Goal: Task Accomplishment & Management: Use online tool/utility

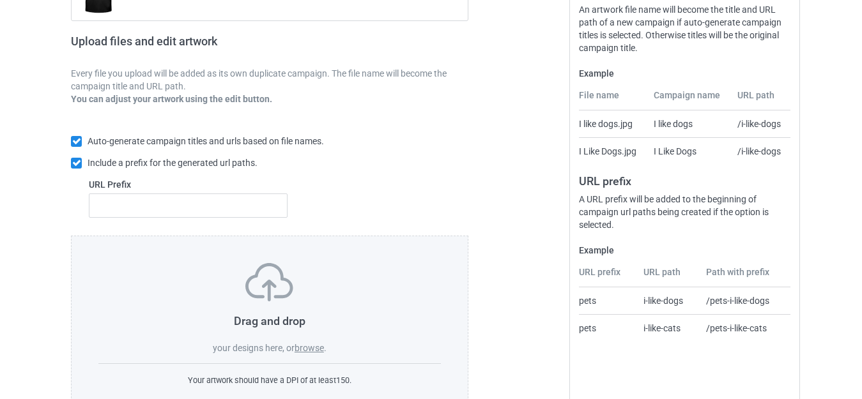
scroll to position [223, 0]
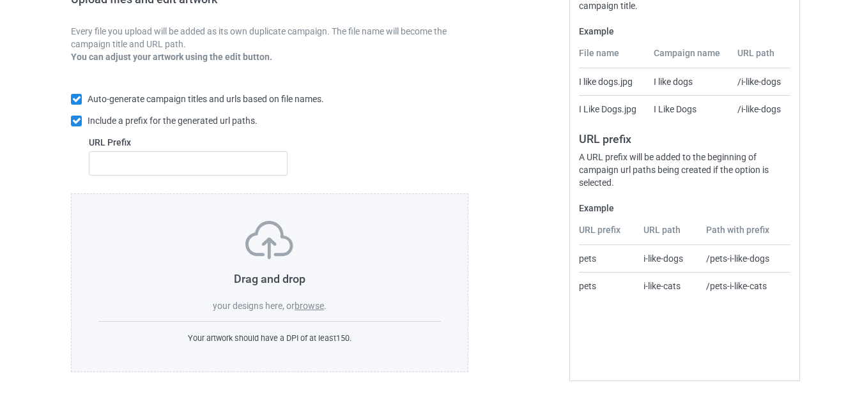
click at [306, 305] on label "browse" at bounding box center [308, 306] width 29 height 10
click at [0, 0] on input "browse" at bounding box center [0, 0] width 0 height 0
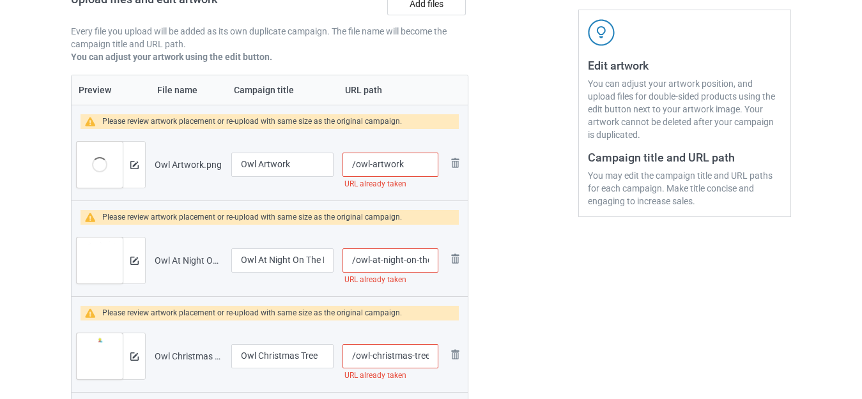
scroll to position [305, 0]
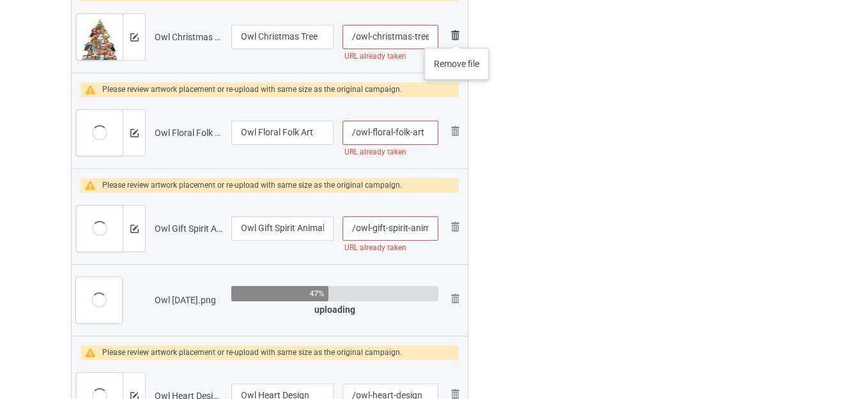
click at [456, 35] on img at bounding box center [454, 34] width 15 height 15
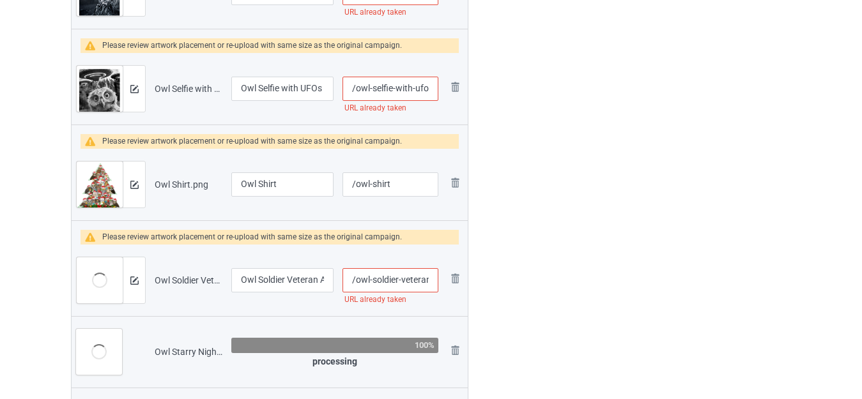
scroll to position [1788, 0]
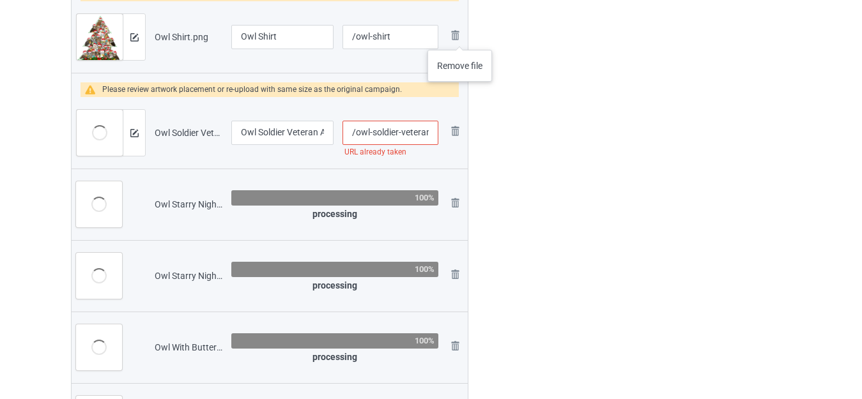
click at [0, 0] on img at bounding box center [0, 0] width 0 height 0
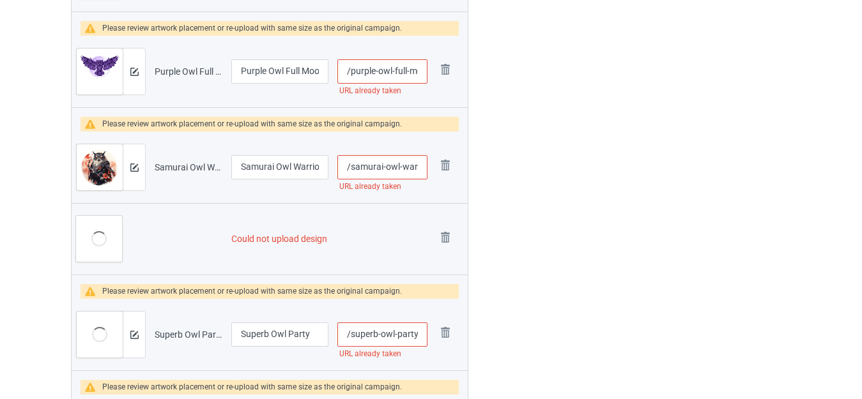
scroll to position [2584, 0]
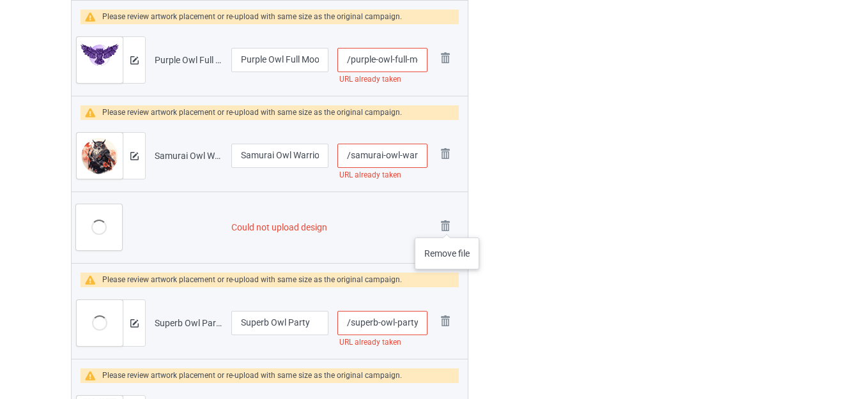
click at [0, 0] on img at bounding box center [0, 0] width 0 height 0
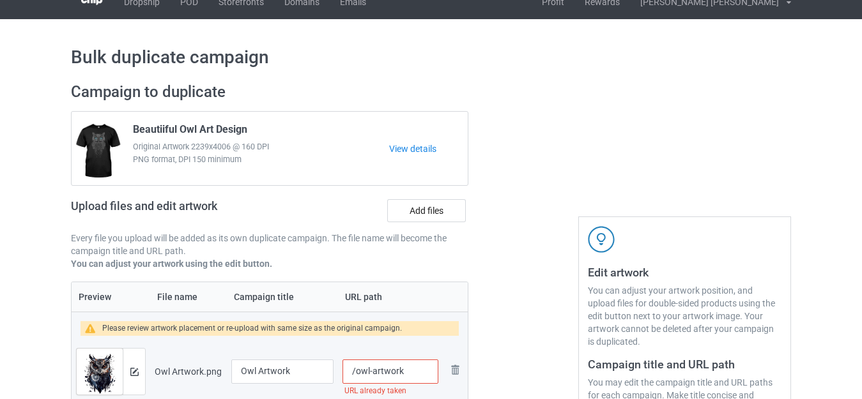
scroll to position [0, 0]
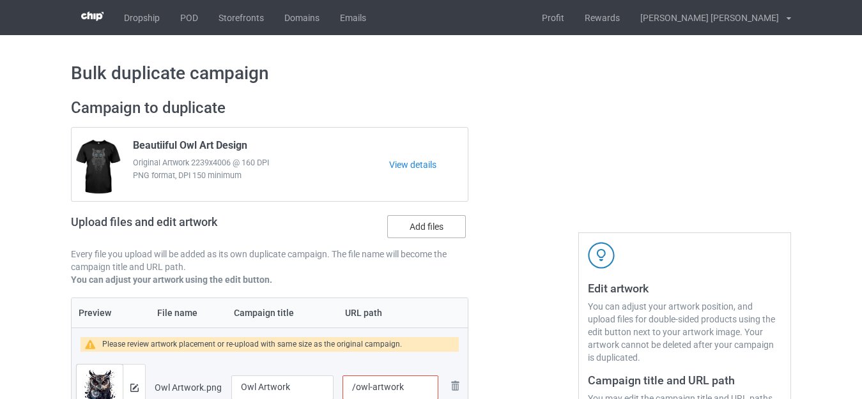
click at [416, 226] on label "Add files" at bounding box center [426, 226] width 79 height 23
click at [0, 0] on input "Add files" at bounding box center [0, 0] width 0 height 0
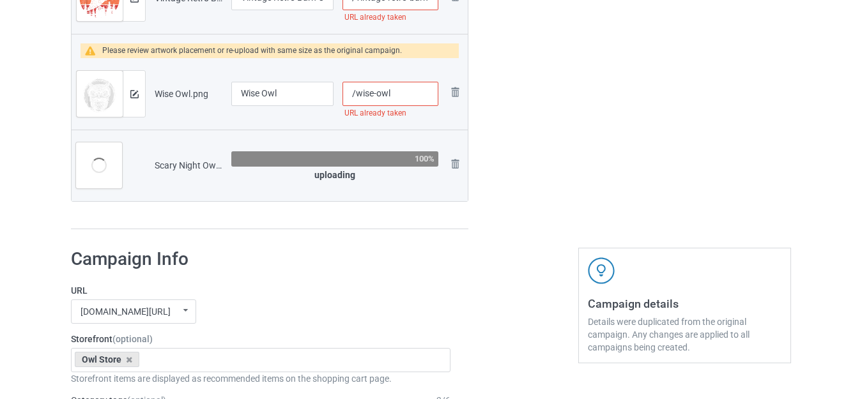
scroll to position [3200, 0]
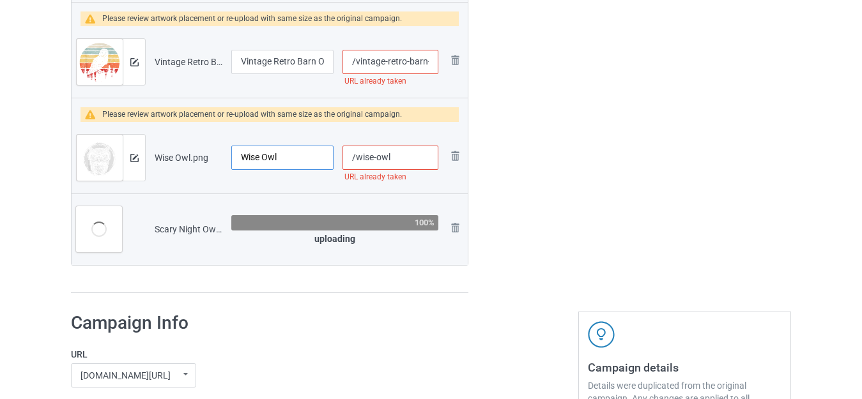
click at [297, 157] on input "Wise Owl" at bounding box center [282, 158] width 102 height 24
type input "Wise Owl Art"
click at [407, 160] on input "/wise-owl" at bounding box center [390, 158] width 96 height 24
type input "/wise-owls"
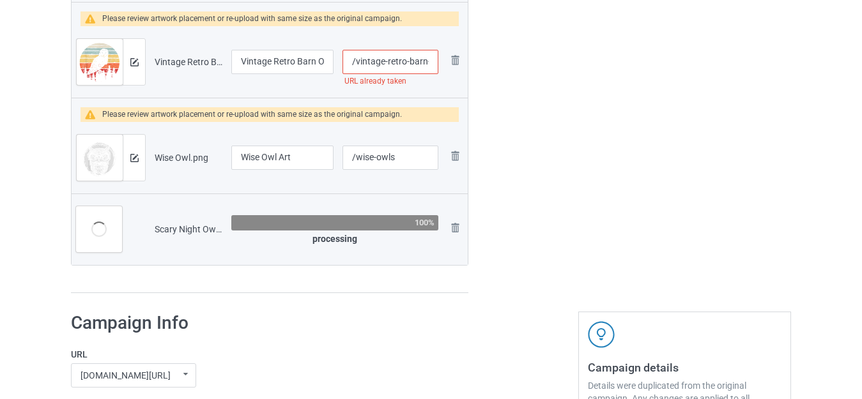
type input "Wise Owl"
type input "/wise-owl"
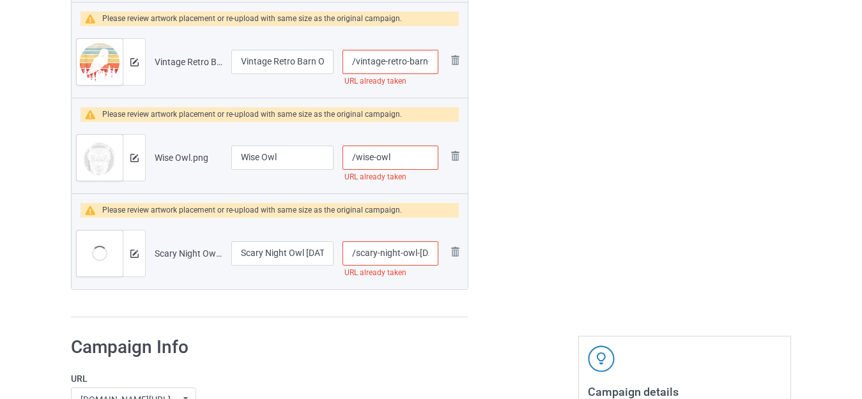
scroll to position [0, 31]
drag, startPoint x: 401, startPoint y: 256, endPoint x: 437, endPoint y: 259, distance: 35.9
click at [436, 259] on input "/scary-night-owl-halloween" at bounding box center [390, 253] width 96 height 24
click at [409, 256] on input "/scary-night-owl-halloween" at bounding box center [390, 253] width 96 height 24
click at [408, 256] on input "/scary-night-owl-halloween" at bounding box center [390, 253] width 96 height 24
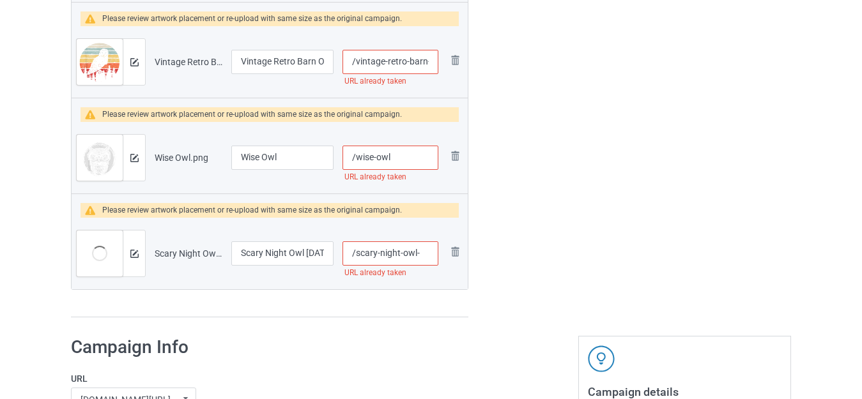
scroll to position [0, 0]
type input "/scary-night-owl-"
click at [409, 156] on input "/wise-owl" at bounding box center [390, 158] width 96 height 24
type input "/wise-owls"
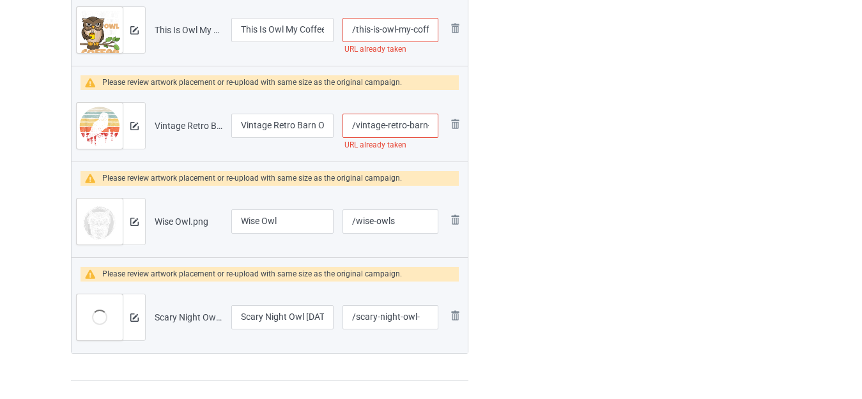
scroll to position [0, 15]
drag, startPoint x: 414, startPoint y: 128, endPoint x: 438, endPoint y: 130, distance: 24.4
click at [438, 130] on input "/vintage-retro-barn-owl" at bounding box center [390, 126] width 96 height 24
click at [436, 126] on input "/vintage-retro-barn-owl" at bounding box center [390, 126] width 96 height 24
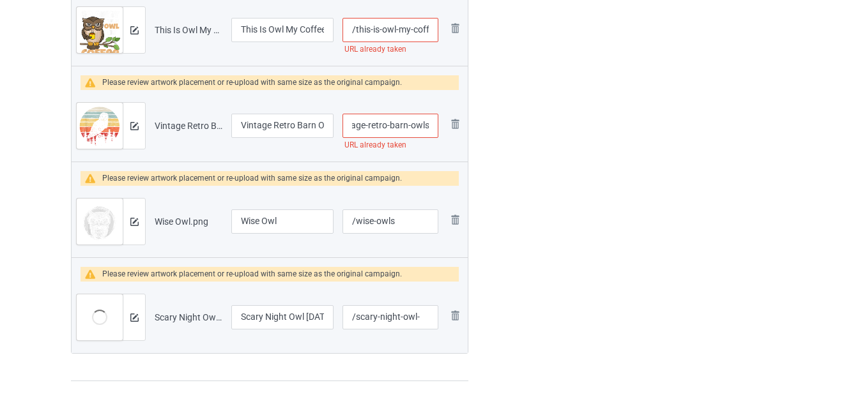
type input "/vintage-retro-barn-owls"
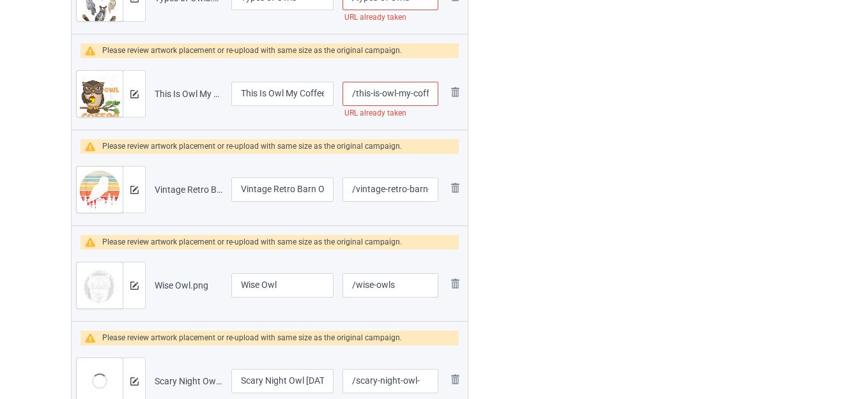
scroll to position [0, 51]
drag, startPoint x: 419, startPoint y: 95, endPoint x: 436, endPoint y: 99, distance: 17.2
click at [436, 99] on input "/this-is-owl-my-coffee-funny-owl" at bounding box center [390, 94] width 96 height 24
click at [427, 92] on input "/this-is-owl-my-coffee-funny-owl" at bounding box center [390, 94] width 96 height 24
click at [432, 90] on input "/this-is-owl-my-coffee-funny-owl" at bounding box center [390, 94] width 96 height 24
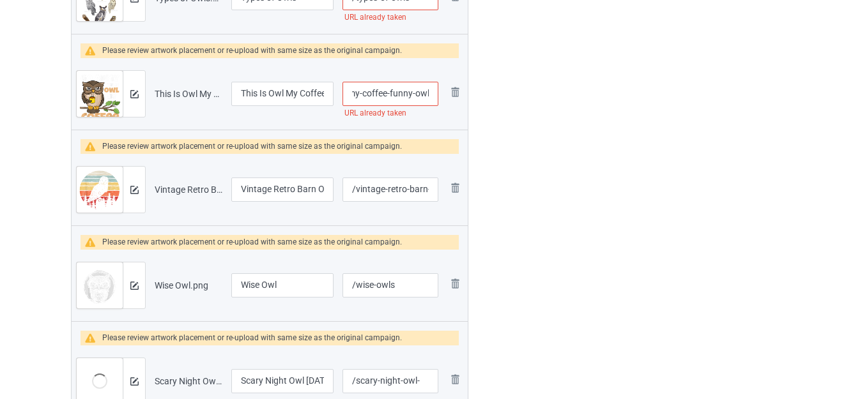
scroll to position [0, 56]
type input "/this-is-owl-my-coffee-funny-owls"
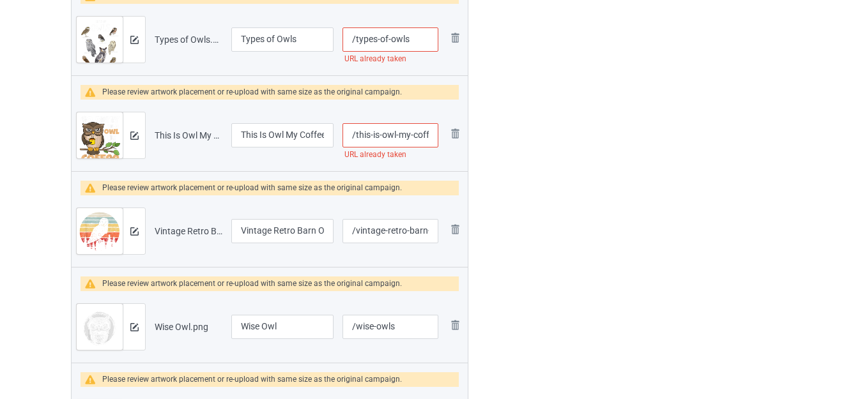
scroll to position [3009, 0]
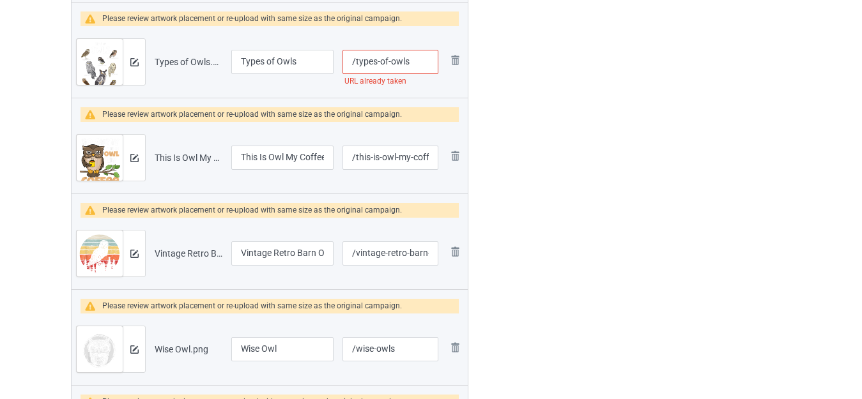
click at [420, 59] on input "/types-of-owls" at bounding box center [390, 62] width 96 height 24
type input "/types-of-owlss"
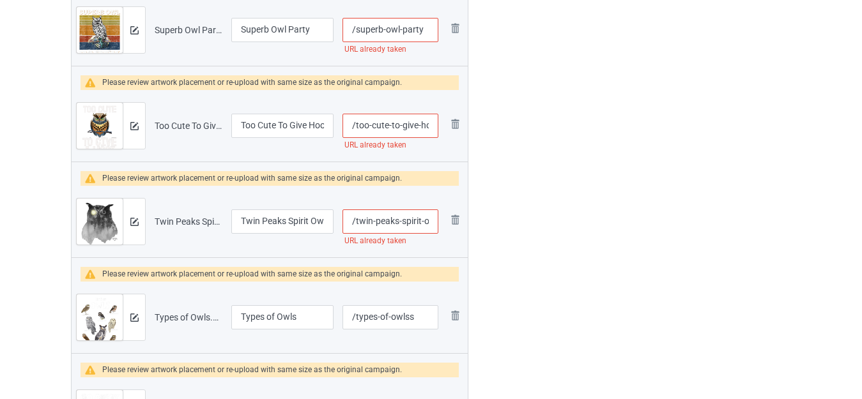
scroll to position [0, 87]
drag, startPoint x: 425, startPoint y: 224, endPoint x: 435, endPoint y: 225, distance: 9.7
click at [435, 225] on input "/twin-peaks-spirit-owl-moon-light-graphic" at bounding box center [390, 222] width 96 height 24
click at [428, 219] on input "/twin-peaks-spirit-owl-moon-light-graphic" at bounding box center [390, 222] width 96 height 24
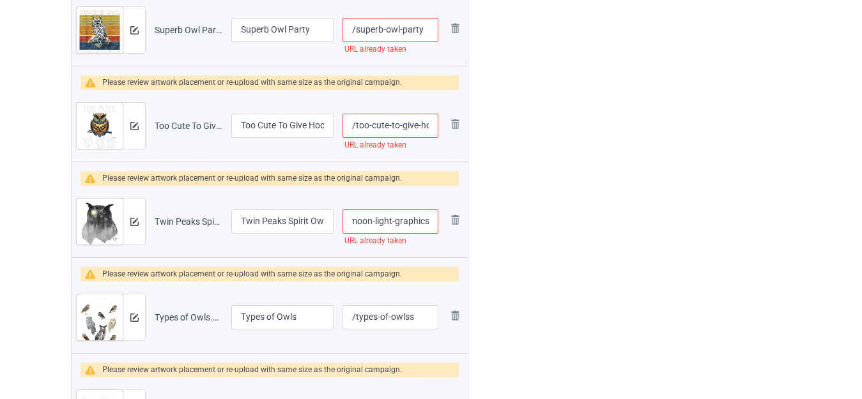
type input "/twin-peaks-spirit-owl-moon-light-graphics"
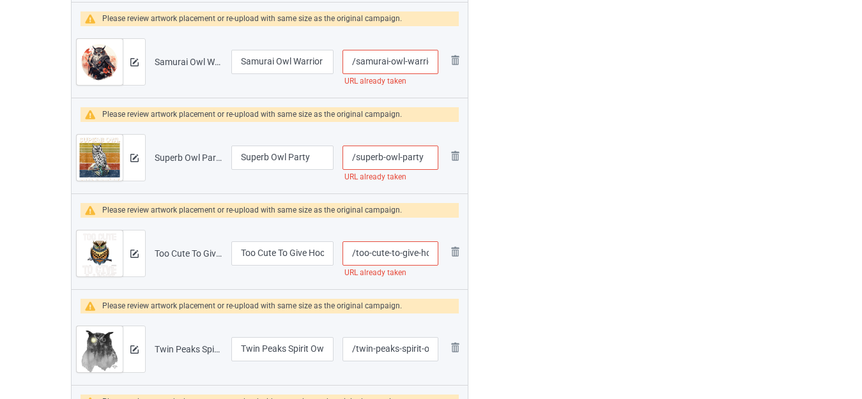
scroll to position [0, 10]
drag, startPoint x: 423, startPoint y: 248, endPoint x: 438, endPoint y: 252, distance: 15.4
click at [438, 252] on input "/too-cute-to-give-hoot" at bounding box center [390, 253] width 96 height 24
click at [431, 254] on input "/too-cute-to-give-hoot" at bounding box center [390, 253] width 96 height 24
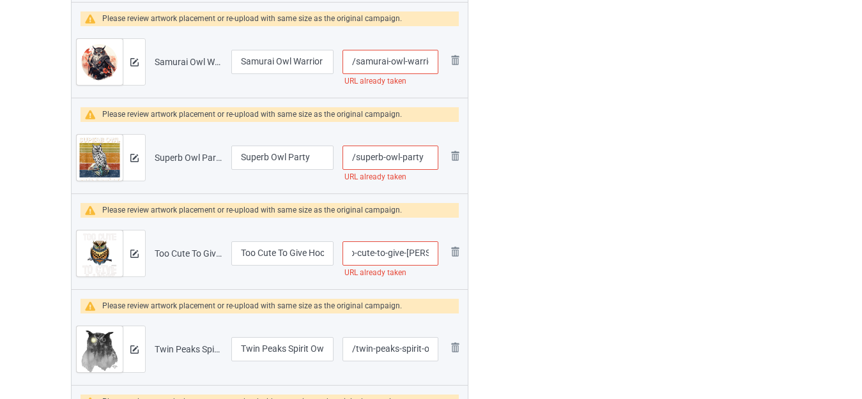
type input "/too-cute-to-give-hoots"
click at [425, 153] on input "/superb-owl-party" at bounding box center [390, 158] width 96 height 24
type input "/superb-owl-partyy"
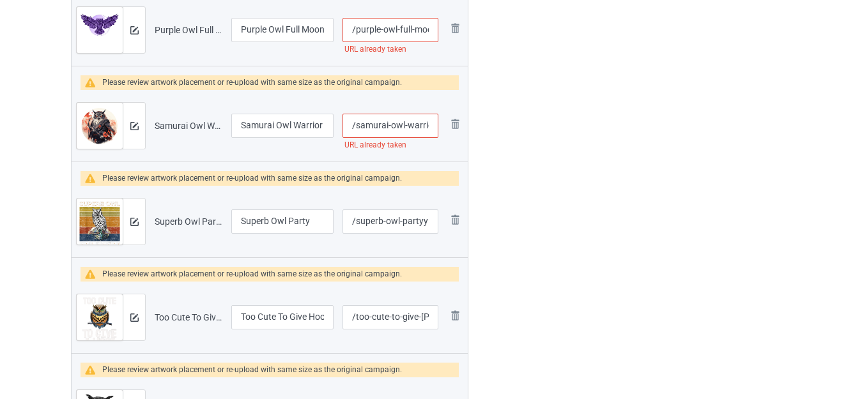
scroll to position [0, 7]
drag, startPoint x: 422, startPoint y: 128, endPoint x: 433, endPoint y: 129, distance: 11.5
click at [433, 129] on input "/samurai-owl-warrior" at bounding box center [390, 126] width 96 height 24
click at [428, 124] on input "/samurai-owl-warrior" at bounding box center [390, 126] width 96 height 24
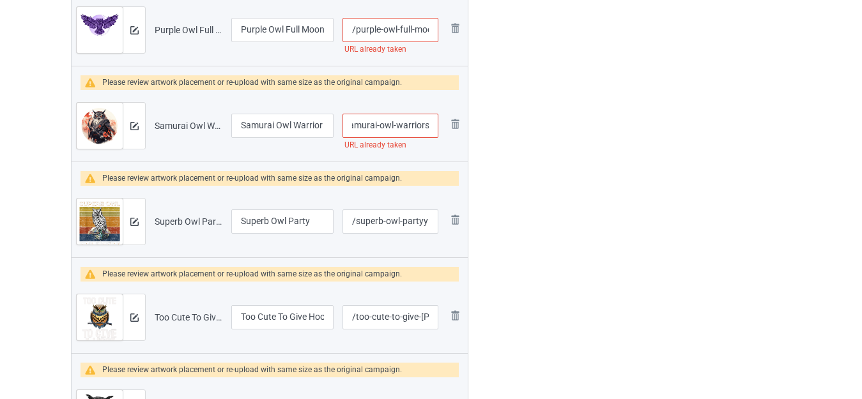
type input "/samurai-owl-warriors"
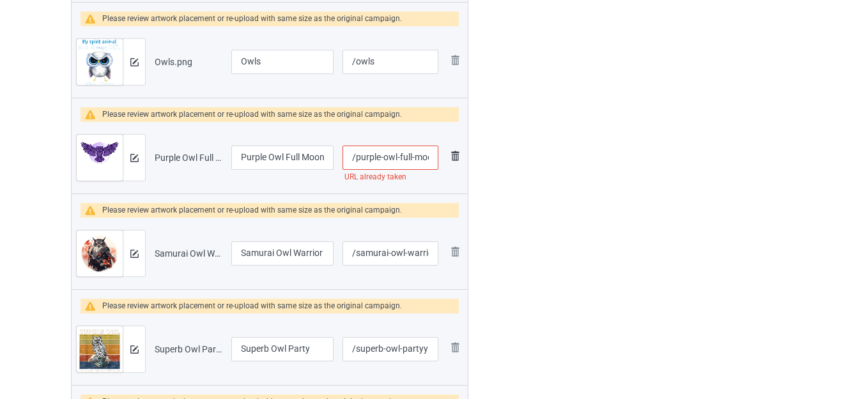
scroll to position [0, 8]
drag, startPoint x: 408, startPoint y: 155, endPoint x: 448, endPoint y: 162, distance: 41.0
click at [448, 162] on tr "Preview and edit artwork Purple Owl Full Moon.png Purple Owl Full Moon /purple-…" at bounding box center [270, 158] width 396 height 72
click at [434, 159] on input "/purple-owl-full-moon" at bounding box center [390, 158] width 96 height 24
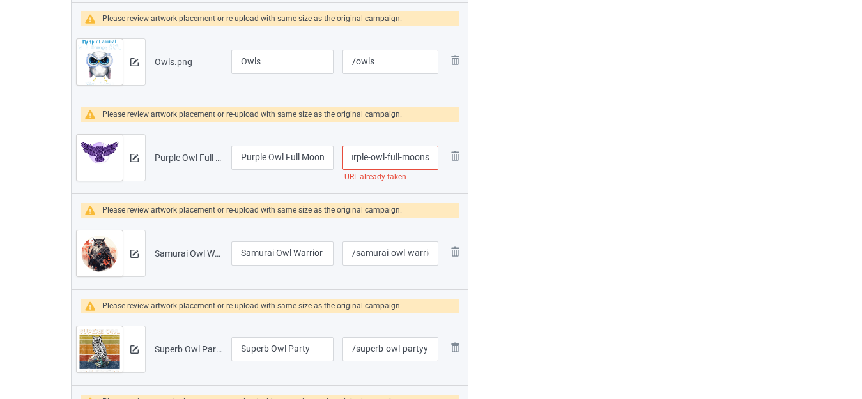
type input "/purple-owl-full-moons"
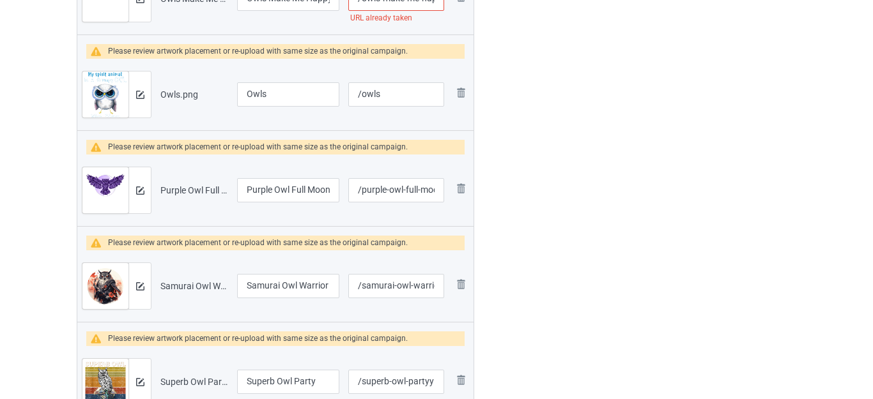
scroll to position [2370, 0]
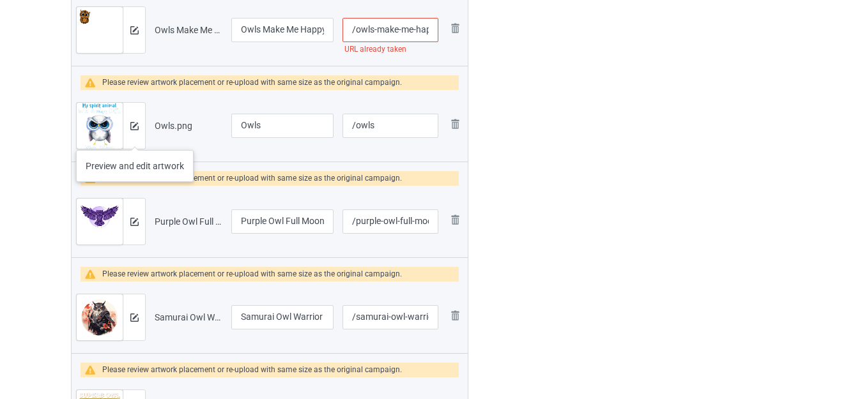
click at [133, 137] on div at bounding box center [134, 126] width 22 height 46
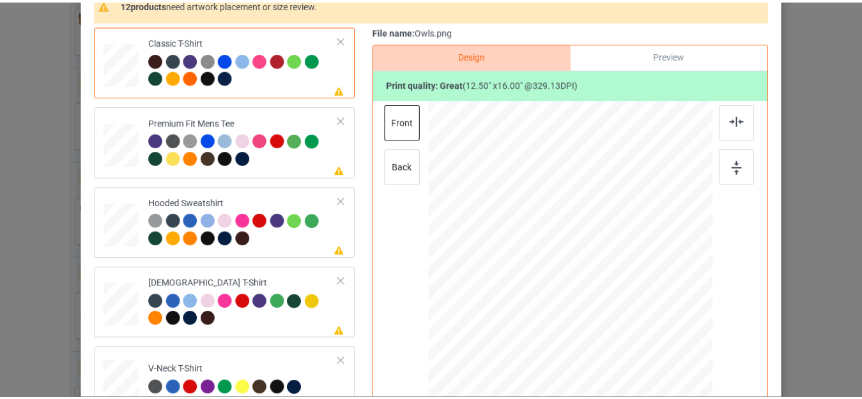
scroll to position [64, 0]
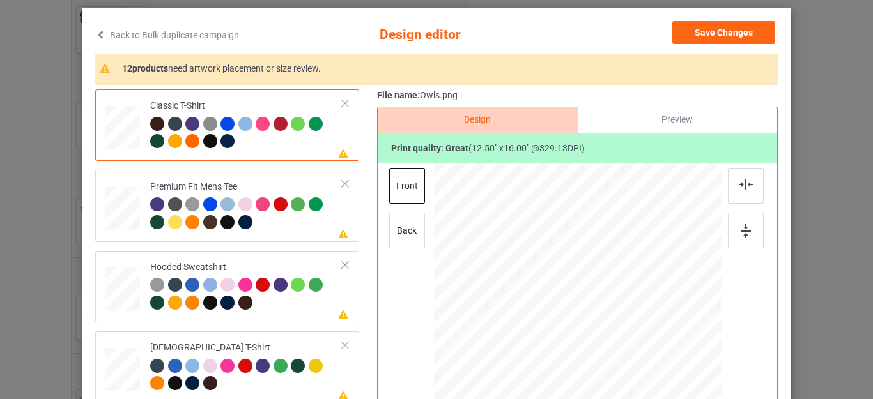
click at [827, 59] on div "Back to Bulk duplicate campaign Design editor Save Changes 12 products need art…" at bounding box center [436, 199] width 873 height 399
click at [715, 37] on button "Save Changes" at bounding box center [723, 32] width 103 height 23
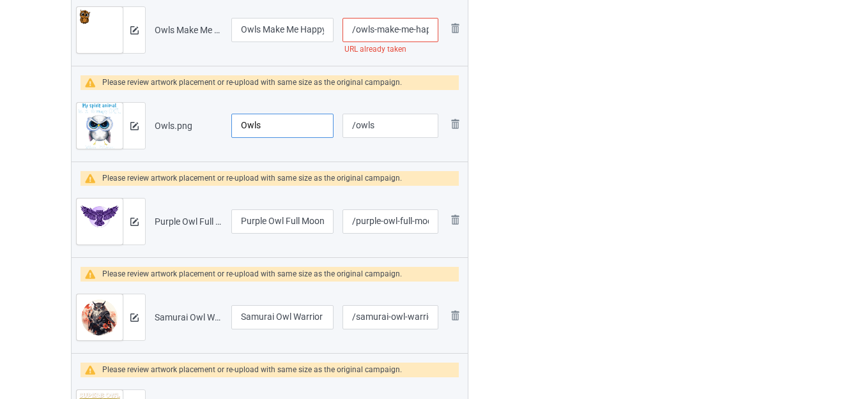
click at [270, 118] on input "Owls" at bounding box center [282, 126] width 102 height 24
paste input "My Spirit Animal Is Grumpy Flamingo Flamingo Lovers ..."
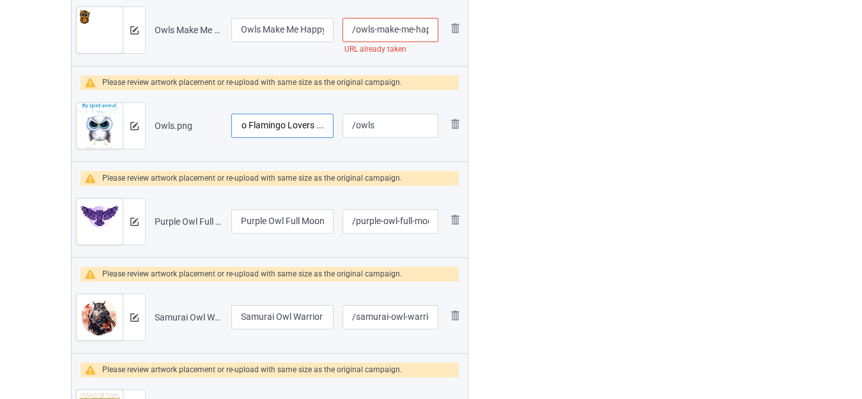
drag, startPoint x: 246, startPoint y: 123, endPoint x: 362, endPoint y: 133, distance: 116.1
click at [360, 133] on tr "Preview and edit artwork Owls.png My Spirit Animal Is Grumpy Flamingo Flamingo …" at bounding box center [270, 126] width 396 height 72
click at [307, 126] on input "My Spirit Animal Is Grumpy Flamingo" at bounding box center [282, 126] width 102 height 24
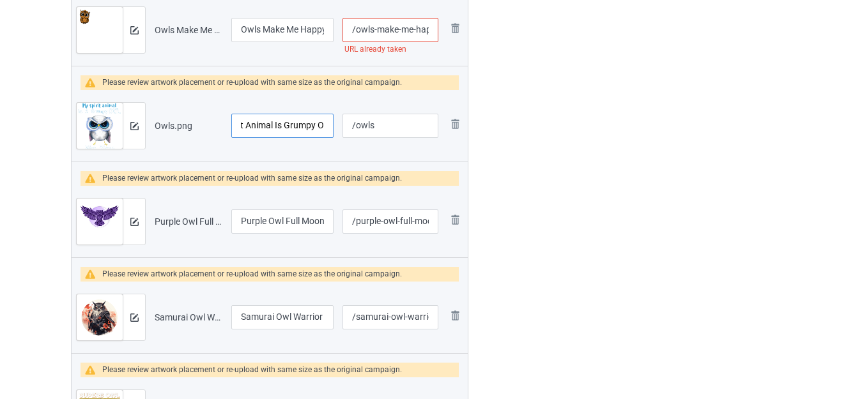
scroll to position [0, 40]
click at [141, 139] on div at bounding box center [134, 126] width 22 height 46
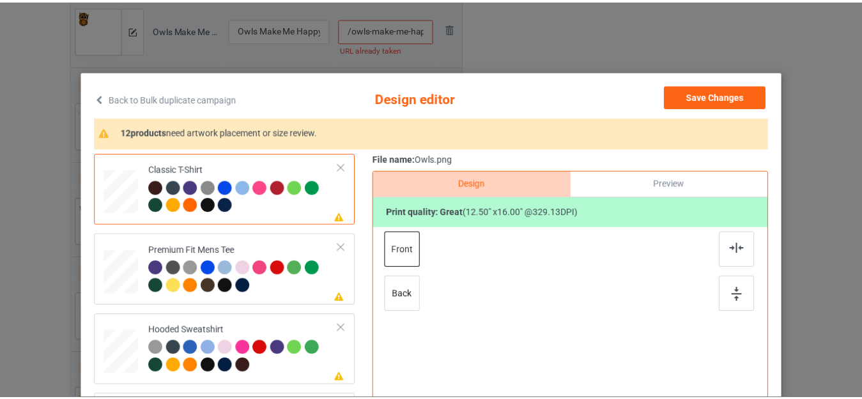
scroll to position [64, 0]
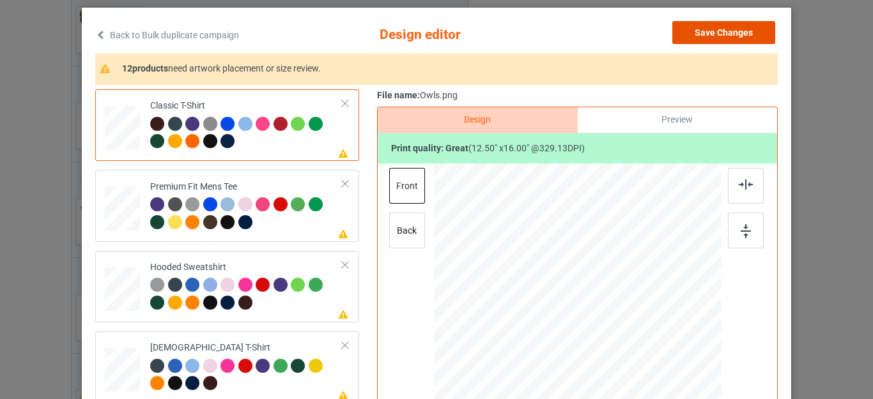
drag, startPoint x: 717, startPoint y: 36, endPoint x: 600, endPoint y: 47, distance: 116.8
click at [716, 36] on button "Save Changes" at bounding box center [723, 32] width 103 height 23
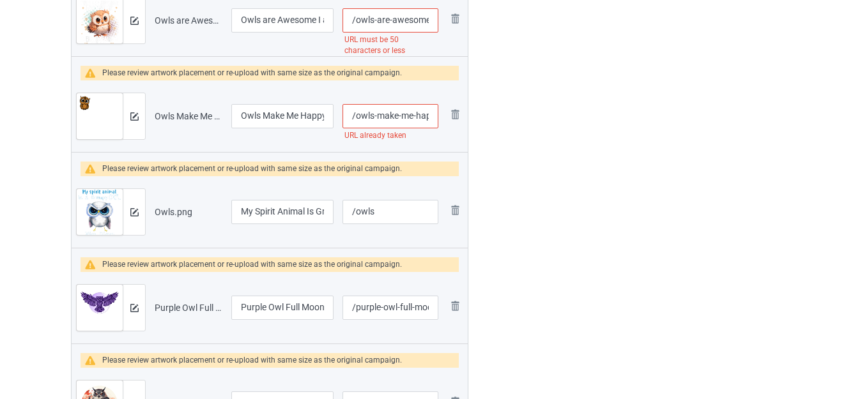
scroll to position [2306, 0]
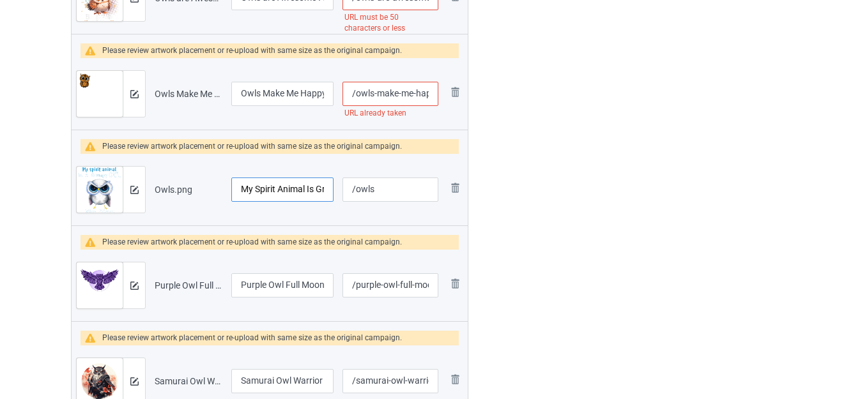
click at [314, 188] on input "My Spirit Animal Is Grumpy Owl" at bounding box center [282, 190] width 102 height 24
type input "My Spirit Animal Is A Grumpy Owl"
click at [357, 190] on input "/owls" at bounding box center [390, 190] width 96 height 24
click at [356, 191] on input "/owls" at bounding box center [390, 190] width 96 height 24
type input "/grumpyowls"
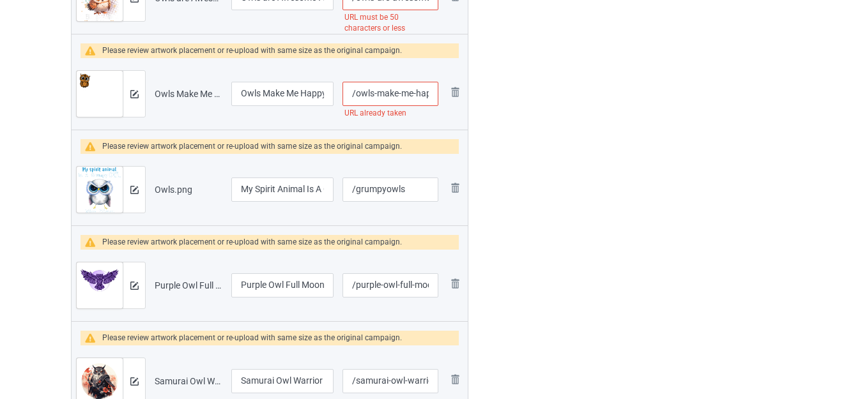
drag, startPoint x: 416, startPoint y: 96, endPoint x: 438, endPoint y: 98, distance: 21.2
click at [438, 98] on input "/owls-make-me-happy" at bounding box center [390, 94] width 96 height 24
click at [430, 94] on input "/owls-make-me-happy" at bounding box center [390, 94] width 96 height 24
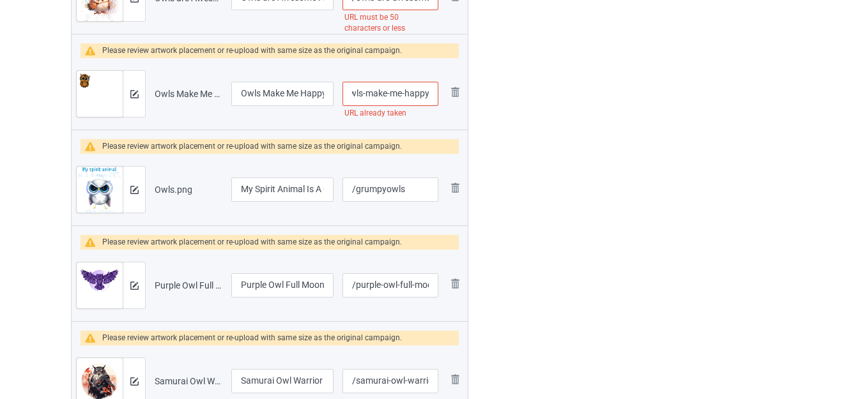
scroll to position [0, 16]
type input "/owls-make-me-happyy"
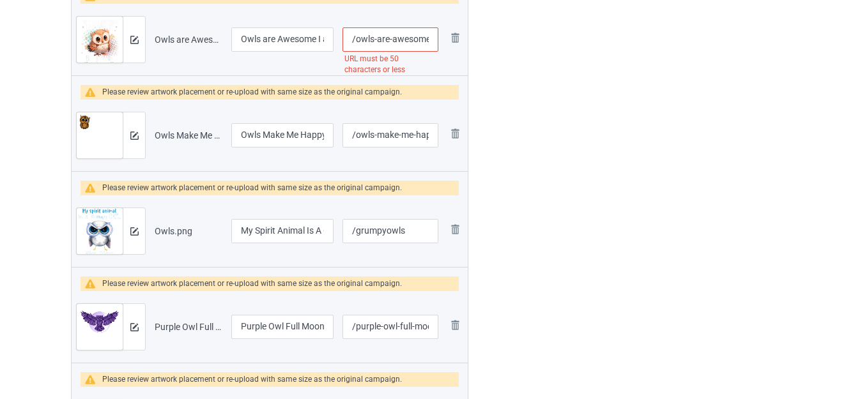
scroll to position [2242, 0]
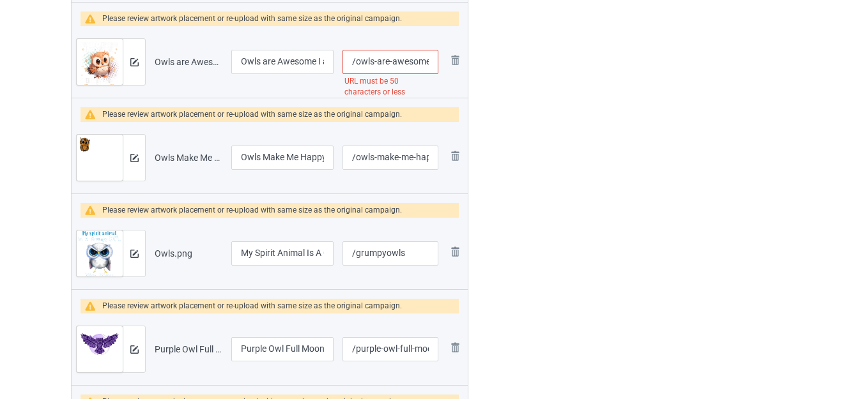
click at [406, 63] on input "/owls-are-awesome-i-am-awesome-therefore-i-am-an-owl" at bounding box center [390, 62] width 96 height 24
type input "/owls-are--i-am-awesome-therefore-i-am-an-owl"
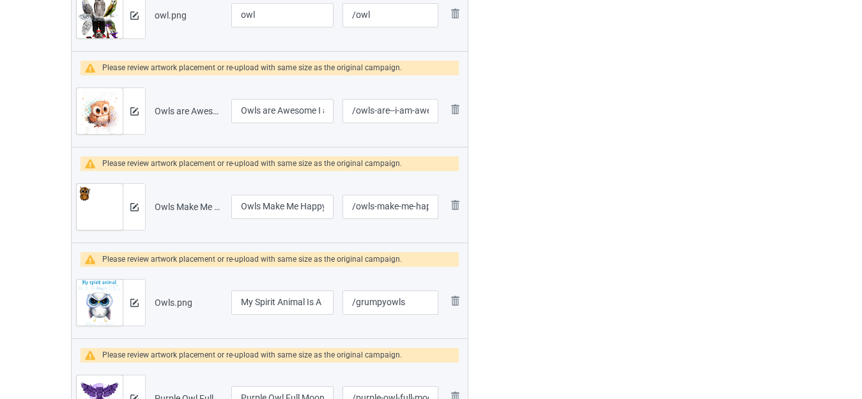
scroll to position [2050, 0]
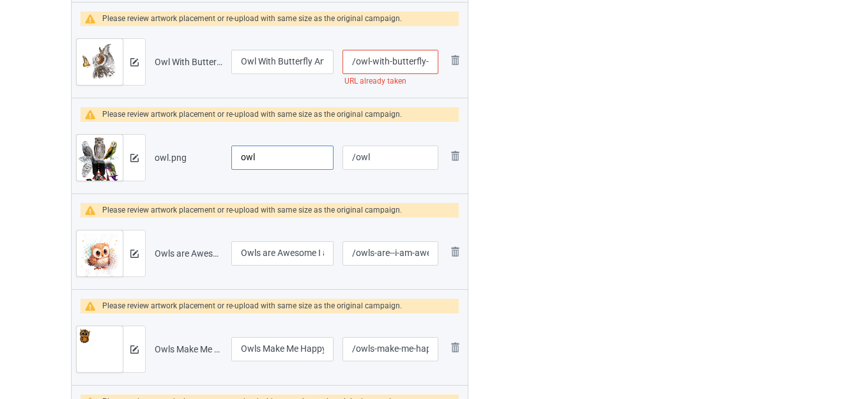
click at [263, 155] on input "owl" at bounding box center [282, 158] width 102 height 24
type input "Funny Owl Halloween"
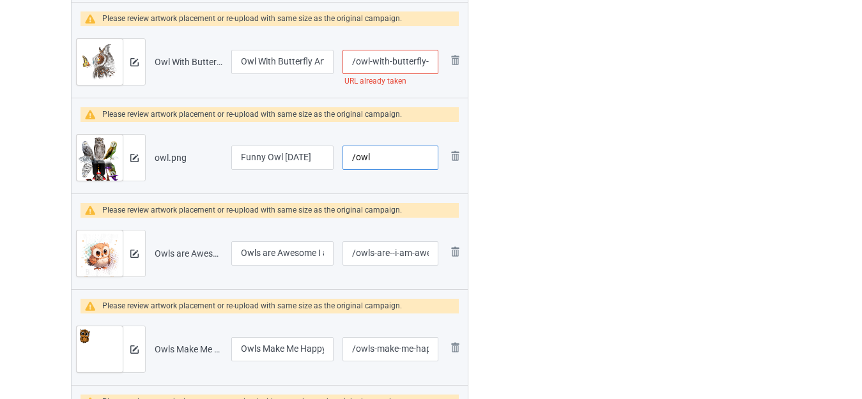
click at [383, 160] on input "/owl" at bounding box center [390, 158] width 96 height 24
type input "/owlhalloween"
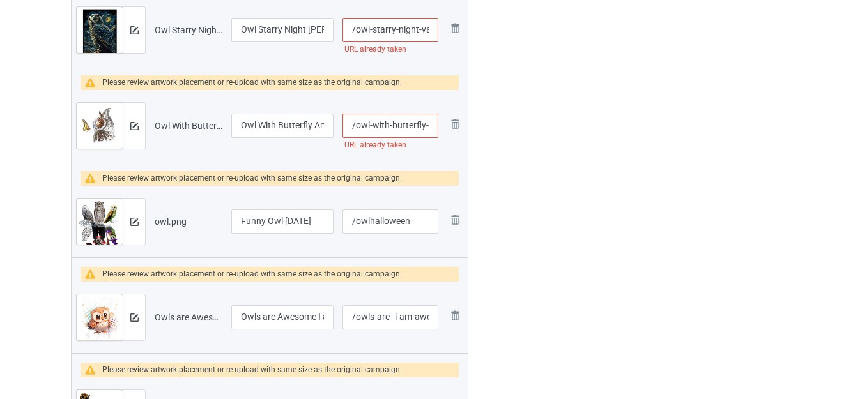
scroll to position [0, 11]
drag, startPoint x: 401, startPoint y: 126, endPoint x: 435, endPoint y: 132, distance: 34.2
click at [435, 132] on input "/owl-with-butterfly-art" at bounding box center [390, 126] width 96 height 24
click at [420, 128] on input "/owl-with-butterfly-art" at bounding box center [390, 126] width 96 height 24
click at [432, 123] on input "/owl-with-butterfly-art" at bounding box center [390, 126] width 96 height 24
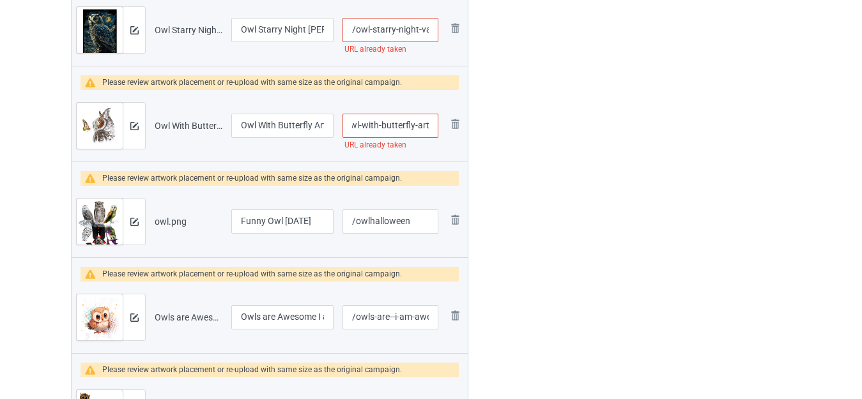
scroll to position [0, 15]
type input "/owl-with-butterfly-arts"
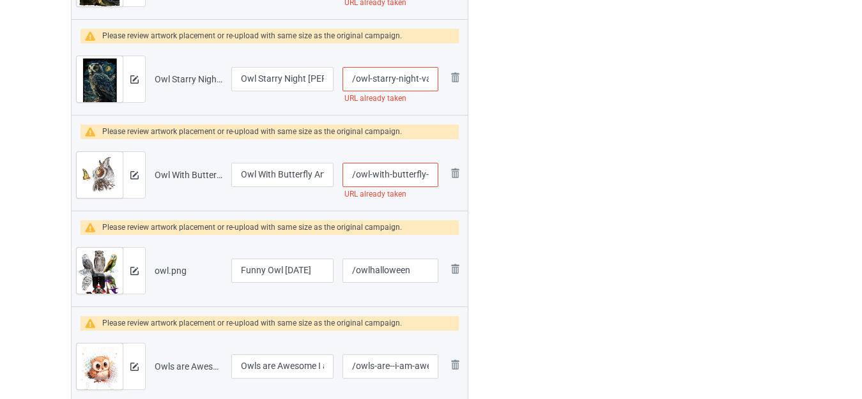
scroll to position [1859, 0]
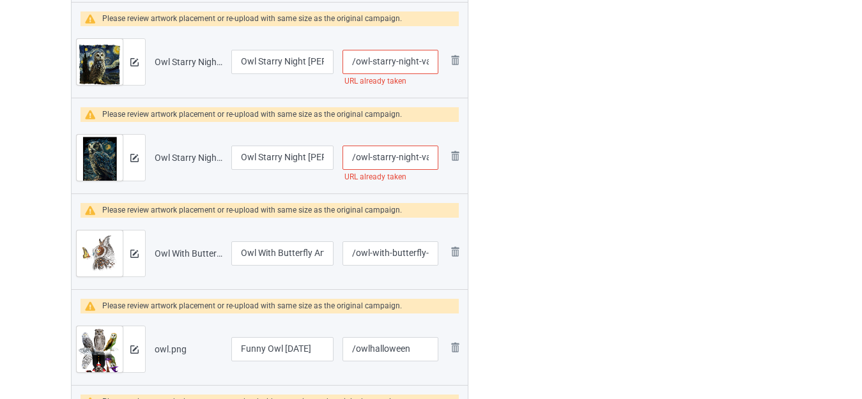
drag, startPoint x: 416, startPoint y: 158, endPoint x: 423, endPoint y: 156, distance: 8.1
click at [446, 159] on tr "Preview and edit artwork Owl Starry Night Van Gogh Style.png Owl Starry Night V…" at bounding box center [270, 158] width 396 height 72
click at [424, 155] on input "/owl-starry-night-van-gogh-style" at bounding box center [390, 158] width 96 height 24
drag, startPoint x: 421, startPoint y: 159, endPoint x: 443, endPoint y: 160, distance: 22.4
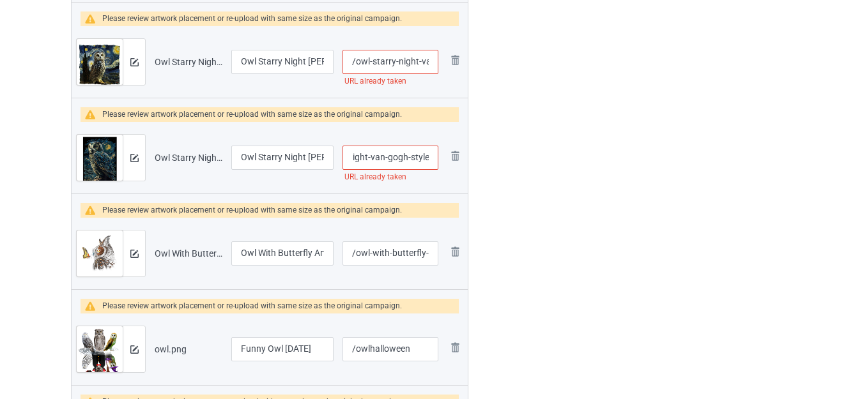
click at [443, 160] on tr "Preview and edit artwork Owl Starry Night Van Gogh Style.png Owl Starry Night V…" at bounding box center [270, 158] width 396 height 72
click at [432, 155] on input "/owl-starry-night-van-gogh-style" at bounding box center [390, 158] width 96 height 24
type input "/owl-starry-night-van-gogh-styles"
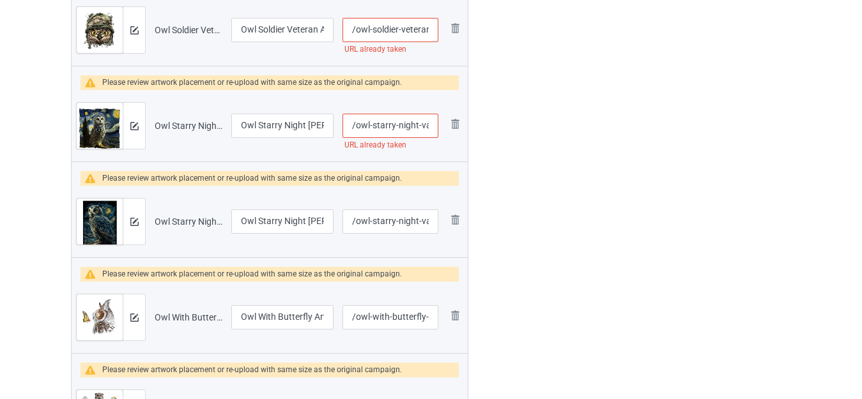
scroll to position [0, 91]
drag, startPoint x: 421, startPoint y: 126, endPoint x: 507, endPoint y: 133, distance: 85.8
click at [507, 133] on div "Campaign to duplicate Beautiiful Owl Art Design Original Artwork 2239x4006 @ 16…" at bounding box center [431, 14] width 738 height 3438
type input "/owl-starry-night-"
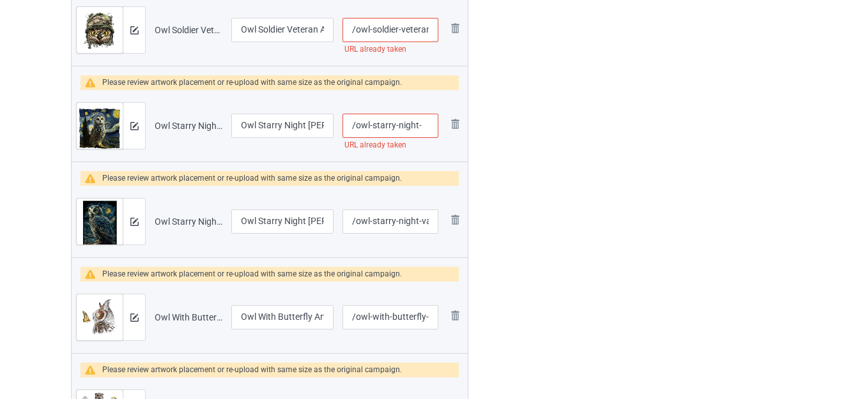
click at [547, 138] on div at bounding box center [523, 14] width 92 height 3438
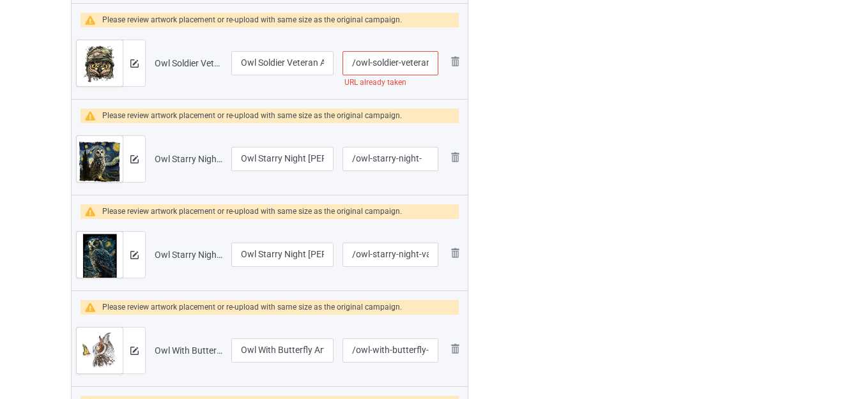
scroll to position [1667, 0]
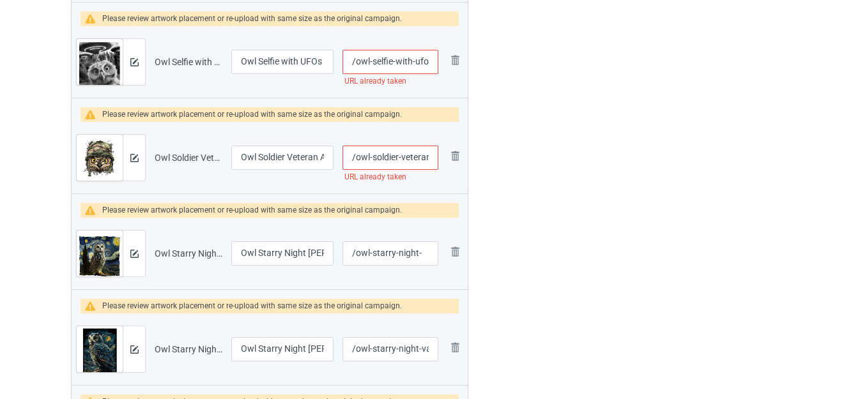
drag, startPoint x: 415, startPoint y: 156, endPoint x: 439, endPoint y: 159, distance: 24.4
click at [445, 159] on tr "Preview and edit artwork Owl Soldier Veteran Army Owl.png Owl Soldier Veteran A…" at bounding box center [270, 158] width 396 height 72
click at [431, 158] on input "/owl-soldier-veteran-army-owl" at bounding box center [390, 158] width 96 height 24
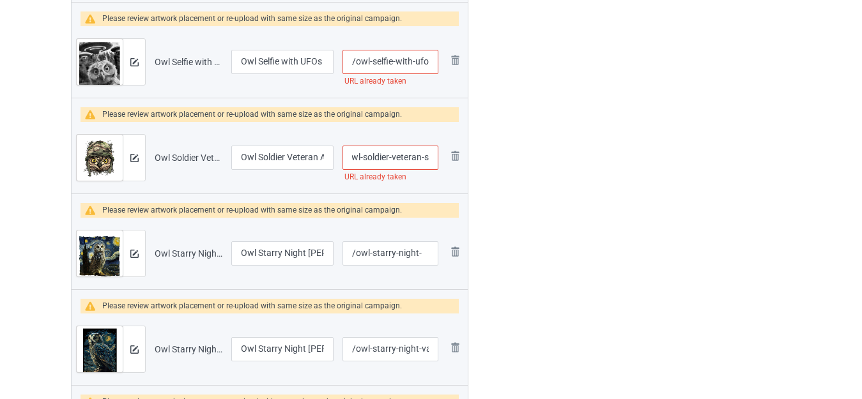
type input "/owl-soldier-veteran-sarmy-owl"
click at [542, 156] on div at bounding box center [523, 141] width 92 height 3438
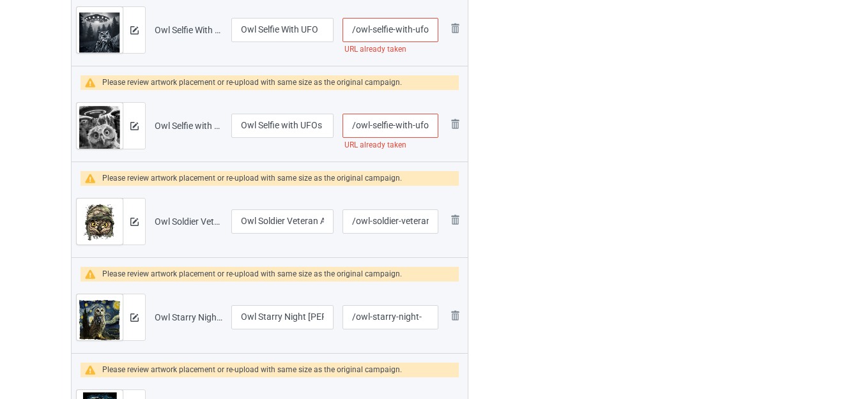
scroll to position [0, 28]
drag, startPoint x: 417, startPoint y: 126, endPoint x: 434, endPoint y: 127, distance: 17.3
click at [439, 129] on td "/owl-selfie-with-ufos-weird URL already taken" at bounding box center [390, 126] width 105 height 72
click at [434, 125] on input "/owl-selfie-with-ufos-weird" at bounding box center [390, 126] width 96 height 24
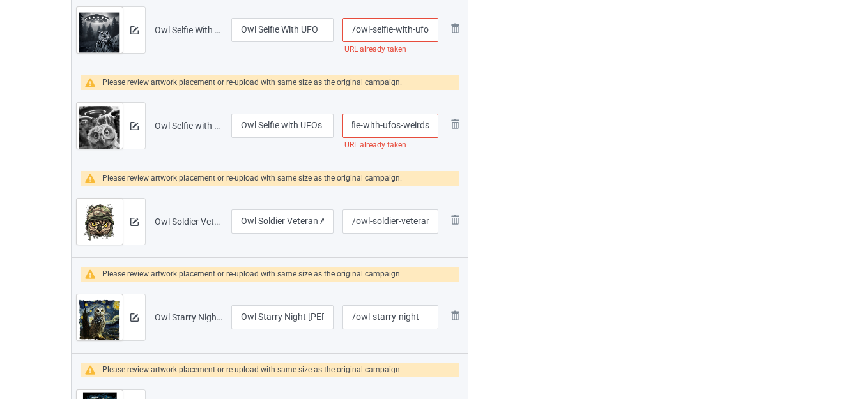
type input "/owl-selfie-with-ufos-weirds"
click at [560, 139] on div at bounding box center [523, 205] width 92 height 3438
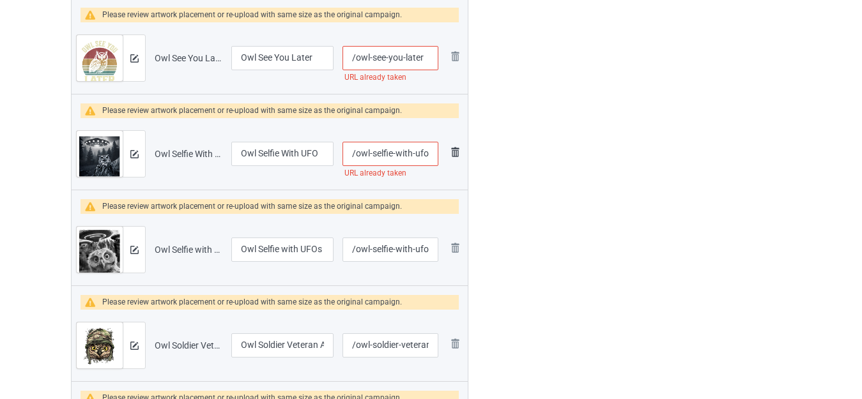
scroll to position [1476, 0]
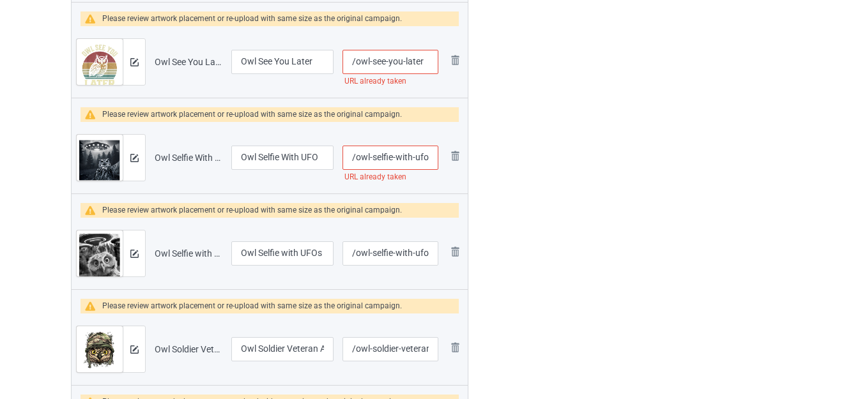
drag, startPoint x: 422, startPoint y: 155, endPoint x: 435, endPoint y: 156, distance: 13.5
click at [435, 156] on input "/owl-selfie-with-ufo" at bounding box center [390, 158] width 96 height 24
click at [431, 156] on input "/owl-selfie-with-ufo" at bounding box center [390, 158] width 96 height 24
type input "/owl-selfie-with-ufos"
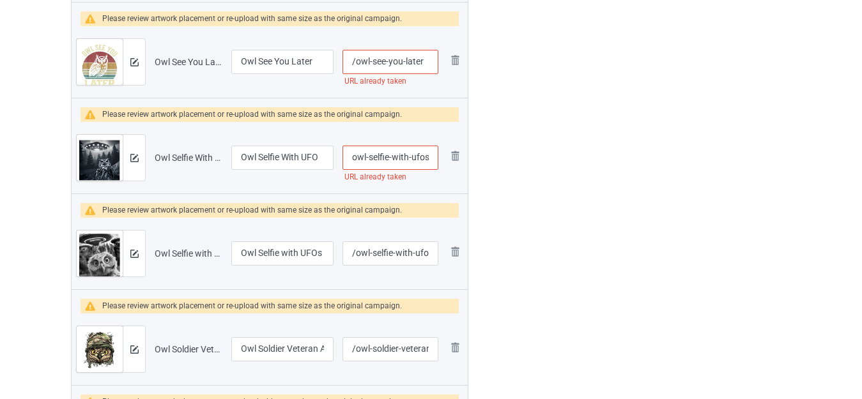
click at [575, 144] on div "Edit artwork You can adjust your artwork position, and upload files for double-…" at bounding box center [684, 333] width 231 height 3438
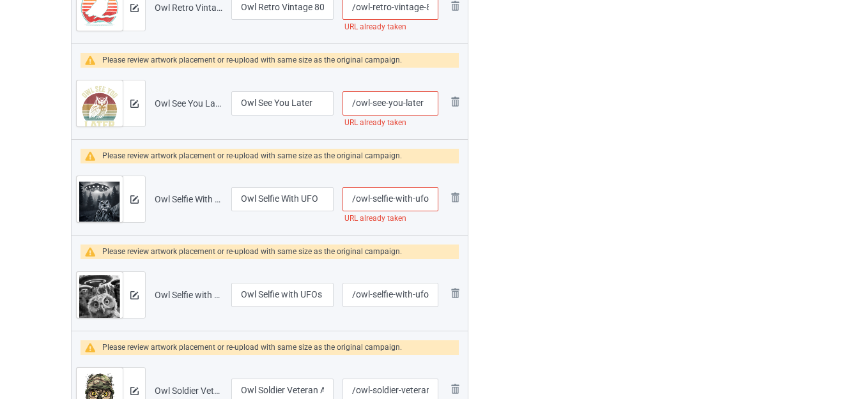
scroll to position [1412, 0]
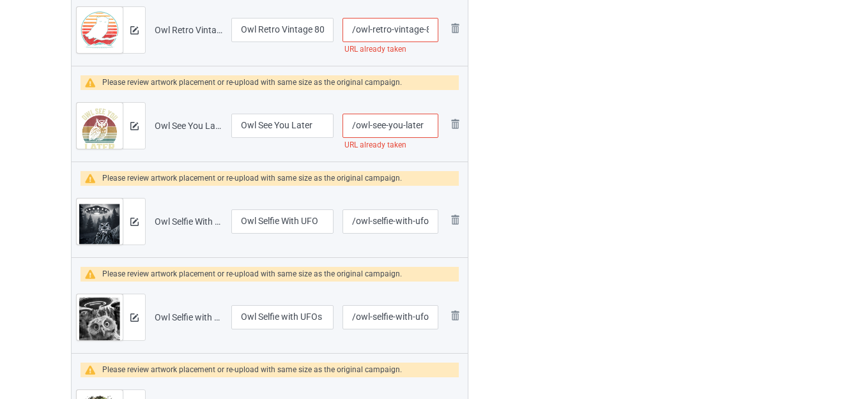
click at [426, 128] on input "/owl-see-you-later" at bounding box center [390, 126] width 96 height 24
type input "/owl-see-you-laters"
click at [554, 142] on div at bounding box center [523, 397] width 92 height 3438
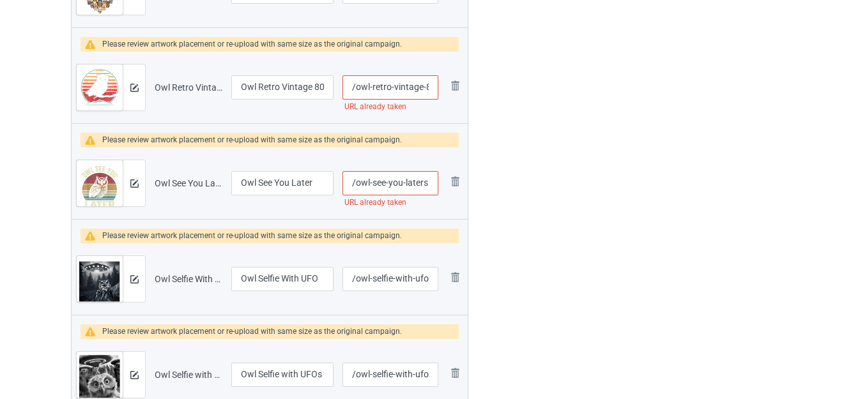
scroll to position [0, 0]
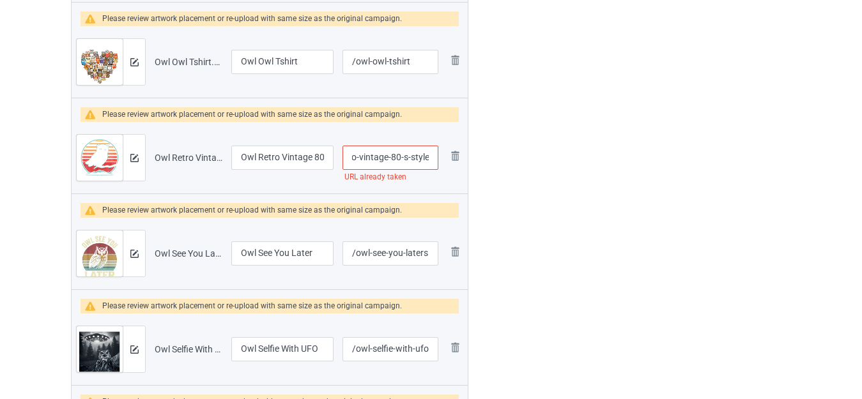
drag, startPoint x: 427, startPoint y: 155, endPoint x: 436, endPoint y: 157, distance: 9.3
click at [436, 157] on input "/owl-retro-vintage-80-s-style" at bounding box center [390, 158] width 96 height 24
click at [429, 156] on input "/owl-retro-vintage-80-s-style" at bounding box center [390, 158] width 96 height 24
type input "/owl-retro-vintage-80-s-styles"
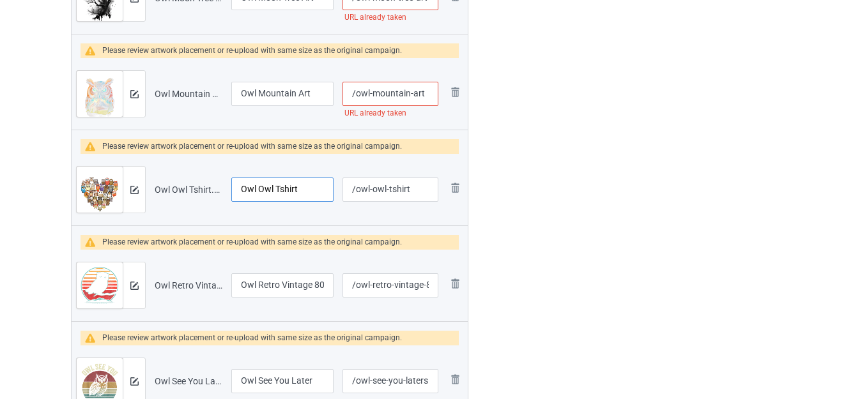
drag, startPoint x: 275, startPoint y: 190, endPoint x: 309, endPoint y: 188, distance: 34.5
click at [309, 188] on input "Owl Owl Tshirt" at bounding box center [282, 190] width 102 height 24
click at [257, 189] on input "Owl Owl" at bounding box center [282, 190] width 102 height 24
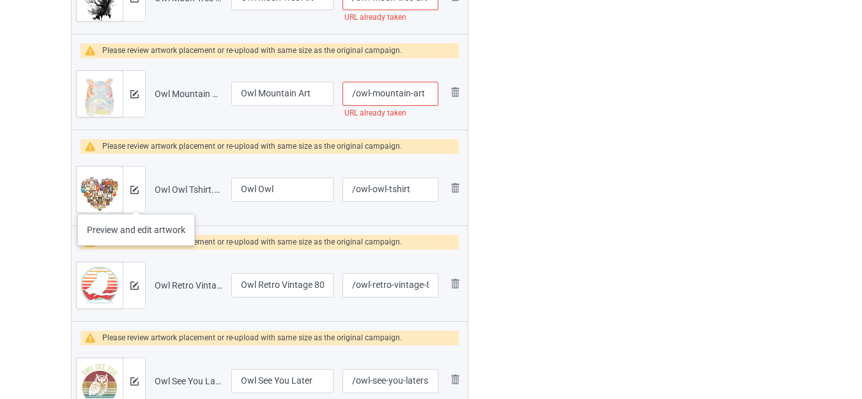
click at [136, 201] on div at bounding box center [134, 190] width 22 height 46
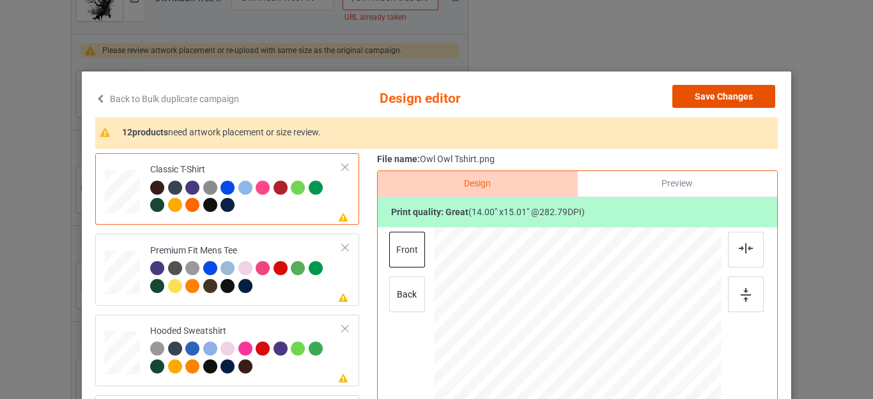
click at [730, 93] on button "Save Changes" at bounding box center [723, 96] width 103 height 23
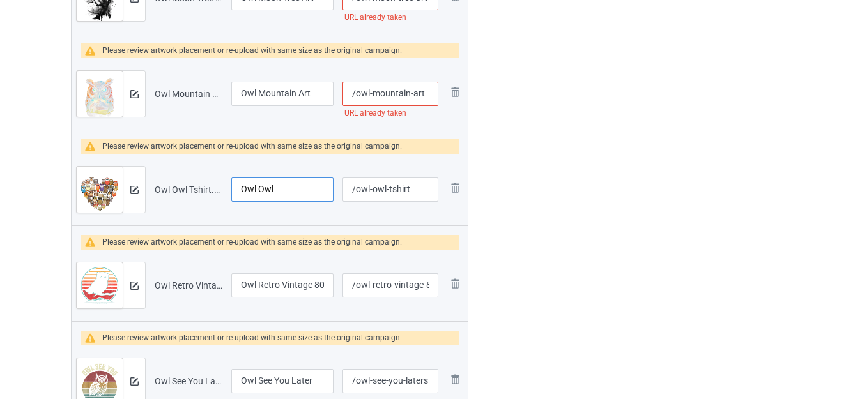
click at [285, 180] on input "Owl Owl" at bounding box center [282, 190] width 102 height 24
click at [286, 181] on input "Owl Owl" at bounding box center [282, 190] width 102 height 24
click at [285, 187] on input "Owl Owl" at bounding box center [282, 190] width 102 height 24
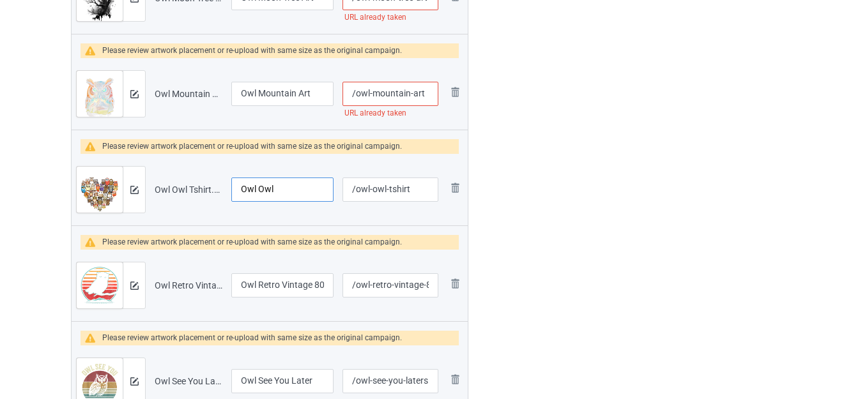
click at [285, 187] on input "Owl Owl" at bounding box center [282, 190] width 102 height 24
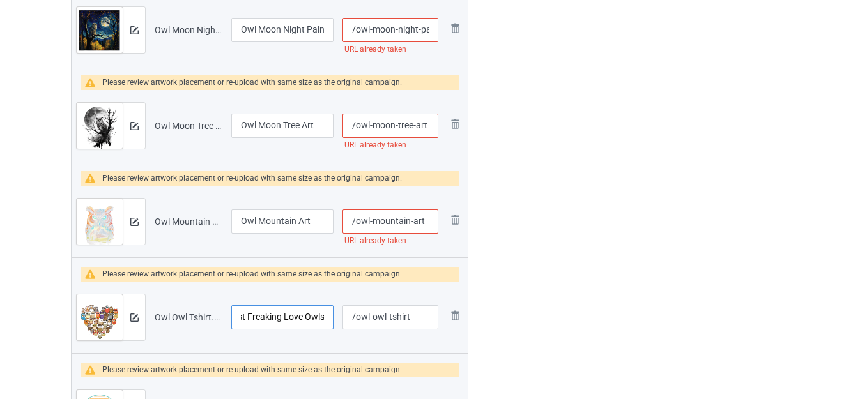
type input "I Just Freaking Love Owls"
click at [429, 219] on input "/owl-mountain-art" at bounding box center [390, 222] width 96 height 24
type input "/owl-mountain-arts"
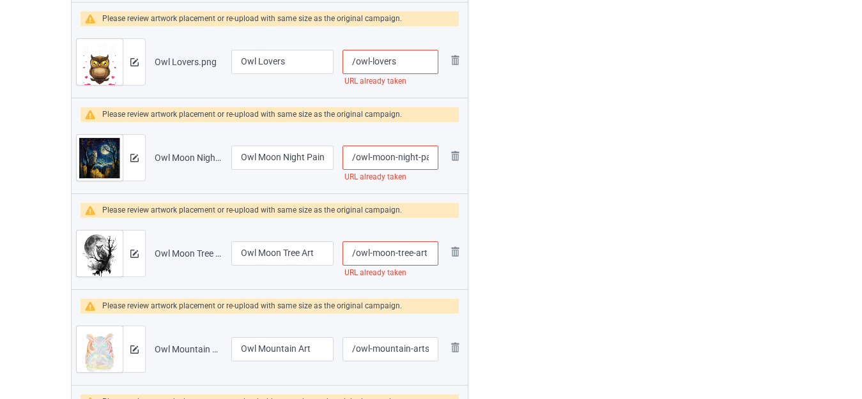
click at [429, 251] on input "/owl-moon-tree-art" at bounding box center [390, 253] width 96 height 24
type input "/owl-moon-tree-arts"
drag, startPoint x: 413, startPoint y: 156, endPoint x: 434, endPoint y: 159, distance: 22.0
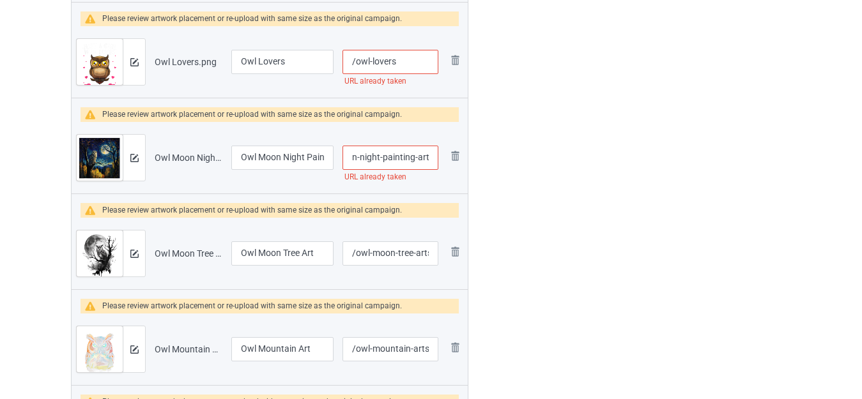
click at [434, 159] on input "/owl-moon-night-painting-art" at bounding box center [390, 158] width 96 height 24
click at [432, 155] on input "/owl-moon-night-painting-art" at bounding box center [390, 158] width 96 height 24
type input "/owl-moon-night-painting-arts"
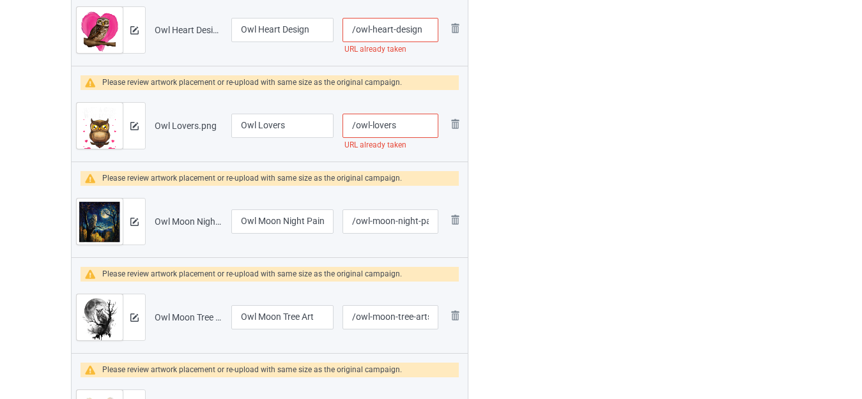
click at [405, 123] on input "/owl-lovers" at bounding box center [390, 126] width 96 height 24
type input "/owl-loverss"
click at [135, 138] on div at bounding box center [134, 126] width 22 height 46
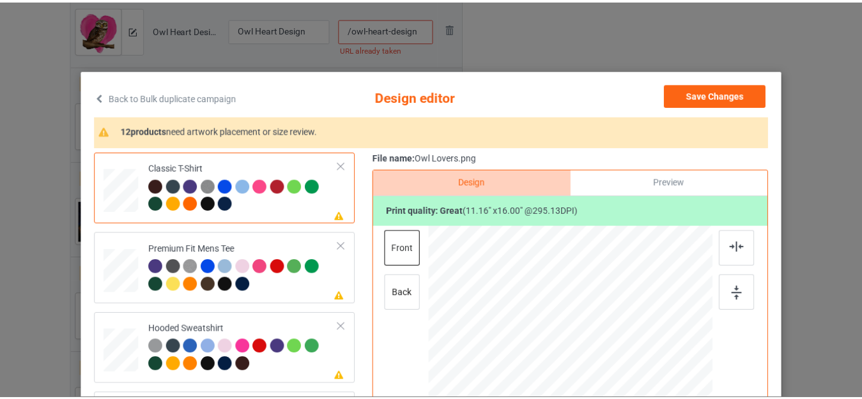
scroll to position [0, 0]
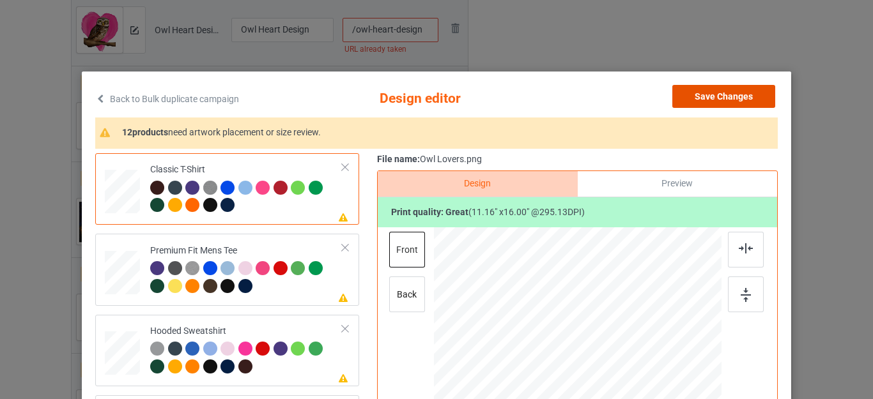
click at [725, 92] on button "Save Changes" at bounding box center [723, 96] width 103 height 23
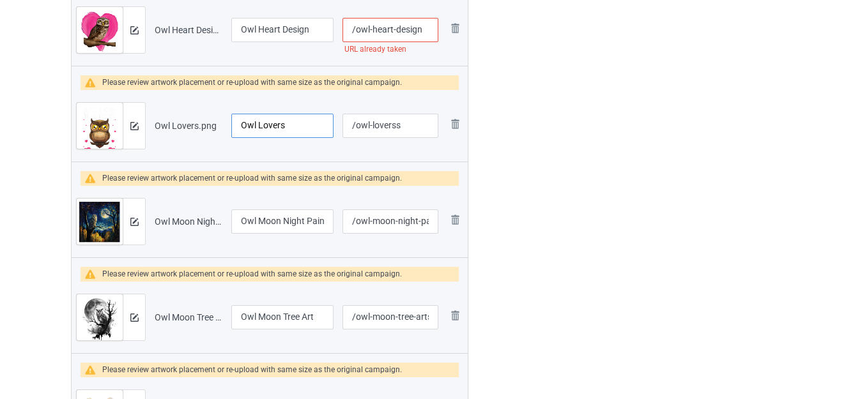
click at [272, 121] on input "Owl Lovers" at bounding box center [282, 126] width 102 height 24
type input "Just A Girl Who Loves Owls"
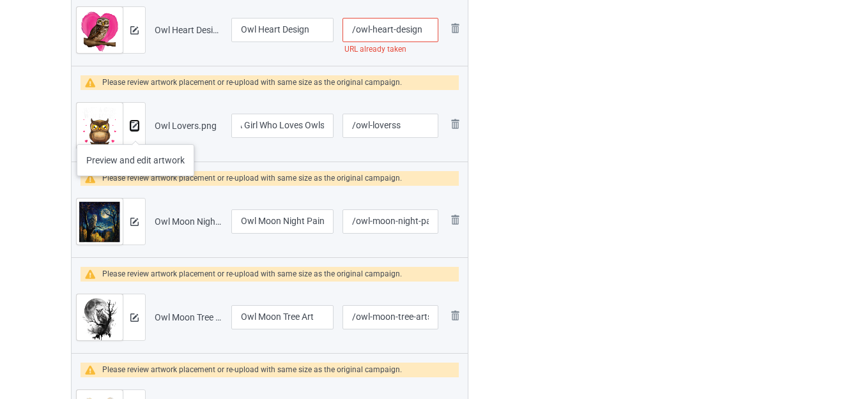
click at [137, 131] on button at bounding box center [134, 126] width 8 height 10
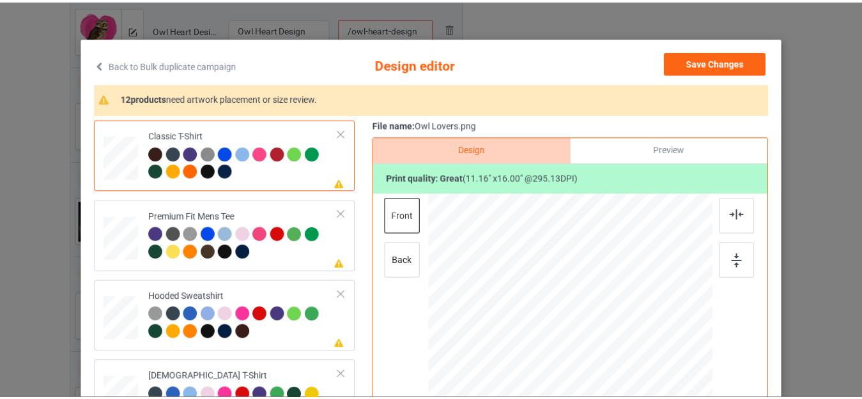
scroll to position [0, 0]
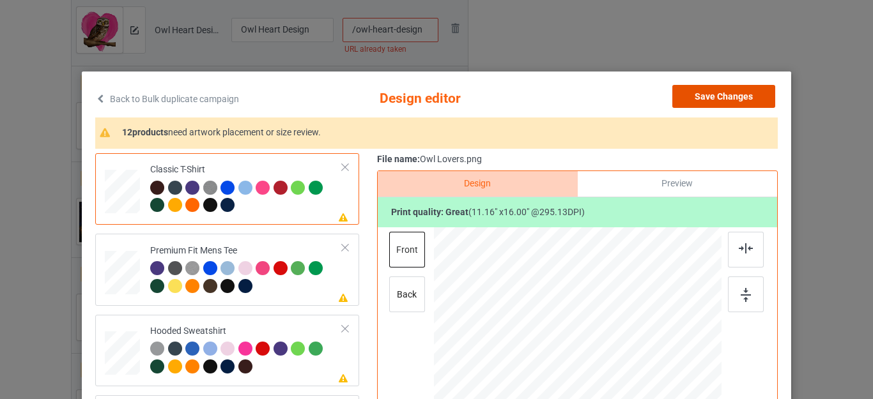
click at [713, 91] on button "Save Changes" at bounding box center [723, 96] width 103 height 23
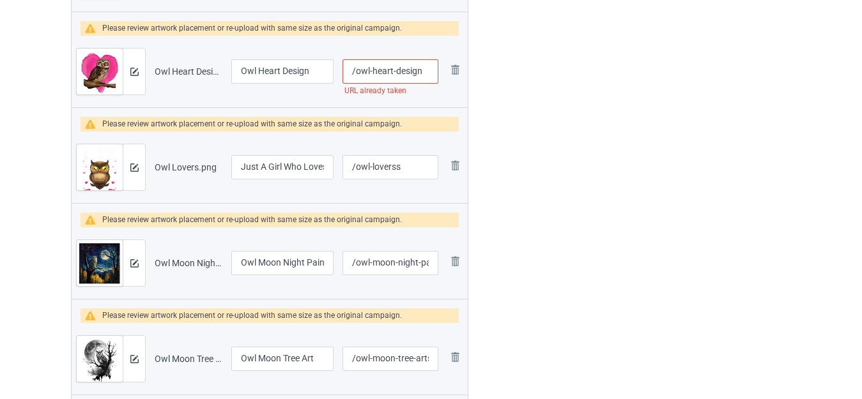
scroll to position [709, 0]
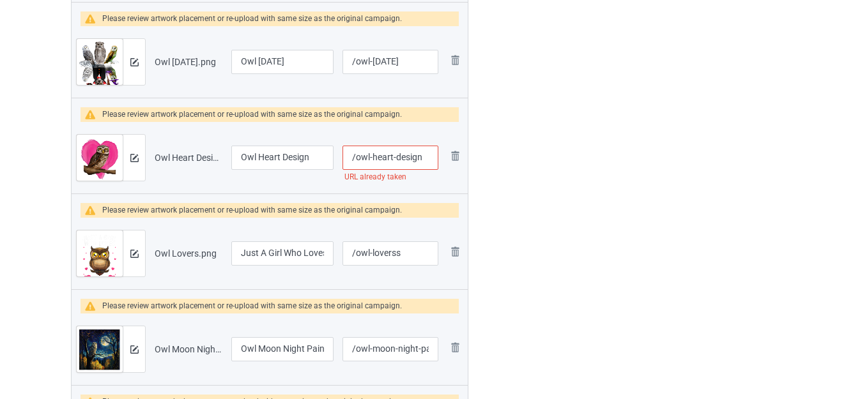
click at [426, 155] on input "/owl-heart-design" at bounding box center [390, 158] width 96 height 24
type input "/owl-heart-designs"
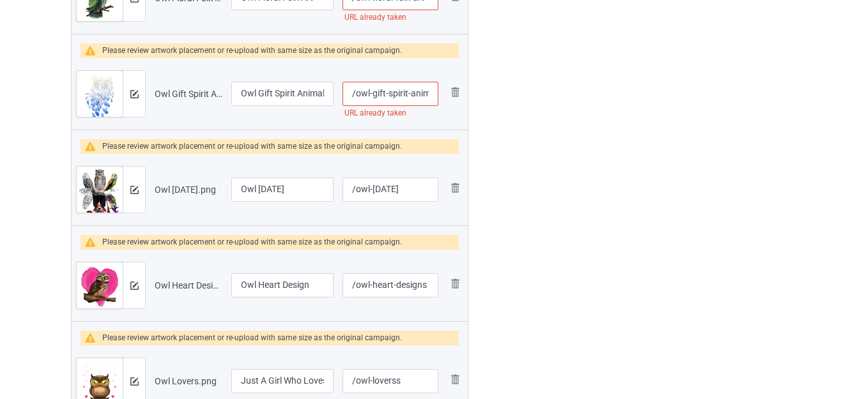
scroll to position [0, 31]
drag, startPoint x: 425, startPoint y: 95, endPoint x: 435, endPoint y: 96, distance: 10.2
click at [435, 96] on input "/owl-gift-spirit-animal-tribal" at bounding box center [390, 94] width 96 height 24
click at [432, 91] on input "/owl-gift-spirit-animal-tribal" at bounding box center [390, 94] width 96 height 24
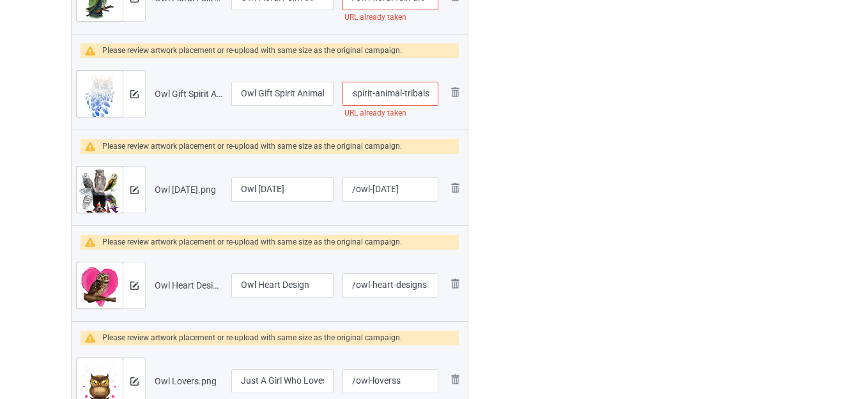
type input "/owl-gift-spirit-animal-tribals"
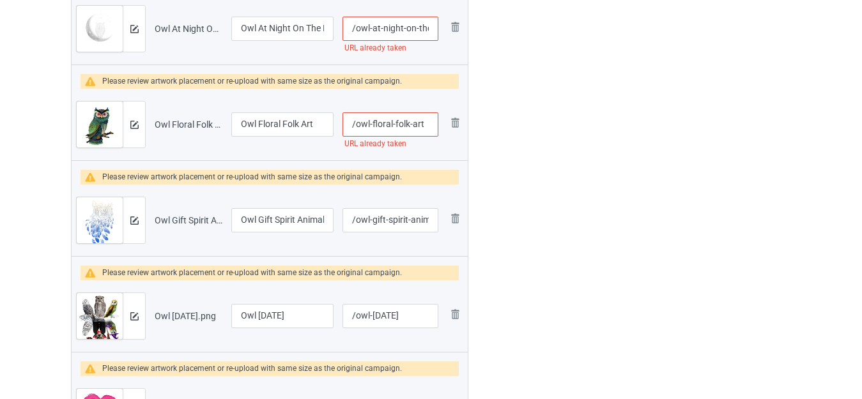
scroll to position [454, 0]
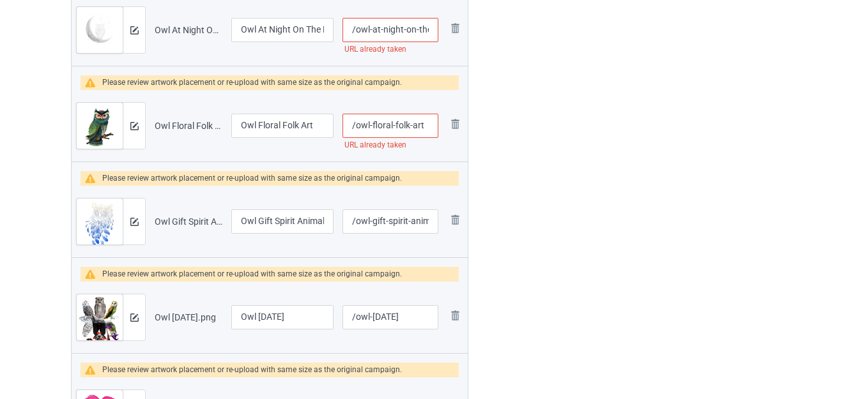
click at [427, 122] on input "/owl-floral-folk-art" at bounding box center [390, 126] width 96 height 24
type input "/owl-floral-folk-arts"
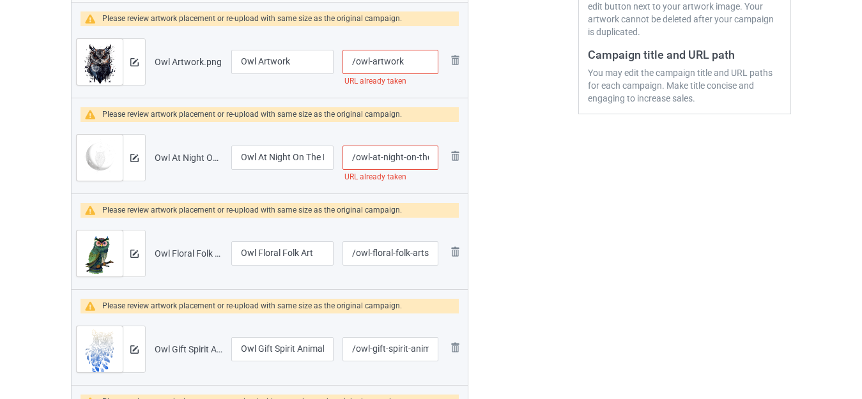
scroll to position [0, 28]
drag, startPoint x: 418, startPoint y: 156, endPoint x: 444, endPoint y: 158, distance: 26.3
click at [444, 158] on tr "Preview and edit artwork Owl At Night On The Moon.png Owl At Night On The Moon …" at bounding box center [270, 158] width 396 height 72
click at [431, 155] on input "/owl-at-night-on-the-moon" at bounding box center [390, 158] width 96 height 24
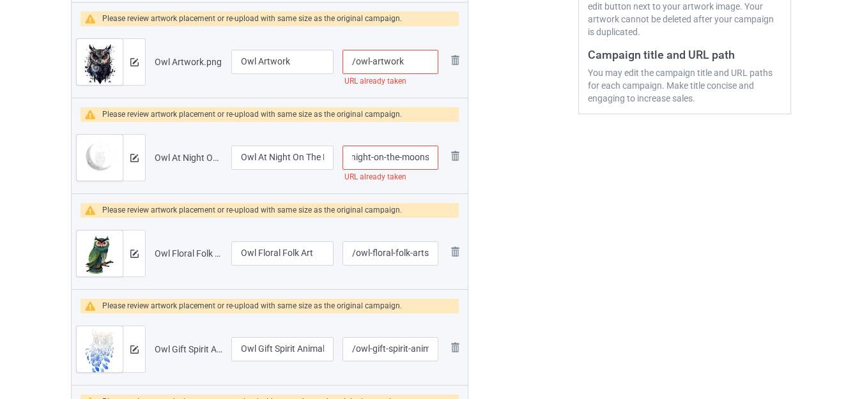
type input "/owl-at-night-on-the-moons"
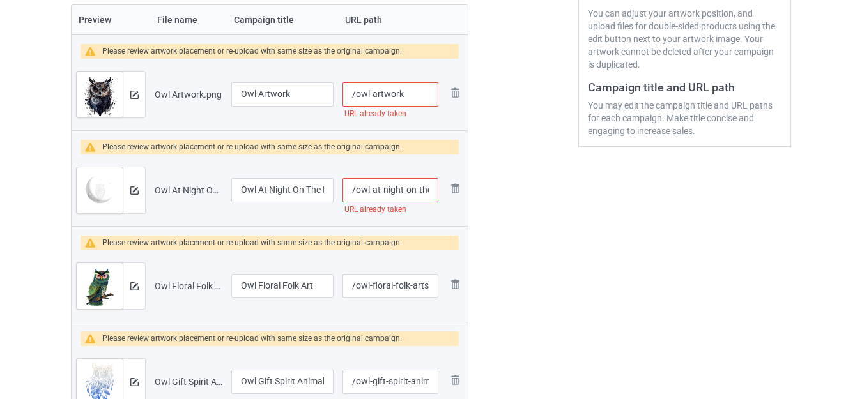
scroll to position [262, 0]
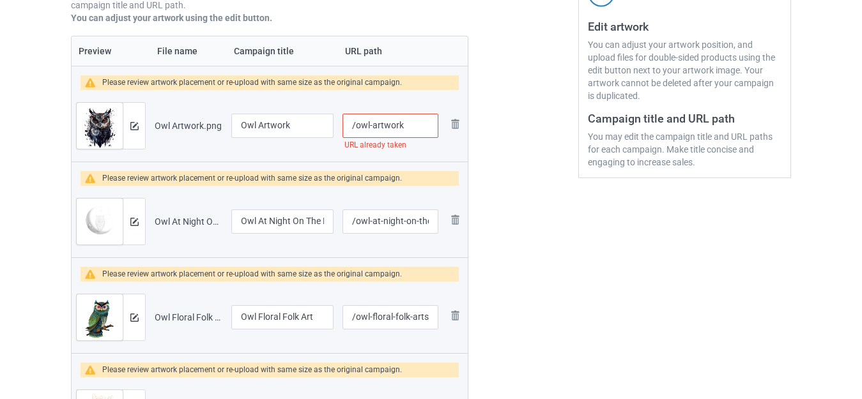
click at [413, 121] on input "/owl-artwork" at bounding box center [390, 126] width 96 height 24
type input "/owl-artworks"
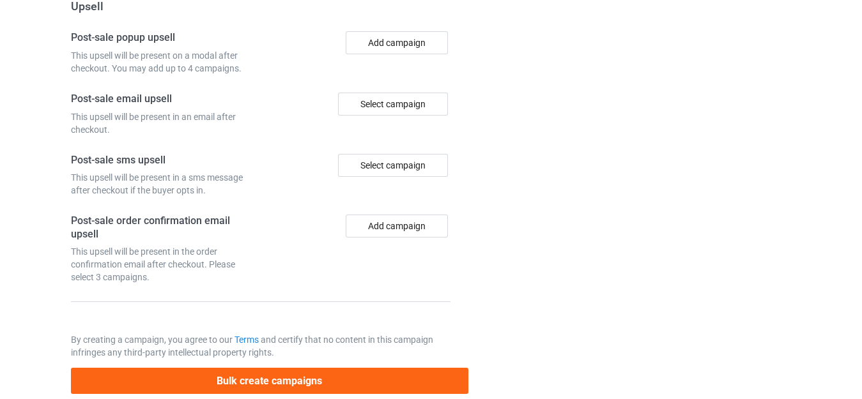
scroll to position [4504, 0]
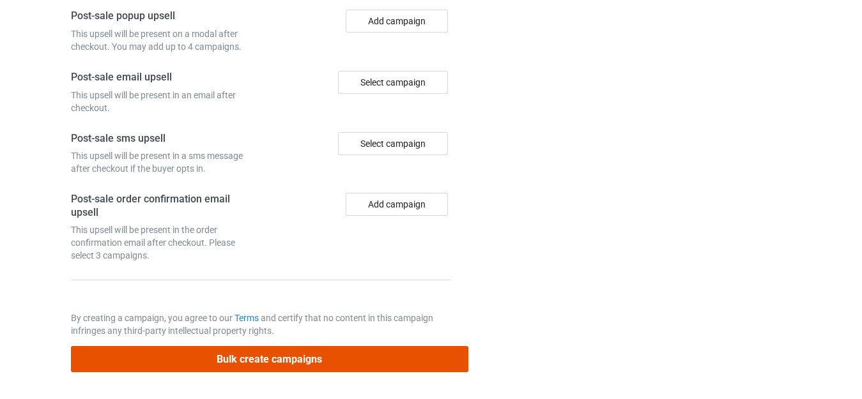
click at [261, 355] on button "Bulk create campaigns" at bounding box center [269, 359] width 397 height 26
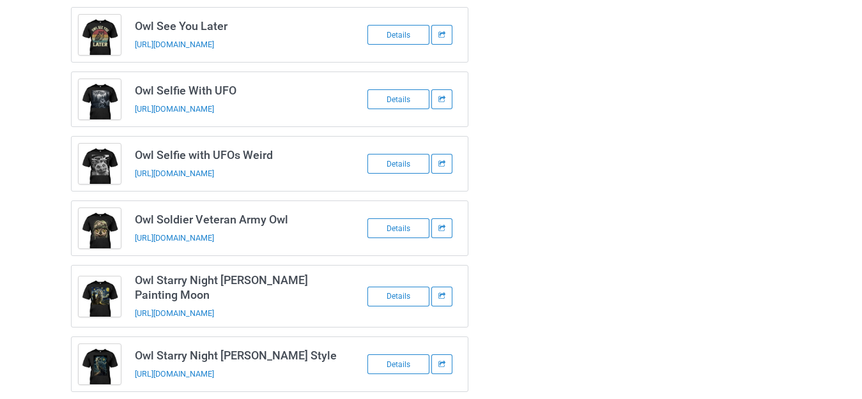
scroll to position [843, 0]
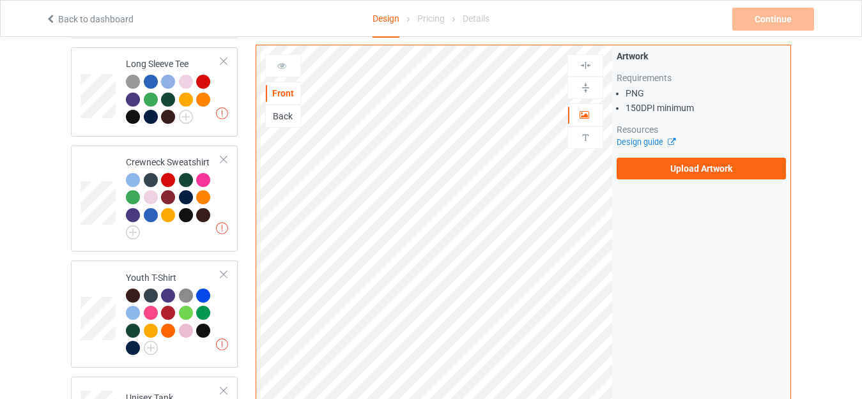
scroll to position [958, 0]
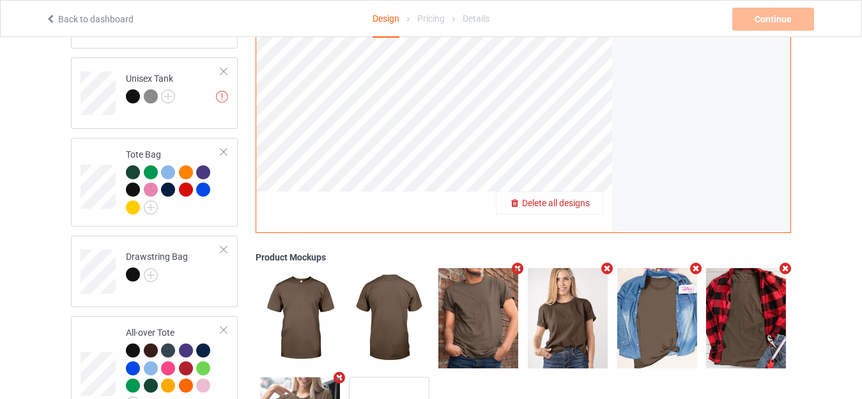
click at [586, 199] on span "Delete all designs" at bounding box center [556, 203] width 68 height 10
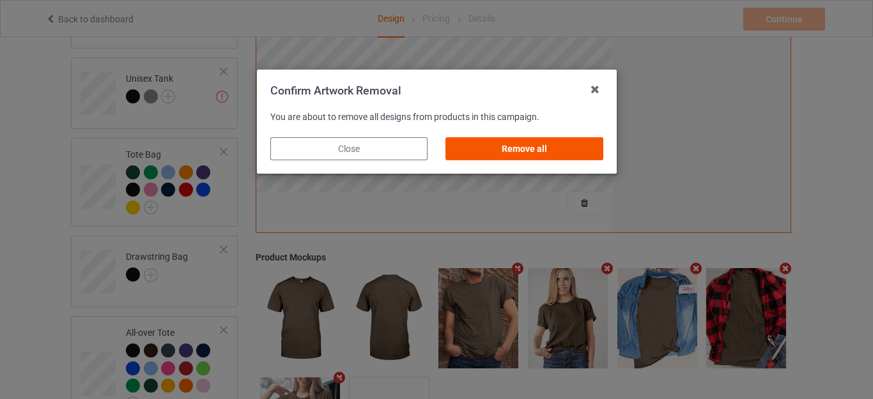
click at [520, 149] on div "Remove all" at bounding box center [523, 148] width 157 height 23
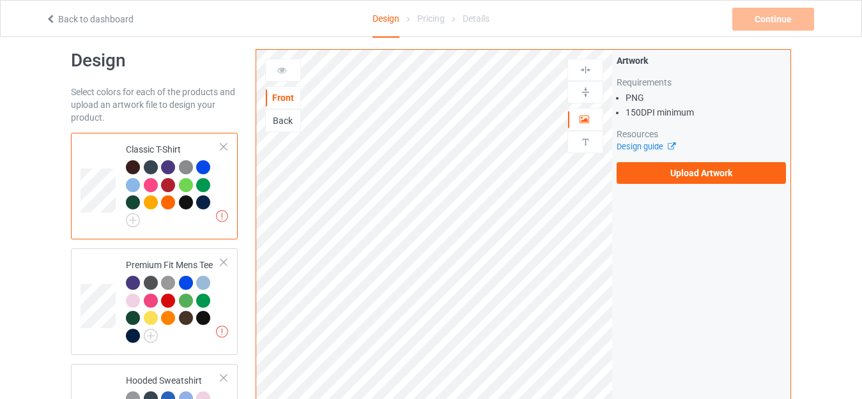
scroll to position [0, 0]
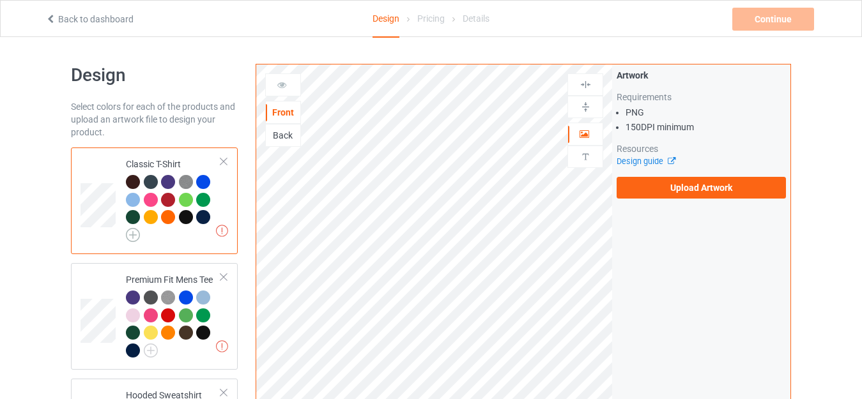
click at [131, 233] on img at bounding box center [133, 235] width 14 height 14
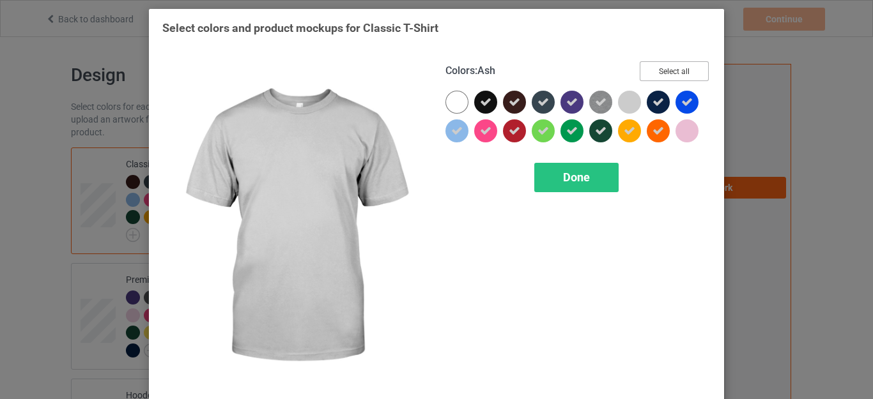
click at [669, 70] on button "Select all" at bounding box center [673, 71] width 69 height 20
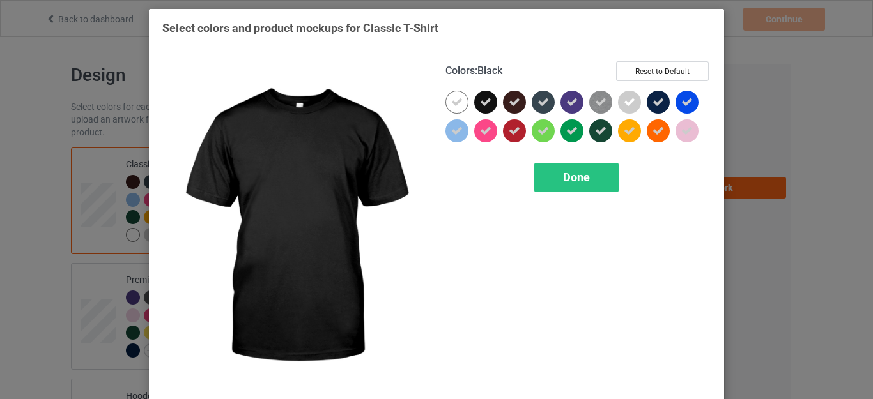
click at [483, 104] on icon at bounding box center [485, 101] width 11 height 11
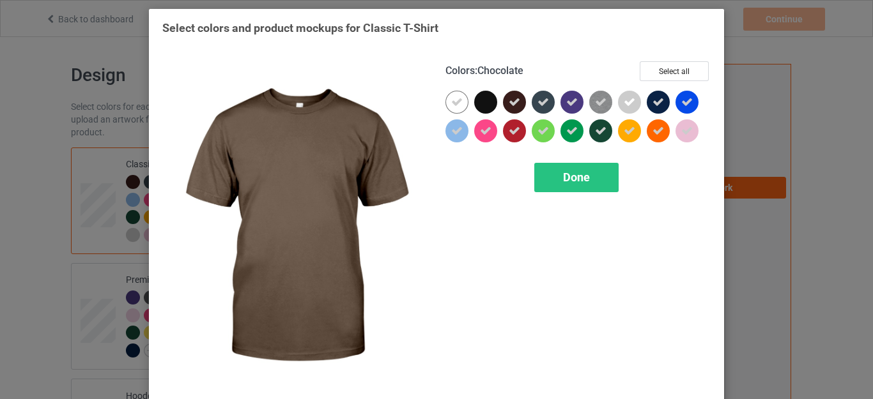
drag, startPoint x: 505, startPoint y: 101, endPoint x: 573, endPoint y: 105, distance: 67.9
click at [508, 101] on icon at bounding box center [513, 101] width 11 height 11
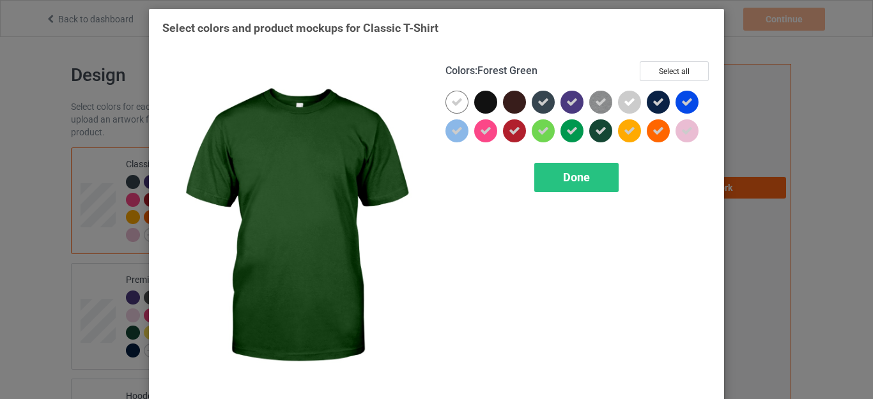
click at [595, 132] on icon at bounding box center [600, 130] width 11 height 11
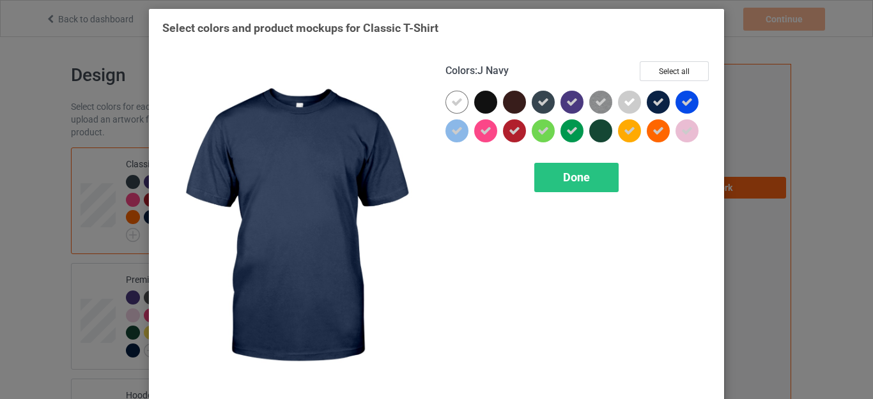
click at [653, 103] on icon at bounding box center [657, 101] width 11 height 11
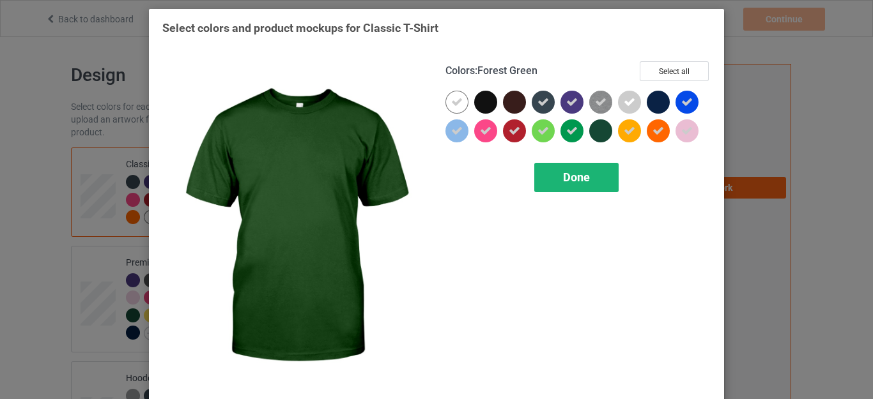
click at [574, 174] on span "Done" at bounding box center [576, 177] width 27 height 13
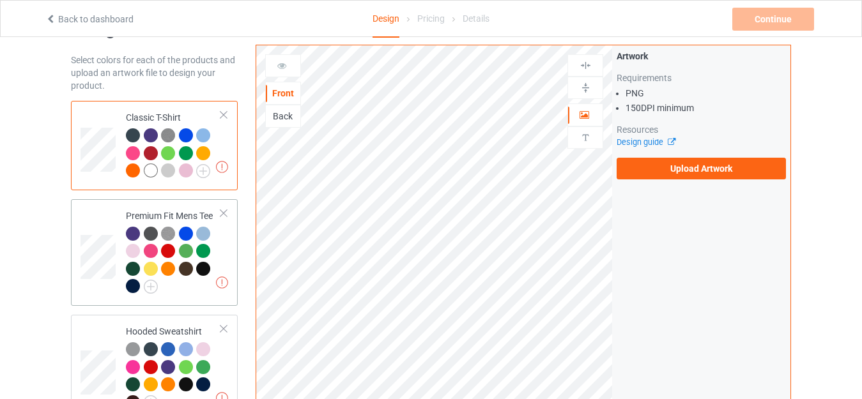
scroll to position [64, 0]
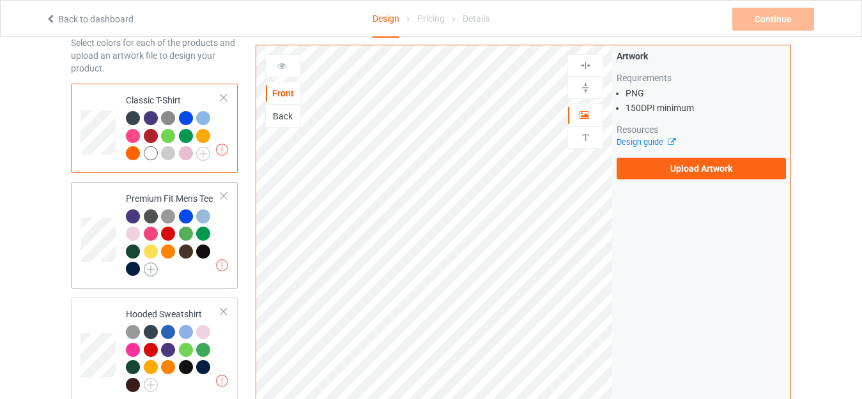
click at [147, 272] on img at bounding box center [151, 270] width 14 height 14
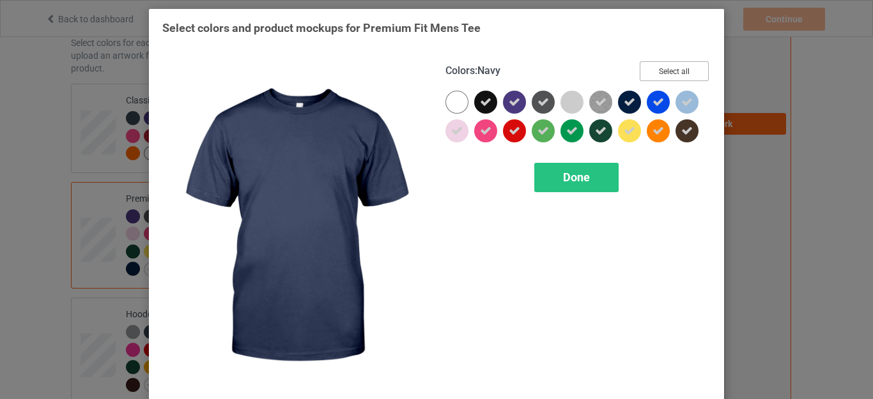
click at [662, 73] on button "Select all" at bounding box center [673, 71] width 69 height 20
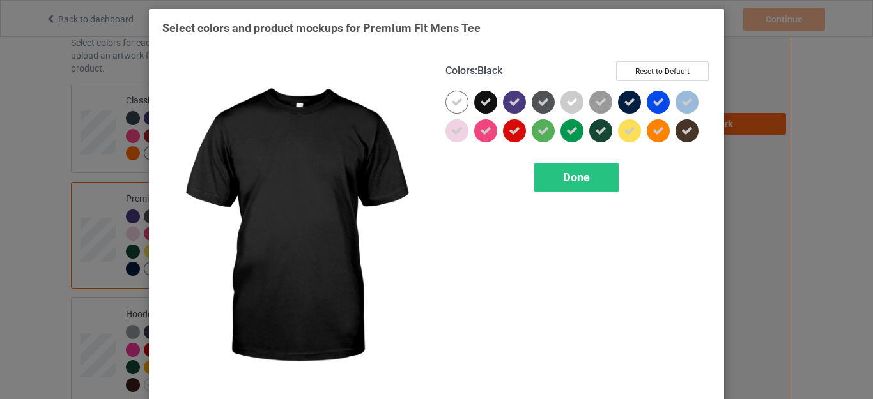
click at [484, 105] on icon at bounding box center [485, 101] width 11 height 11
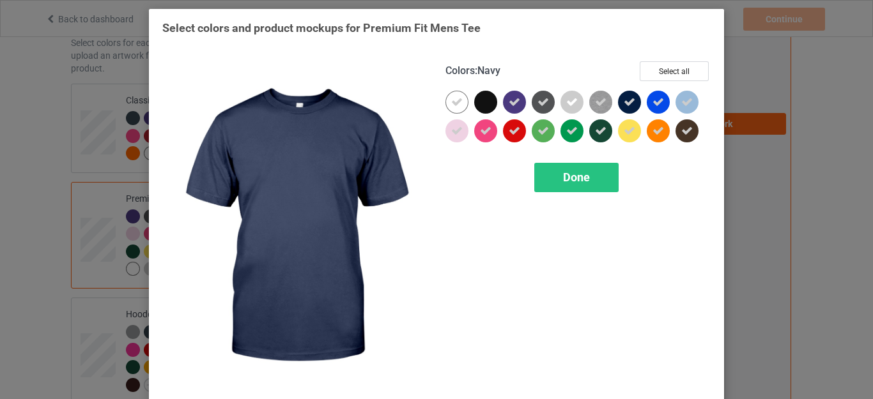
click at [627, 102] on icon at bounding box center [628, 101] width 11 height 11
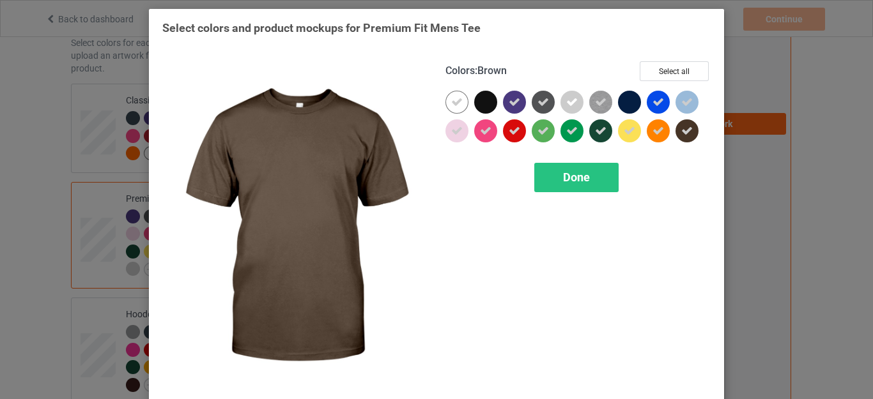
drag, startPoint x: 680, startPoint y: 128, endPoint x: 659, endPoint y: 130, distance: 21.9
click at [681, 128] on icon at bounding box center [686, 130] width 11 height 11
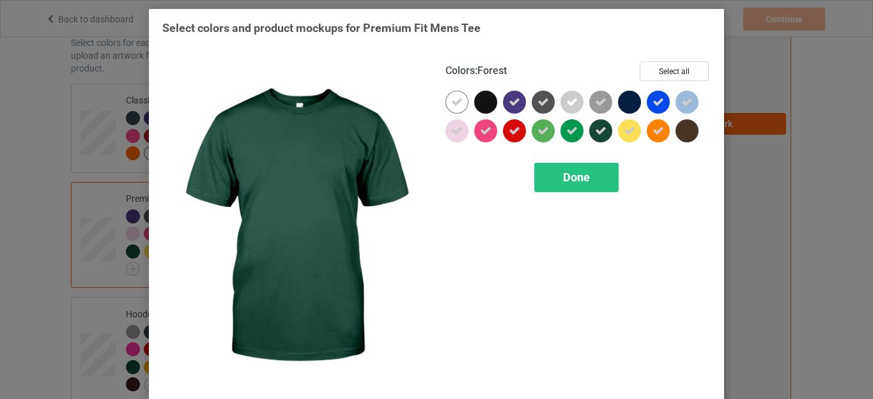
click at [595, 135] on icon at bounding box center [600, 130] width 11 height 11
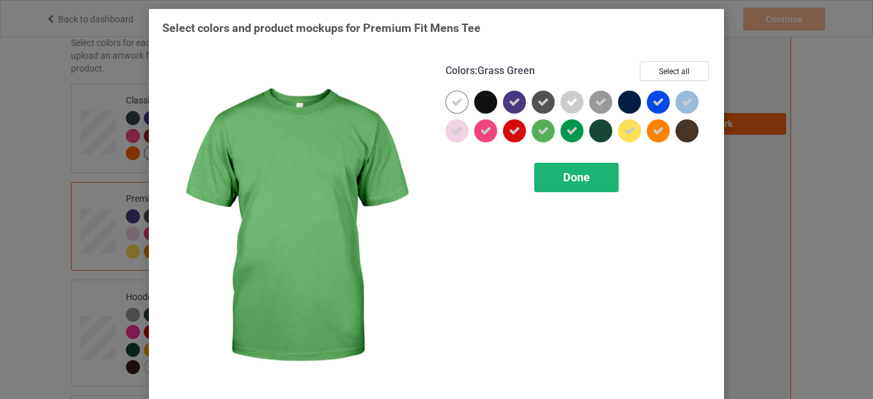
click at [568, 175] on span "Done" at bounding box center [576, 177] width 27 height 13
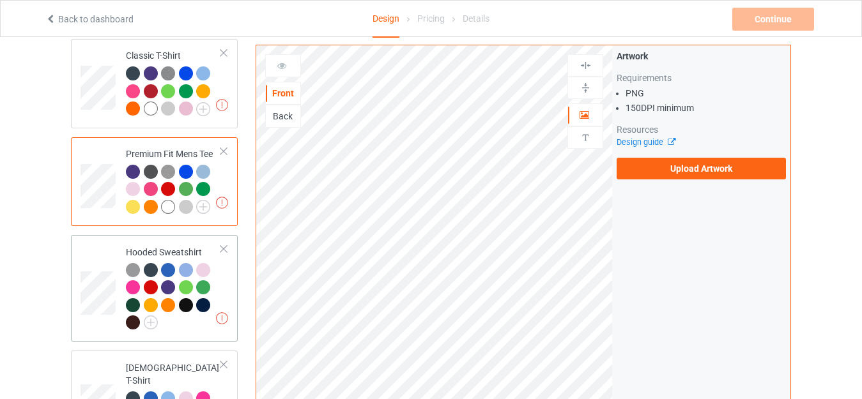
scroll to position [192, 0]
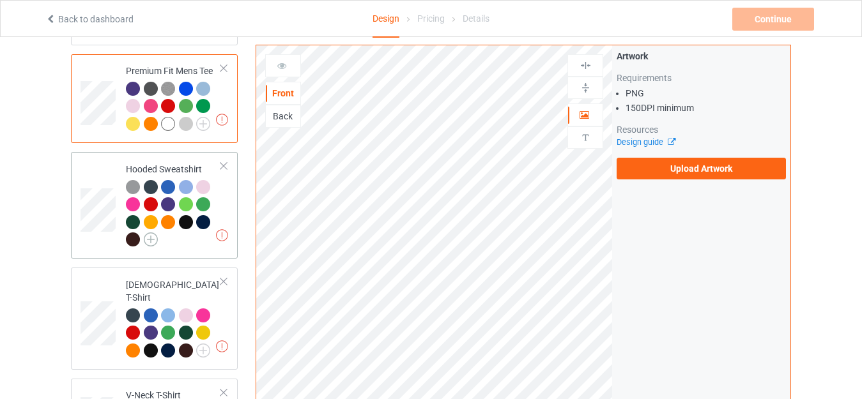
click at [151, 238] on img at bounding box center [151, 240] width 14 height 14
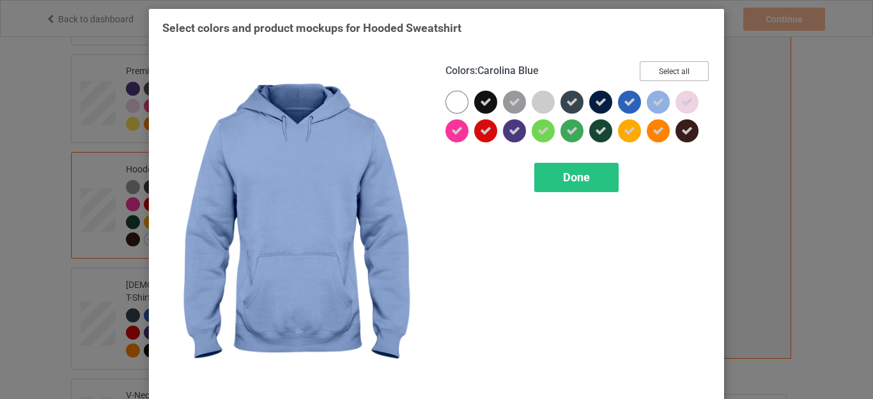
click at [663, 71] on button "Select all" at bounding box center [673, 71] width 69 height 20
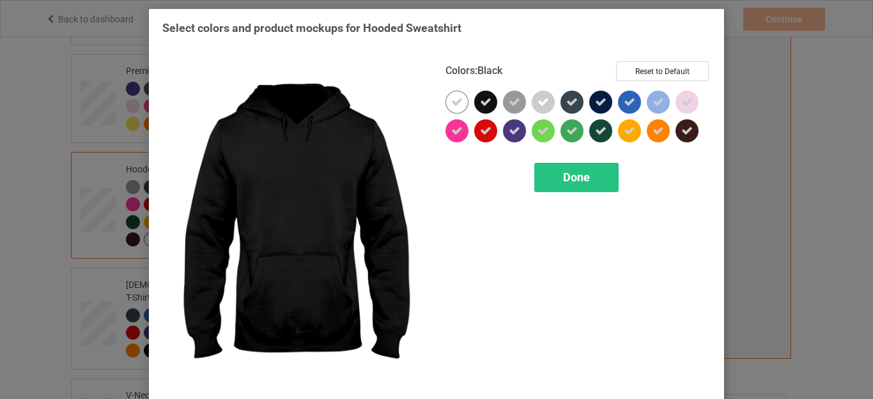
drag, startPoint x: 473, startPoint y: 105, endPoint x: 542, endPoint y: 99, distance: 68.6
click at [475, 105] on div at bounding box center [485, 102] width 23 height 23
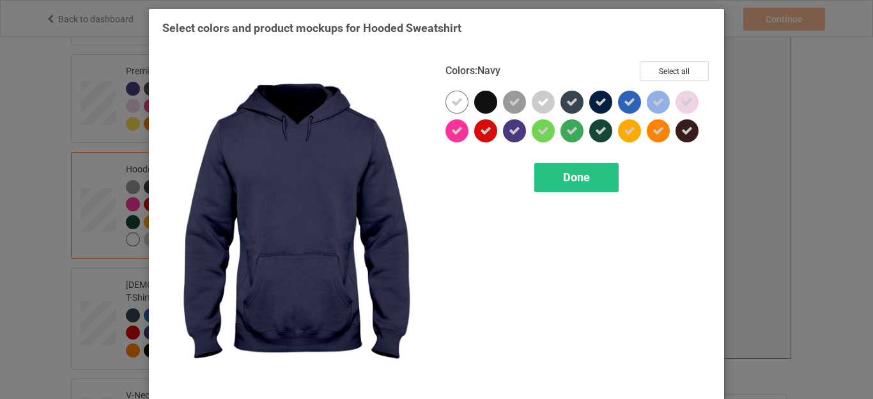
drag, startPoint x: 593, startPoint y: 102, endPoint x: 696, endPoint y: 125, distance: 105.2
click at [595, 102] on icon at bounding box center [600, 101] width 11 height 11
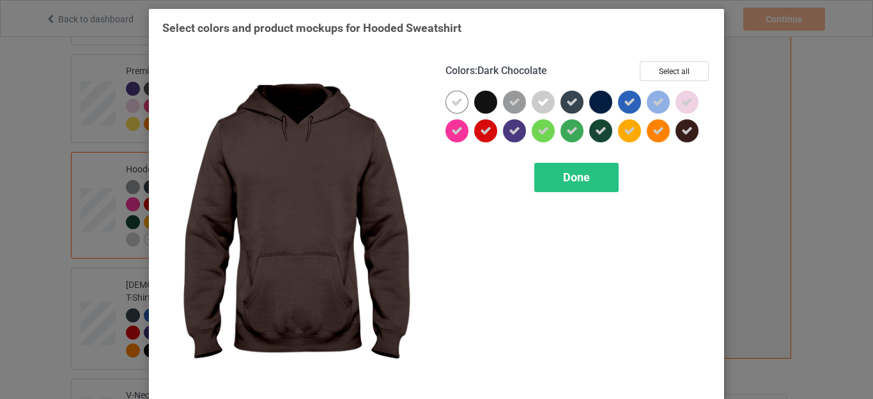
click at [685, 132] on icon at bounding box center [686, 130] width 11 height 11
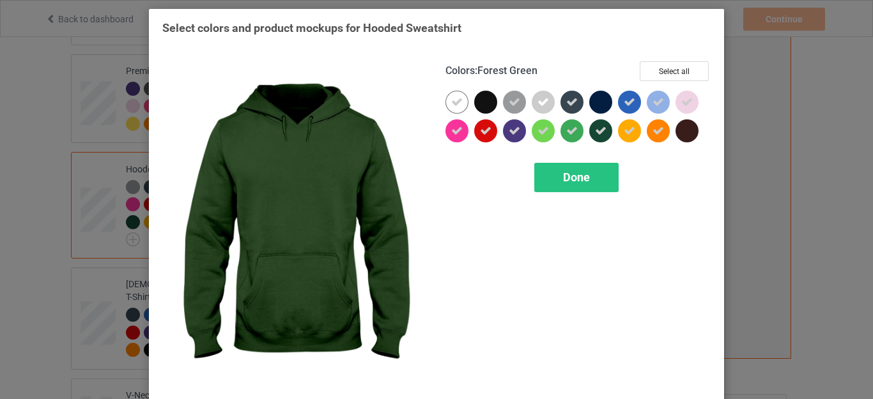
click at [596, 130] on icon at bounding box center [600, 130] width 11 height 11
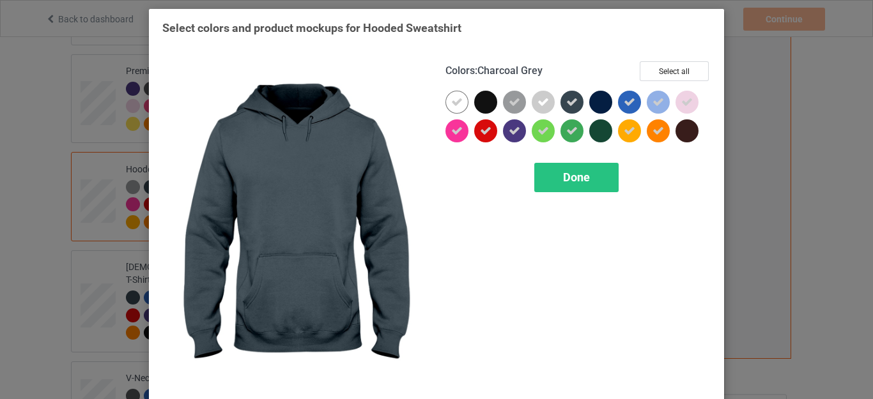
click at [568, 107] on icon at bounding box center [571, 101] width 11 height 11
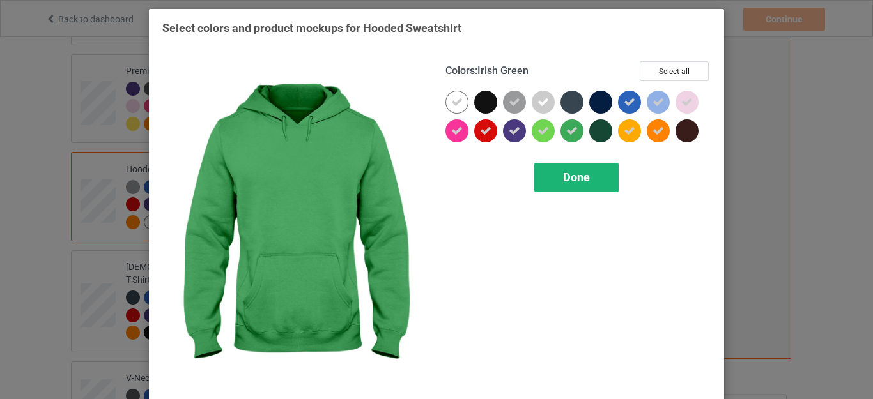
click at [553, 180] on div "Done" at bounding box center [576, 177] width 84 height 29
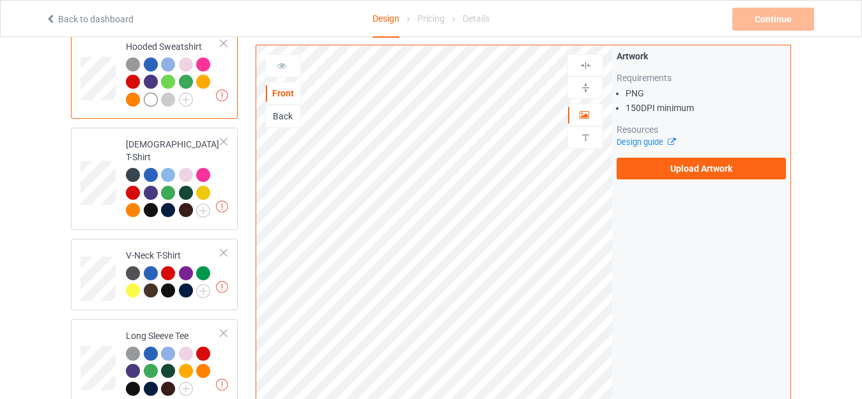
scroll to position [319, 0]
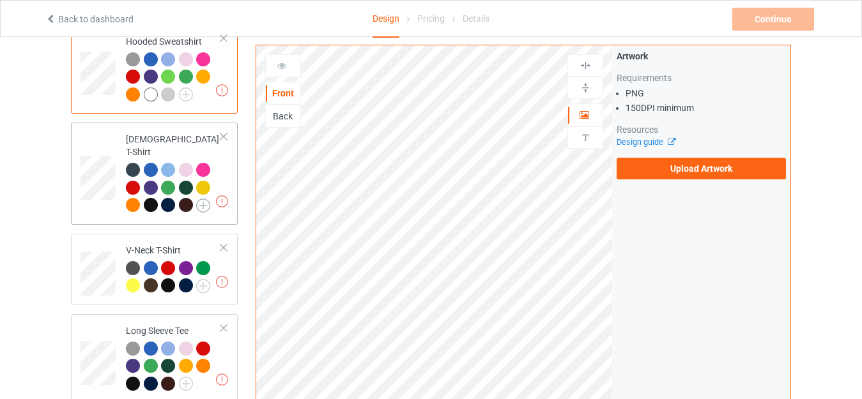
click at [202, 199] on img at bounding box center [203, 206] width 14 height 14
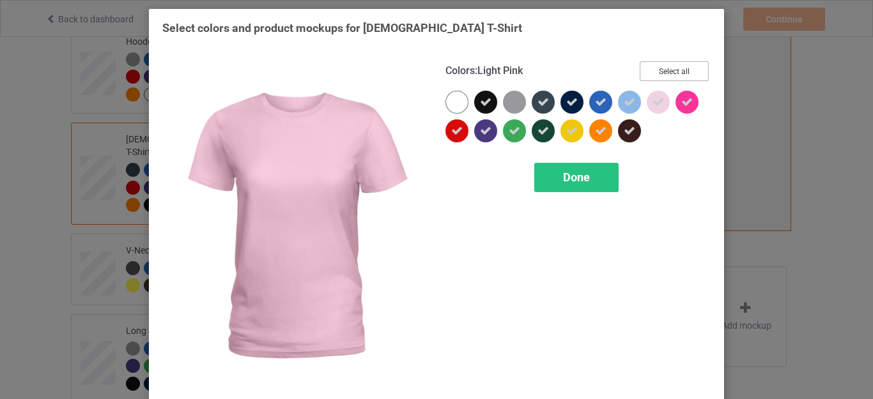
click at [660, 62] on button "Select all" at bounding box center [673, 71] width 69 height 20
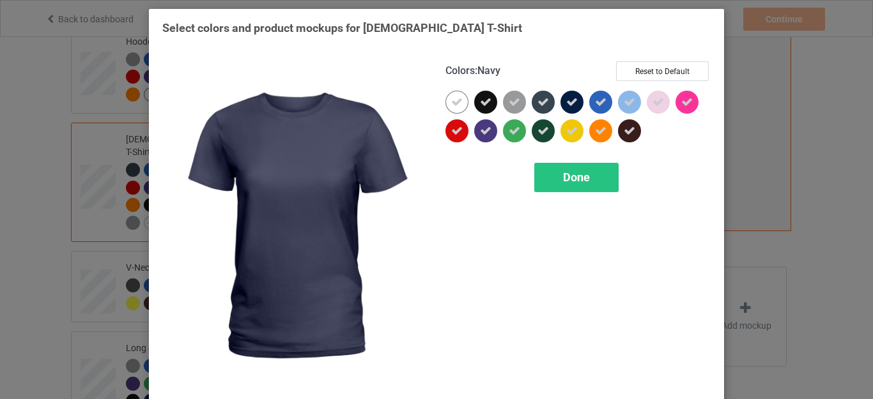
click at [566, 99] on icon at bounding box center [571, 101] width 11 height 11
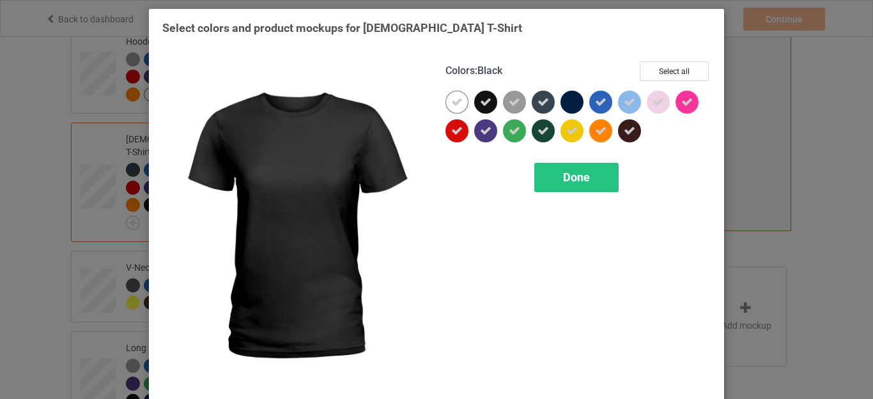
drag, startPoint x: 477, startPoint y: 102, endPoint x: 544, endPoint y: 122, distance: 70.5
click at [480, 102] on icon at bounding box center [485, 101] width 11 height 11
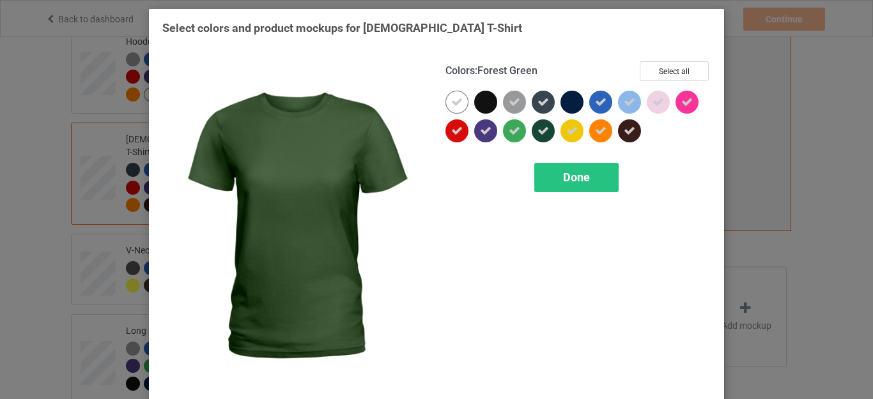
click at [531, 130] on div at bounding box center [542, 130] width 23 height 23
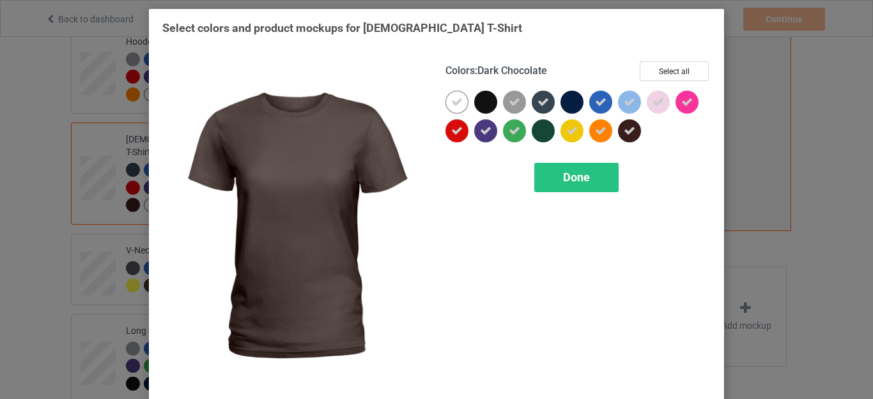
click at [623, 128] on icon at bounding box center [628, 130] width 11 height 11
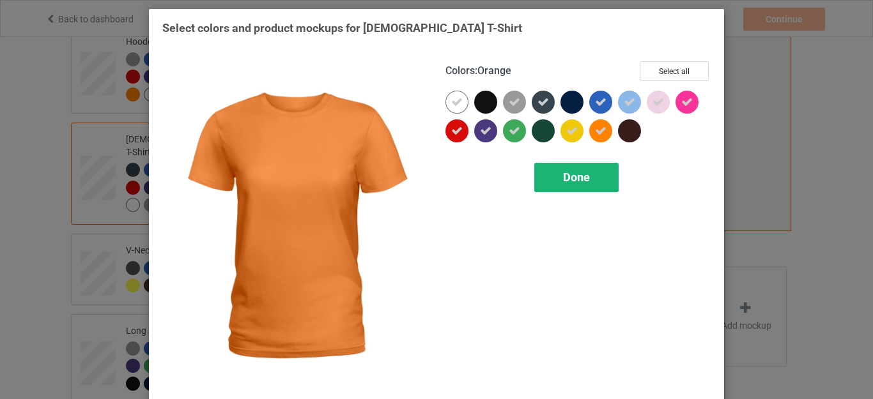
click at [573, 175] on span "Done" at bounding box center [576, 177] width 27 height 13
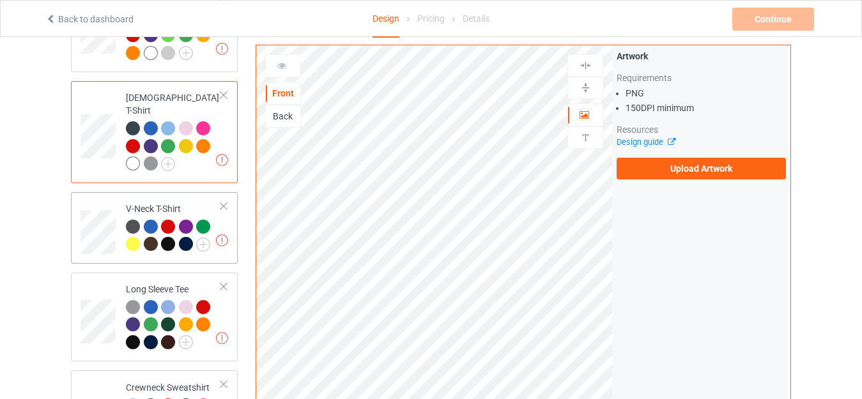
scroll to position [383, 0]
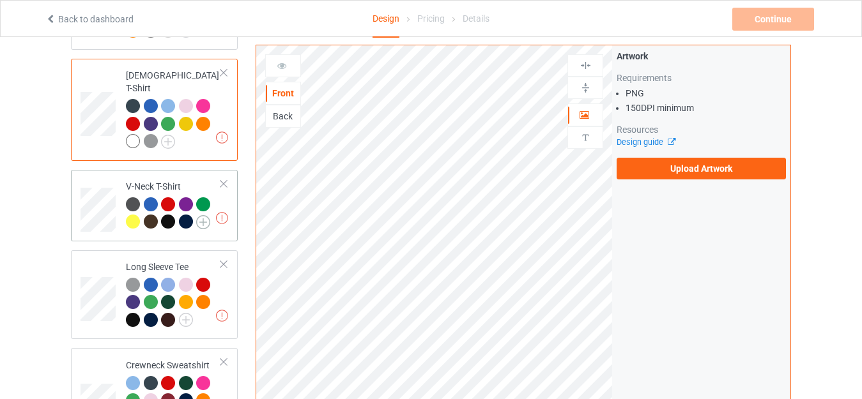
click at [206, 215] on img at bounding box center [203, 222] width 14 height 14
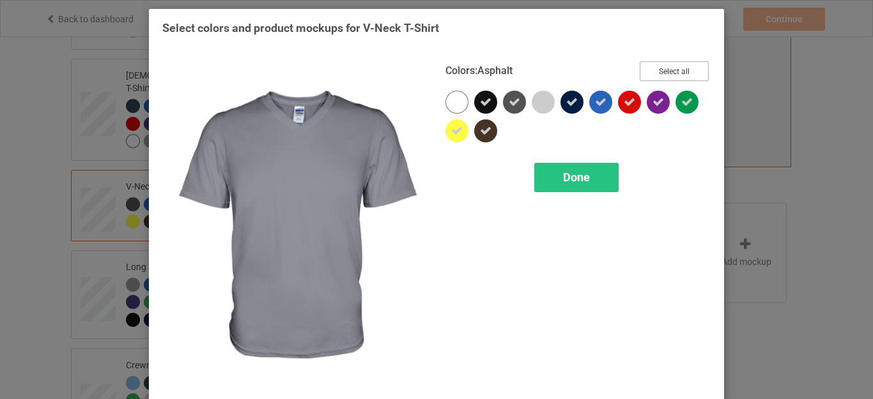
click at [641, 72] on button "Select all" at bounding box center [673, 71] width 69 height 20
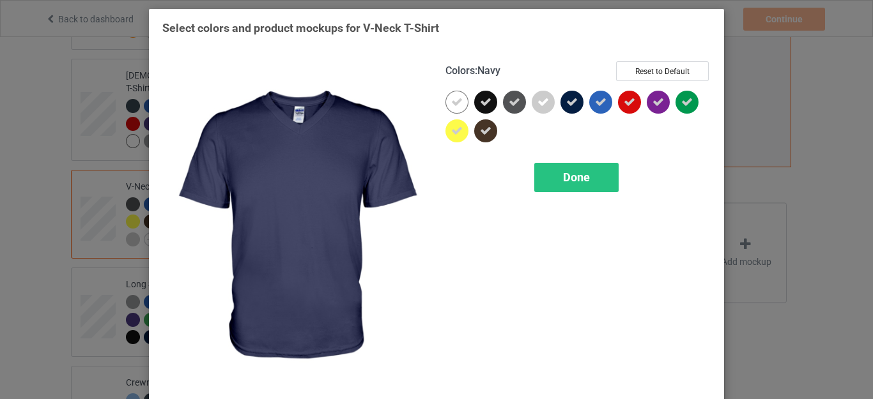
click at [566, 98] on icon at bounding box center [571, 101] width 11 height 11
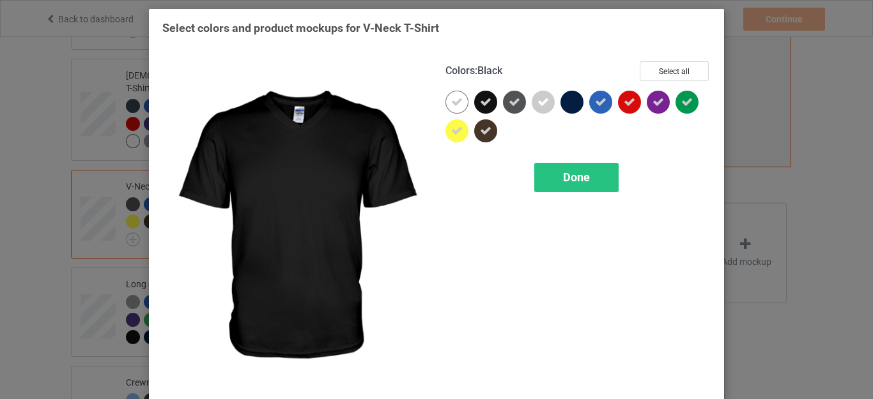
click at [480, 102] on icon at bounding box center [485, 101] width 11 height 11
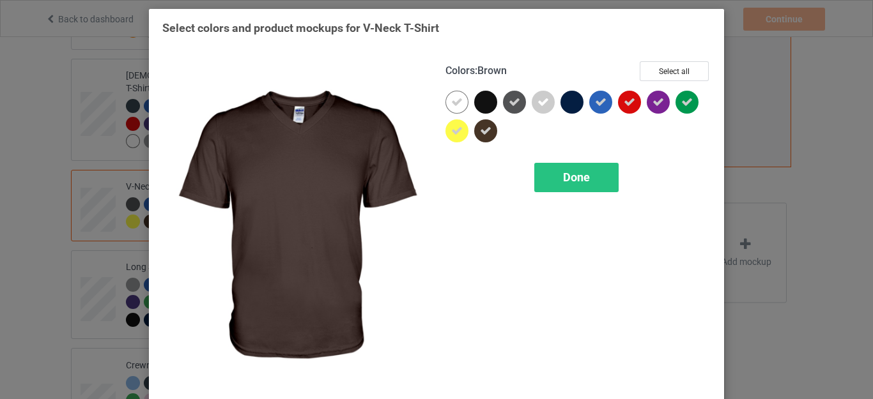
drag, startPoint x: 478, startPoint y: 123, endPoint x: 497, endPoint y: 129, distance: 20.0
click at [478, 123] on div at bounding box center [485, 130] width 23 height 23
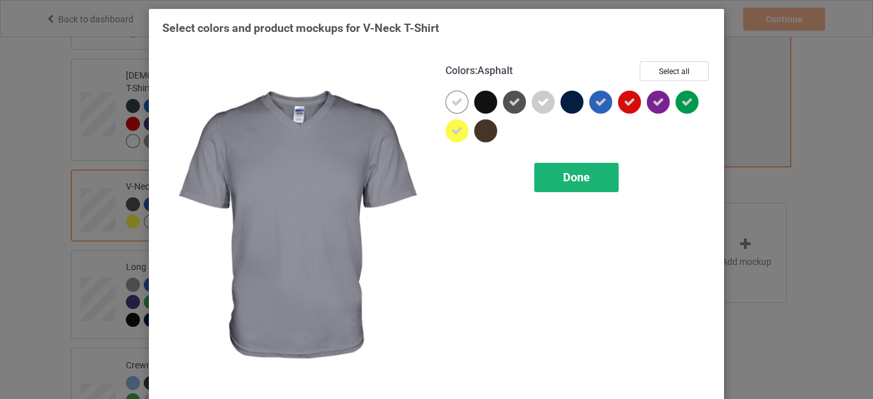
click at [594, 177] on div "Done" at bounding box center [576, 177] width 84 height 29
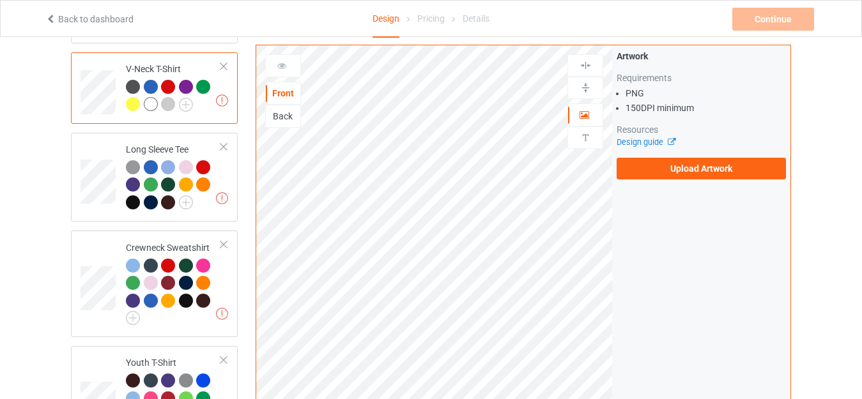
scroll to position [511, 0]
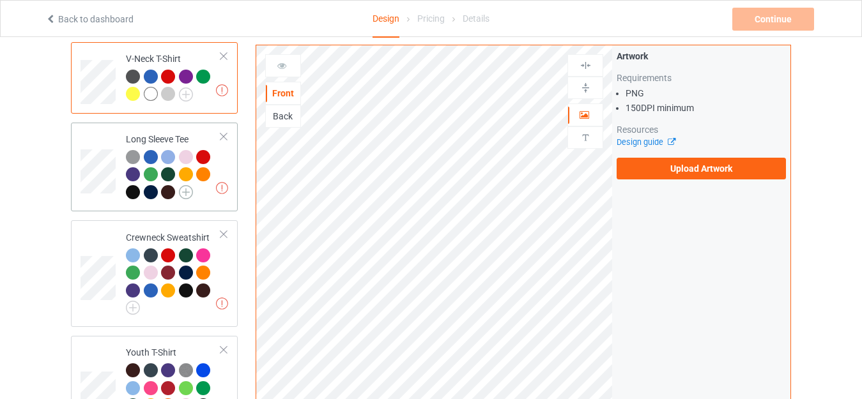
click at [185, 185] on img at bounding box center [186, 192] width 14 height 14
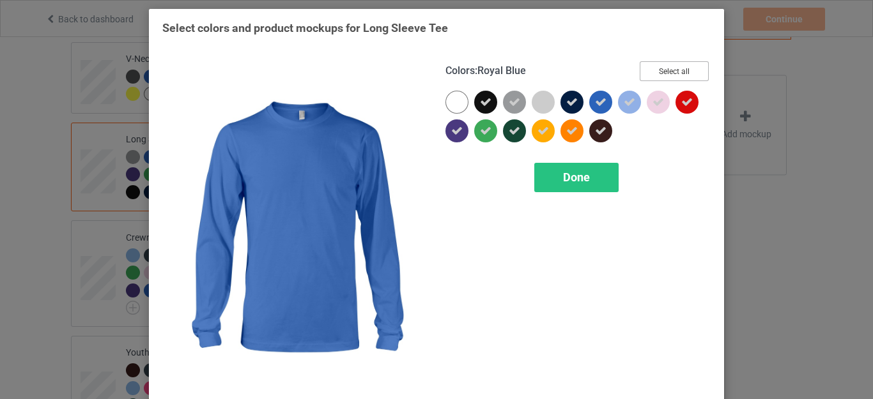
click at [651, 72] on button "Select all" at bounding box center [673, 71] width 69 height 20
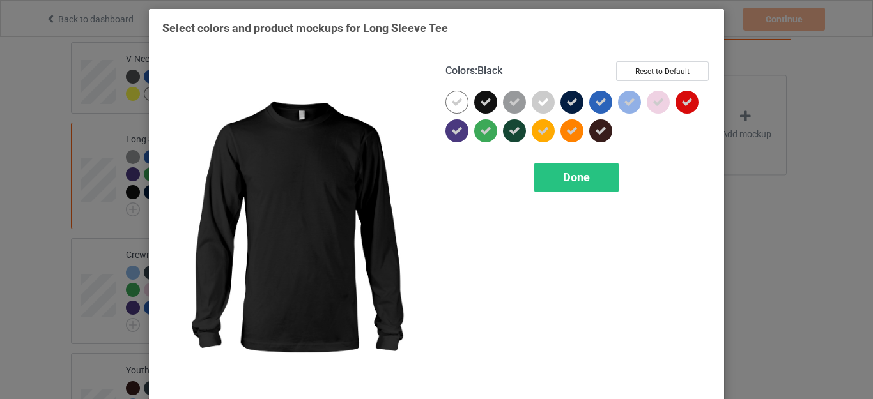
click at [484, 107] on icon at bounding box center [485, 101] width 11 height 11
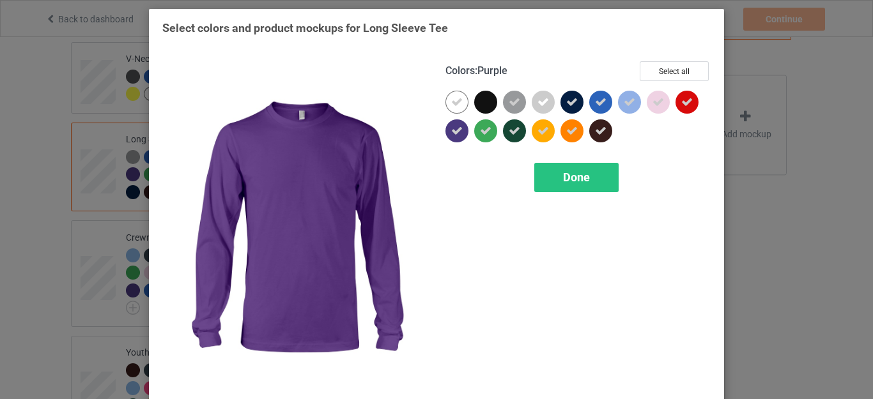
click at [452, 127] on icon at bounding box center [456, 130] width 11 height 11
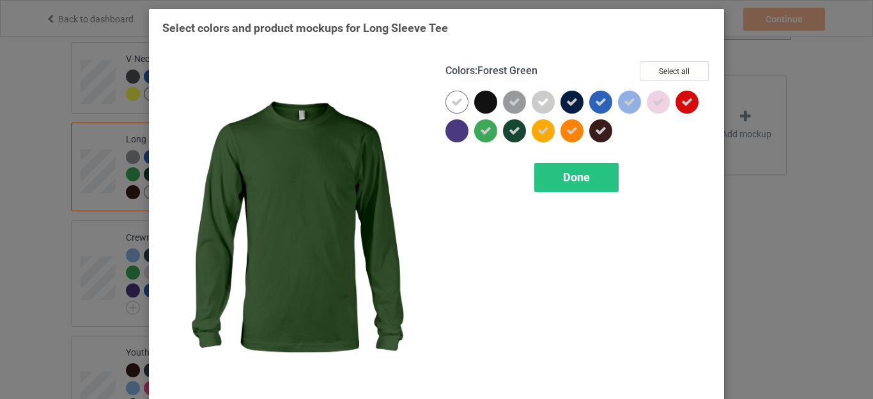
click at [508, 127] on icon at bounding box center [513, 130] width 11 height 11
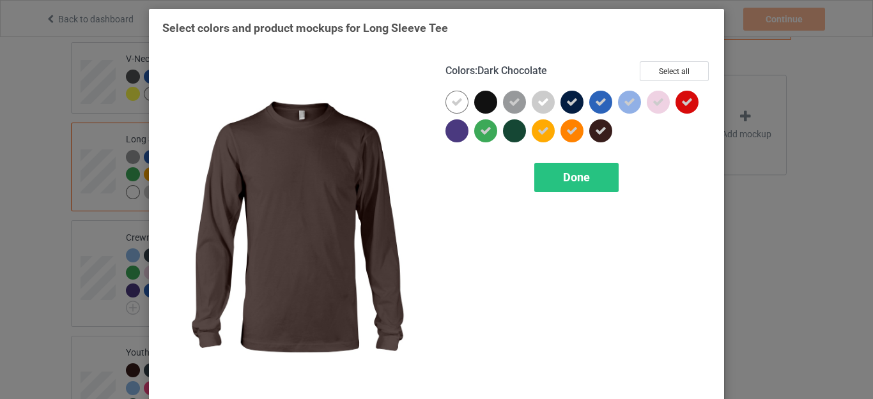
click at [596, 130] on icon at bounding box center [600, 130] width 11 height 11
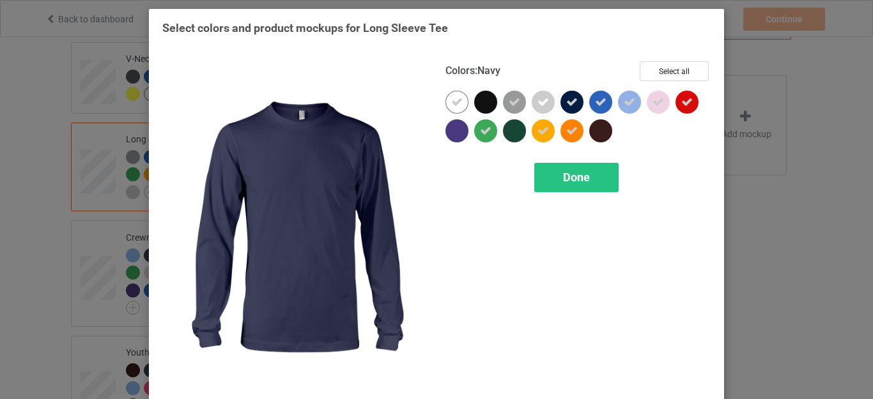
drag, startPoint x: 568, startPoint y: 105, endPoint x: 573, endPoint y: 119, distance: 14.1
click at [568, 105] on icon at bounding box center [571, 101] width 11 height 11
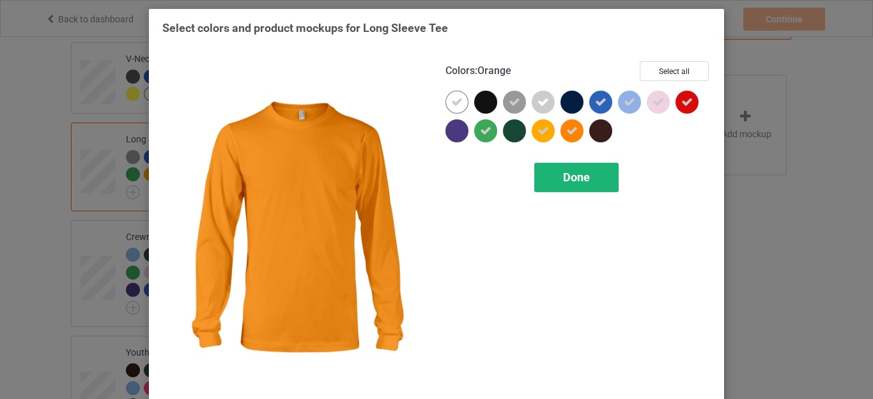
click at [572, 168] on div "Done" at bounding box center [576, 177] width 84 height 29
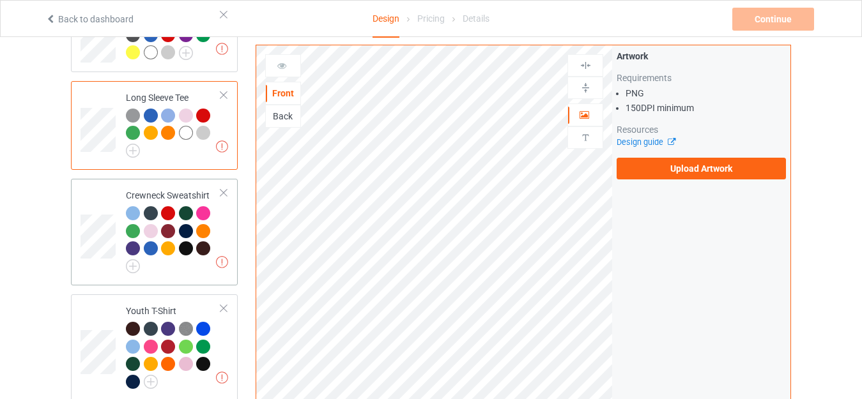
scroll to position [575, 0]
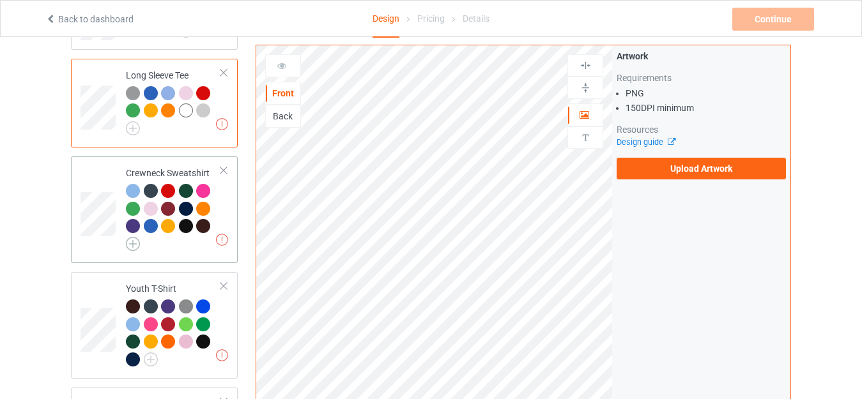
click at [133, 237] on img at bounding box center [133, 244] width 14 height 14
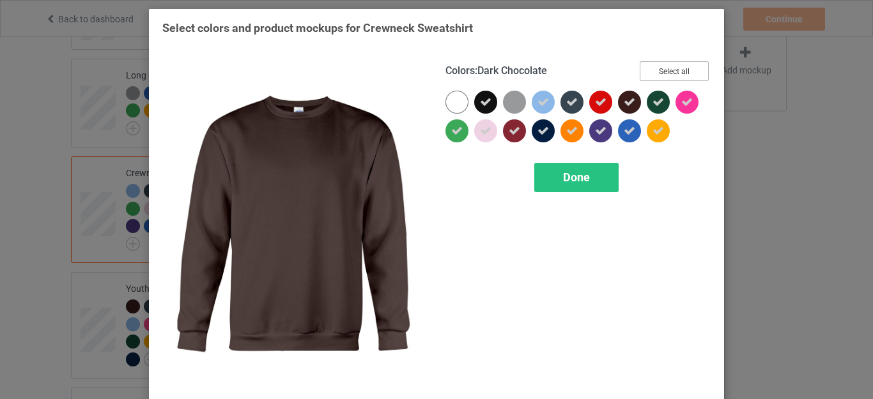
click at [671, 73] on button "Select all" at bounding box center [673, 71] width 69 height 20
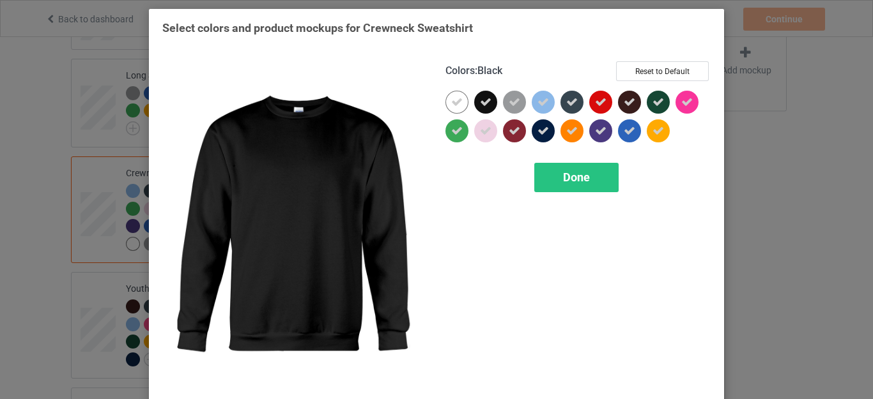
click at [480, 103] on icon at bounding box center [485, 101] width 11 height 11
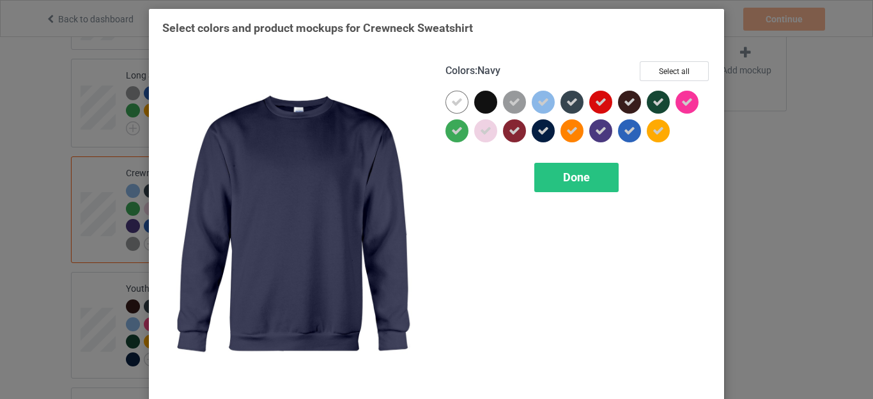
drag, startPoint x: 535, startPoint y: 127, endPoint x: 542, endPoint y: 121, distance: 9.6
click at [537, 127] on icon at bounding box center [542, 130] width 11 height 11
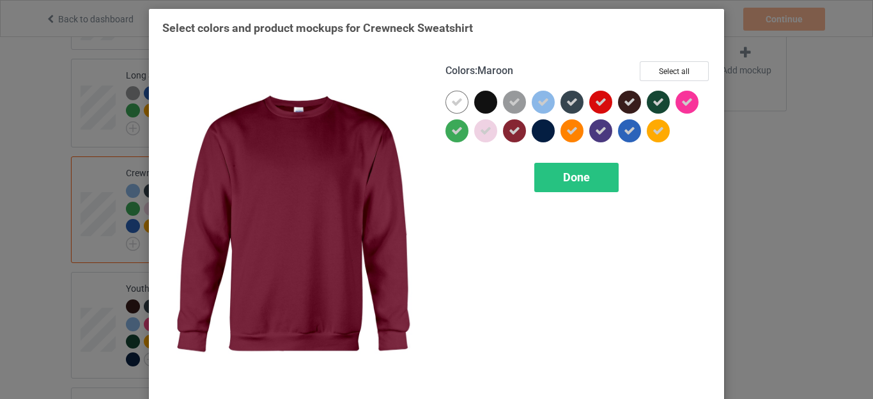
click at [515, 131] on div at bounding box center [514, 130] width 23 height 23
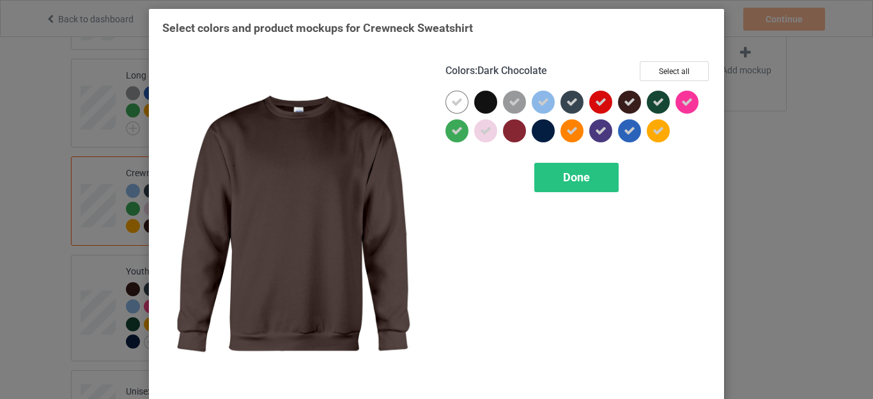
drag, startPoint x: 621, startPoint y: 102, endPoint x: 632, endPoint y: 100, distance: 11.2
click at [623, 102] on icon at bounding box center [628, 101] width 11 height 11
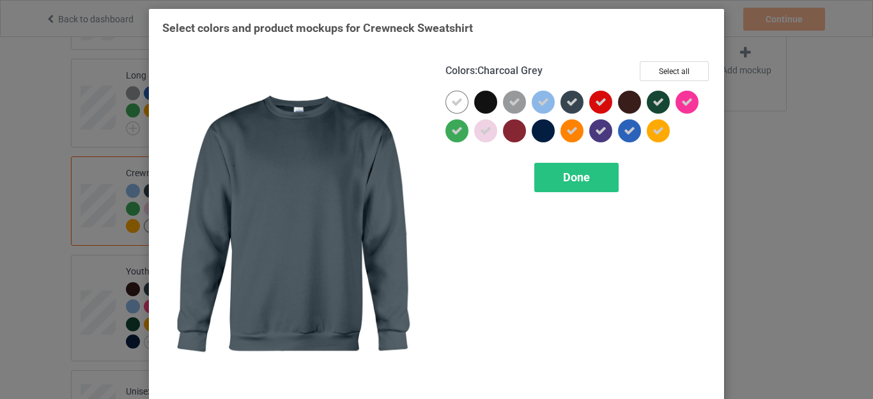
click at [567, 105] on icon at bounding box center [571, 101] width 11 height 11
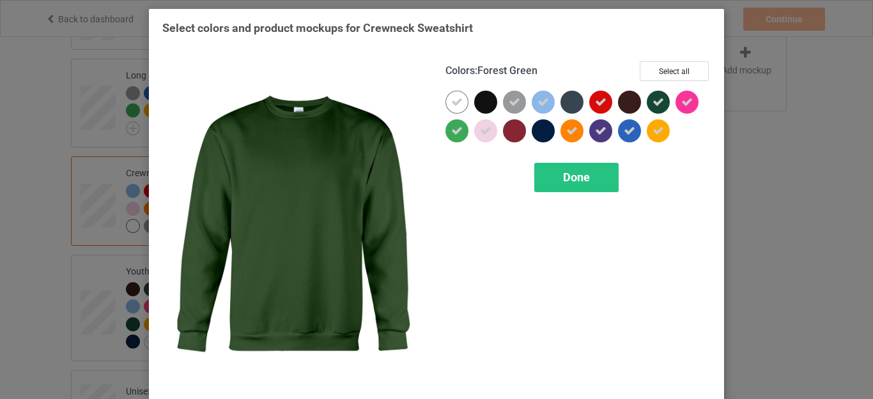
click at [653, 101] on icon at bounding box center [657, 101] width 11 height 11
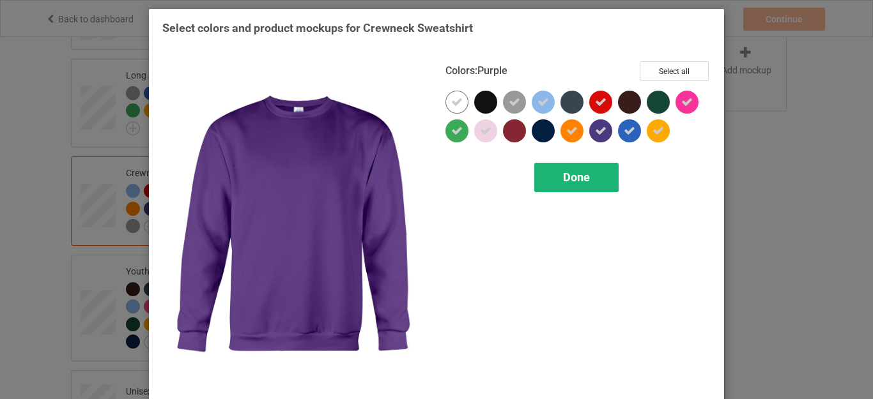
click at [579, 173] on span "Done" at bounding box center [576, 177] width 27 height 13
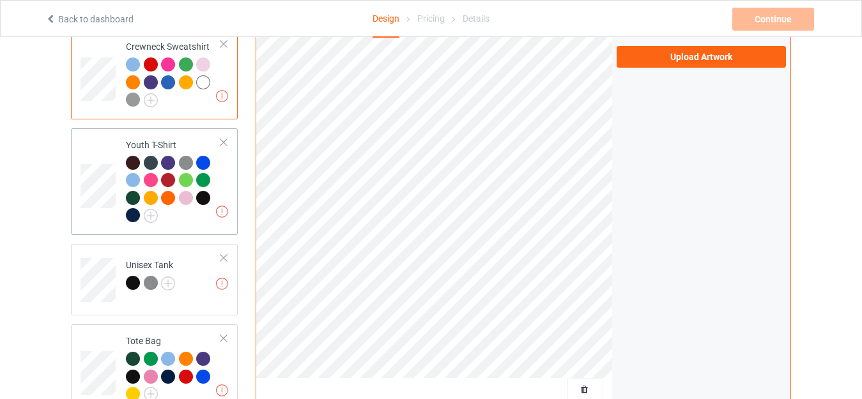
scroll to position [703, 0]
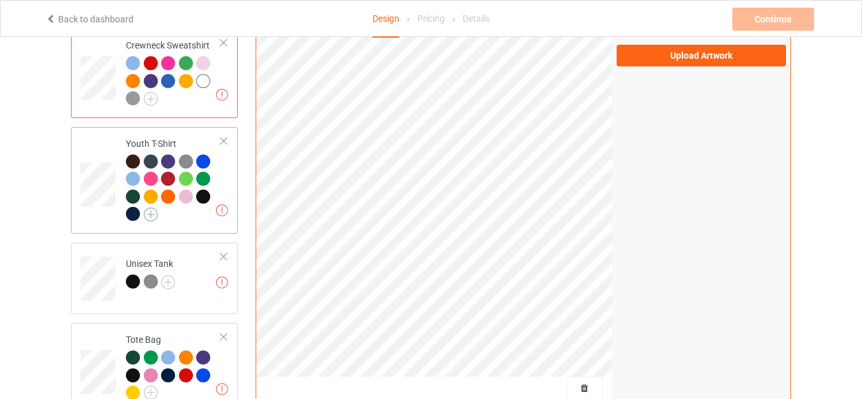
click at [150, 208] on img at bounding box center [151, 215] width 14 height 14
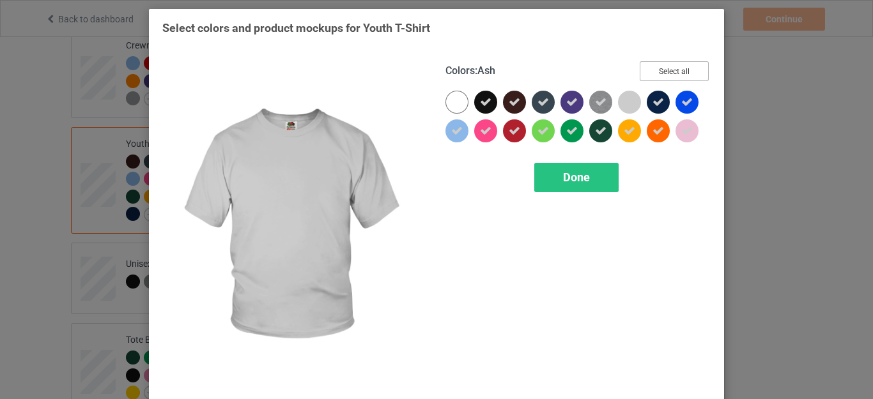
click at [657, 70] on button "Select all" at bounding box center [673, 71] width 69 height 20
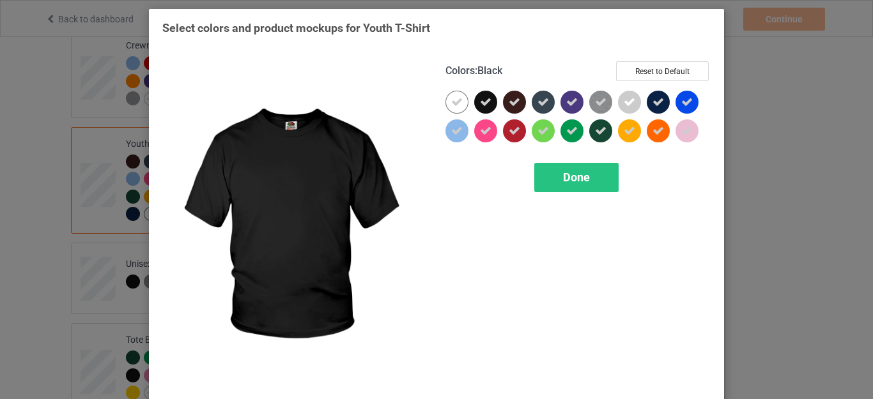
click at [485, 102] on icon at bounding box center [485, 101] width 11 height 11
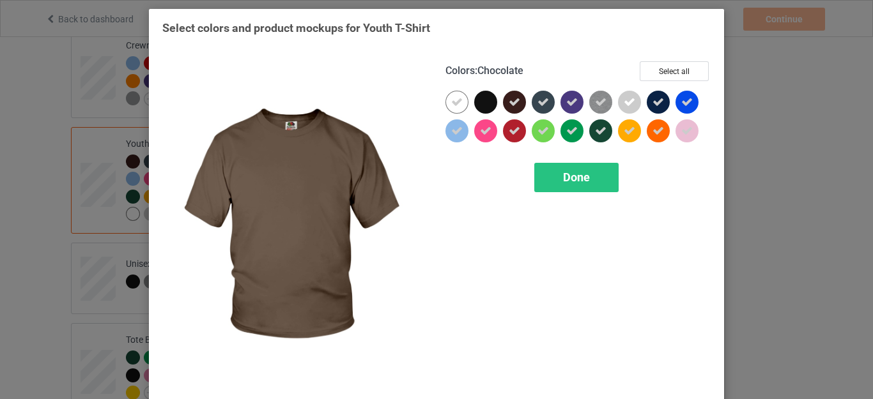
click at [514, 103] on icon at bounding box center [513, 101] width 11 height 11
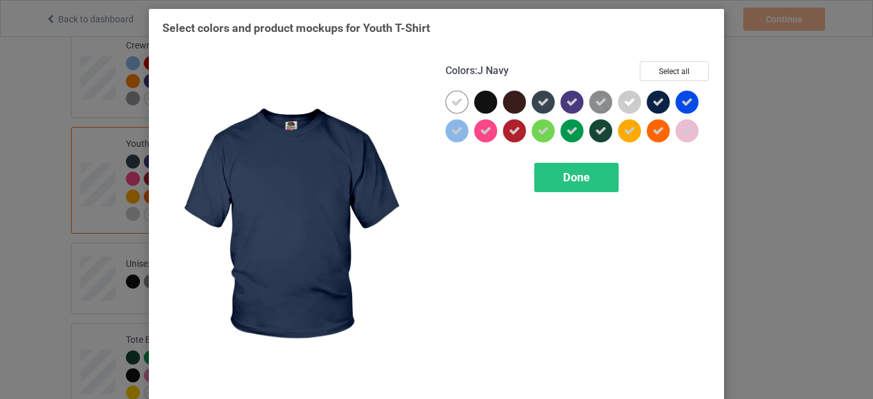
click at [655, 98] on icon at bounding box center [657, 101] width 11 height 11
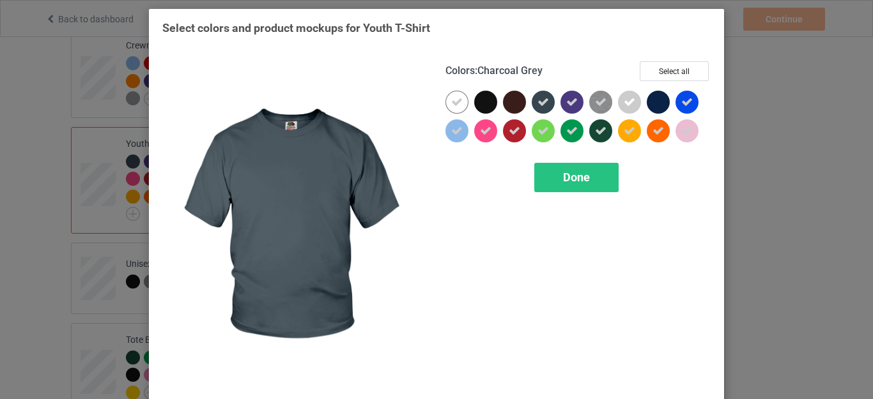
drag, startPoint x: 540, startPoint y: 104, endPoint x: 568, endPoint y: 101, distance: 28.3
click at [541, 103] on icon at bounding box center [542, 101] width 11 height 11
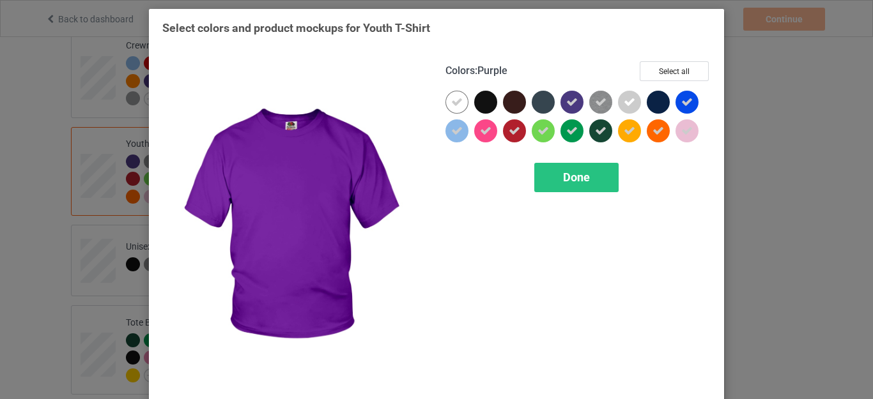
click at [569, 101] on icon at bounding box center [571, 101] width 11 height 11
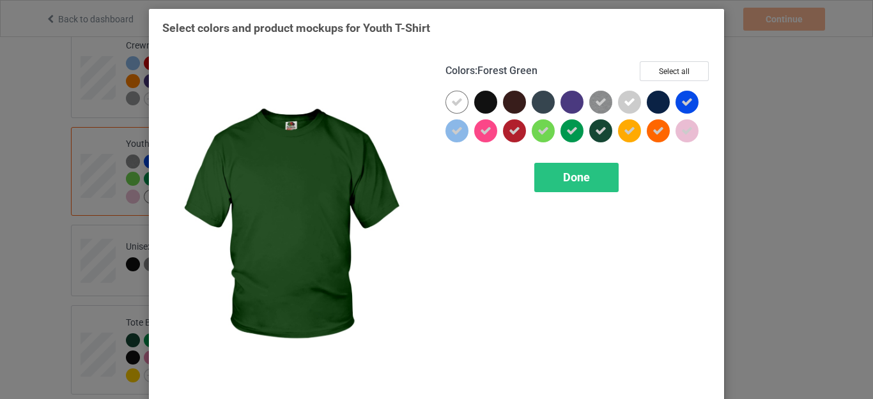
click at [593, 137] on div at bounding box center [600, 130] width 23 height 23
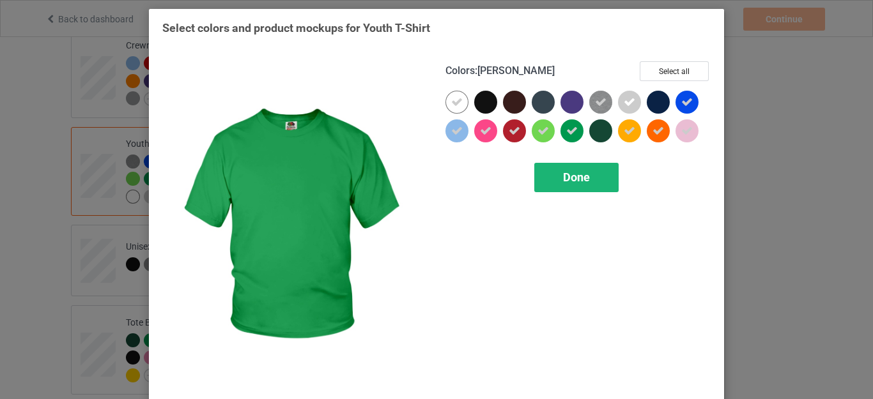
click at [563, 183] on span "Done" at bounding box center [576, 177] width 27 height 13
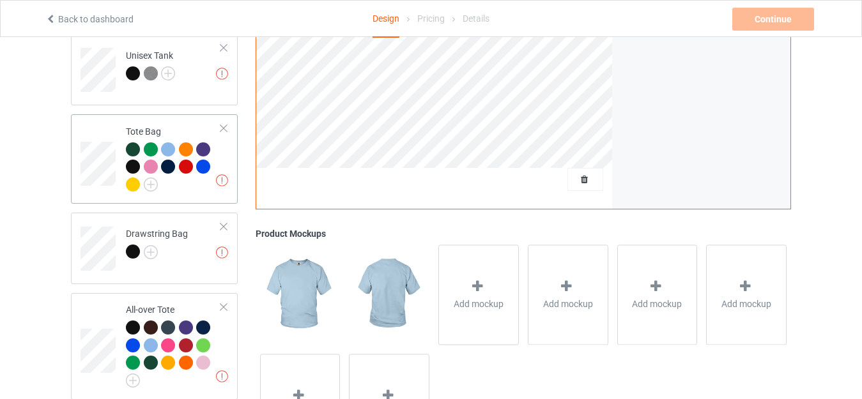
scroll to position [894, 0]
click at [165, 67] on img at bounding box center [168, 73] width 14 height 14
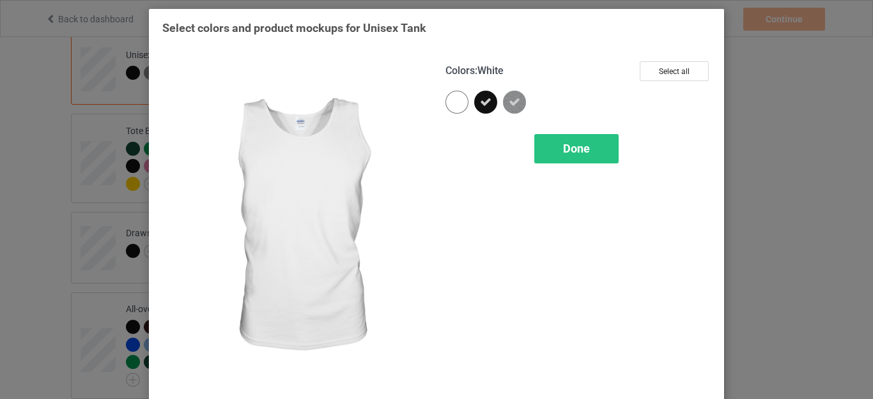
click at [449, 103] on div at bounding box center [456, 102] width 23 height 23
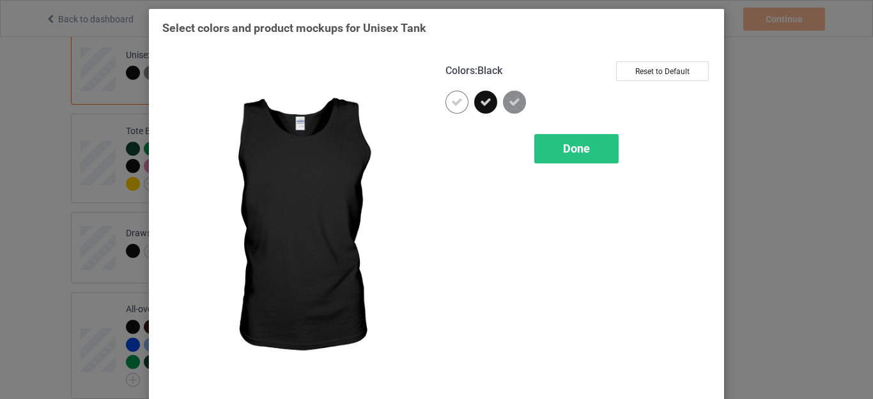
click at [480, 101] on icon at bounding box center [485, 101] width 11 height 11
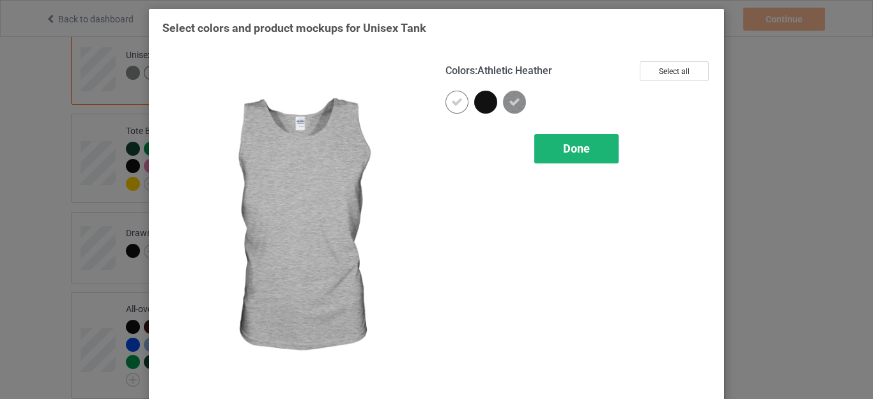
click at [593, 144] on div "Done" at bounding box center [576, 148] width 84 height 29
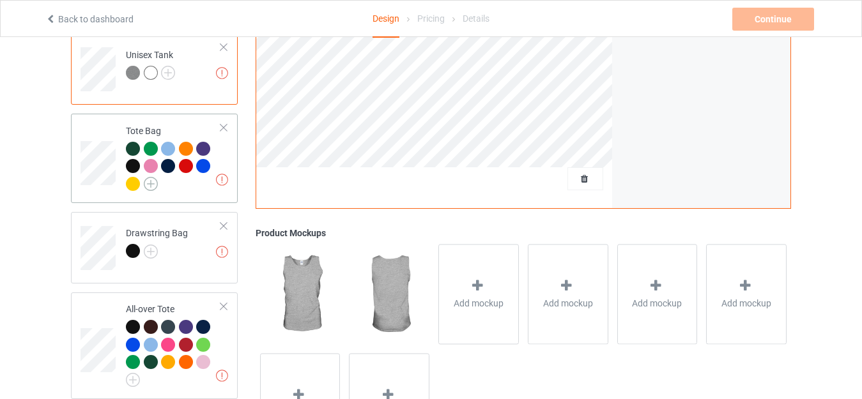
click at [150, 177] on img at bounding box center [151, 184] width 14 height 14
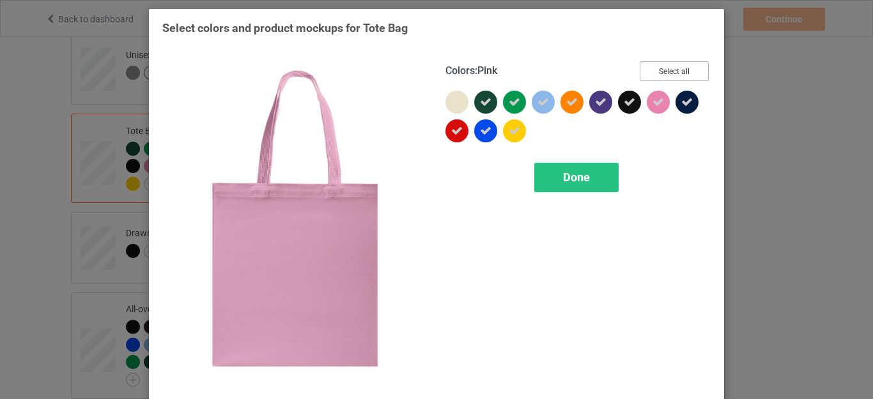
click at [671, 65] on button "Select all" at bounding box center [673, 71] width 69 height 20
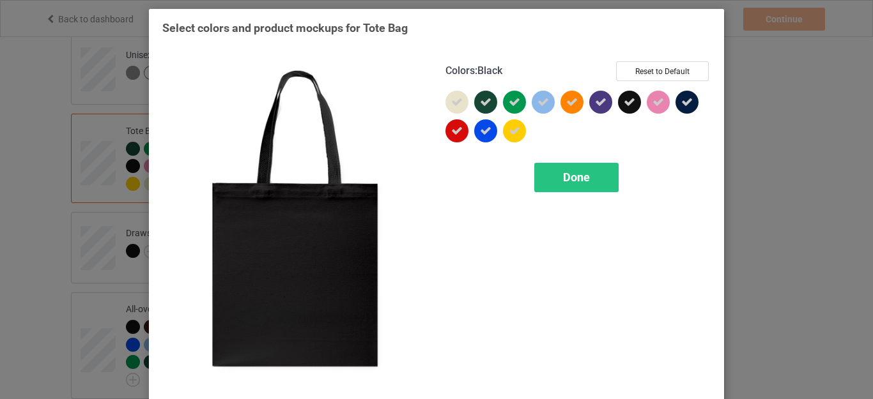
click at [623, 97] on icon at bounding box center [628, 101] width 11 height 11
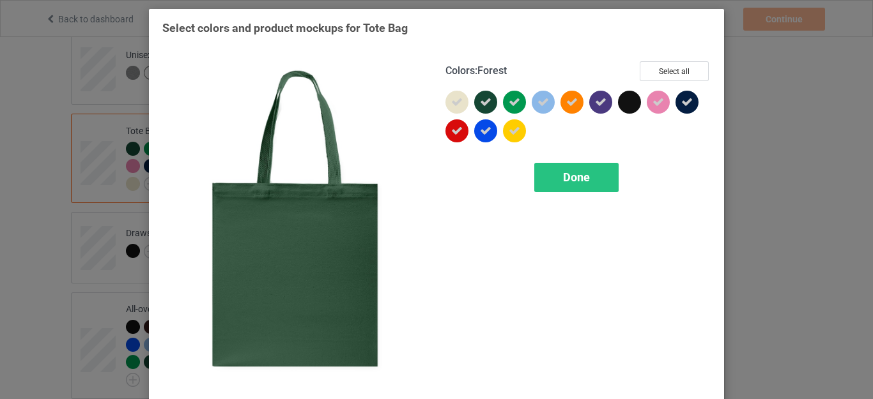
click at [482, 98] on icon at bounding box center [485, 101] width 11 height 11
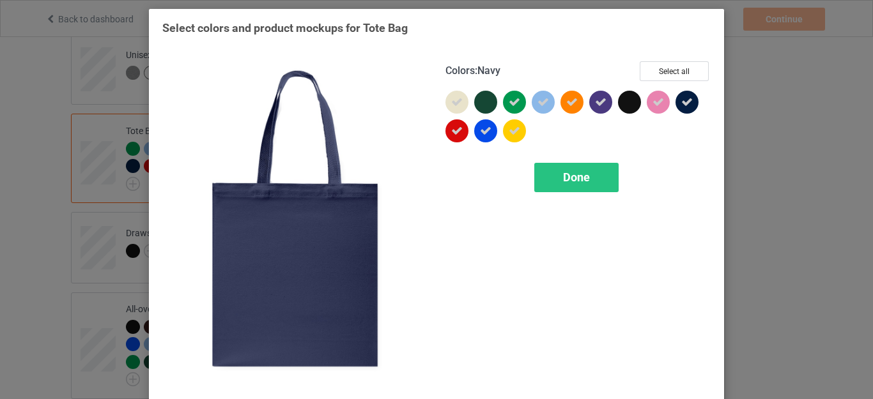
click at [680, 96] on div at bounding box center [686, 102] width 23 height 23
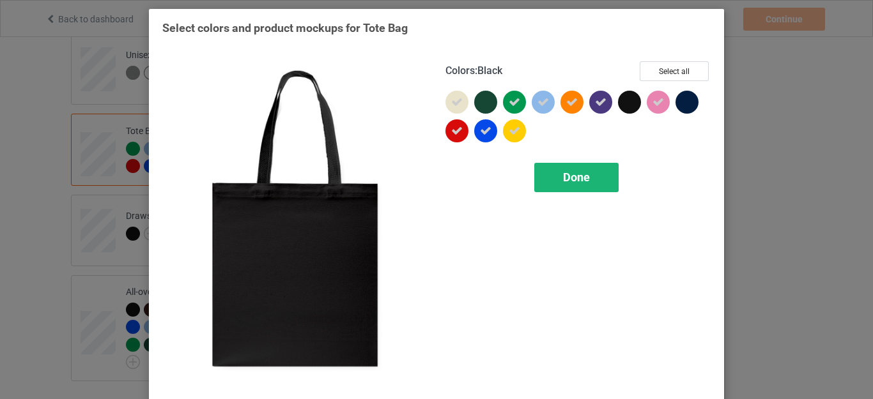
click at [579, 169] on div "Done" at bounding box center [576, 177] width 84 height 29
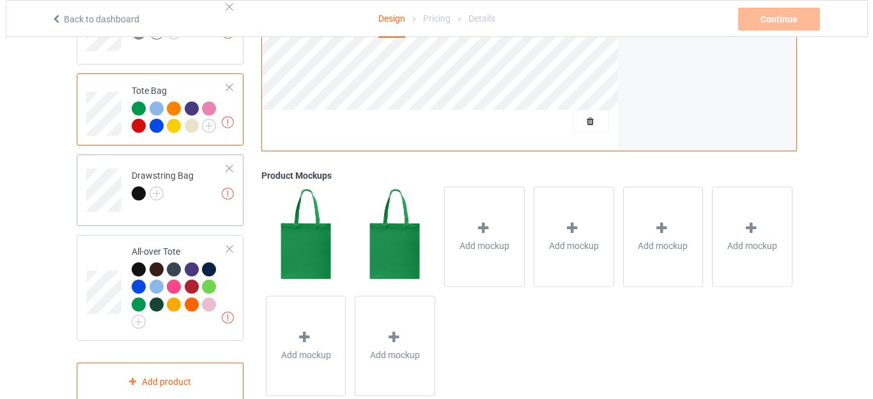
scroll to position [956, 0]
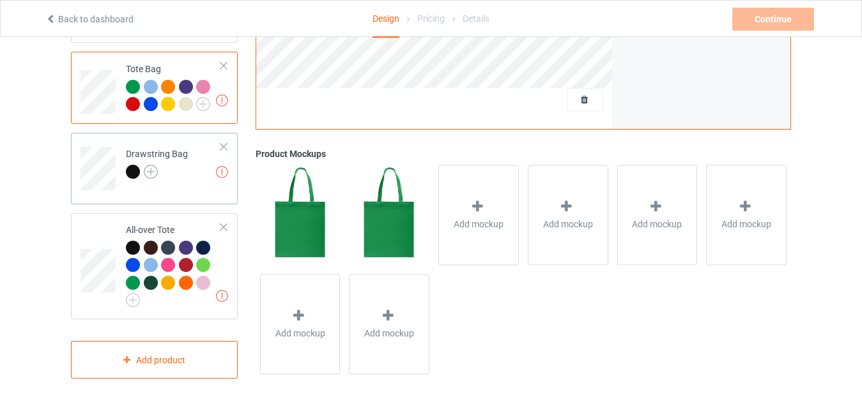
click at [150, 165] on img at bounding box center [151, 172] width 14 height 14
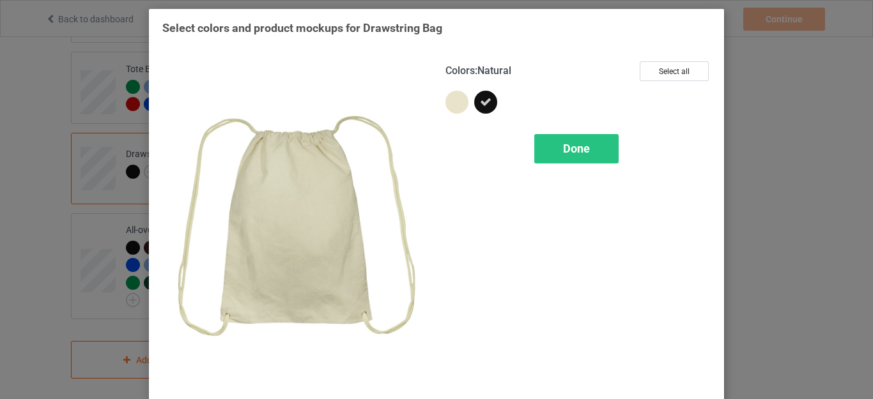
click at [452, 105] on div at bounding box center [456, 102] width 23 height 23
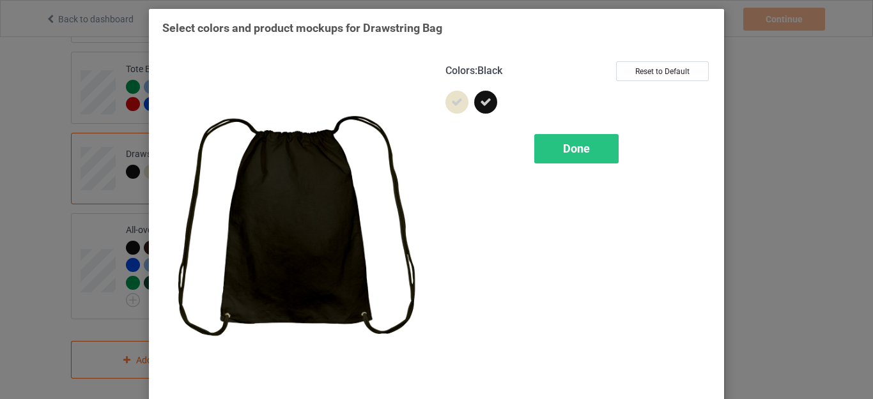
click at [480, 100] on icon at bounding box center [485, 101] width 11 height 11
click at [565, 148] on span "Done" at bounding box center [576, 148] width 27 height 13
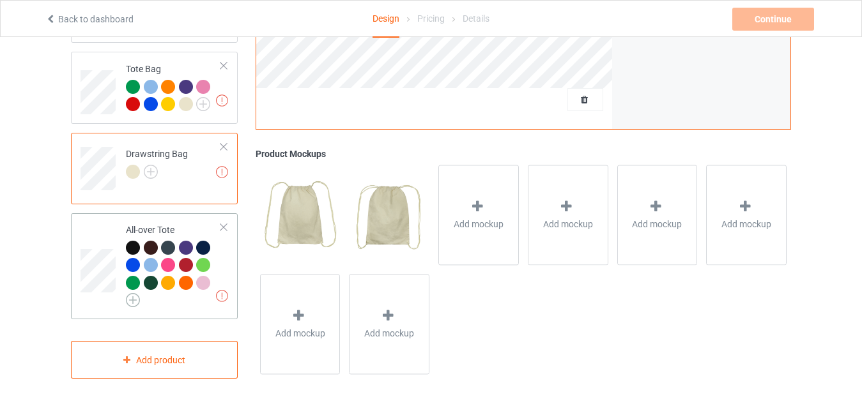
click at [131, 293] on img at bounding box center [133, 300] width 14 height 14
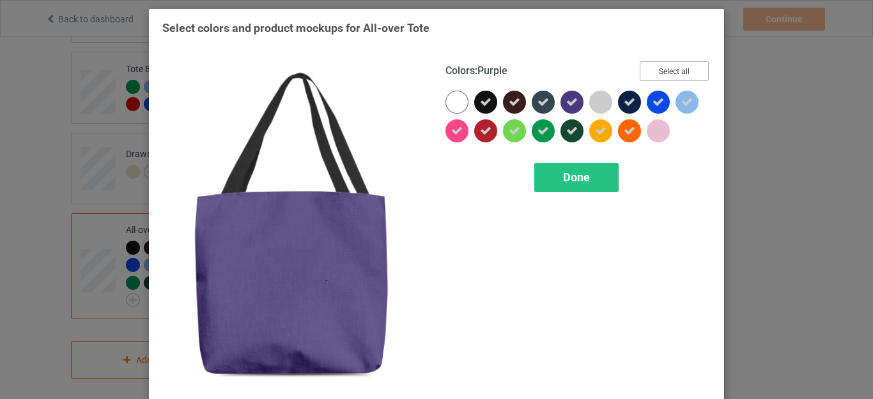
click at [660, 70] on button "Select all" at bounding box center [673, 71] width 69 height 20
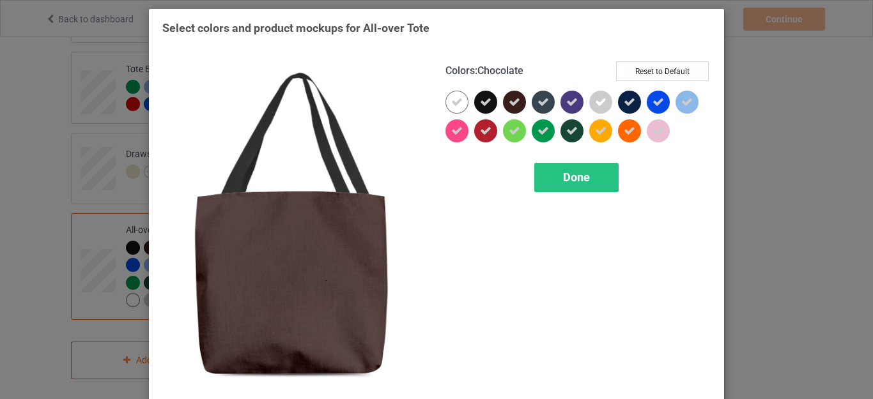
click at [508, 105] on icon at bounding box center [513, 101] width 11 height 11
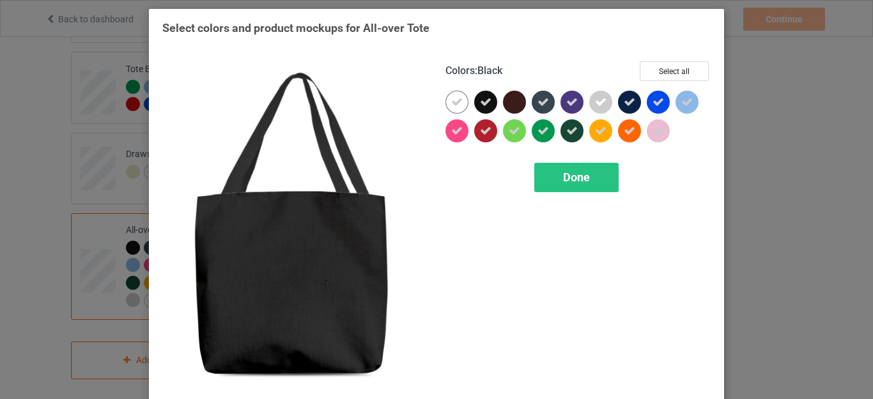
click at [480, 103] on icon at bounding box center [485, 101] width 11 height 11
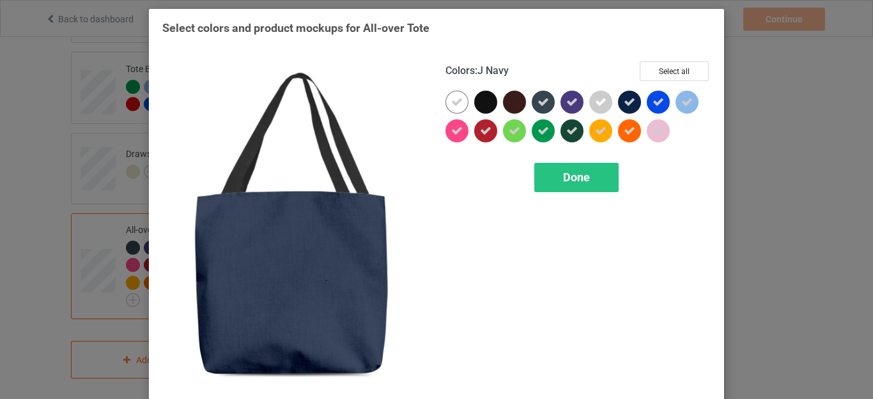
click at [623, 103] on icon at bounding box center [628, 101] width 11 height 11
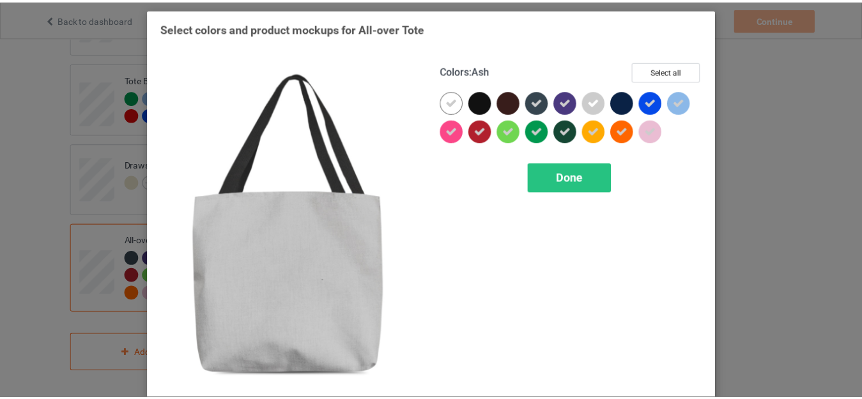
scroll to position [939, 0]
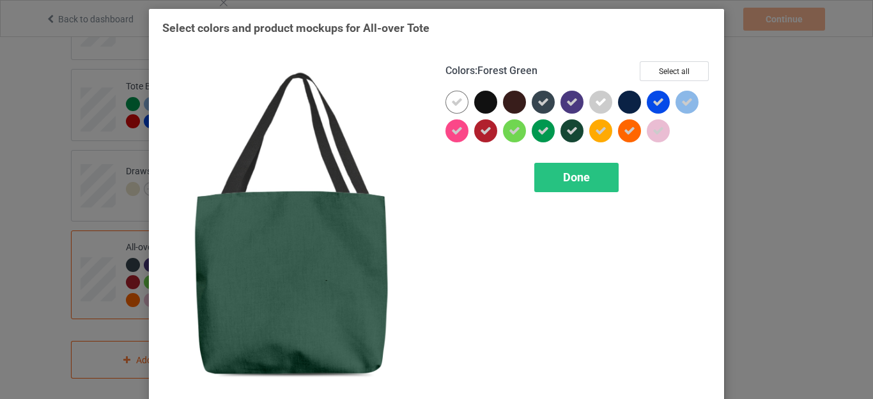
click at [568, 130] on icon at bounding box center [571, 130] width 11 height 11
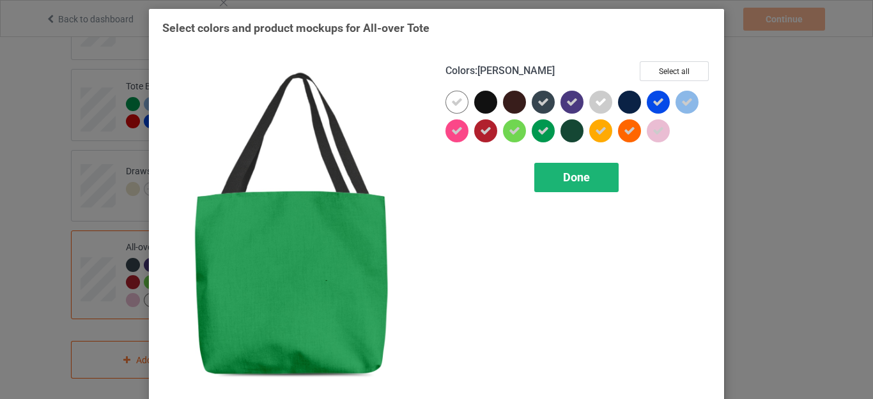
click at [557, 178] on div "Done" at bounding box center [576, 177] width 84 height 29
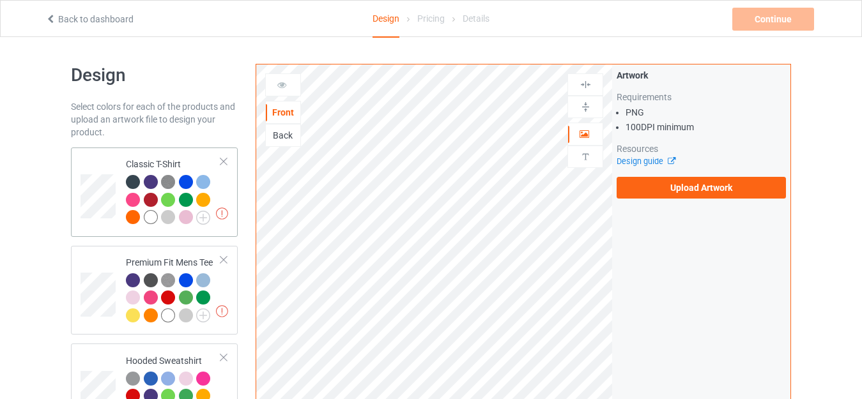
click at [153, 158] on div "Classic T-Shirt" at bounding box center [173, 191] width 95 height 66
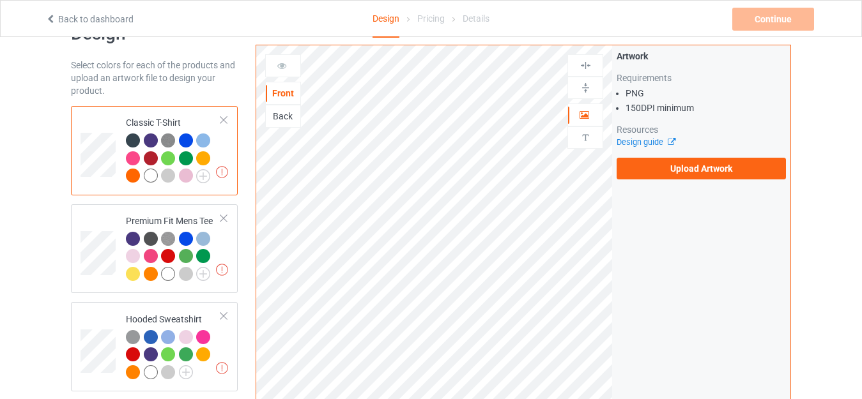
scroll to position [64, 0]
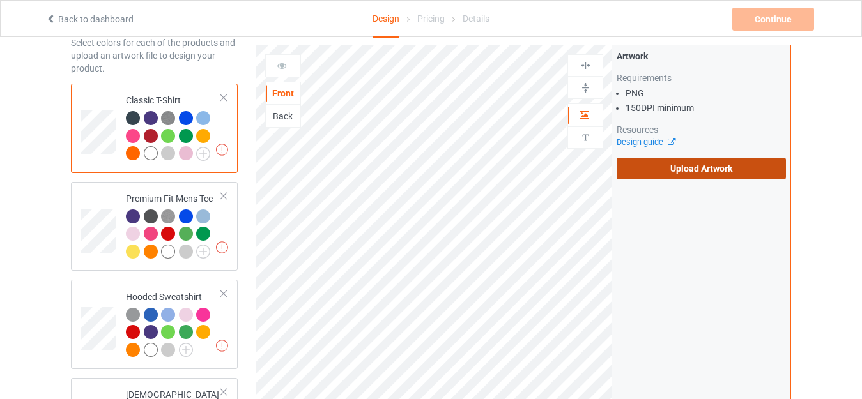
click at [692, 166] on label "Upload Artwork" at bounding box center [700, 169] width 169 height 22
click at [0, 0] on input "Upload Artwork" at bounding box center [0, 0] width 0 height 0
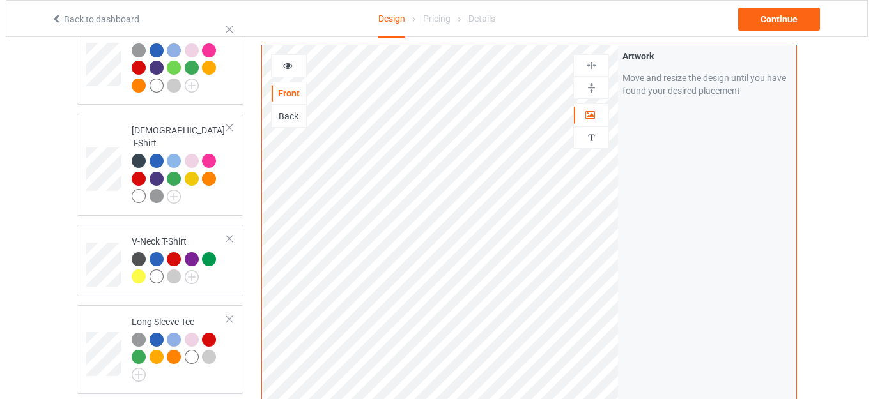
scroll to position [300, 0]
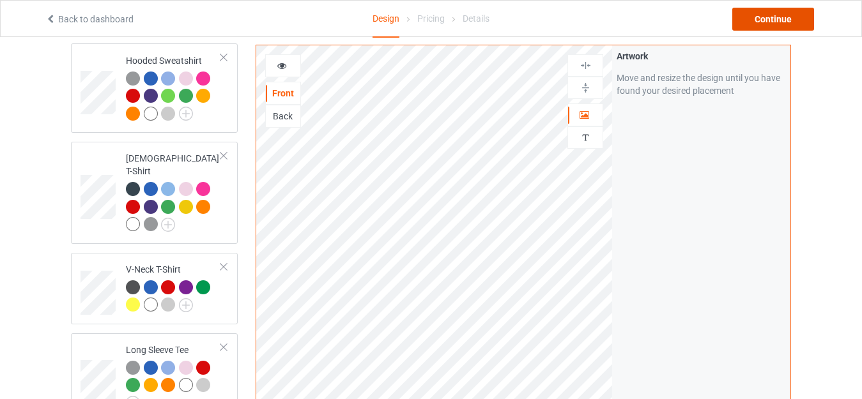
click at [770, 25] on div "Continue" at bounding box center [773, 19] width 82 height 23
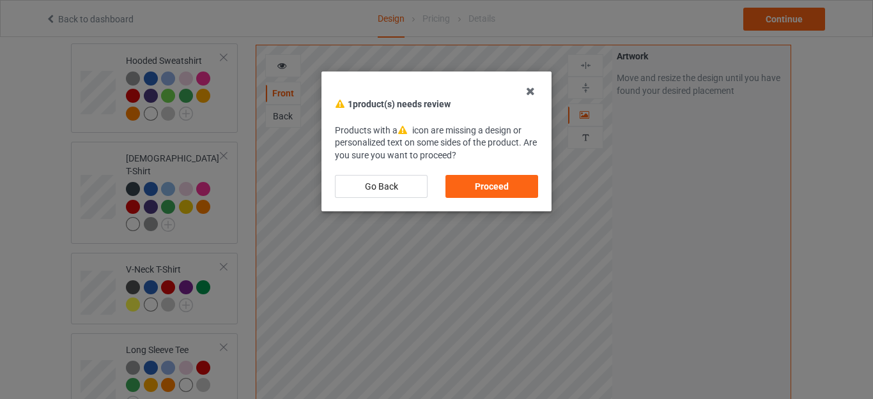
click at [494, 178] on div "Proceed" at bounding box center [491, 186] width 93 height 23
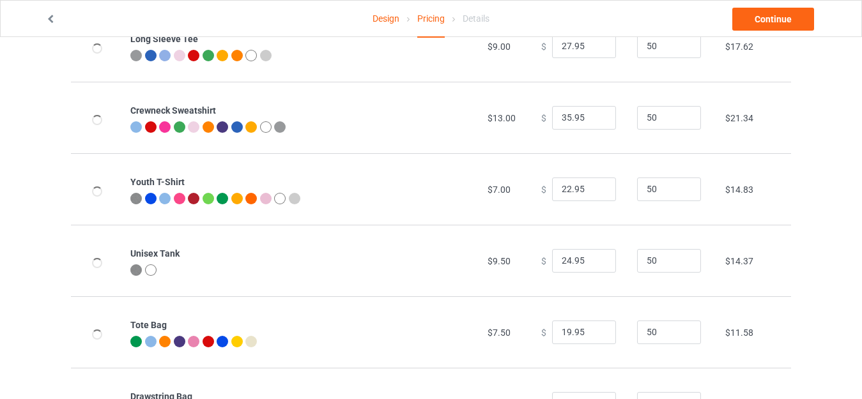
scroll to position [612, 0]
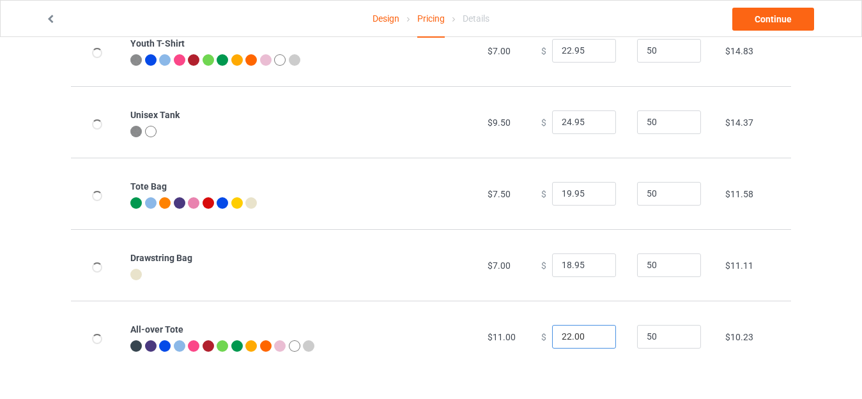
click at [559, 333] on input "22.00" at bounding box center [584, 337] width 64 height 24
drag, startPoint x: 569, startPoint y: 337, endPoint x: 580, endPoint y: 337, distance: 10.9
click at [580, 337] on input "27.00" at bounding box center [584, 337] width 64 height 24
type input "27.95"
drag, startPoint x: 564, startPoint y: 266, endPoint x: 532, endPoint y: 264, distance: 32.0
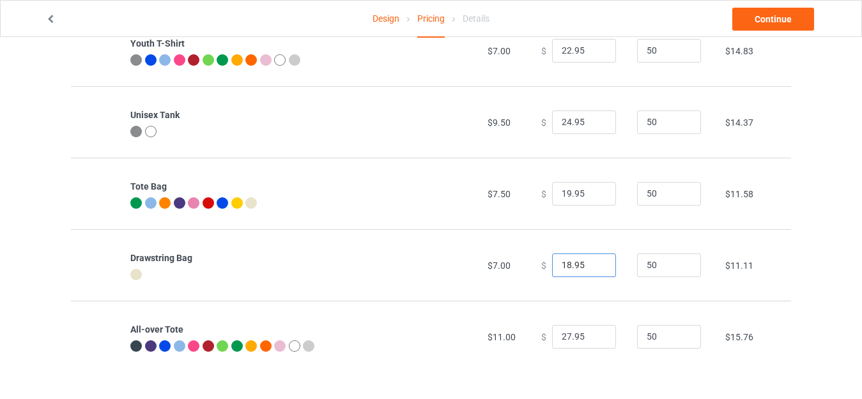
click at [534, 264] on td "$ 18.95" at bounding box center [582, 265] width 96 height 72
type input "23.95"
drag, startPoint x: 565, startPoint y: 192, endPoint x: 529, endPoint y: 194, distance: 35.9
click at [534, 194] on td "$ 19.95" at bounding box center [582, 194] width 96 height 72
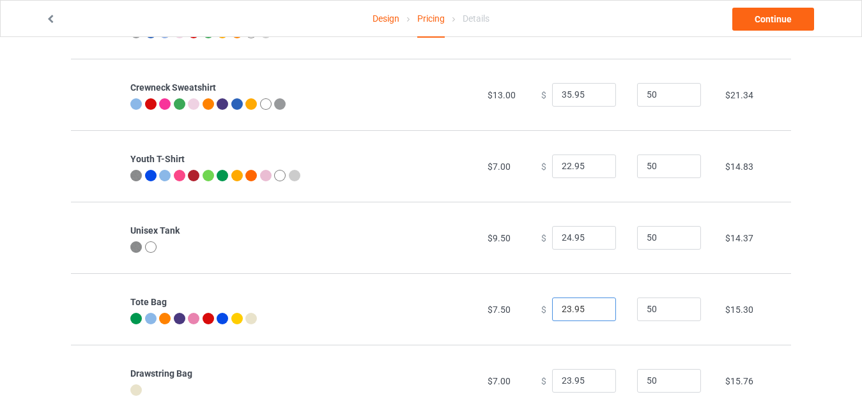
scroll to position [484, 0]
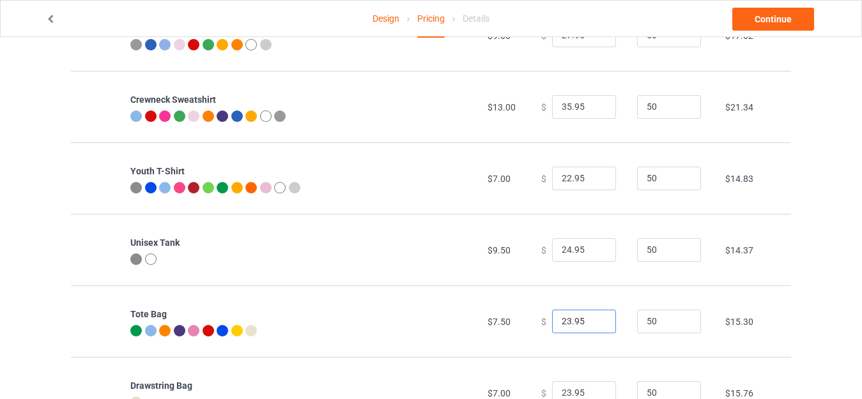
type input "23.95"
click at [561, 248] on input "24.95" at bounding box center [584, 250] width 64 height 24
type input "25.95"
click at [560, 179] on input "22.95" at bounding box center [584, 179] width 64 height 24
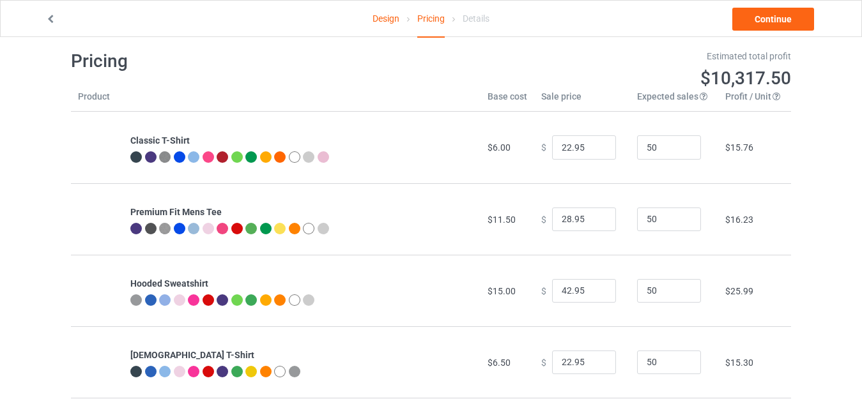
scroll to position [0, 0]
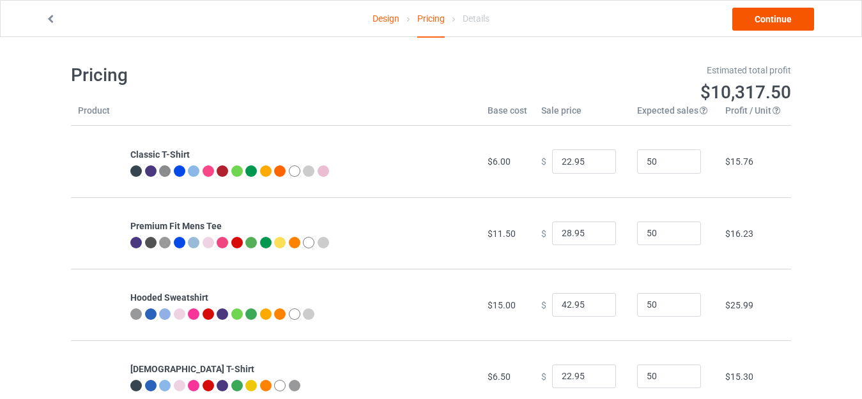
type input "23.95"
click at [768, 22] on link "Continue" at bounding box center [773, 19] width 82 height 23
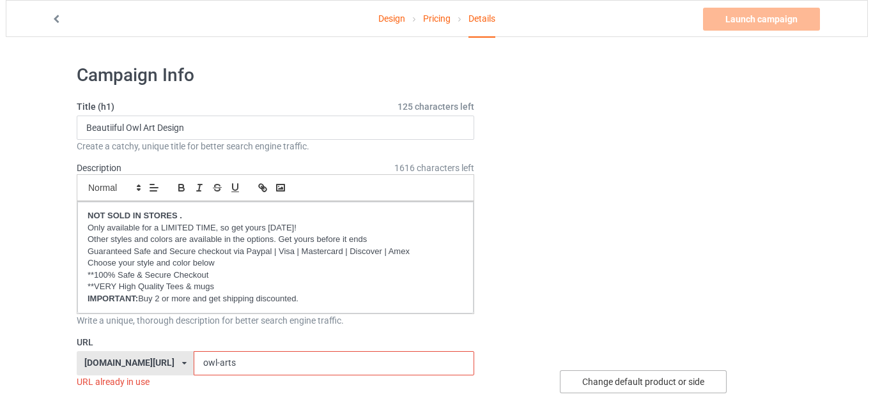
scroll to position [128, 0]
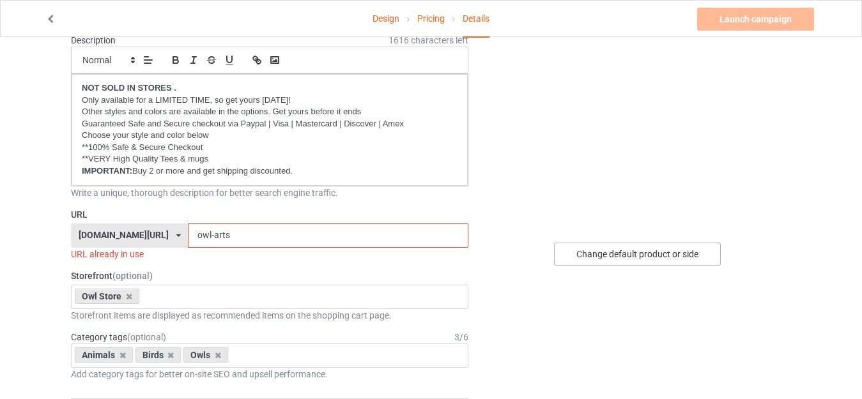
click at [616, 256] on div "Change default product or side" at bounding box center [637, 254] width 167 height 23
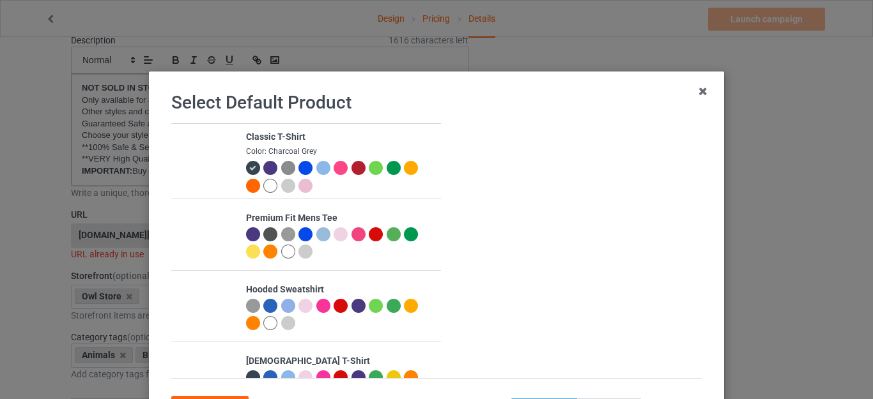
click at [281, 188] on div at bounding box center [288, 186] width 14 height 14
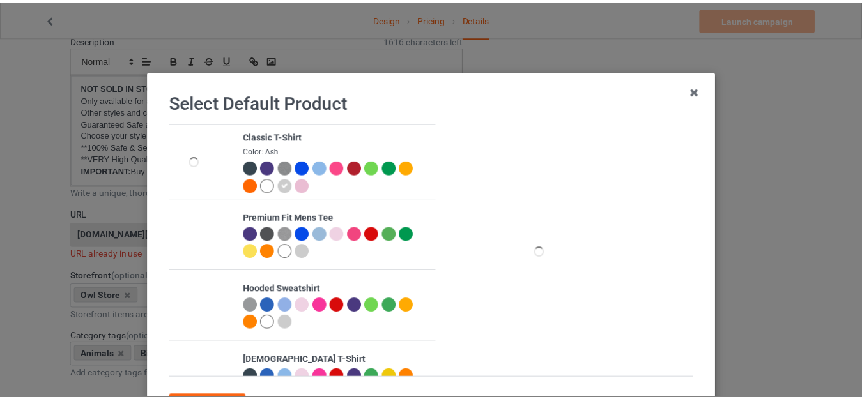
scroll to position [114, 0]
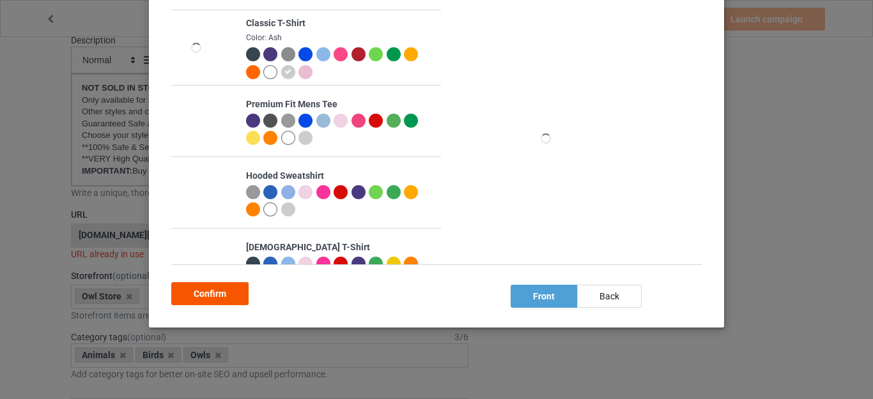
click at [199, 289] on div "Confirm" at bounding box center [209, 293] width 77 height 23
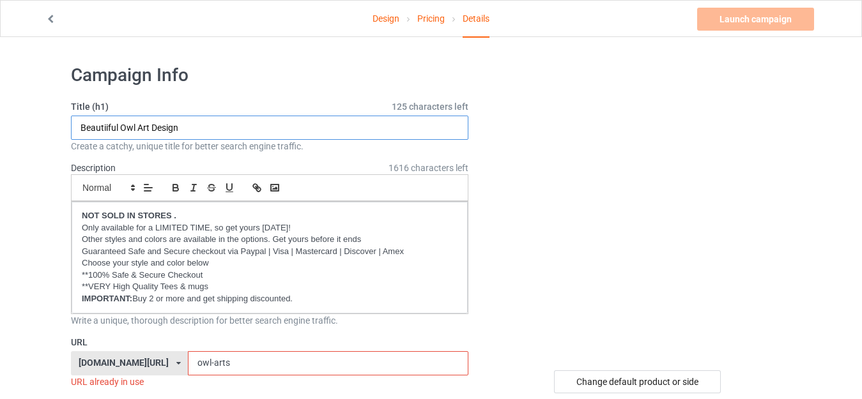
click at [195, 124] on input "Beautiiful Owl Art Design" at bounding box center [269, 128] width 397 height 24
click at [194, 124] on input "Beautiiful Owl Art Design" at bounding box center [269, 128] width 397 height 24
paste input "All these books and so little time.png"
drag, startPoint x: 207, startPoint y: 125, endPoint x: 323, endPoint y: 124, distance: 115.6
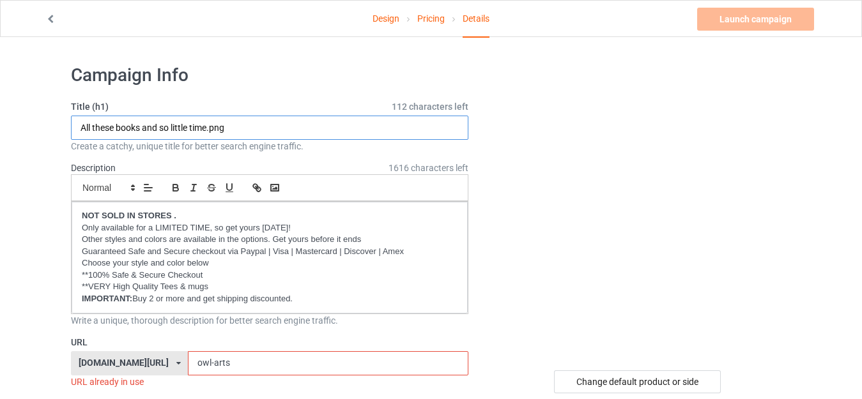
click at [323, 124] on input "All these books and so little time.png" at bounding box center [269, 128] width 397 height 24
click at [123, 128] on input "All these books and so little time" at bounding box center [269, 128] width 397 height 24
type input "All these books and so little time"
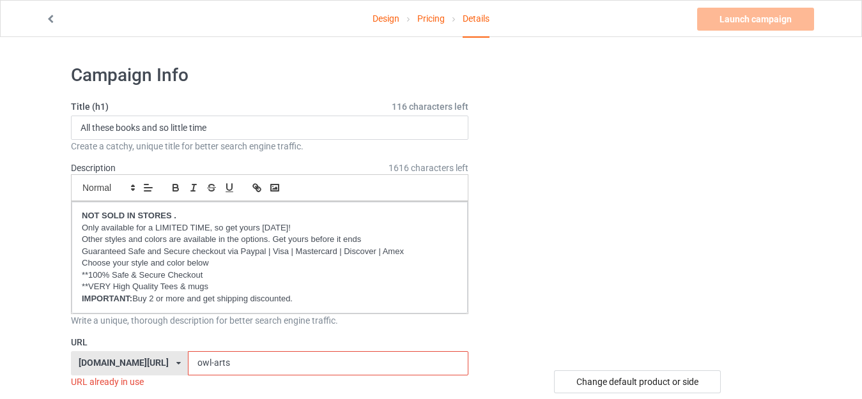
click at [213, 360] on input "owl-arts" at bounding box center [328, 363] width 280 height 24
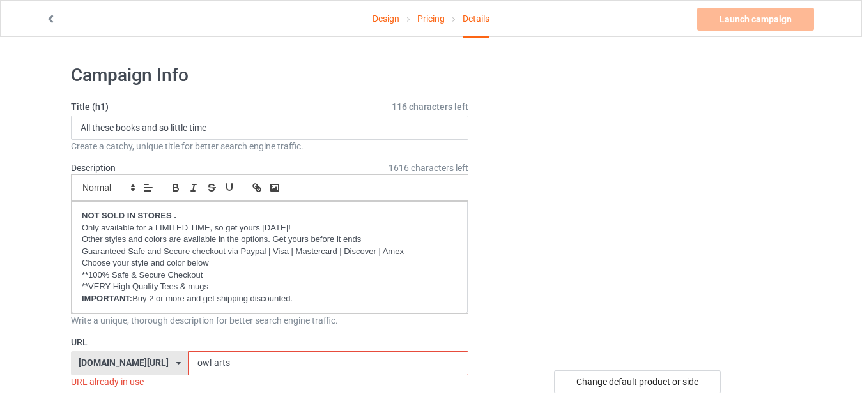
paste input "books"
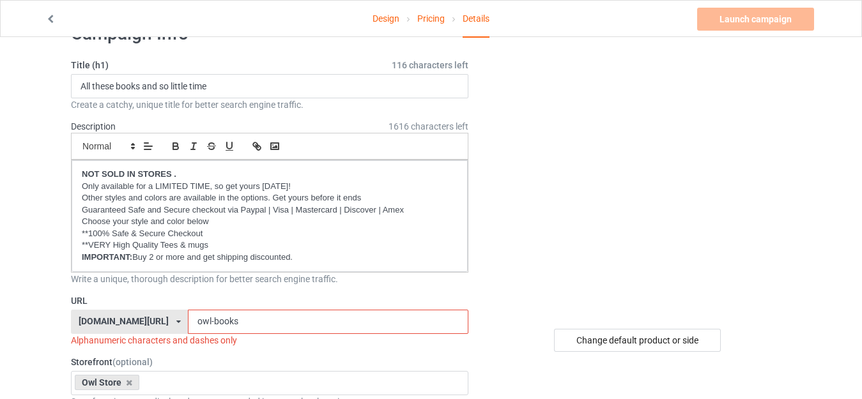
scroll to position [64, 0]
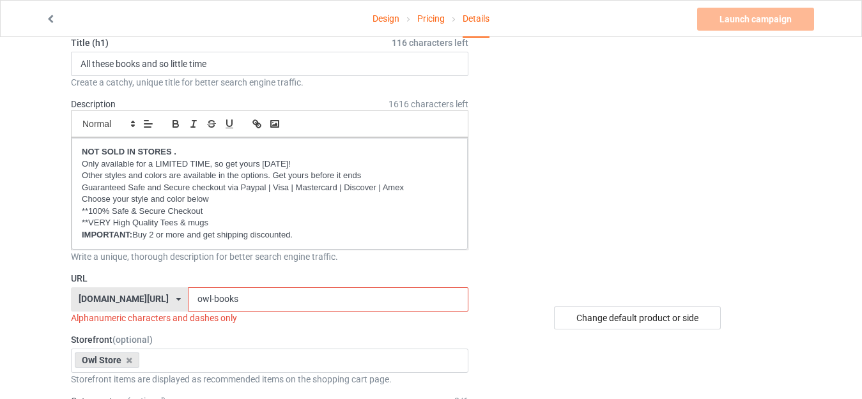
click at [188, 300] on input "owl-books" at bounding box center [328, 299] width 280 height 24
click at [286, 300] on input "owl-thesebooks" at bounding box center [328, 299] width 280 height 24
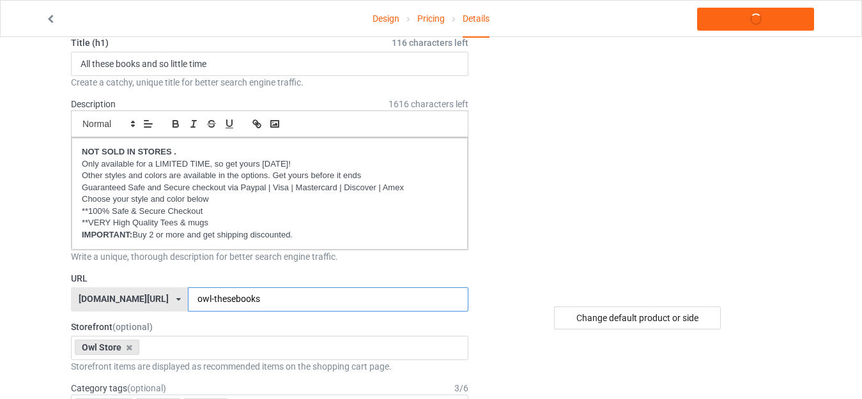
type input "owl-thesebooks"
click at [514, 265] on div at bounding box center [638, 143] width 305 height 287
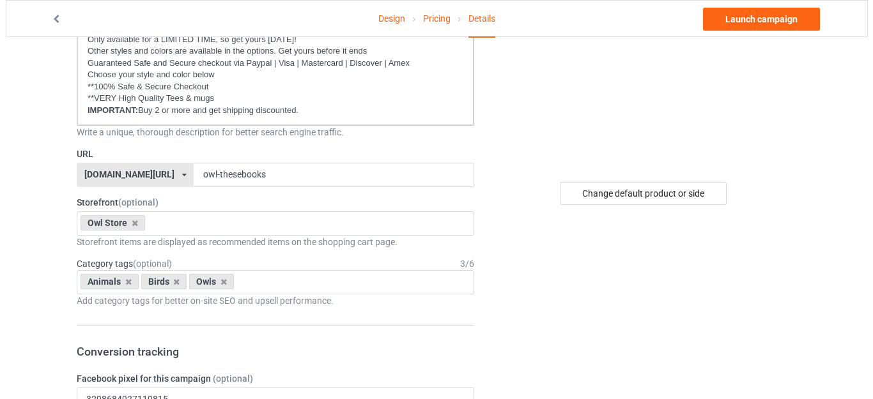
scroll to position [0, 0]
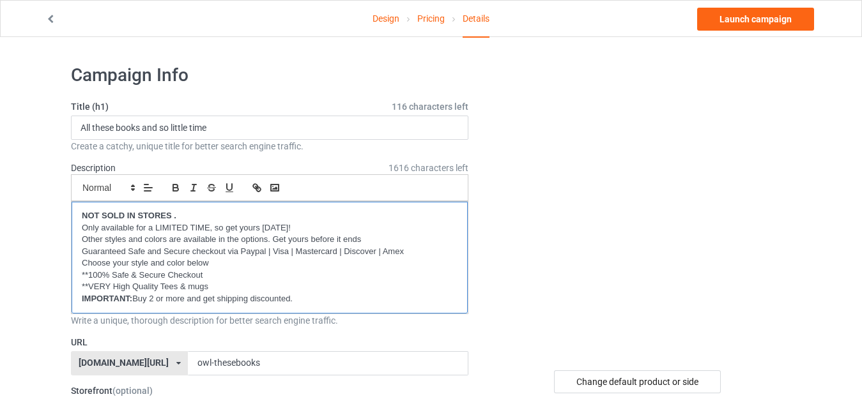
click at [174, 216] on strong "NOT SOLD IN STORES ." at bounding box center [129, 216] width 95 height 10
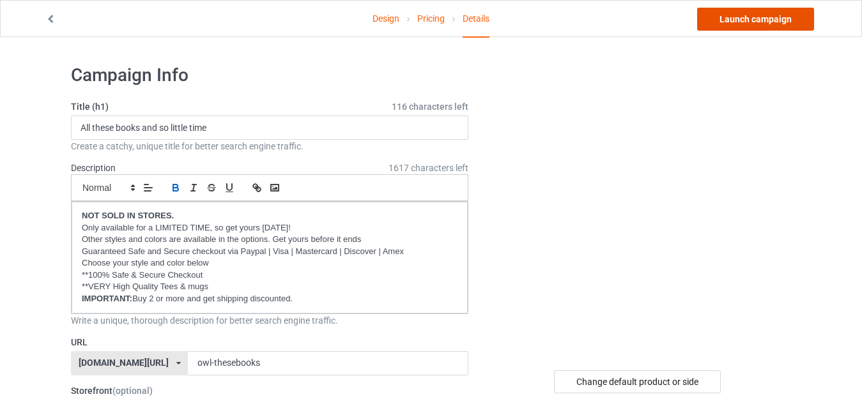
click at [747, 17] on link "Launch campaign" at bounding box center [755, 19] width 117 height 23
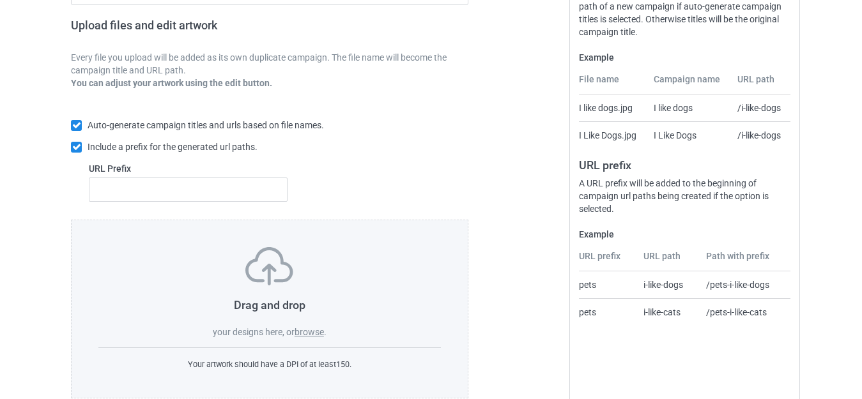
scroll to position [223, 0]
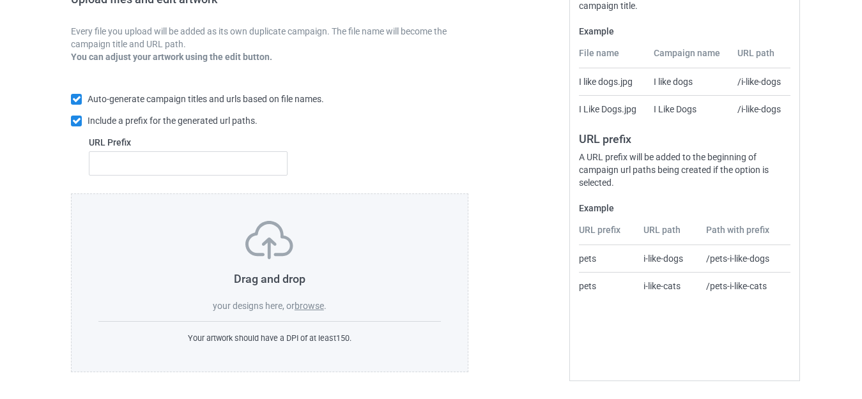
click at [307, 301] on label "browse" at bounding box center [308, 306] width 29 height 10
click at [0, 0] on input "browse" at bounding box center [0, 0] width 0 height 0
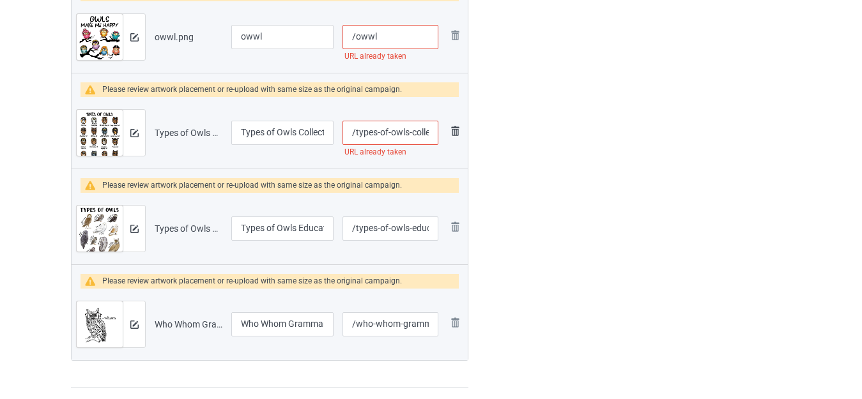
scroll to position [0, 20]
drag, startPoint x: 425, startPoint y: 133, endPoint x: 452, endPoint y: 133, distance: 26.2
click at [452, 133] on tr "Preview and edit artwork Types of Owls Collection.png Types of Owls Collection …" at bounding box center [270, 133] width 396 height 72
click at [434, 130] on input "/types-of-owls-collection" at bounding box center [390, 133] width 96 height 24
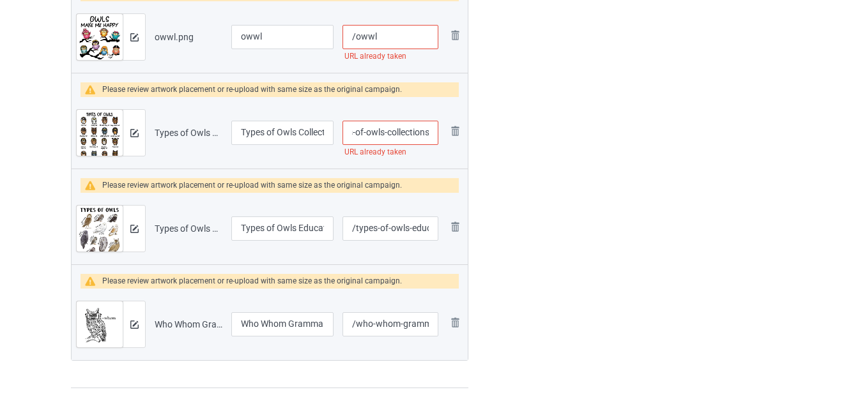
type input "/types-of-owls-collections"
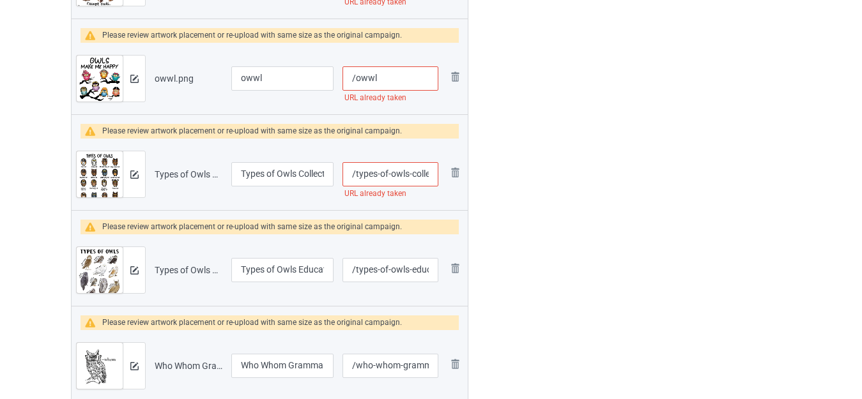
scroll to position [1437, 0]
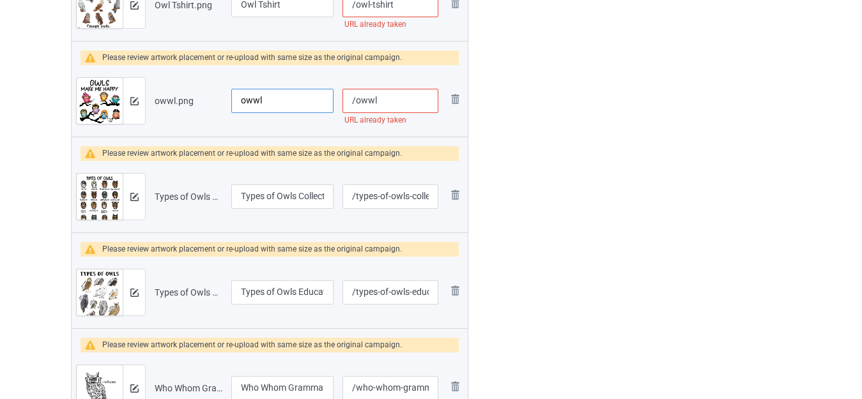
click at [282, 96] on input "owwl" at bounding box center [282, 101] width 102 height 24
type input "O"
type input "Ơ"
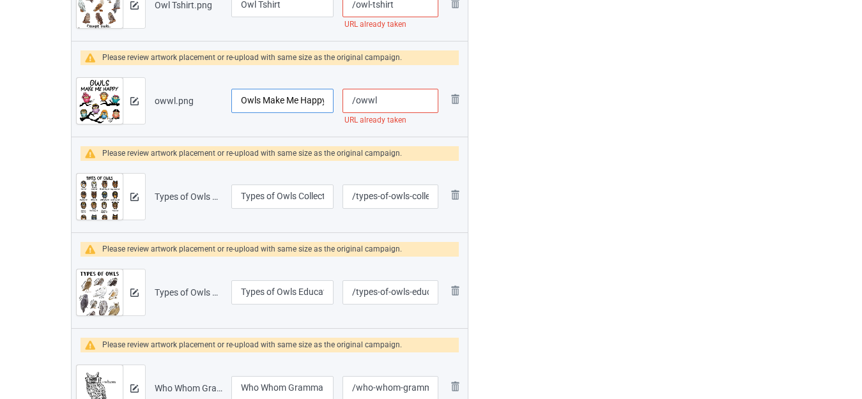
scroll to position [0, 2]
type input "Owls Make Me Happy"
click at [400, 97] on input "/owwl" at bounding box center [390, 101] width 96 height 24
click at [357, 102] on input "/owwl" at bounding box center [390, 101] width 96 height 24
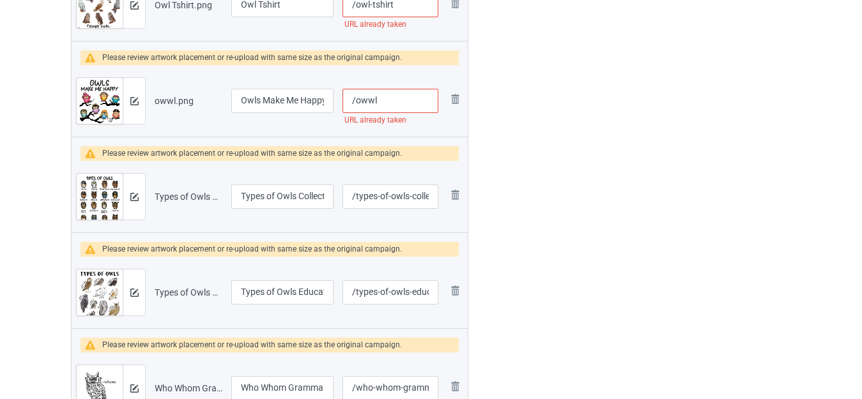
click at [390, 100] on input "/owwl" at bounding box center [390, 101] width 96 height 24
drag, startPoint x: 368, startPoint y: 100, endPoint x: 395, endPoint y: 100, distance: 26.8
click at [395, 100] on input "/owwl" at bounding box center [390, 101] width 96 height 24
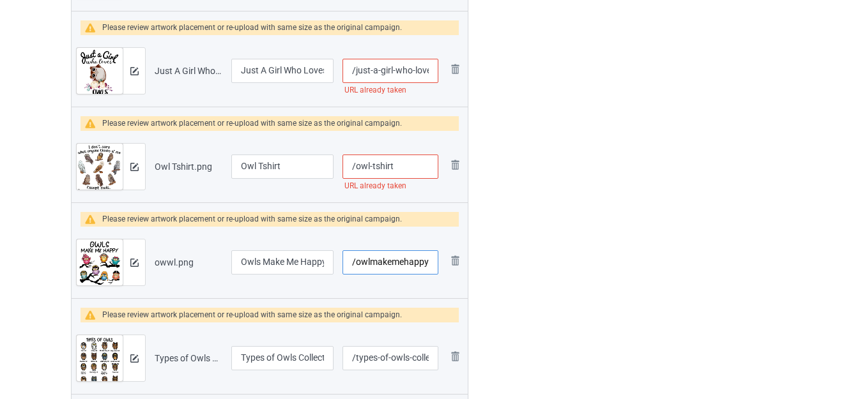
scroll to position [1245, 0]
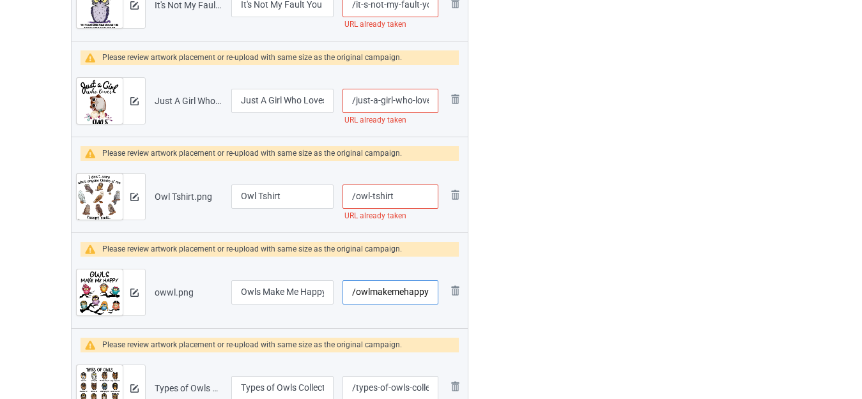
type input "/owlmakemehappy"
click at [280, 199] on input "Owl Tshirt" at bounding box center [282, 197] width 102 height 24
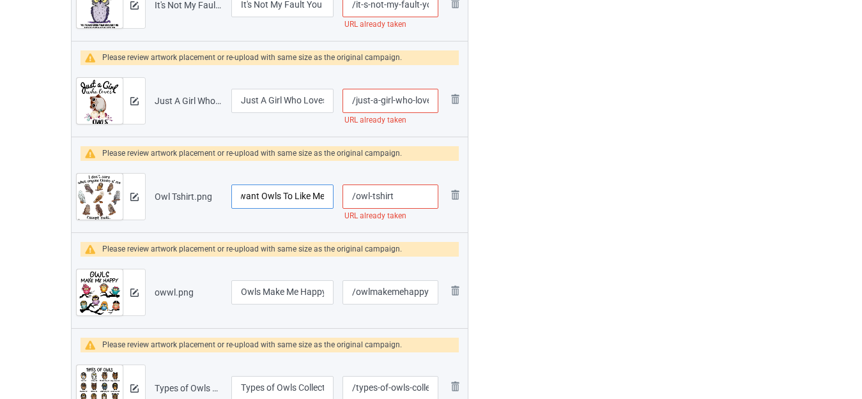
type input "I want Owls To Like Me"
drag, startPoint x: 373, startPoint y: 195, endPoint x: 416, endPoint y: 202, distance: 43.5
click at [427, 201] on input "/owl-tshirt" at bounding box center [390, 197] width 96 height 24
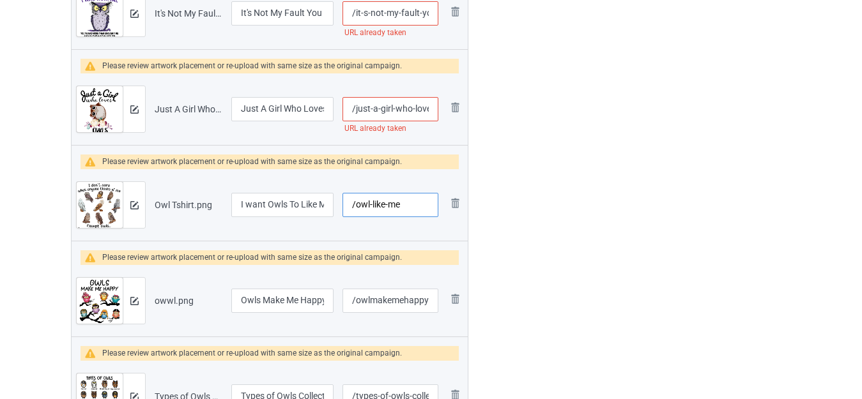
scroll to position [1181, 0]
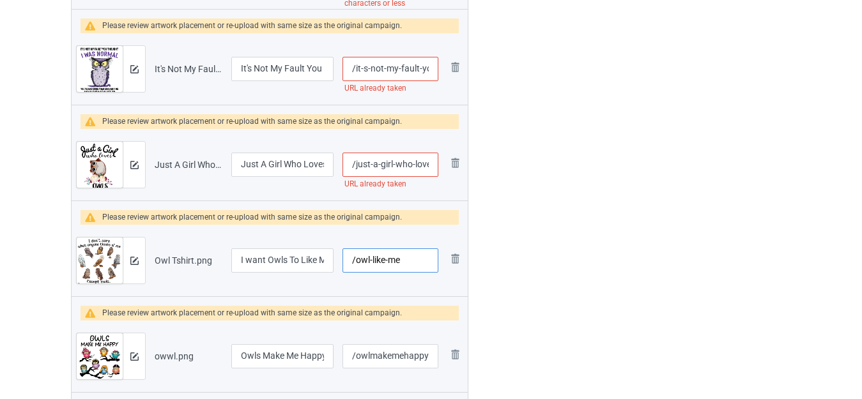
type input "/owl-like-me"
drag, startPoint x: 414, startPoint y: 166, endPoint x: 443, endPoint y: 169, distance: 29.6
click at [443, 169] on tr "Preview and edit artwork Just A Girl Who Loves Owls 1.png Just A Girl Who Loves…" at bounding box center [270, 165] width 396 height 72
click at [422, 165] on input "/just-a-girl-who-loves-owls-1" at bounding box center [390, 165] width 96 height 24
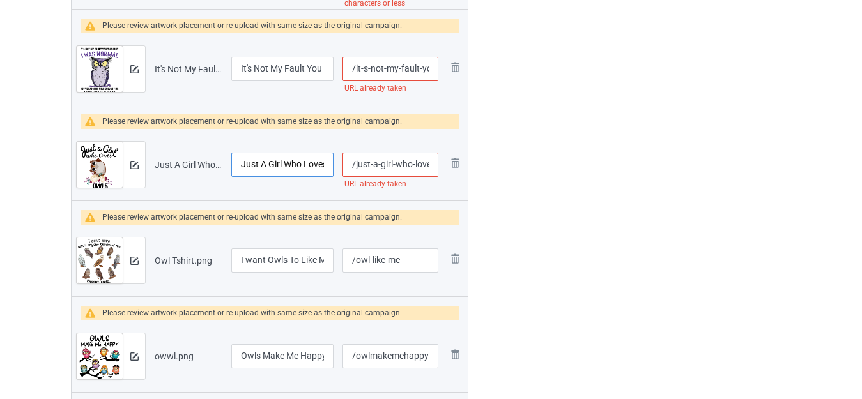
scroll to position [0, 32]
drag, startPoint x: 317, startPoint y: 162, endPoint x: 333, endPoint y: 163, distance: 15.3
click at [333, 163] on input "Just A Girl Who Loves Owls 1" at bounding box center [282, 165] width 102 height 24
click at [316, 163] on input "Just A Girl Who Loves Owls 1" at bounding box center [282, 165] width 102 height 24
drag, startPoint x: 318, startPoint y: 165, endPoint x: 328, endPoint y: 166, distance: 9.7
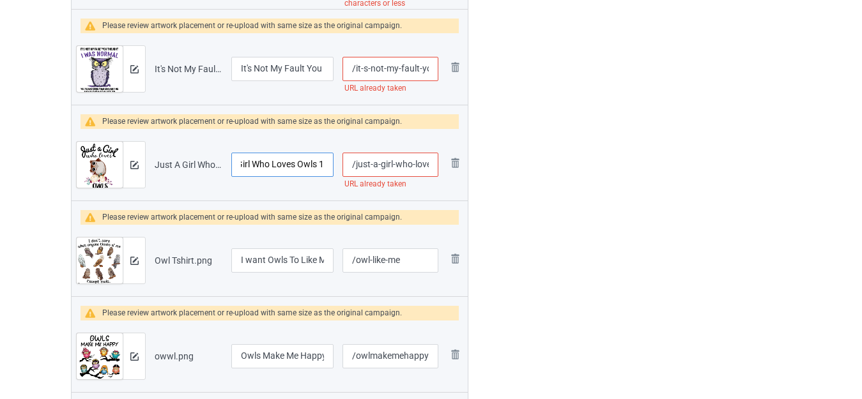
click at [328, 166] on input "Just A Girl Who Loves Owls 1" at bounding box center [282, 165] width 102 height 24
type input "Just A Girl Who Loves Owls"
drag, startPoint x: 422, startPoint y: 163, endPoint x: 434, endPoint y: 167, distance: 13.5
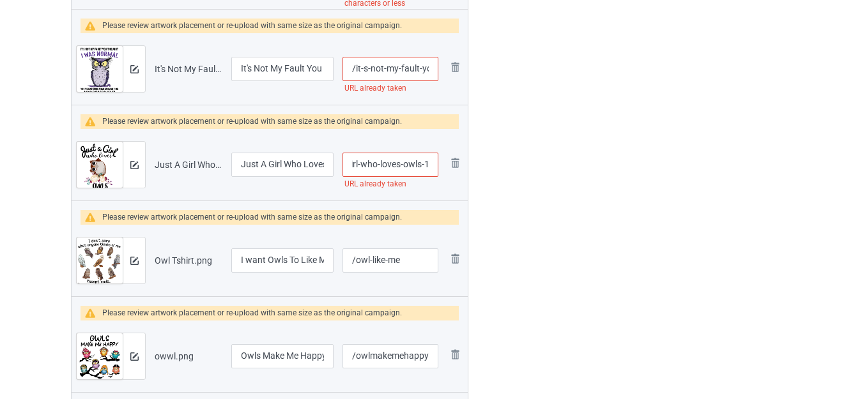
click at [434, 167] on input "/just-a-girl-who-loves-owls-1" at bounding box center [390, 165] width 96 height 24
click at [415, 165] on input "/just-a-girl-who-loves-owls-1" at bounding box center [390, 165] width 96 height 24
click at [421, 162] on input "/just-a-girl-who-loves-owls-1" at bounding box center [390, 165] width 96 height 24
drag, startPoint x: 423, startPoint y: 162, endPoint x: 454, endPoint y: 164, distance: 31.3
click at [452, 164] on tr "Preview and edit artwork Just A Girl Who Loves Owls 1.png Just A Girl Who Loves…" at bounding box center [270, 165] width 396 height 72
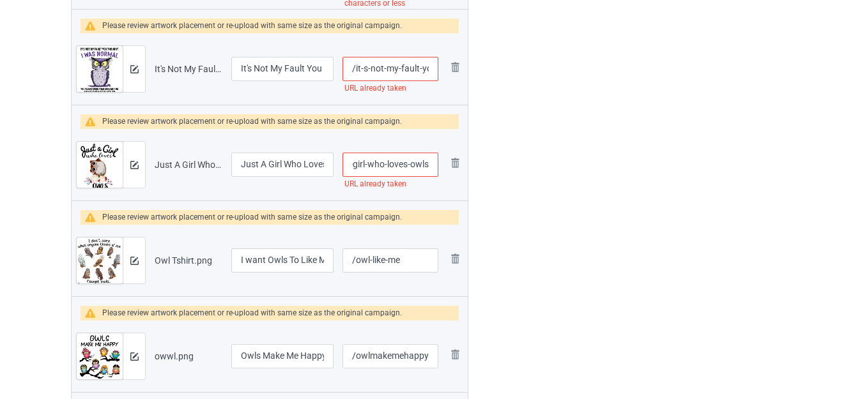
scroll to position [0, 27]
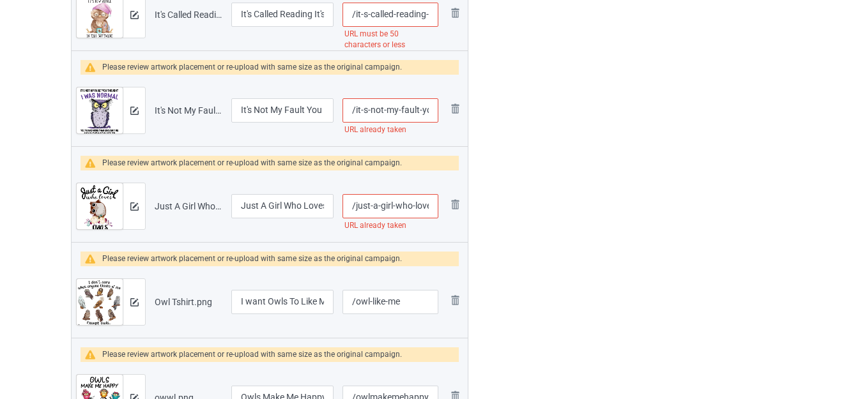
scroll to position [1117, 0]
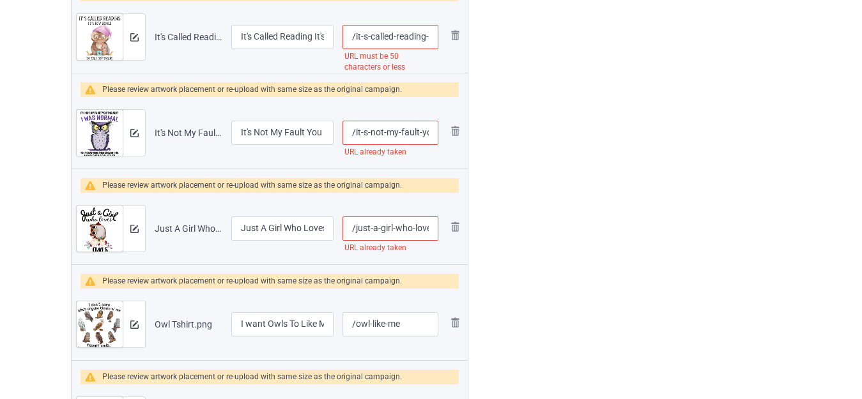
click at [402, 232] on input "/just-a-girl-who-loves-owls" at bounding box center [390, 229] width 96 height 24
type input "/just-a-girl--loves-owls"
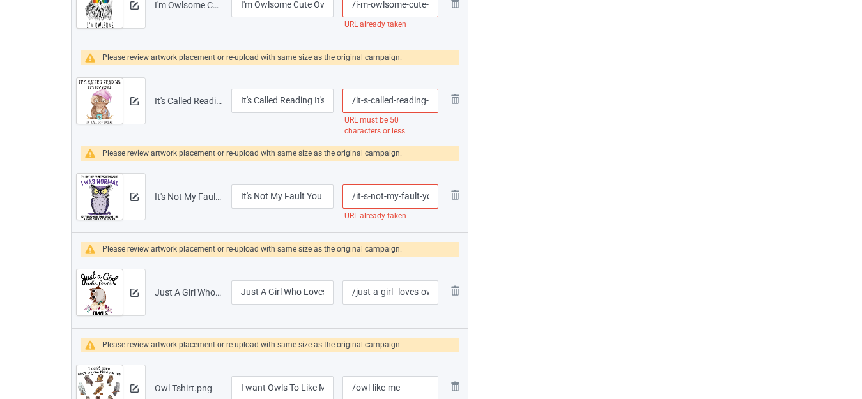
scroll to position [0, 96]
drag, startPoint x: 401, startPoint y: 196, endPoint x: 432, endPoint y: 200, distance: 31.5
click at [432, 200] on input "/it-s-not-my-fault-you-thought-i-was-normal" at bounding box center [390, 197] width 96 height 24
click at [421, 196] on input "/it-s-not-my-fault-you-thought-i-was-normal" at bounding box center [390, 197] width 96 height 24
click at [420, 196] on input "/it-s-not-my-fault-you-thought-i-was-normal" at bounding box center [390, 197] width 96 height 24
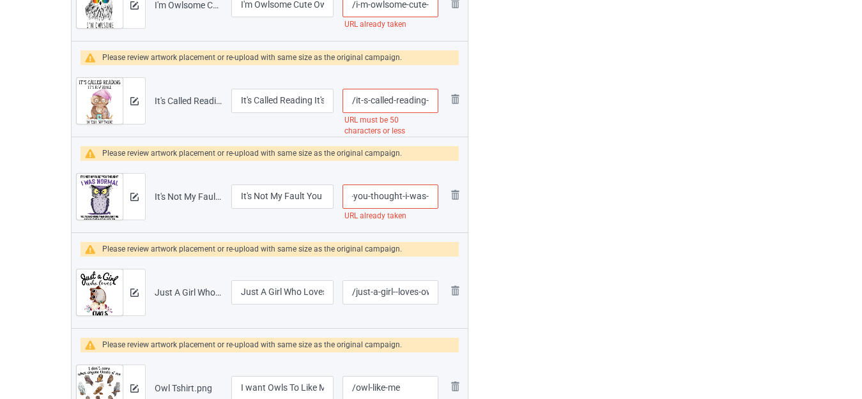
scroll to position [0, 68]
type input "/it-s-not-my-fault-you-thought-i-was-"
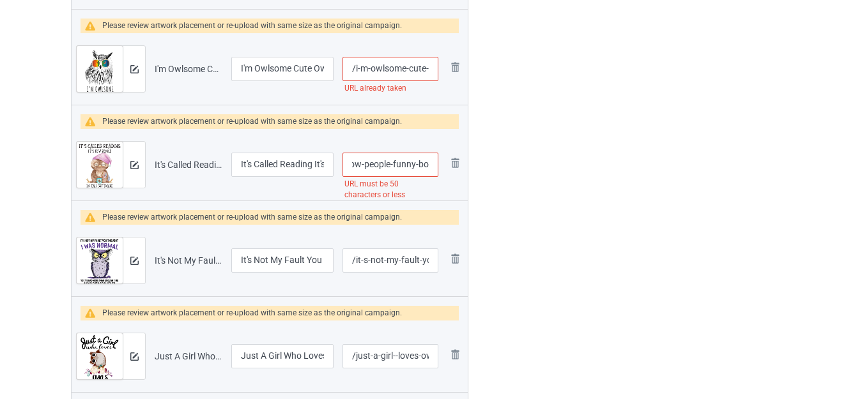
scroll to position [0, 130]
drag, startPoint x: 404, startPoint y: 164, endPoint x: 429, endPoint y: 169, distance: 24.8
click at [429, 169] on input "/it-s-called-reading-it-s-how-people-funny-book-lover" at bounding box center [390, 165] width 96 height 24
click at [417, 166] on input "/it-s-called-reading-it-s-how-people-funny-book-lover" at bounding box center [390, 165] width 96 height 24
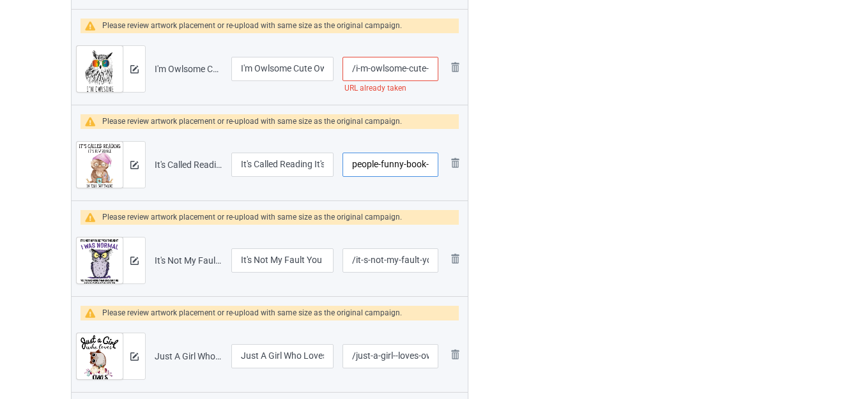
scroll to position [0, 111]
type input "/it-s-called-reading-it-s-how-people-funny-book-"
click at [553, 172] on div at bounding box center [523, 4] width 92 height 1809
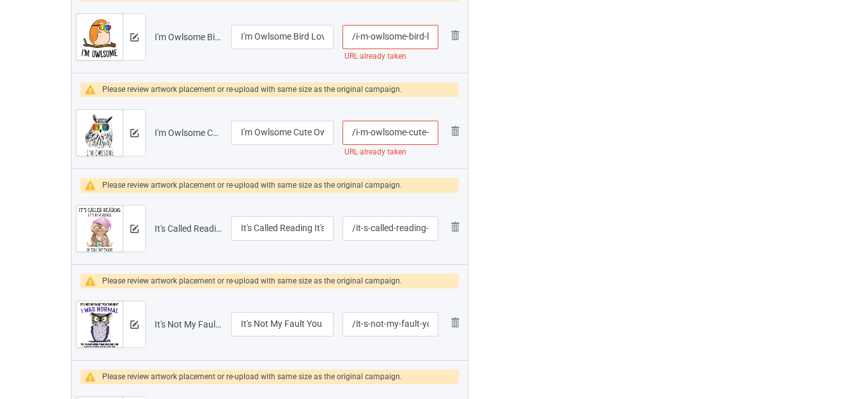
scroll to position [0, 13]
drag, startPoint x: 423, startPoint y: 133, endPoint x: 434, endPoint y: 133, distance: 10.9
click at [434, 133] on input "/i-m-owlsome-cute-owl" at bounding box center [390, 133] width 96 height 24
click at [431, 130] on input "/i-m-owlsome-cute-owl" at bounding box center [390, 133] width 96 height 24
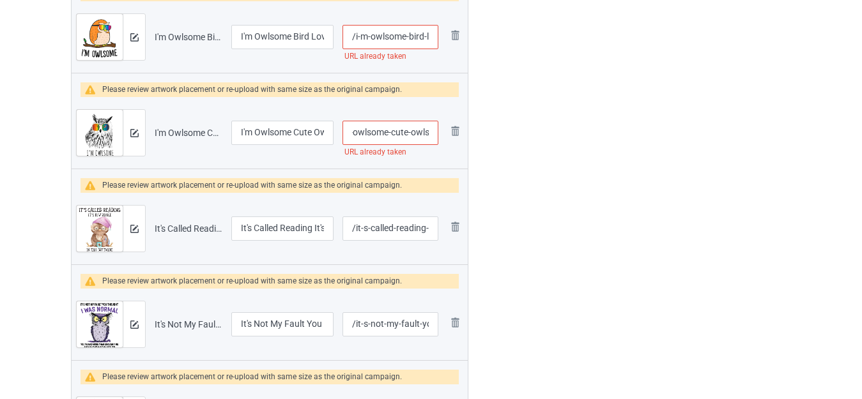
type input "/i-m-owlsome-cute-owls"
click at [545, 167] on div at bounding box center [523, 68] width 92 height 1809
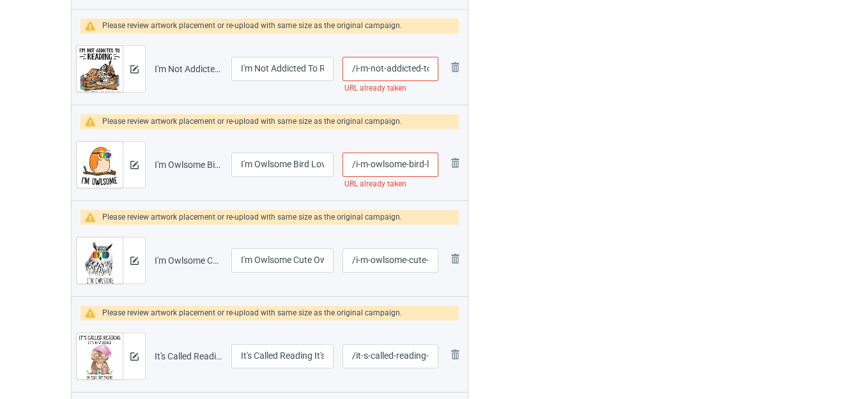
scroll to position [0, 30]
drag, startPoint x: 425, startPoint y: 165, endPoint x: 435, endPoint y: 165, distance: 9.6
click at [443, 167] on tr "Preview and edit artwork I'm Owlsome Bird Love Owl.png I'm Owlsome Bird Love Ow…" at bounding box center [270, 165] width 396 height 72
click at [431, 162] on input "/i-m-owlsome-bird-love-owl" at bounding box center [390, 165] width 96 height 24
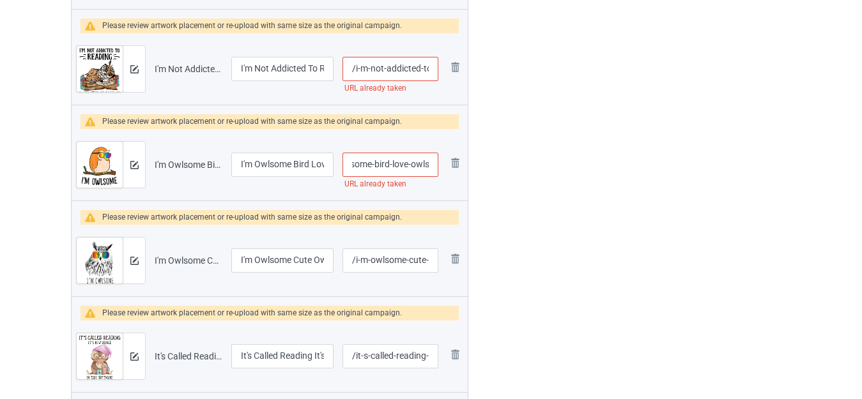
type input "/i-m-owlsome-bird-love-owls"
click at [530, 171] on div at bounding box center [523, 196] width 92 height 1809
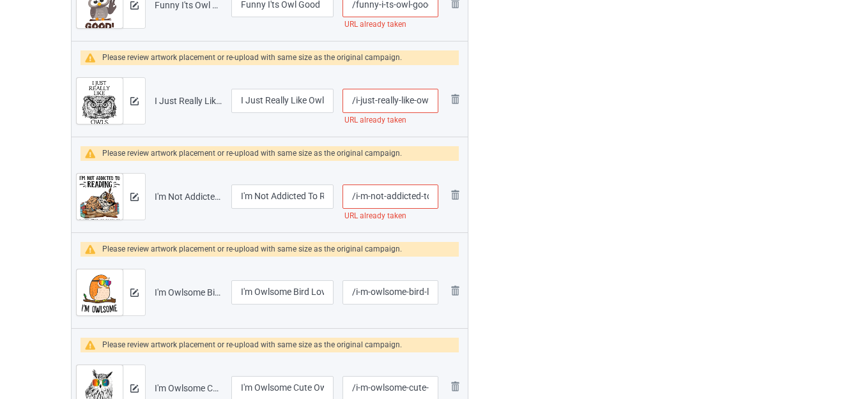
scroll to position [0, 0]
drag, startPoint x: 413, startPoint y: 194, endPoint x: 450, endPoint y: 195, distance: 37.1
click at [450, 195] on tr "Preview and edit artwork I'm Not Addicted To Reading Funny Owl.png I'm Not Addi…" at bounding box center [270, 197] width 396 height 72
click at [427, 195] on input "/i-m-not-addicted-to-reading-funny-owl" at bounding box center [390, 197] width 96 height 24
click at [432, 194] on input "/i-m-not-addicted-to-reading-funny-owl" at bounding box center [390, 197] width 96 height 24
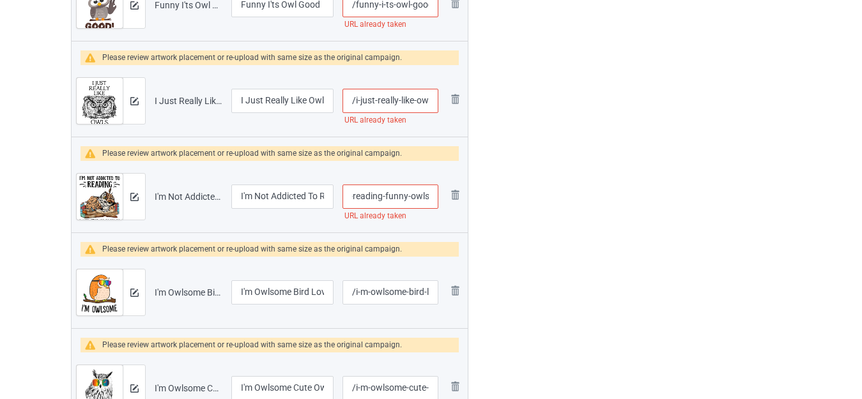
type input "/i-m-not-addicted-to-reading-funny-owls"
click at [529, 195] on div at bounding box center [523, 323] width 92 height 1809
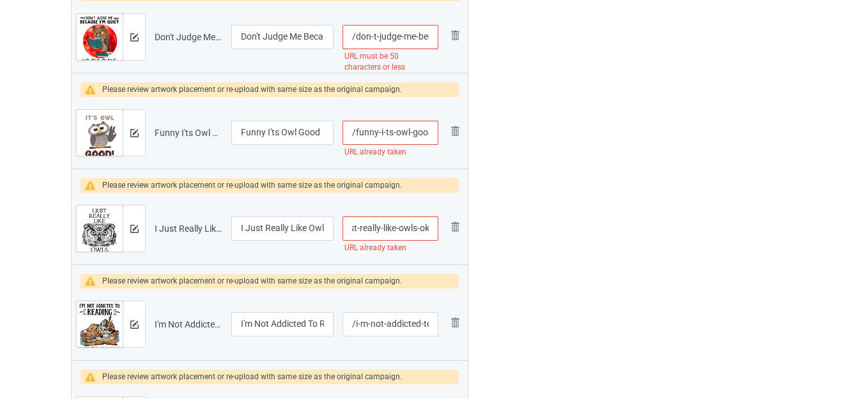
drag, startPoint x: 420, startPoint y: 229, endPoint x: 438, endPoint y: 230, distance: 17.9
click at [438, 230] on input "/i-just-really-like-owls-ok" at bounding box center [390, 229] width 96 height 24
click at [435, 229] on input "/i-just-really-like-owls-ok" at bounding box center [390, 229] width 96 height 24
type input "/i-just-really-like-owls-oks"
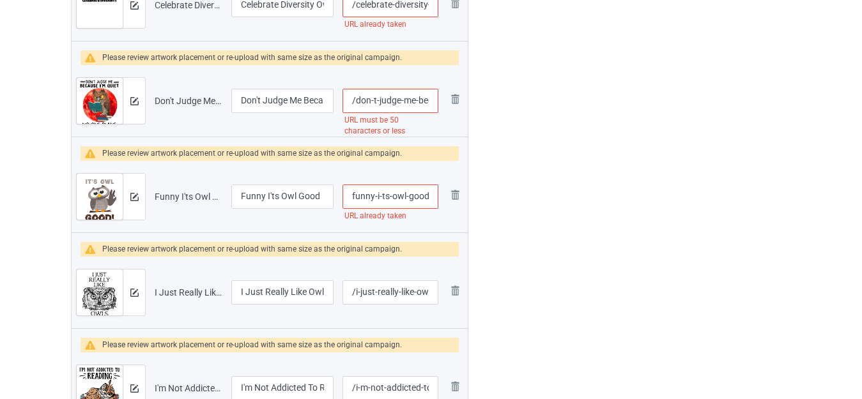
drag, startPoint x: 418, startPoint y: 195, endPoint x: 442, endPoint y: 196, distance: 23.6
click at [442, 196] on td "/funny-i-ts-owl-good URL already taken" at bounding box center [390, 197] width 105 height 72
click at [432, 196] on input "/funny-i-ts-owl-good" at bounding box center [390, 197] width 96 height 24
type input "/funny-i-ts-owl-goods"
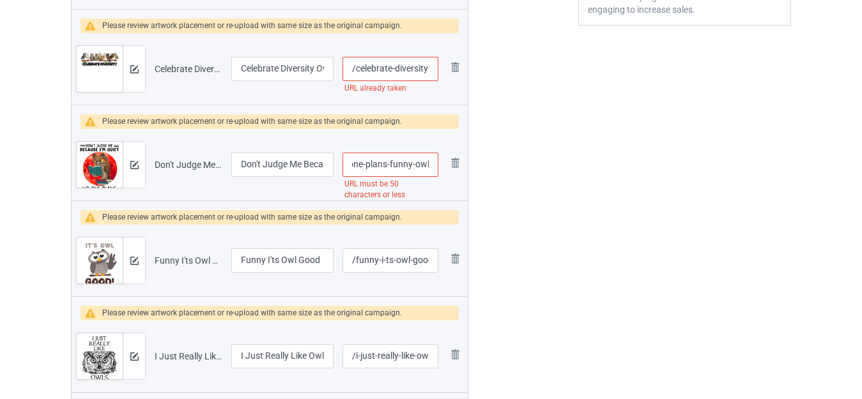
drag, startPoint x: 406, startPoint y: 167, endPoint x: 431, endPoint y: 169, distance: 25.0
click at [431, 169] on input "/don-t-judge-me-because-i-m-quiet-no-one-plans-funny-owl" at bounding box center [390, 165] width 96 height 24
click at [390, 167] on input "/don-t-judge-me-because-i-m-quiet-no-one-plans-funny-owl" at bounding box center [390, 165] width 96 height 24
drag, startPoint x: 388, startPoint y: 165, endPoint x: 485, endPoint y: 165, distance: 96.5
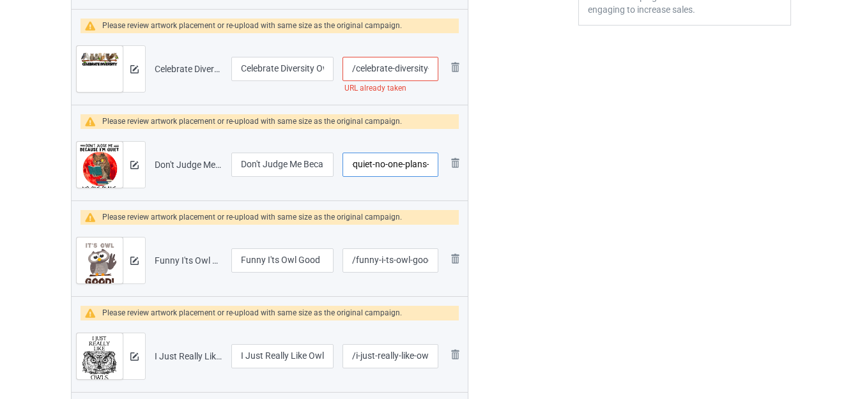
type input "/don-t-judge-me-because-i-m-quiet-no-one-plans-"
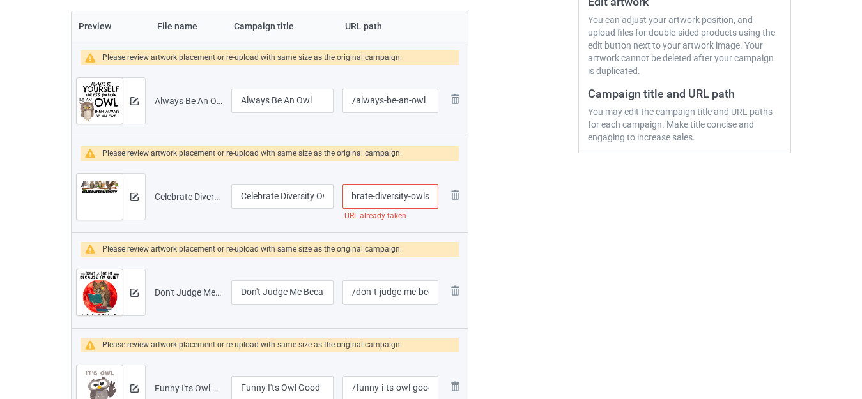
drag, startPoint x: 427, startPoint y: 195, endPoint x: 443, endPoint y: 196, distance: 16.0
click at [443, 196] on tr "Preview and edit artwork Celebrate Diversity Owls.png Celebrate Diversity Owls …" at bounding box center [270, 197] width 396 height 72
click at [433, 196] on input "/celebrate-diversity-owls" at bounding box center [390, 197] width 96 height 24
type input "/celebrate-diversity-owlss"
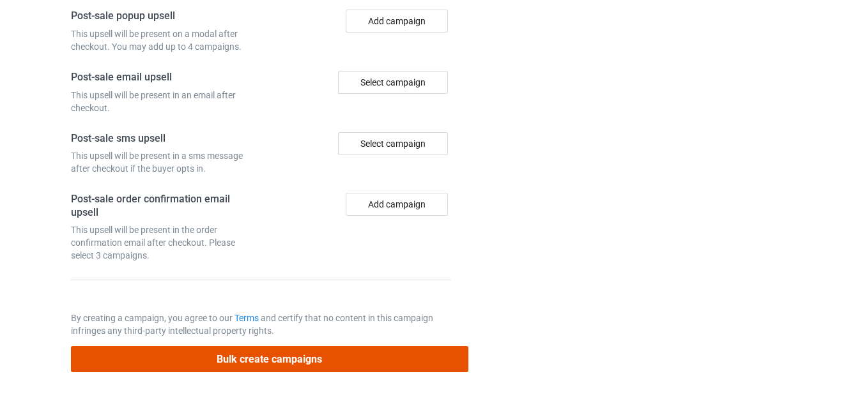
click at [312, 362] on button "Bulk create campaigns" at bounding box center [269, 359] width 397 height 26
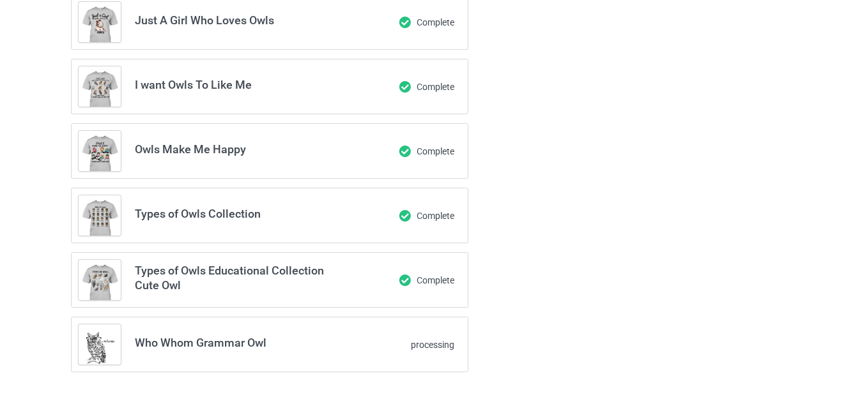
scroll to position [768, 0]
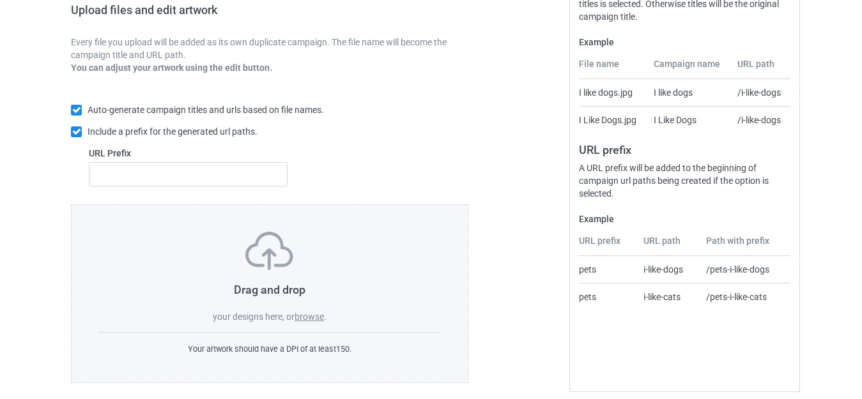
scroll to position [223, 0]
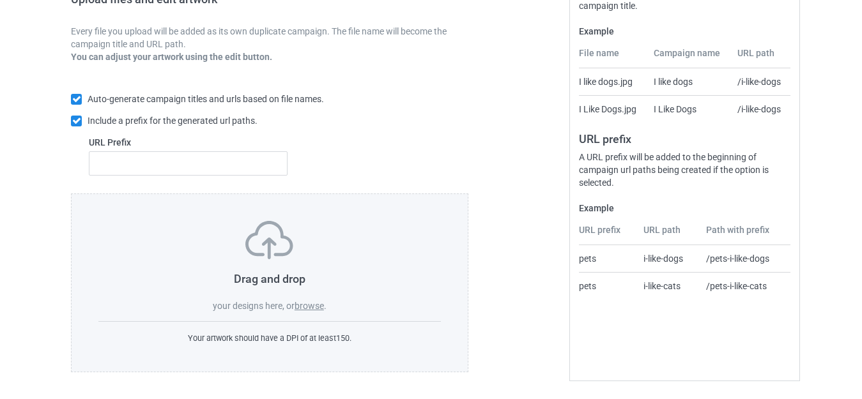
click at [310, 301] on label "browse" at bounding box center [308, 306] width 29 height 10
click at [0, 0] on input "browse" at bounding box center [0, 0] width 0 height 0
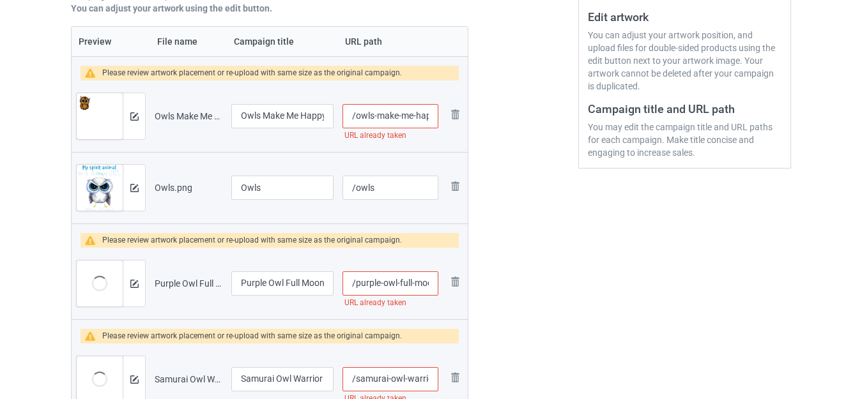
scroll to position [0, 11]
drag, startPoint x: 413, startPoint y: 120, endPoint x: 442, endPoint y: 131, distance: 31.3
click at [442, 131] on td "/owls-make-me-happy URL already taken" at bounding box center [390, 116] width 105 height 72
click at [431, 118] on input "/owls-make-me-happy" at bounding box center [390, 116] width 96 height 24
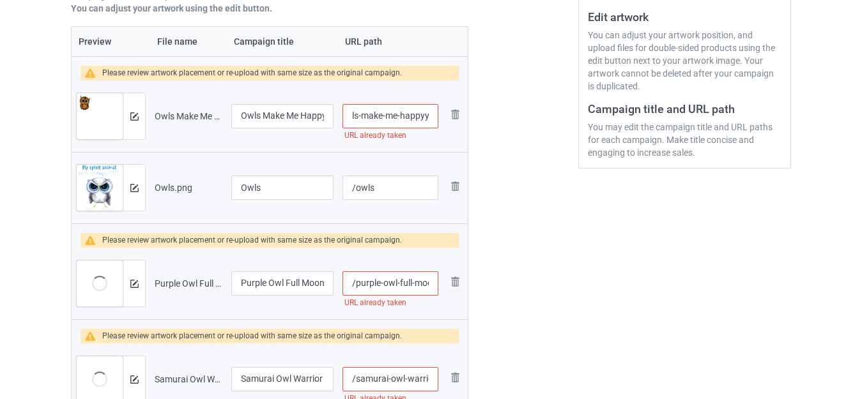
type input "/owls-make-me-happyy"
click at [265, 186] on input "Owls" at bounding box center [282, 188] width 102 height 24
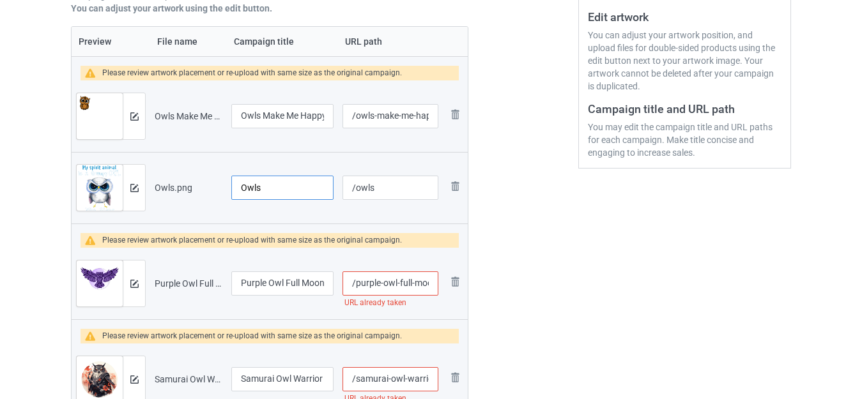
paste input "My Spirit Animal Is Grumpy Flamingo Flamingo Lovers ..."
drag, startPoint x: 249, startPoint y: 186, endPoint x: 411, endPoint y: 189, distance: 162.3
click at [411, 189] on tr "Preview and edit artwork Owls.png My Spirit Animal Is Grumpy Flamingo Flamingo …" at bounding box center [270, 188] width 396 height 72
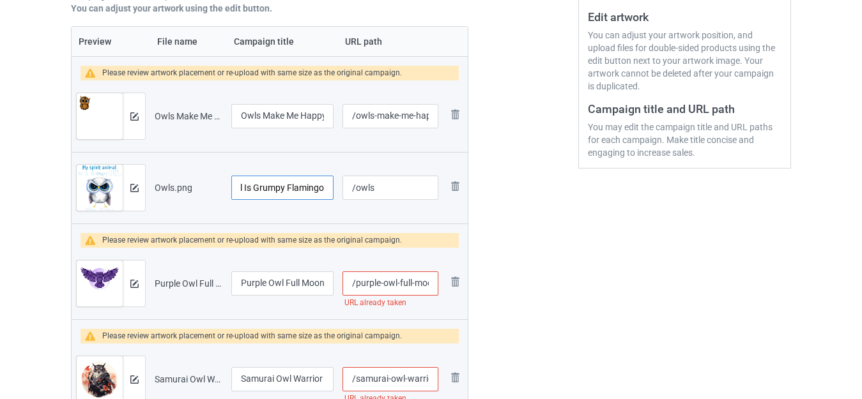
click at [251, 187] on input "My Spirit Animal Is Grumpy Flamingo" at bounding box center [282, 188] width 102 height 24
drag, startPoint x: 291, startPoint y: 190, endPoint x: 453, endPoint y: 220, distance: 164.5
click at [453, 220] on tr "Preview and edit artwork Owls.png My Spirit Animal Is A Grumpy Flamingo /owls R…" at bounding box center [270, 188] width 396 height 72
click at [309, 187] on input "My Spirit Animal Is A Grumpy Owl" at bounding box center [282, 188] width 102 height 24
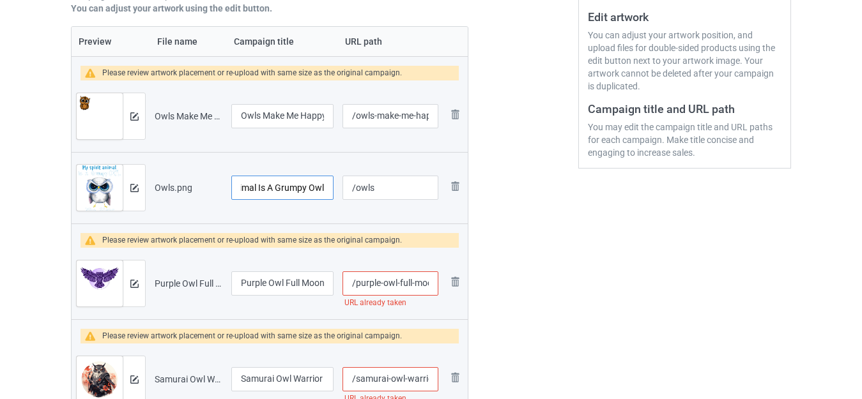
scroll to position [0, 49]
type input "My Spirit Animal Is A Grumpy Owl"
click at [386, 184] on input "/owls" at bounding box center [390, 188] width 96 height 24
click at [354, 184] on input "/owls" at bounding box center [390, 188] width 96 height 24
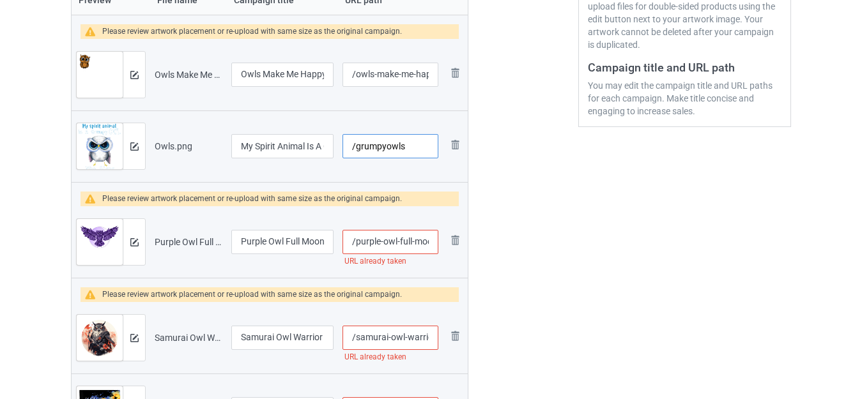
scroll to position [335, 0]
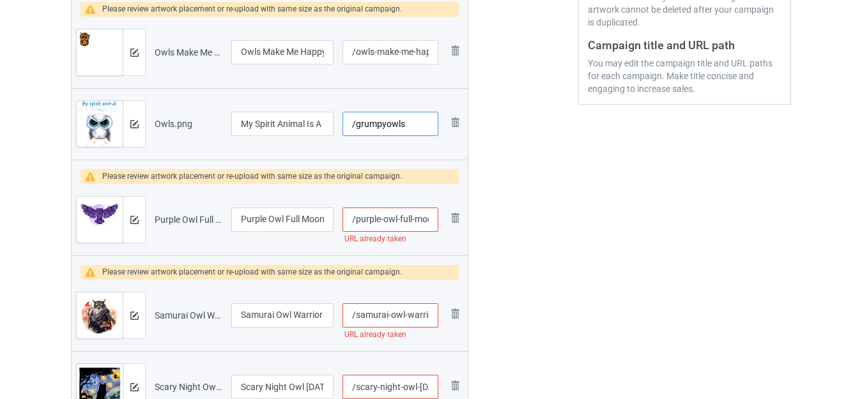
type input "/grumpyowls"
drag, startPoint x: 423, startPoint y: 223, endPoint x: 441, endPoint y: 226, distance: 18.2
click at [443, 225] on tr "Preview and edit artwork Purple Owl Full Moon.png Purple Owl Full Moon /purple-…" at bounding box center [270, 220] width 396 height 72
click at [413, 219] on input "/purple-owl-full-moon" at bounding box center [390, 220] width 96 height 24
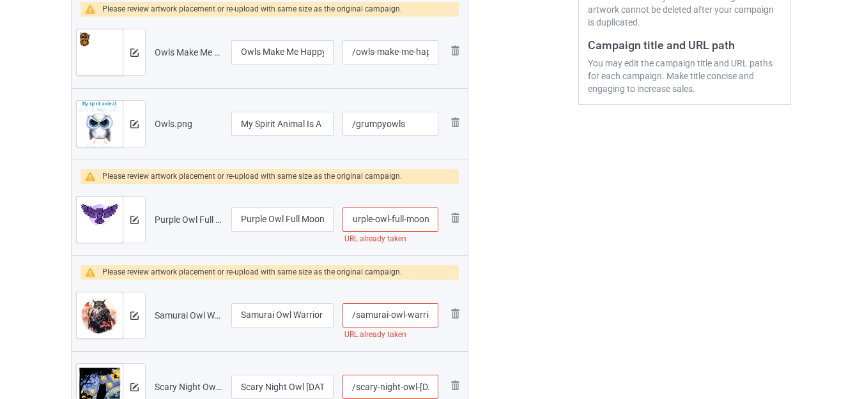
drag, startPoint x: 408, startPoint y: 218, endPoint x: 432, endPoint y: 222, distance: 23.9
click at [433, 222] on input "/purple-owl-full-moon" at bounding box center [390, 220] width 96 height 24
click at [430, 221] on input "/purple-owl-full-moon" at bounding box center [390, 220] width 96 height 24
type input "/purple-owl-full-moons"
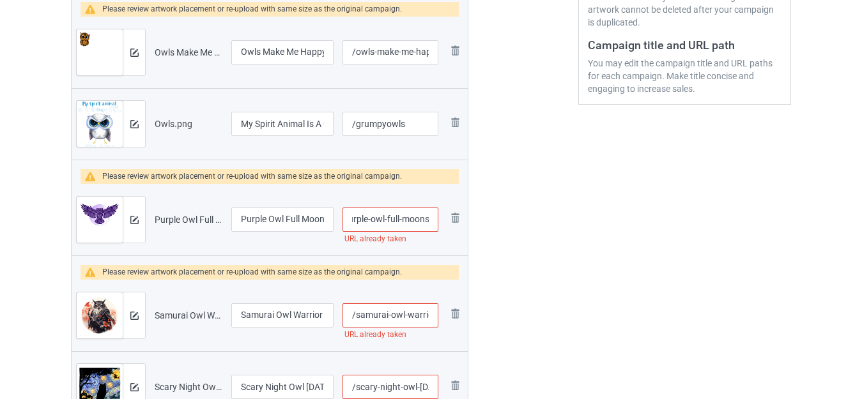
click at [512, 217] on div at bounding box center [523, 394] width 92 height 1280
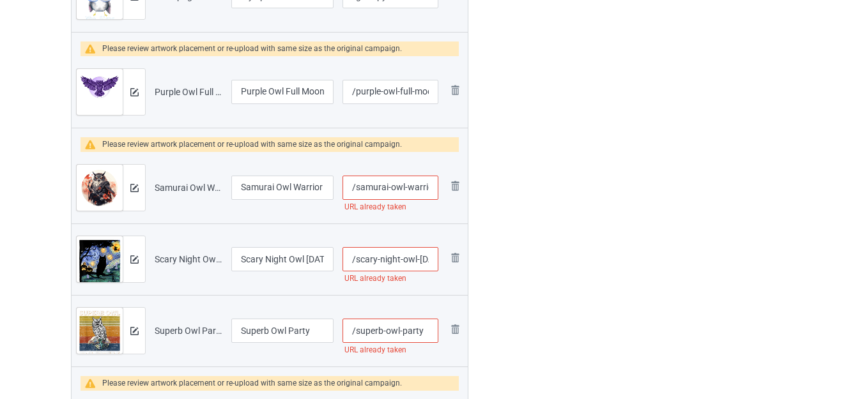
scroll to position [0, 7]
drag, startPoint x: 420, startPoint y: 188, endPoint x: 434, endPoint y: 192, distance: 14.0
click at [436, 192] on input "/samurai-owl-warrior" at bounding box center [390, 188] width 96 height 24
click at [428, 185] on input "/samurai-owl-warrior" at bounding box center [390, 188] width 96 height 24
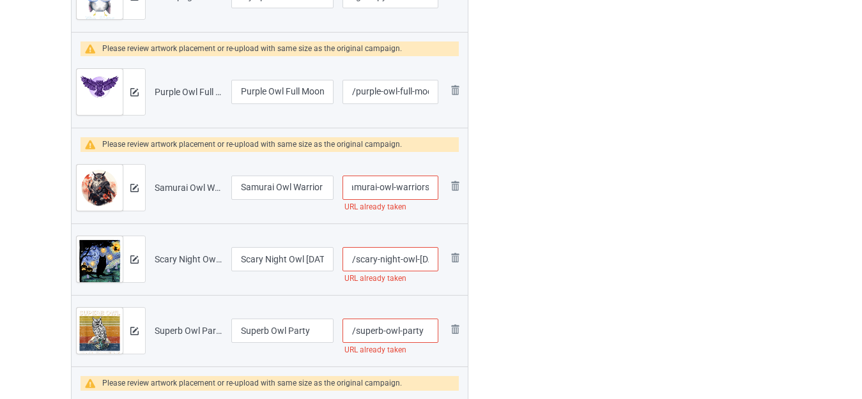
type input "/samurai-owl-warriors"
drag, startPoint x: 413, startPoint y: 261, endPoint x: 435, endPoint y: 260, distance: 21.7
click at [435, 260] on input "/scary-night-owl-[DATE]" at bounding box center [390, 259] width 96 height 24
click at [432, 258] on input "/scary-night-owl-[DATE]" at bounding box center [390, 259] width 96 height 24
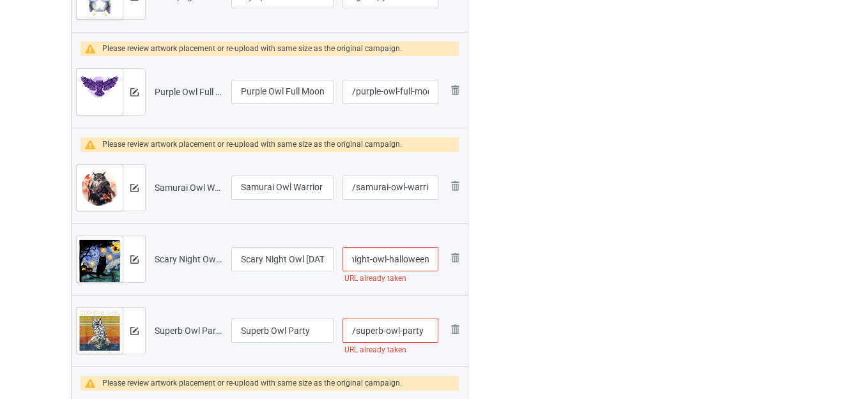
scroll to position [0, 35]
type input "/scary-night-owl-halloweens"
click at [521, 253] on div at bounding box center [523, 266] width 92 height 1280
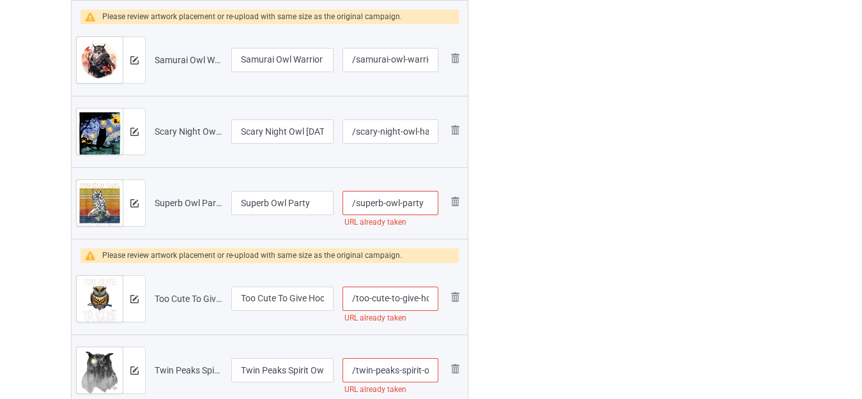
click at [428, 204] on input "/superb-owl-party" at bounding box center [390, 203] width 96 height 24
type input "/superb-owl-partyy"
click at [517, 204] on div at bounding box center [523, 139] width 92 height 1280
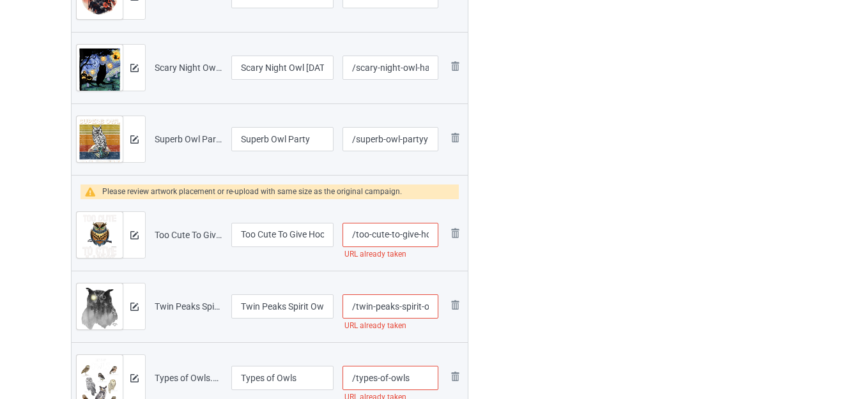
scroll to position [0, 10]
drag, startPoint x: 415, startPoint y: 235, endPoint x: 435, endPoint y: 240, distance: 20.5
click at [435, 240] on input "/too-cute-to-give-hoot" at bounding box center [390, 235] width 96 height 24
click at [431, 236] on input "/too-cute-to-give-hoot" at bounding box center [390, 235] width 96 height 24
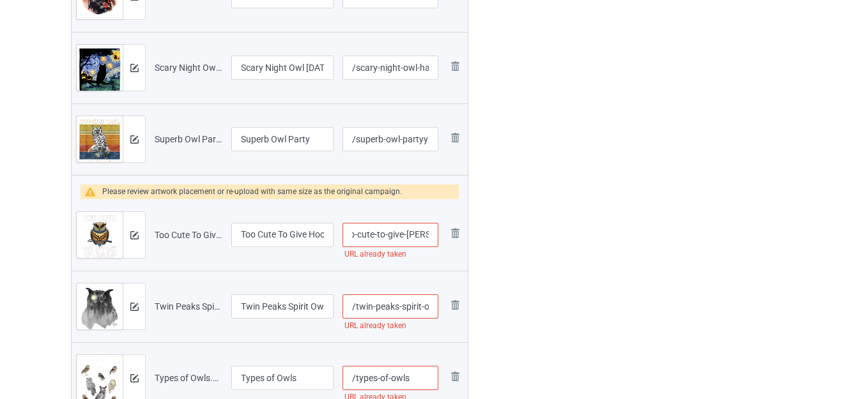
type input "/too-cute-to-give-[PERSON_NAME]"
click at [526, 224] on div at bounding box center [523, 75] width 92 height 1280
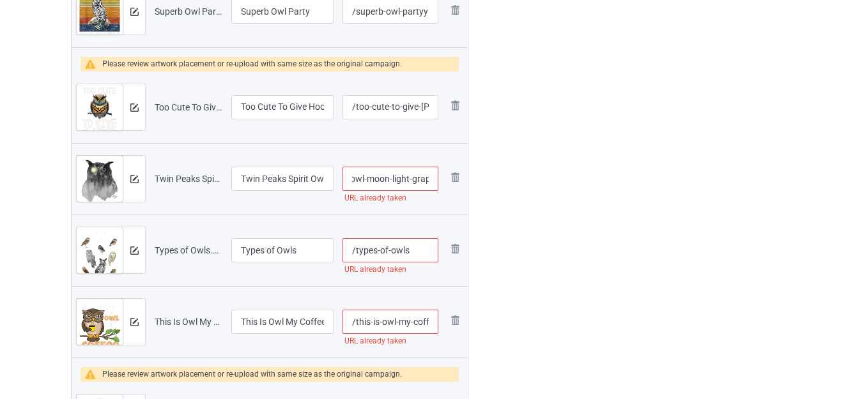
scroll to position [0, 87]
drag, startPoint x: 411, startPoint y: 185, endPoint x: 436, endPoint y: 190, distance: 25.3
click at [436, 190] on input "/twin-peaks-spirit-owl-moon-light-graphic" at bounding box center [390, 179] width 96 height 24
click at [431, 178] on input "/twin-peaks-spirit-owl-moon-light-graphic" at bounding box center [390, 179] width 96 height 24
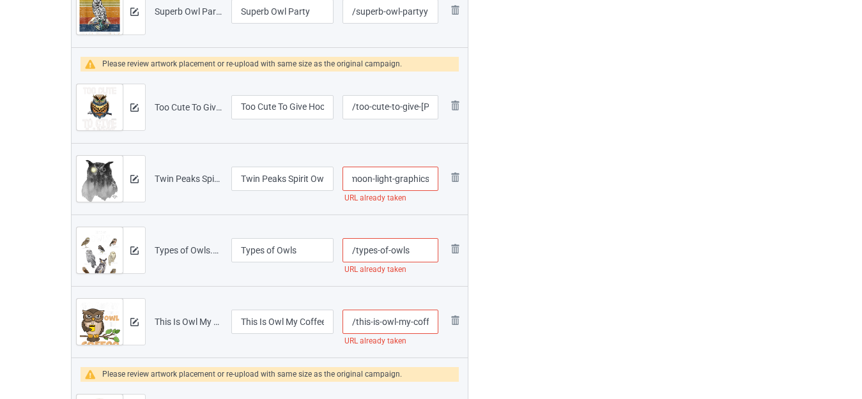
type input "/twin-peaks-spirit-owl-moon-light-graphics"
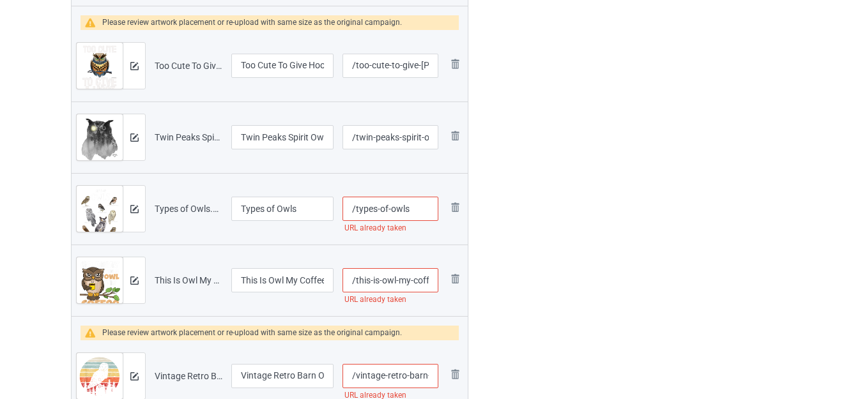
scroll to position [846, 0]
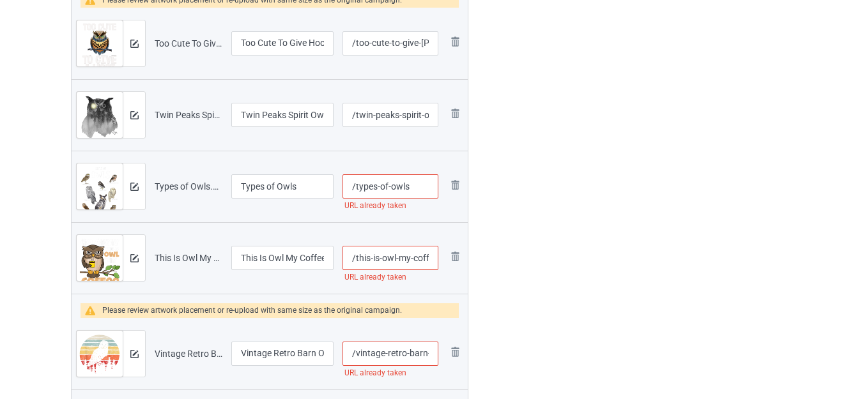
click at [417, 183] on input "/types-of-owls" at bounding box center [390, 186] width 96 height 24
type input "/types-of-owlss"
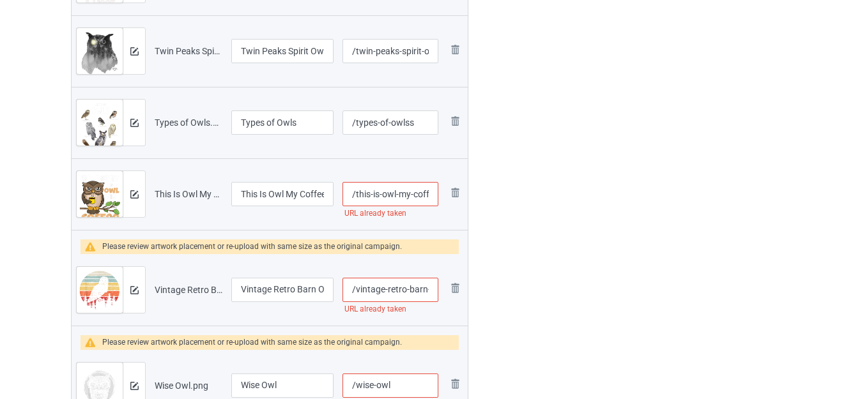
scroll to position [0, 0]
drag, startPoint x: 414, startPoint y: 197, endPoint x: 443, endPoint y: 200, distance: 29.5
click at [443, 200] on tr "Preview and edit artwork This Is Owl My Coffee Funny Owl.png This Is Owl My Cof…" at bounding box center [270, 194] width 396 height 72
click at [435, 194] on input "/this-is-owl-my-coffee-funny-owl" at bounding box center [390, 194] width 96 height 24
type input "/this-is-owl-my-coffee-funny-owls"
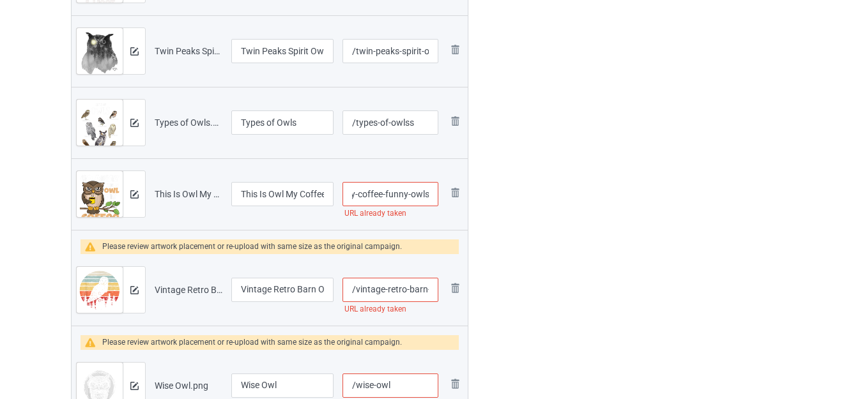
click at [428, 286] on input "/vintage-retro-barn-owl" at bounding box center [390, 290] width 96 height 24
type input "/vintage-retro-barns-owl"
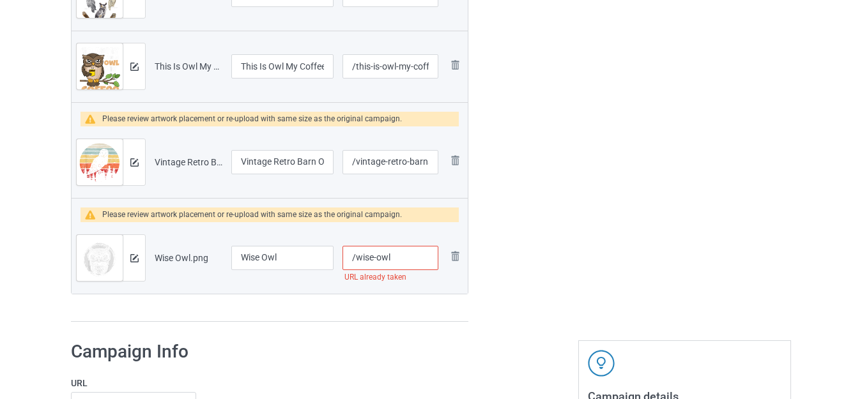
click at [402, 256] on input "/wise-owl" at bounding box center [390, 258] width 96 height 24
type input "/wise-owls"
click at [295, 261] on input "Wise Owl" at bounding box center [282, 258] width 102 height 24
type input "Wise Owl Art Design"
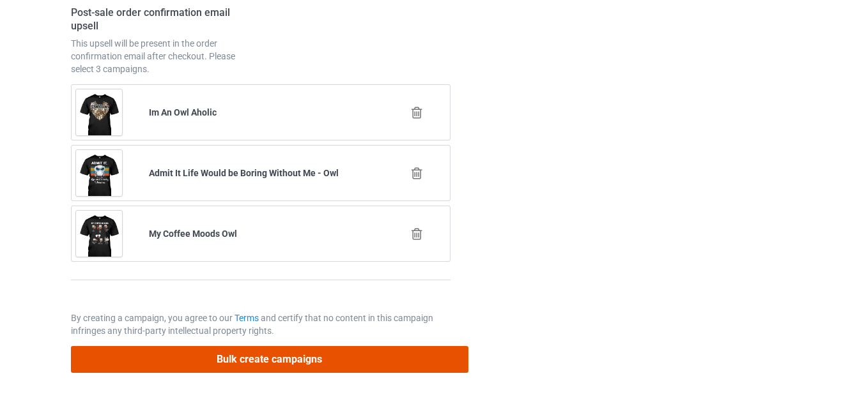
click at [331, 360] on button "Bulk create campaigns" at bounding box center [269, 359] width 397 height 26
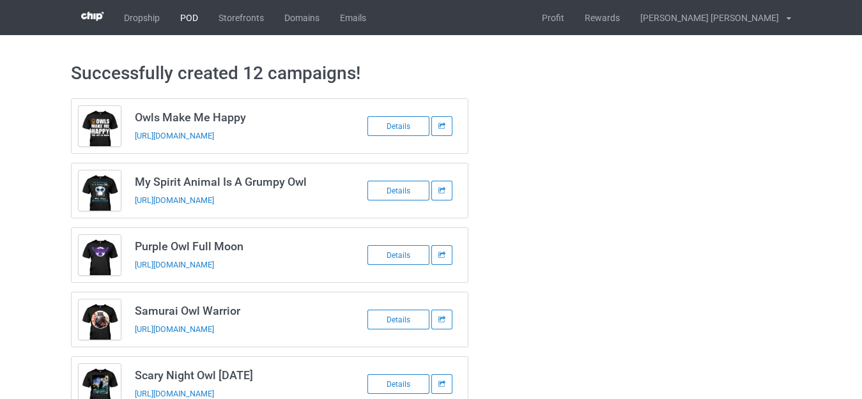
click at [194, 13] on link "POD" at bounding box center [189, 17] width 38 height 35
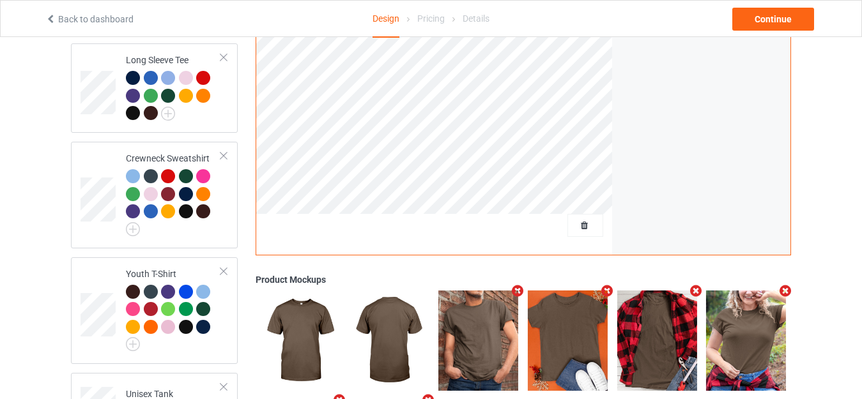
scroll to position [637, 0]
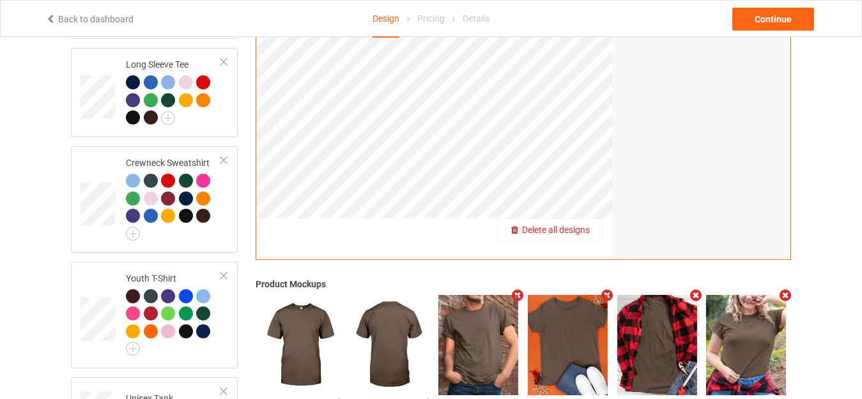
click at [589, 225] on span "Delete all designs" at bounding box center [556, 230] width 68 height 10
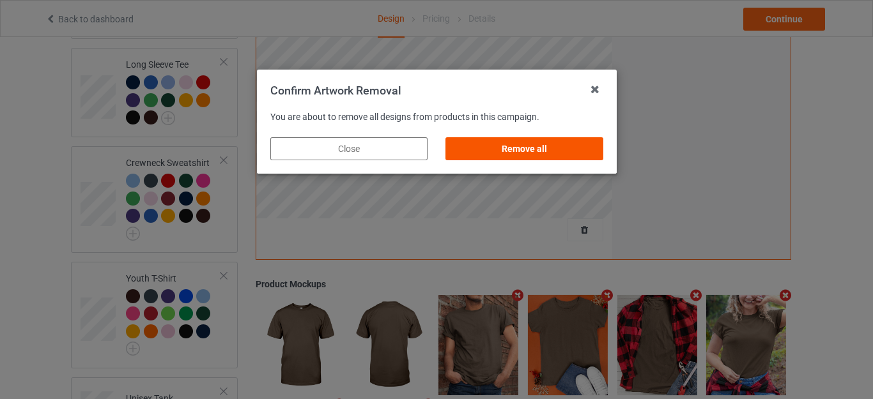
click at [537, 144] on div "Remove all" at bounding box center [523, 148] width 157 height 23
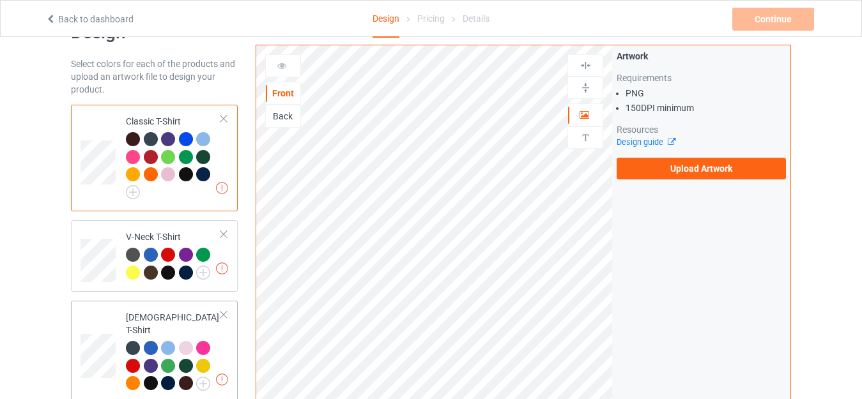
scroll to position [0, 0]
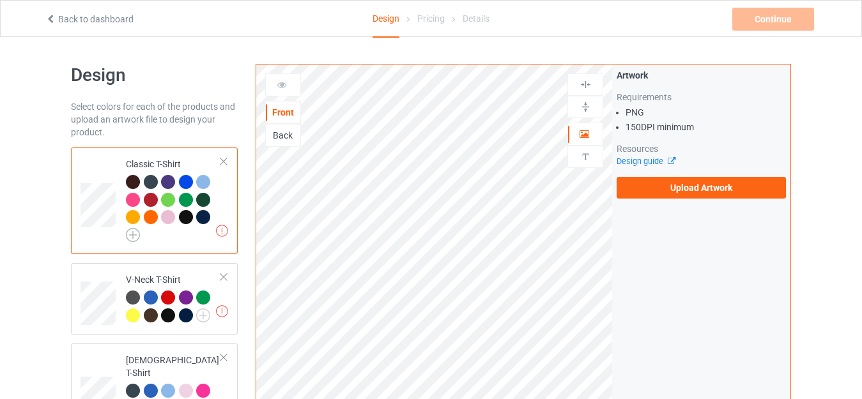
click at [132, 233] on img at bounding box center [133, 235] width 14 height 14
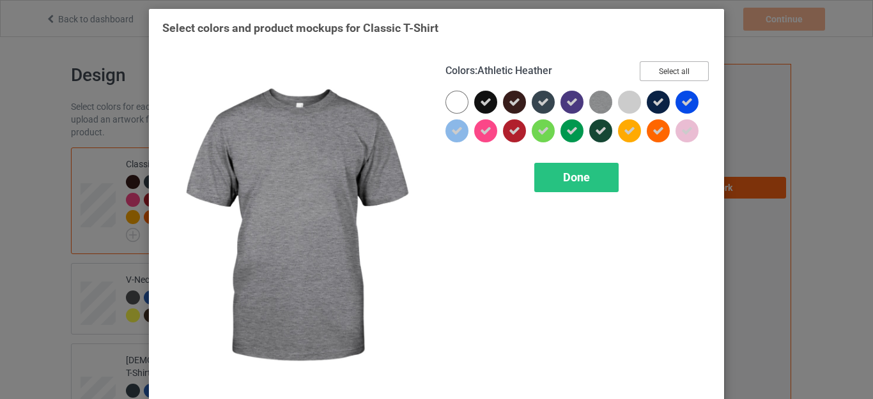
click at [657, 70] on button "Select all" at bounding box center [673, 71] width 69 height 20
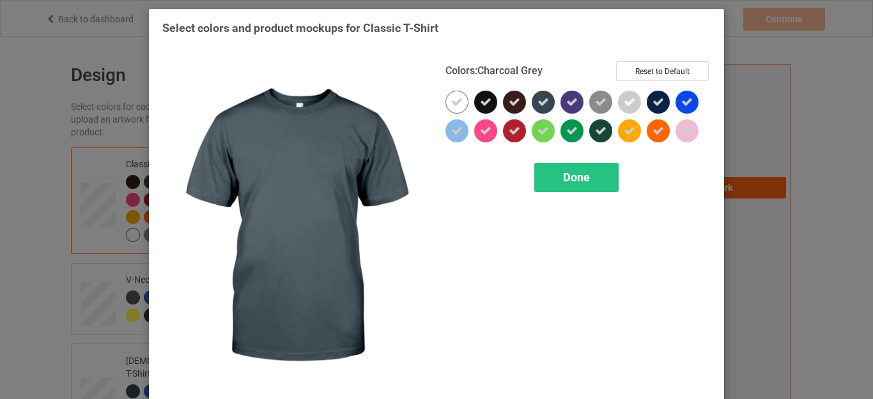
click at [537, 103] on icon at bounding box center [542, 101] width 11 height 11
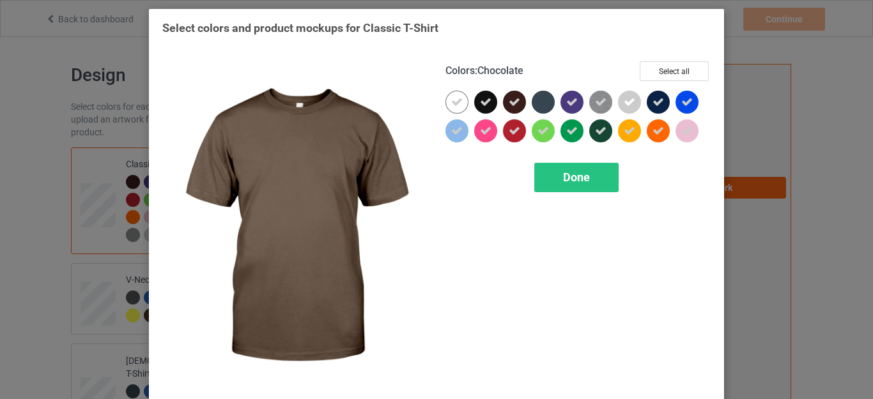
click at [503, 102] on div at bounding box center [514, 102] width 23 height 23
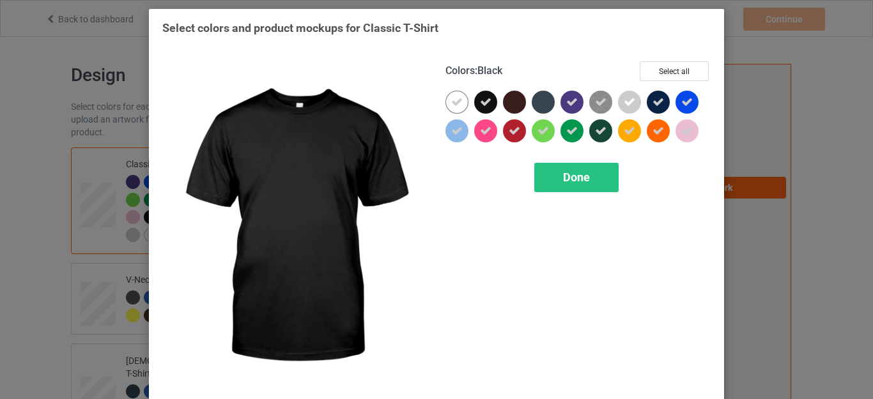
click at [480, 101] on icon at bounding box center [485, 101] width 11 height 11
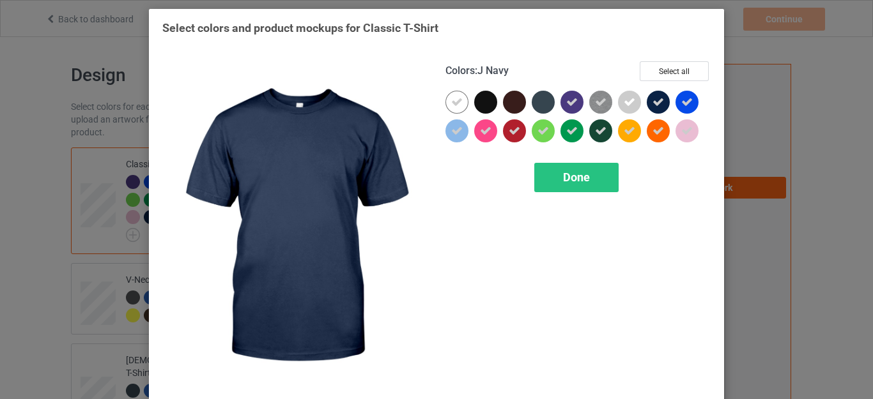
click at [654, 102] on icon at bounding box center [657, 101] width 11 height 11
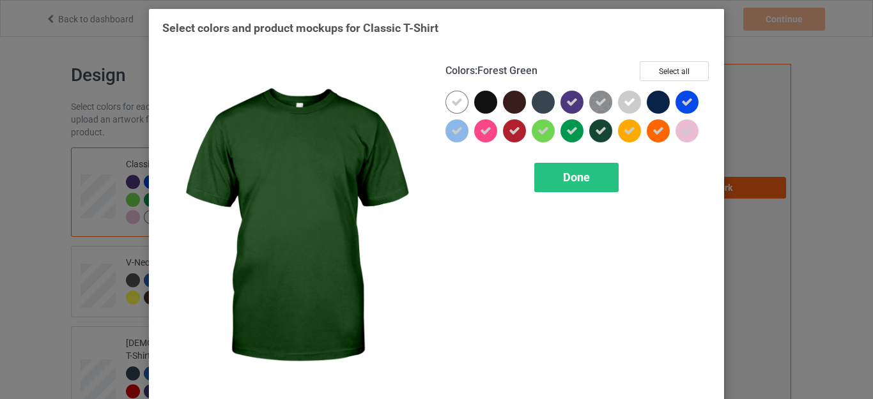
click at [598, 130] on icon at bounding box center [600, 130] width 11 height 11
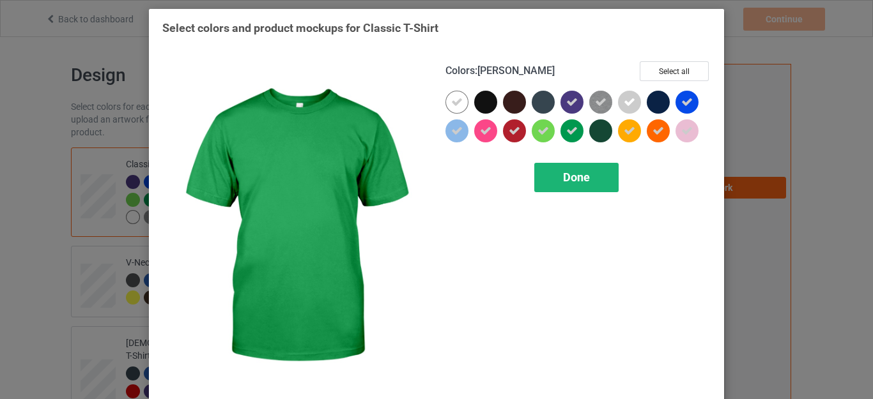
click at [568, 176] on span "Done" at bounding box center [576, 177] width 27 height 13
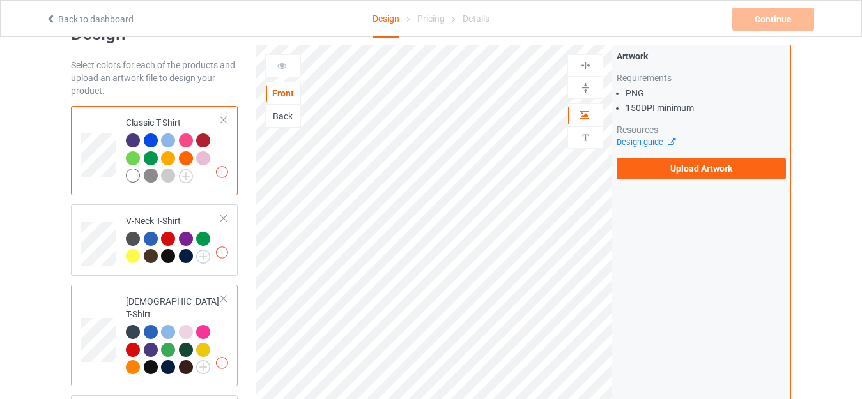
scroll to position [64, 0]
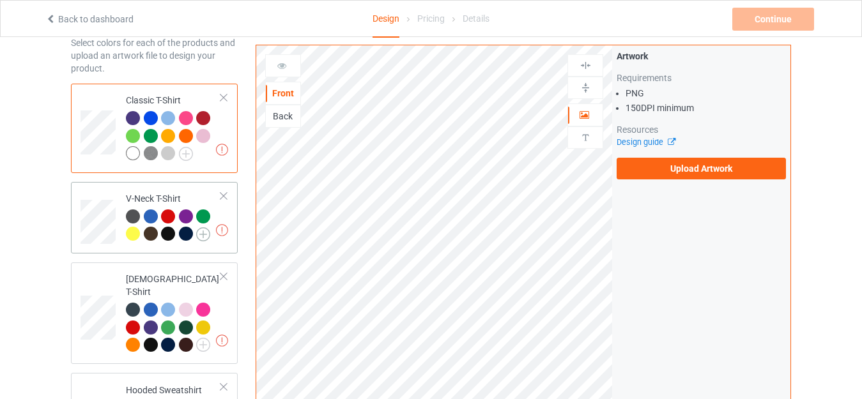
click at [206, 233] on img at bounding box center [203, 234] width 14 height 14
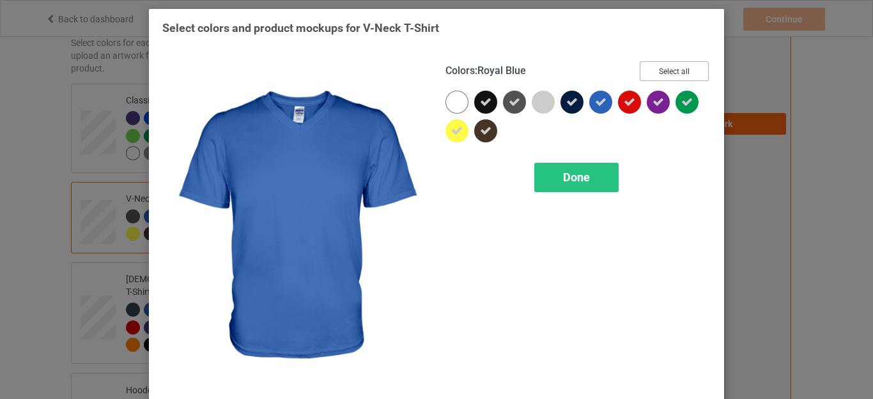
click at [662, 70] on button "Select all" at bounding box center [673, 71] width 69 height 20
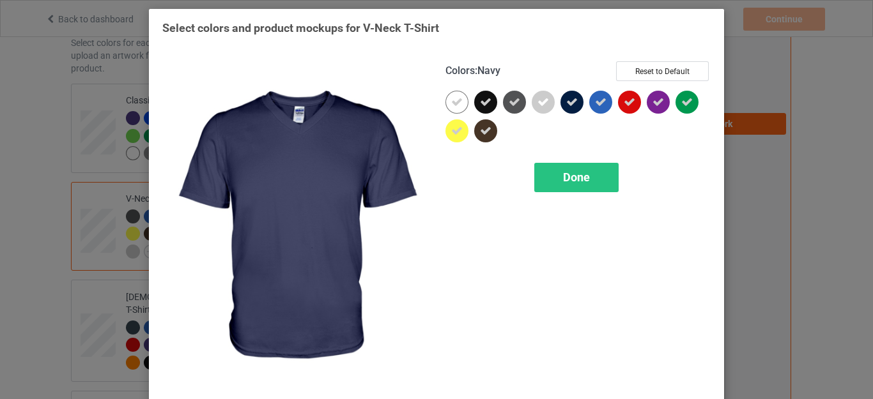
drag, startPoint x: 561, startPoint y: 103, endPoint x: 512, endPoint y: 102, distance: 49.2
click at [560, 103] on div at bounding box center [571, 102] width 23 height 23
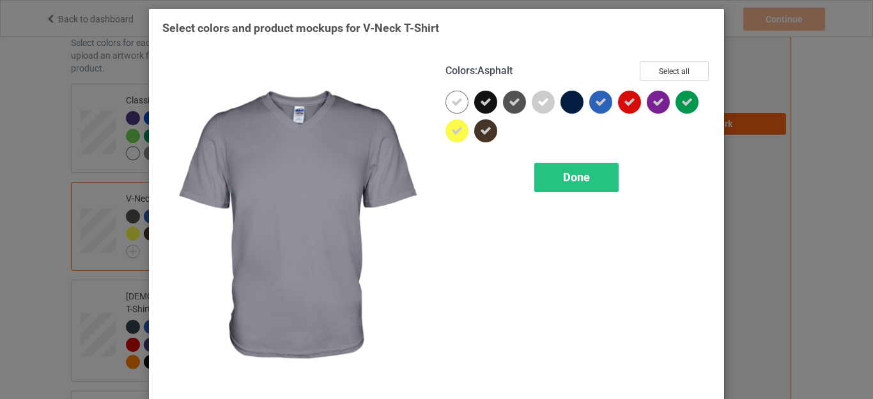
click at [508, 100] on icon at bounding box center [513, 101] width 11 height 11
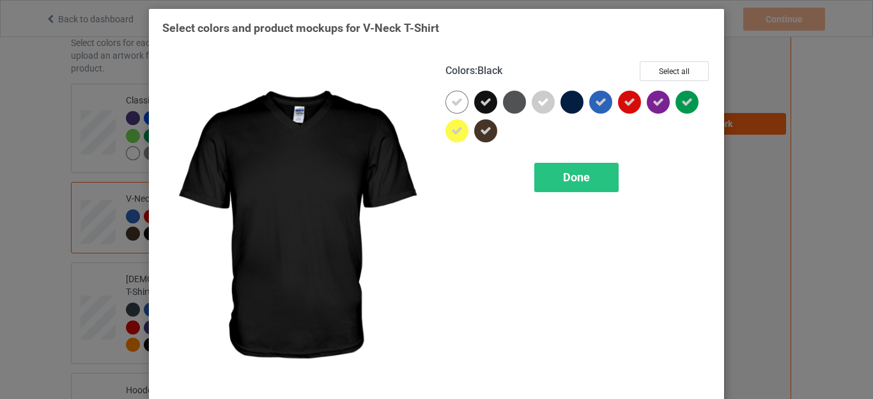
click at [480, 99] on icon at bounding box center [485, 101] width 11 height 11
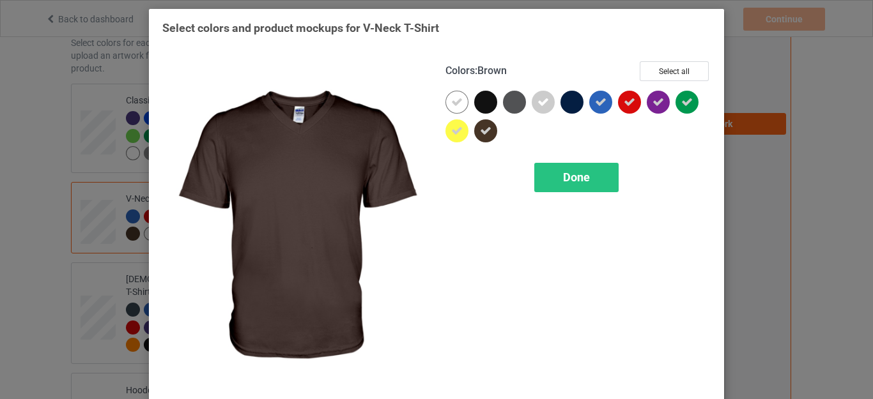
click at [474, 133] on div at bounding box center [485, 130] width 23 height 23
click at [568, 174] on span "Done" at bounding box center [576, 177] width 27 height 13
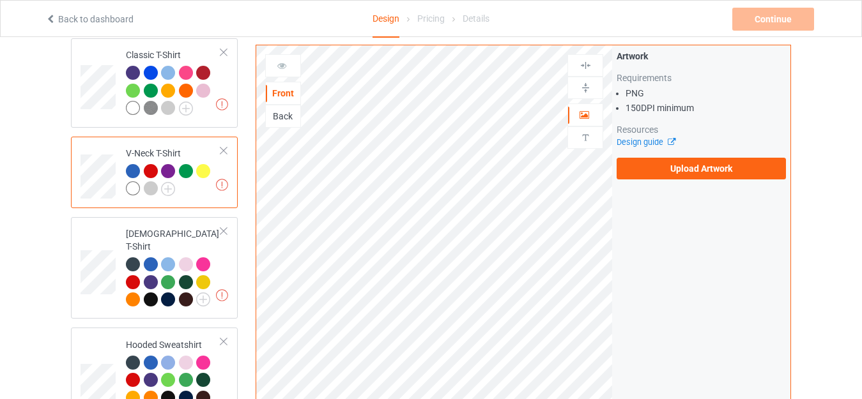
scroll to position [192, 0]
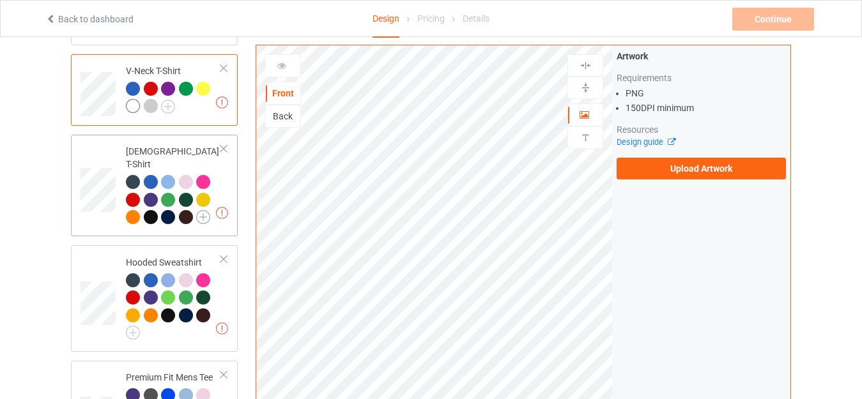
click at [200, 210] on img at bounding box center [203, 217] width 14 height 14
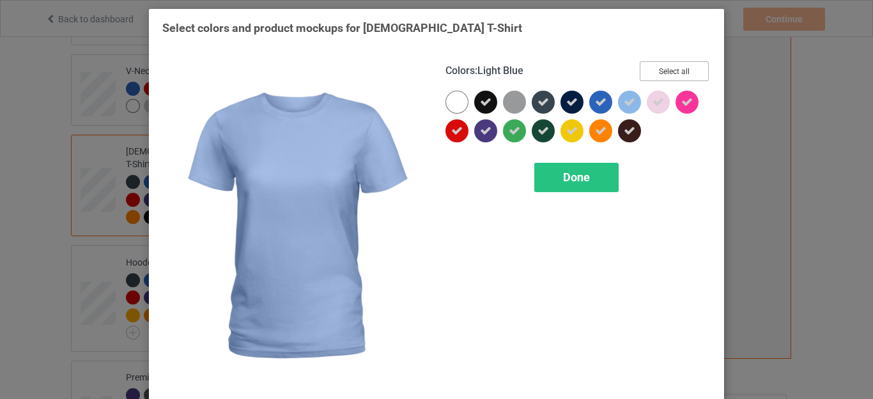
click at [661, 68] on button "Select all" at bounding box center [673, 71] width 69 height 20
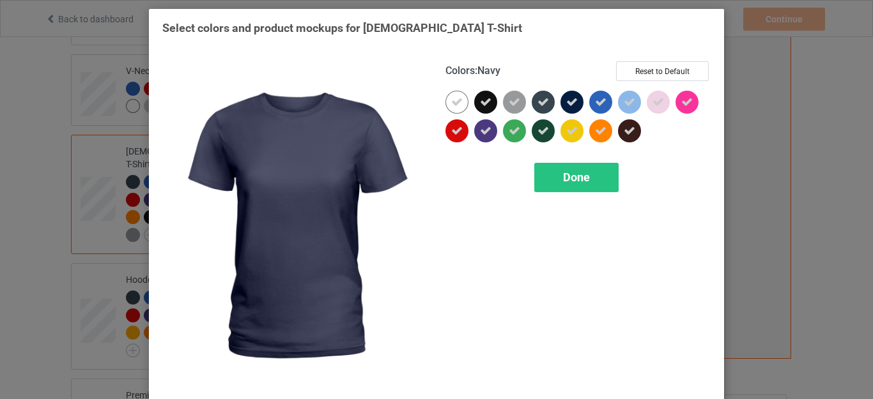
click at [568, 97] on icon at bounding box center [571, 101] width 11 height 11
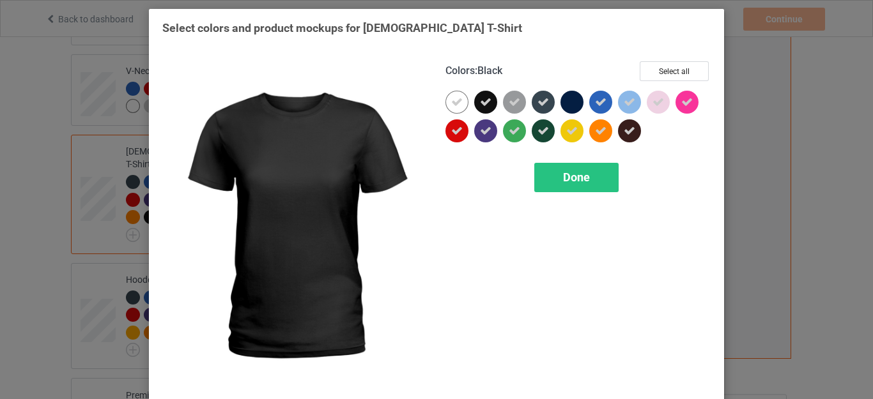
click at [480, 103] on icon at bounding box center [485, 101] width 11 height 11
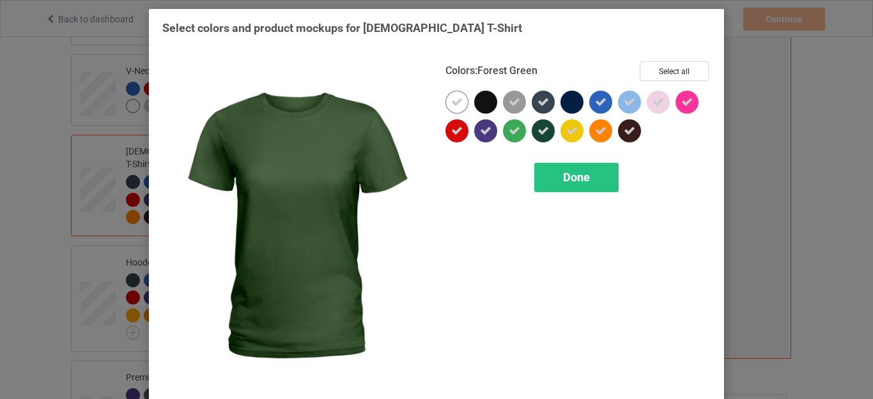
drag, startPoint x: 537, startPoint y: 133, endPoint x: 623, endPoint y: 130, distance: 86.3
click at [537, 133] on icon at bounding box center [542, 130] width 11 height 11
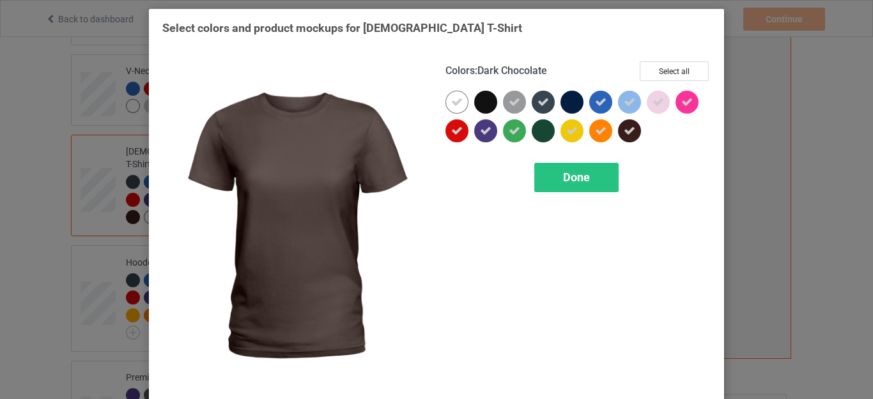
click at [634, 128] on div at bounding box center [629, 130] width 23 height 23
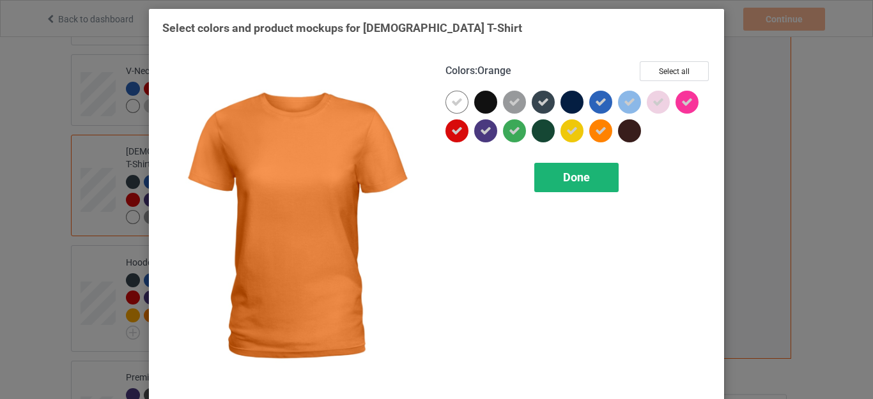
click at [571, 181] on span "Done" at bounding box center [576, 177] width 27 height 13
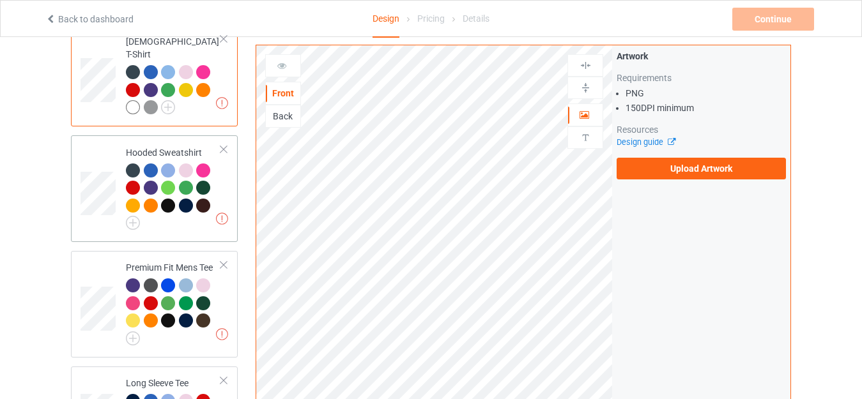
scroll to position [319, 0]
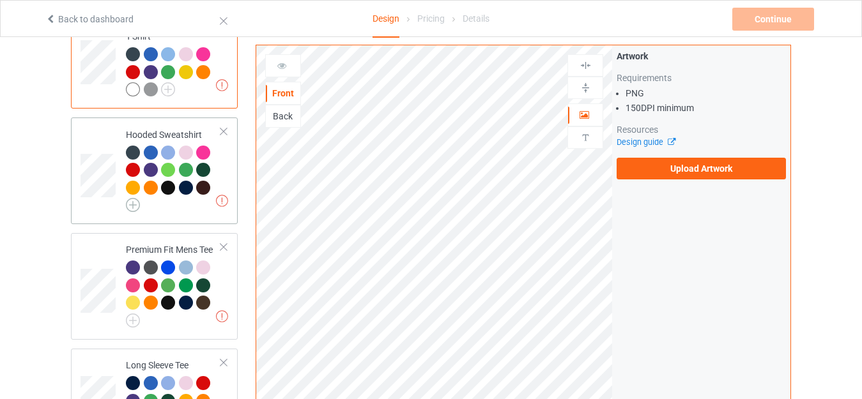
click at [135, 198] on img at bounding box center [133, 205] width 14 height 14
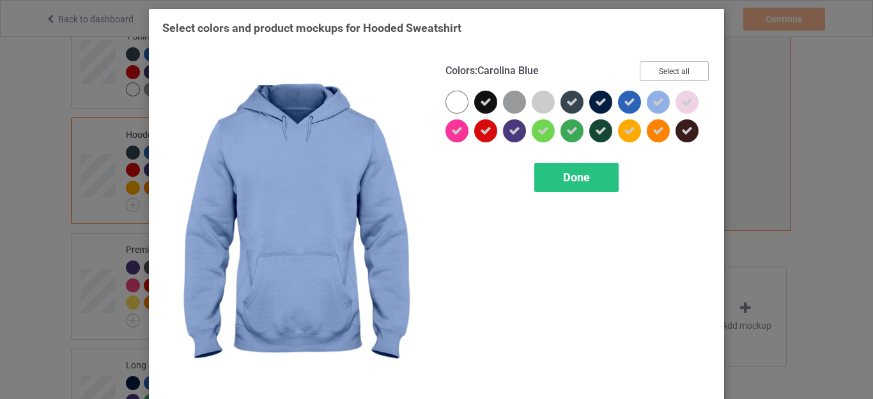
click at [679, 68] on button "Select all" at bounding box center [673, 71] width 69 height 20
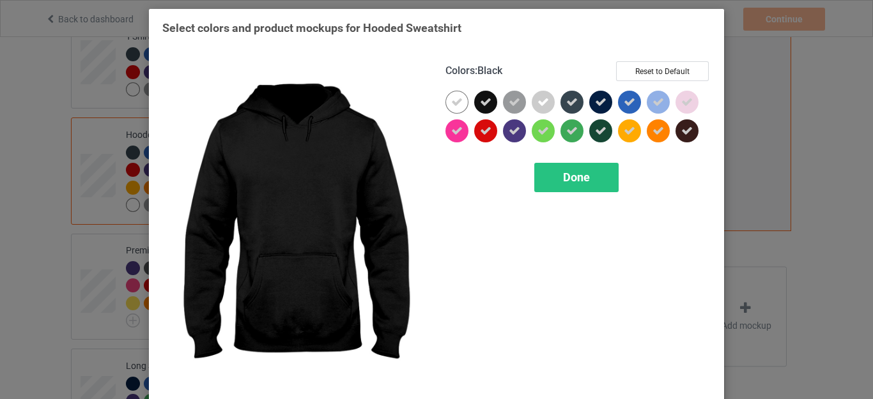
click at [482, 107] on icon at bounding box center [485, 101] width 11 height 11
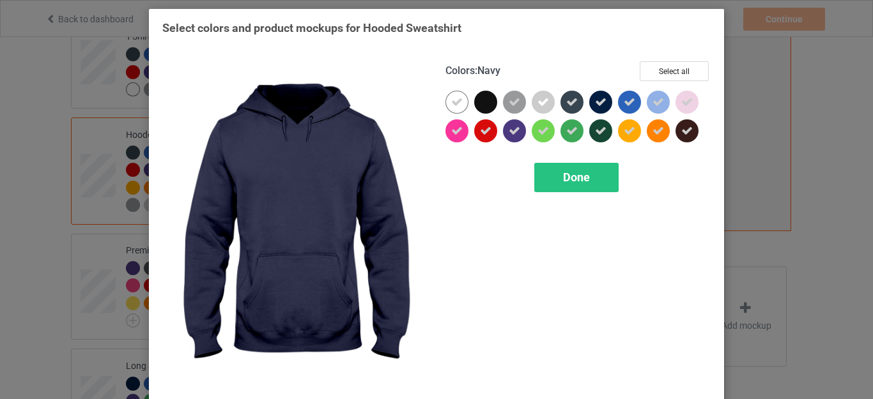
click at [597, 100] on icon at bounding box center [600, 101] width 11 height 11
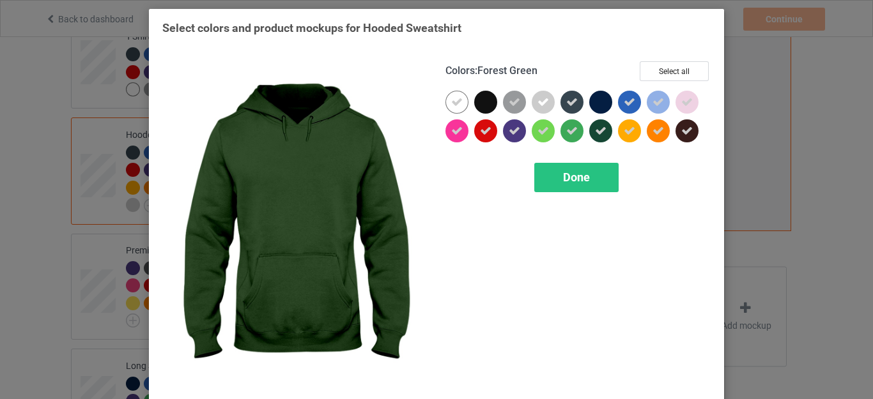
click at [595, 132] on icon at bounding box center [600, 130] width 11 height 11
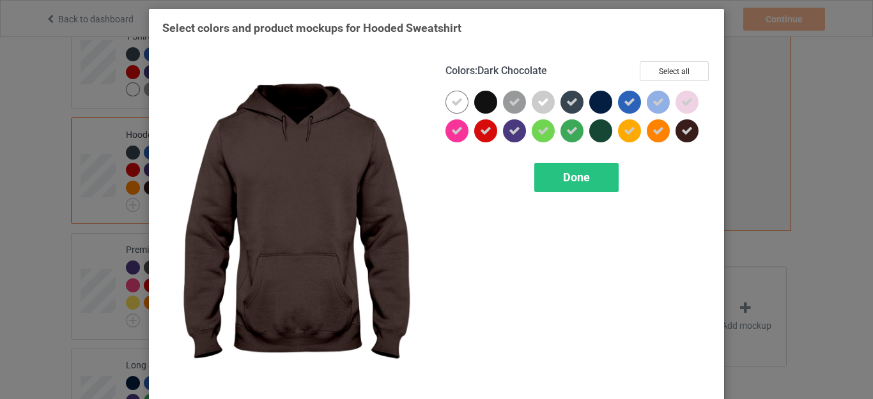
click at [685, 132] on icon at bounding box center [686, 130] width 11 height 11
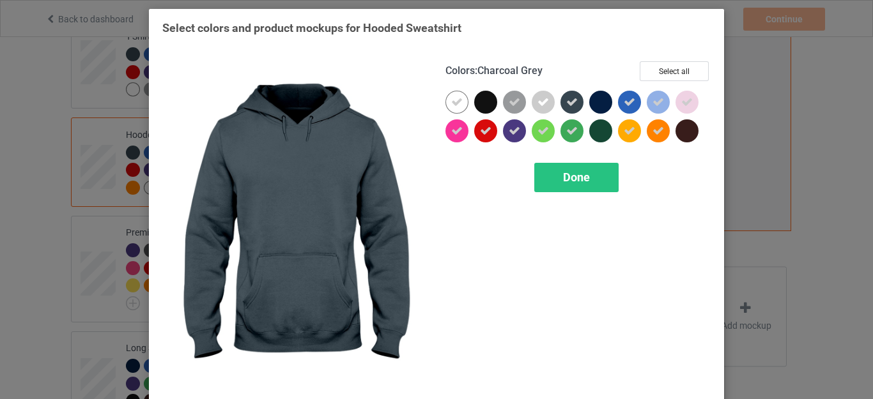
click at [567, 107] on icon at bounding box center [571, 101] width 11 height 11
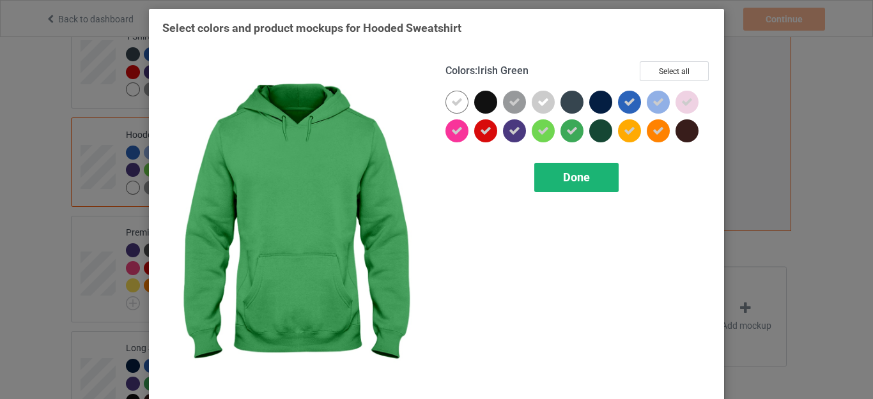
click at [568, 176] on span "Done" at bounding box center [576, 177] width 27 height 13
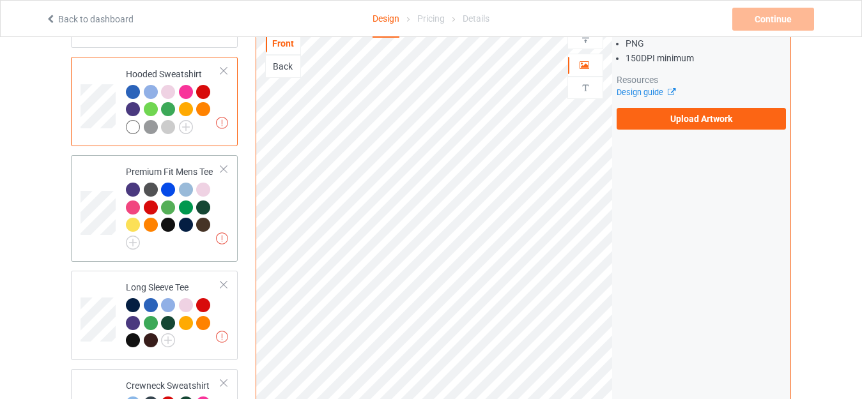
scroll to position [383, 0]
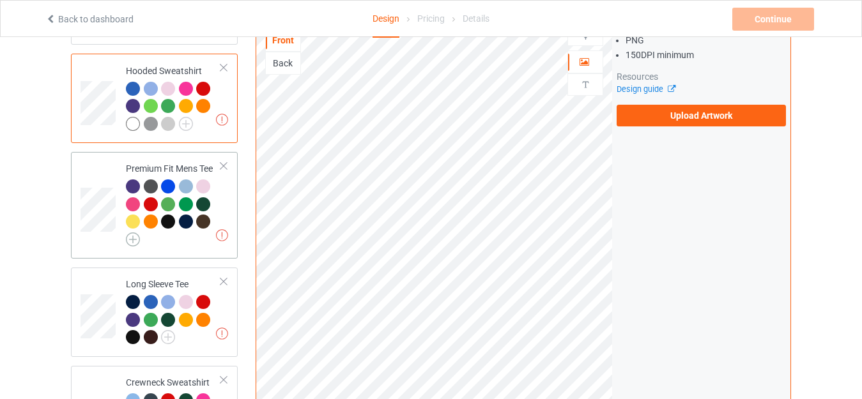
click at [133, 233] on img at bounding box center [133, 240] width 14 height 14
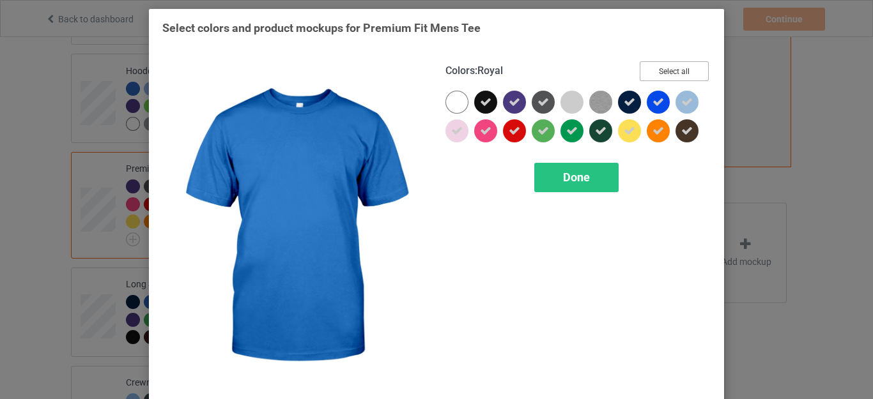
click at [669, 68] on button "Select all" at bounding box center [673, 71] width 69 height 20
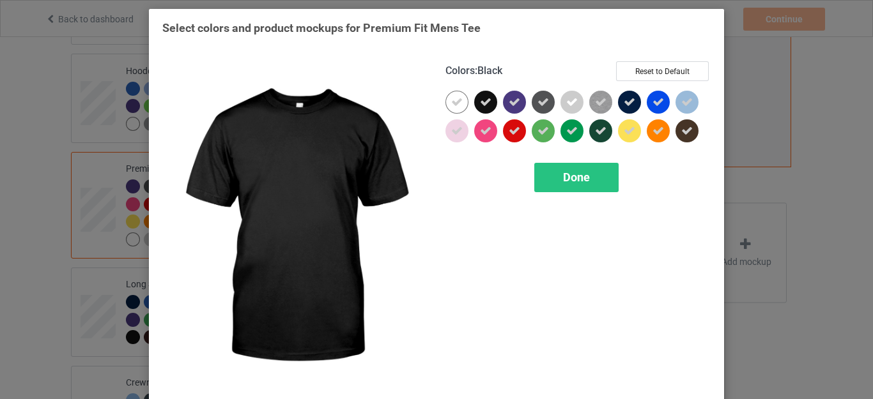
click at [480, 105] on icon at bounding box center [485, 101] width 11 height 11
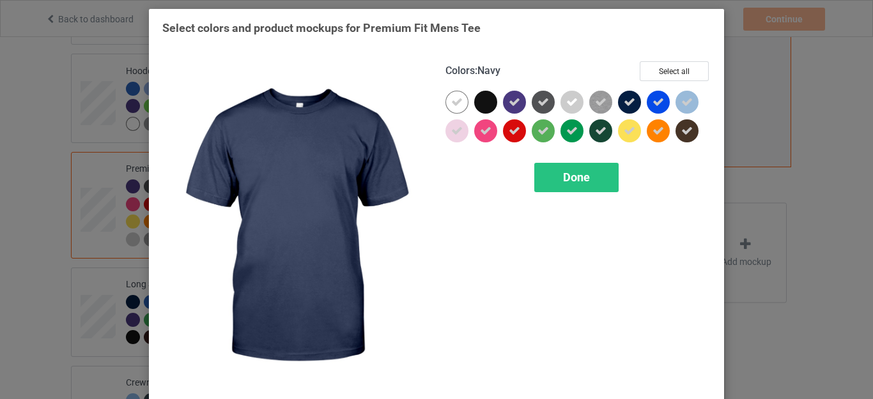
click at [629, 103] on icon at bounding box center [628, 101] width 11 height 11
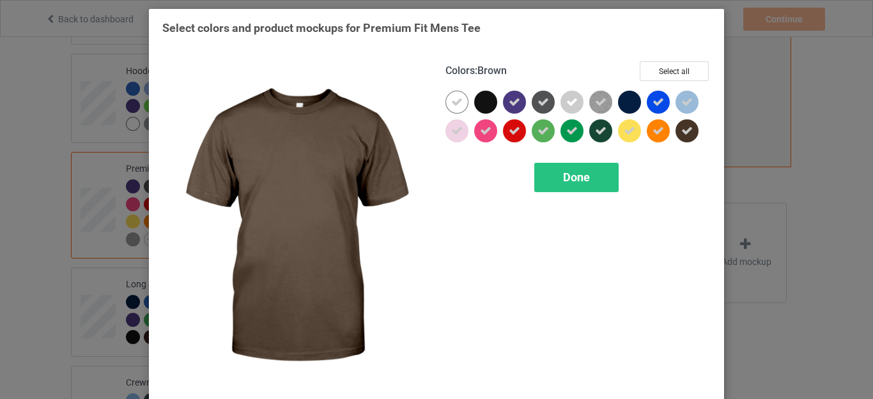
drag, startPoint x: 681, startPoint y: 127, endPoint x: 584, endPoint y: 117, distance: 97.6
click at [681, 127] on icon at bounding box center [686, 130] width 11 height 11
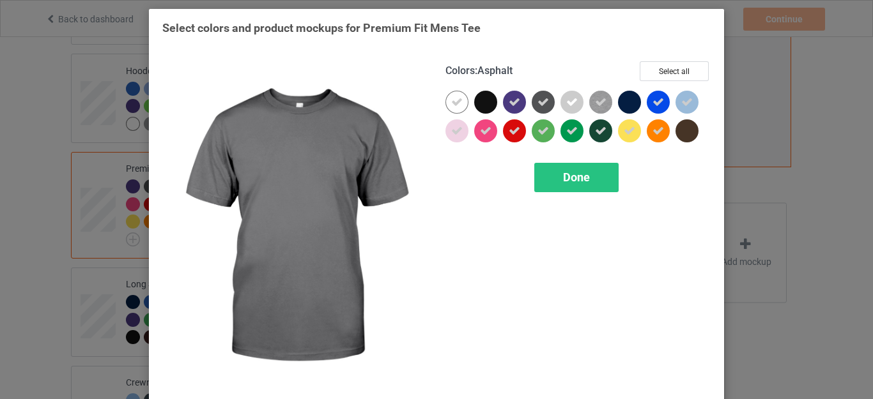
click at [537, 100] on icon at bounding box center [542, 101] width 11 height 11
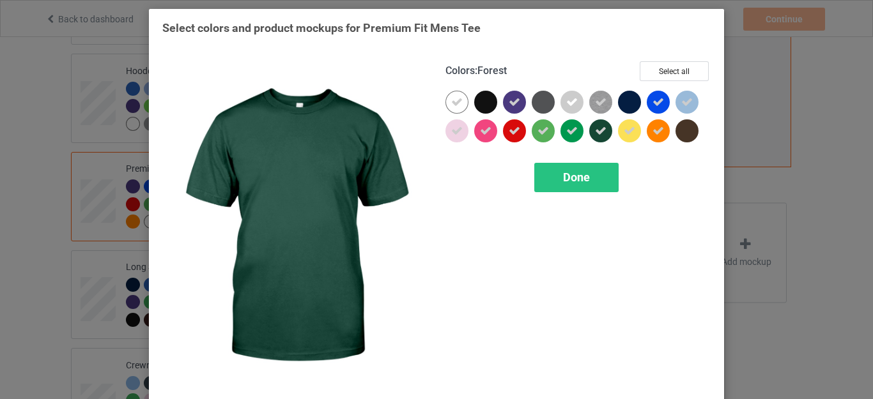
click at [597, 132] on icon at bounding box center [600, 130] width 11 height 11
click at [573, 174] on span "Done" at bounding box center [576, 177] width 27 height 13
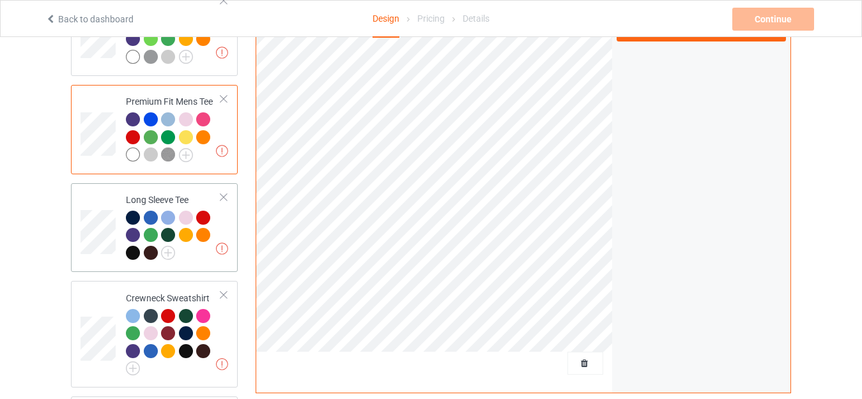
scroll to position [511, 0]
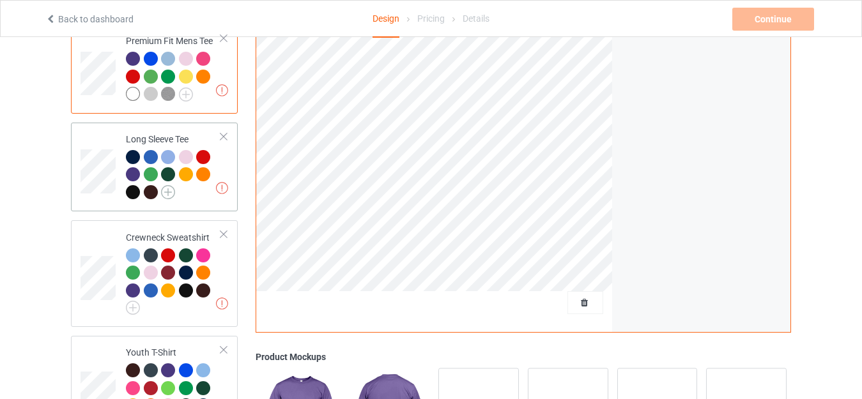
click at [169, 185] on img at bounding box center [168, 192] width 14 height 14
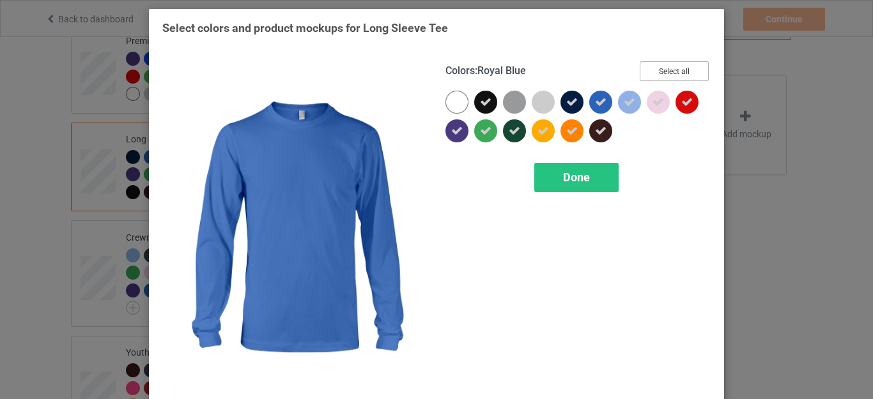
click at [657, 72] on button "Select all" at bounding box center [673, 71] width 69 height 20
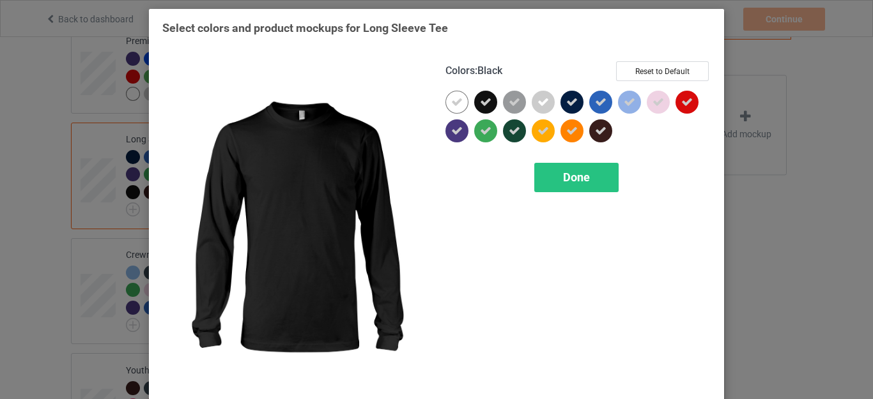
click at [480, 103] on icon at bounding box center [485, 101] width 11 height 11
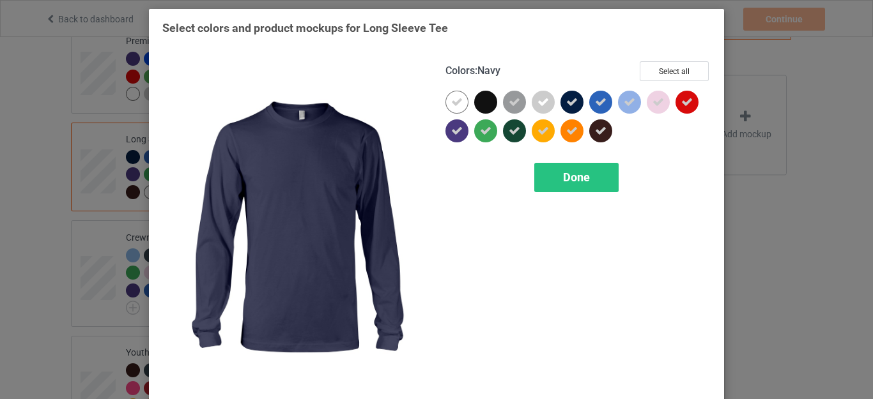
click at [569, 102] on icon at bounding box center [571, 101] width 11 height 11
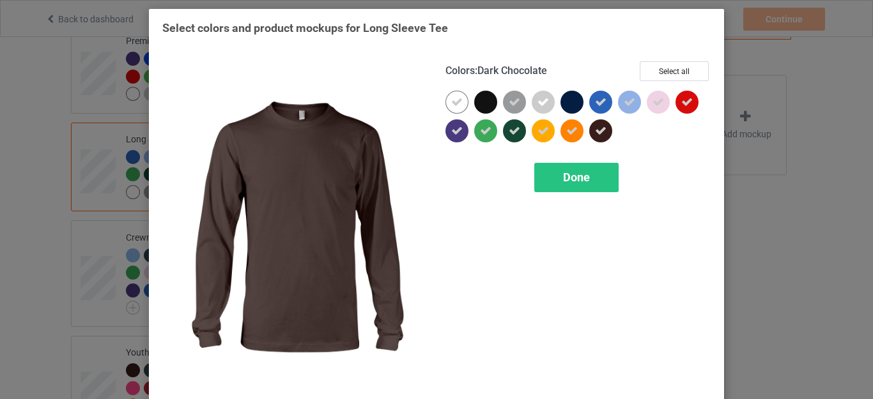
click at [596, 126] on icon at bounding box center [600, 130] width 11 height 11
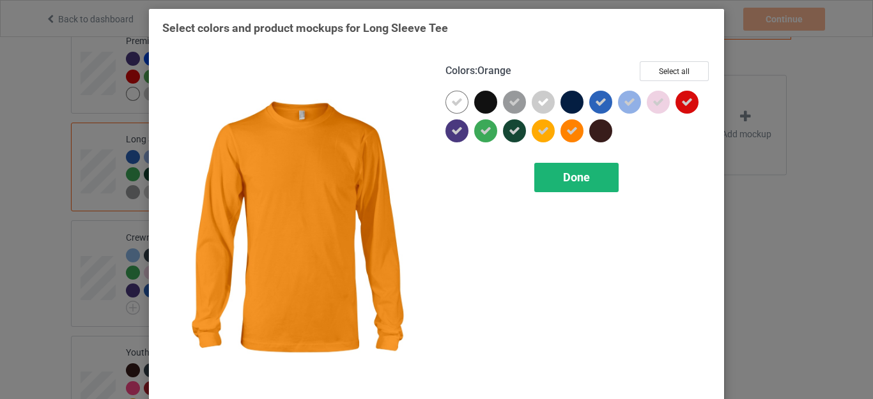
click at [563, 172] on span "Done" at bounding box center [576, 177] width 27 height 13
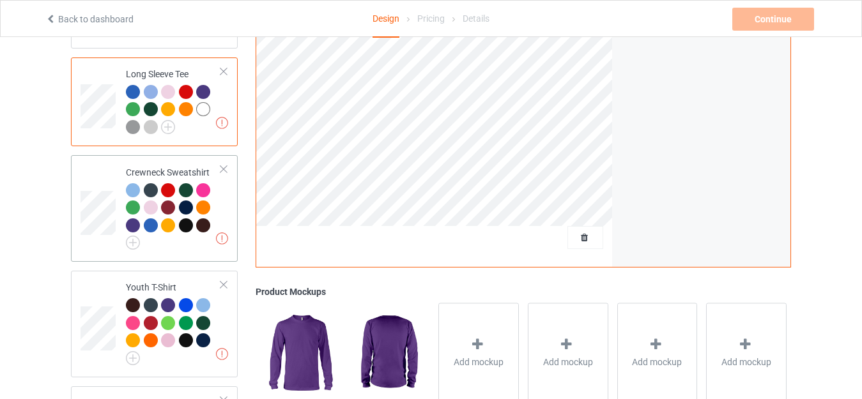
scroll to position [639, 0]
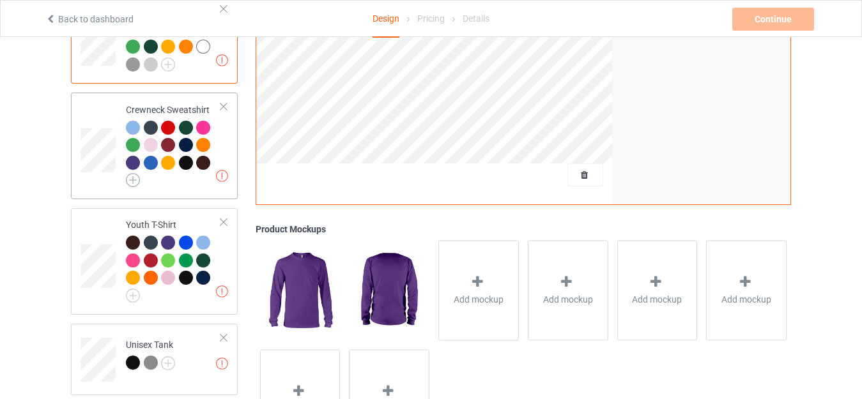
click at [130, 173] on img at bounding box center [133, 180] width 14 height 14
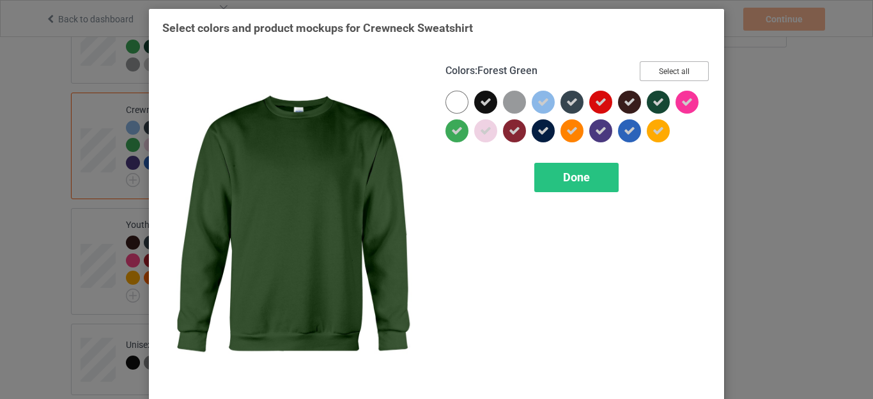
drag, startPoint x: 668, startPoint y: 66, endPoint x: 627, endPoint y: 71, distance: 41.1
click at [667, 66] on button "Select all" at bounding box center [673, 71] width 69 height 20
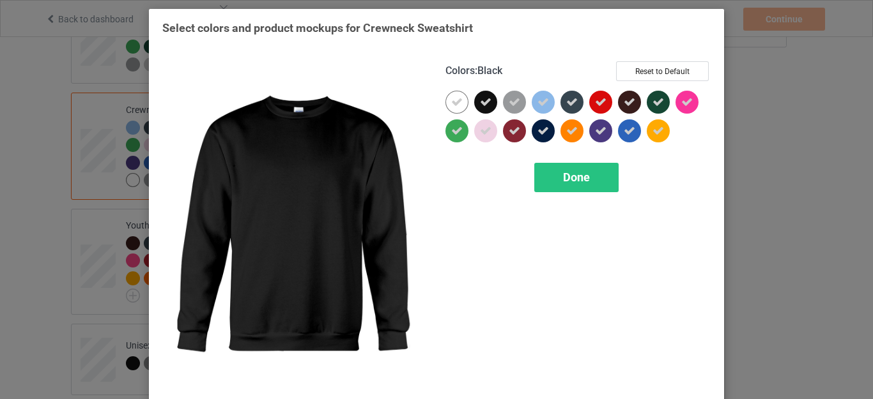
click at [480, 103] on icon at bounding box center [485, 101] width 11 height 11
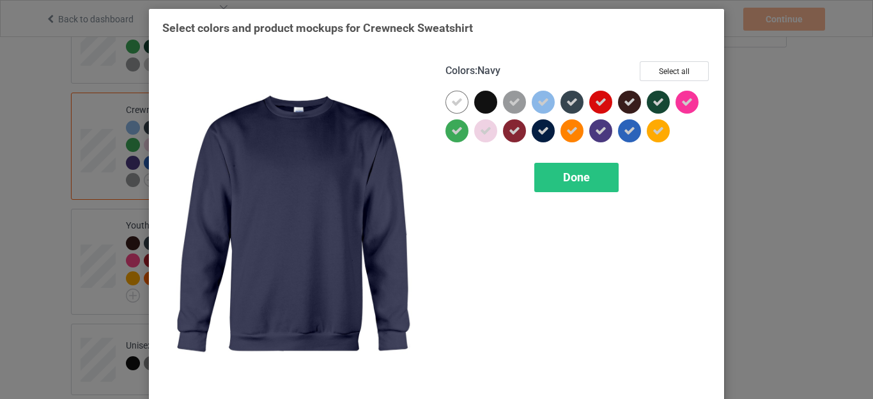
click at [537, 126] on icon at bounding box center [542, 130] width 11 height 11
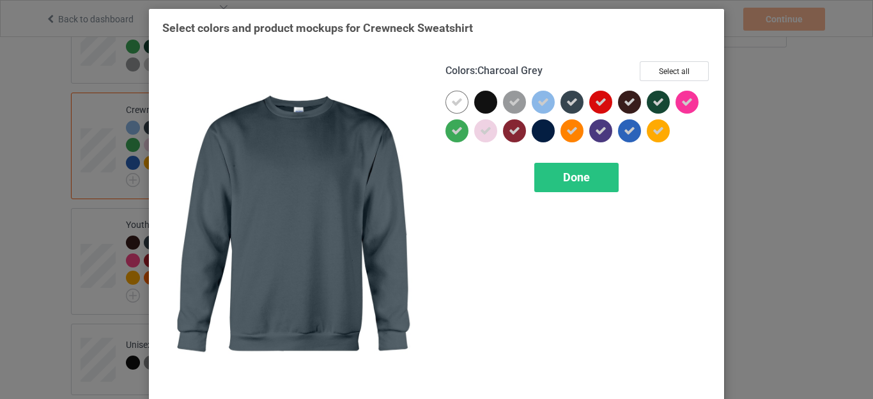
click at [568, 104] on icon at bounding box center [571, 101] width 11 height 11
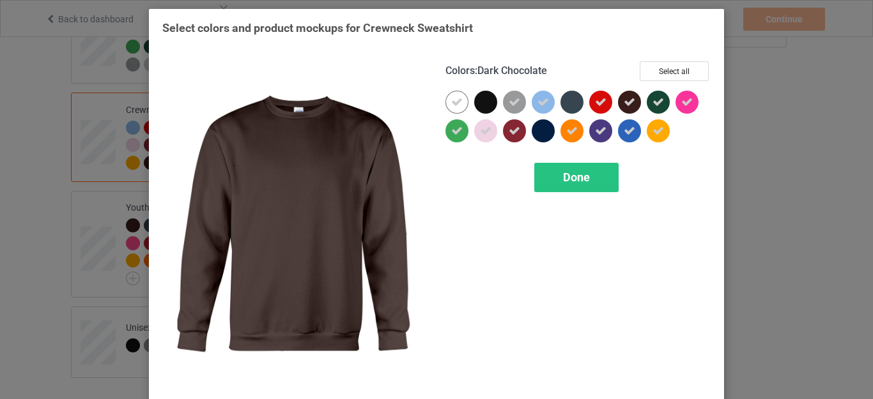
click at [627, 101] on icon at bounding box center [628, 101] width 11 height 11
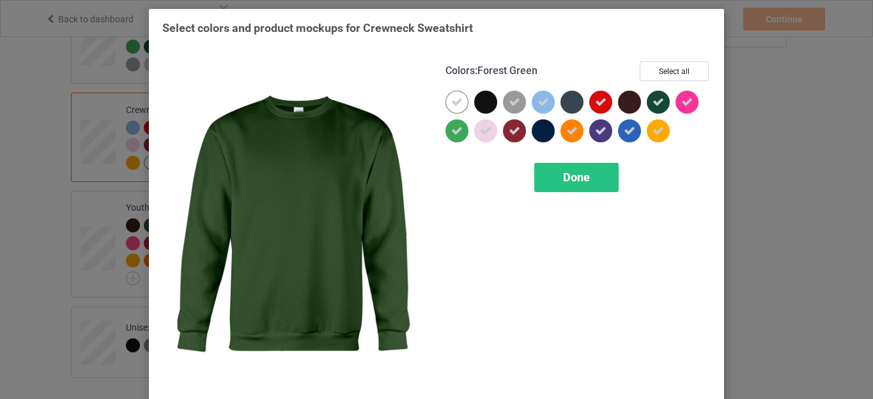
click at [659, 100] on div at bounding box center [657, 102] width 23 height 23
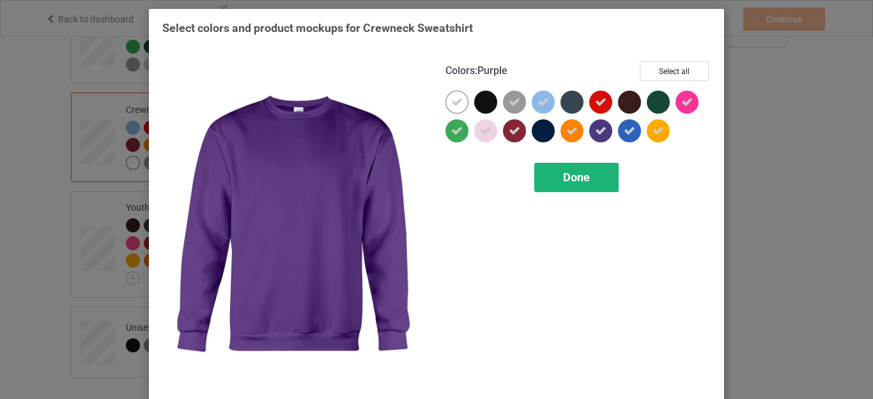
click at [578, 178] on span "Done" at bounding box center [576, 177] width 27 height 13
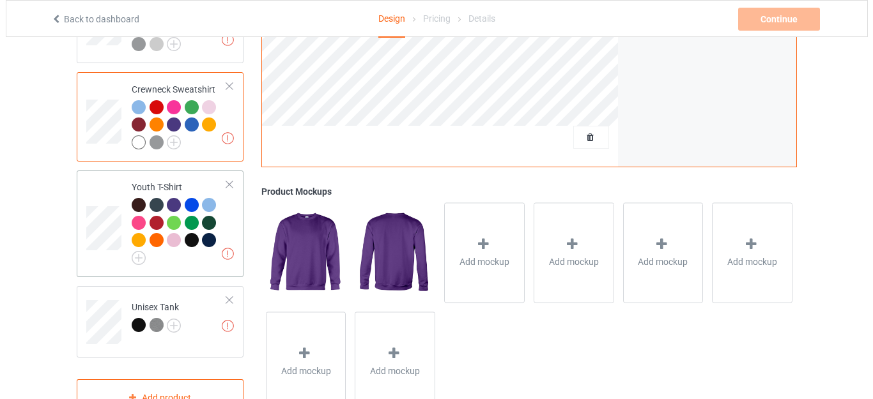
scroll to position [696, 0]
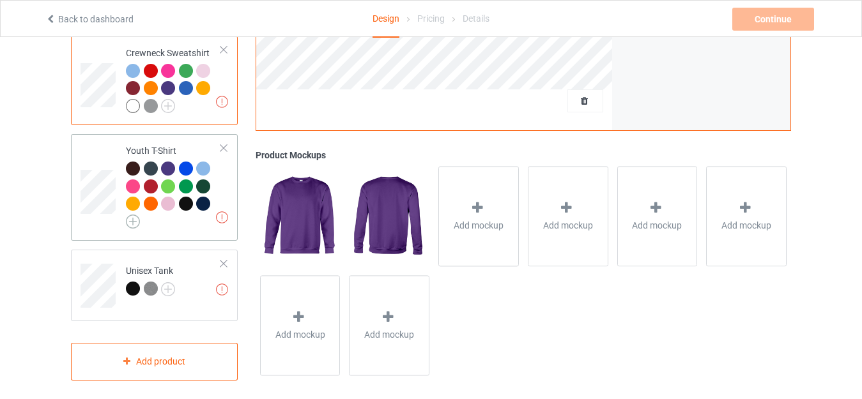
click at [136, 215] on img at bounding box center [133, 222] width 14 height 14
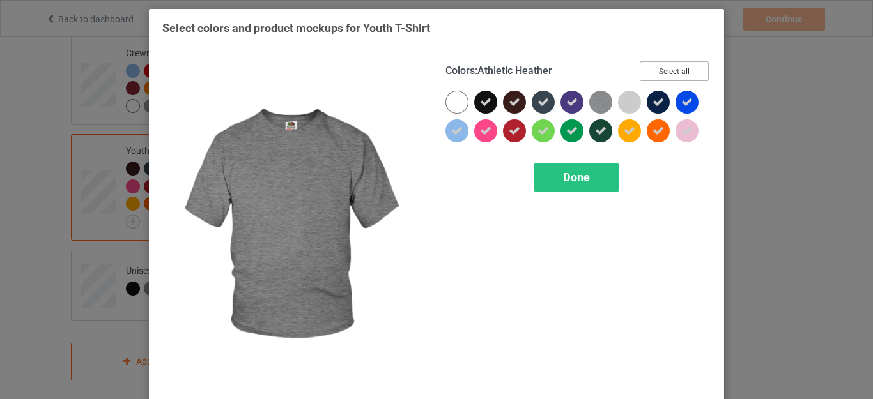
click at [670, 66] on button "Select all" at bounding box center [673, 71] width 69 height 20
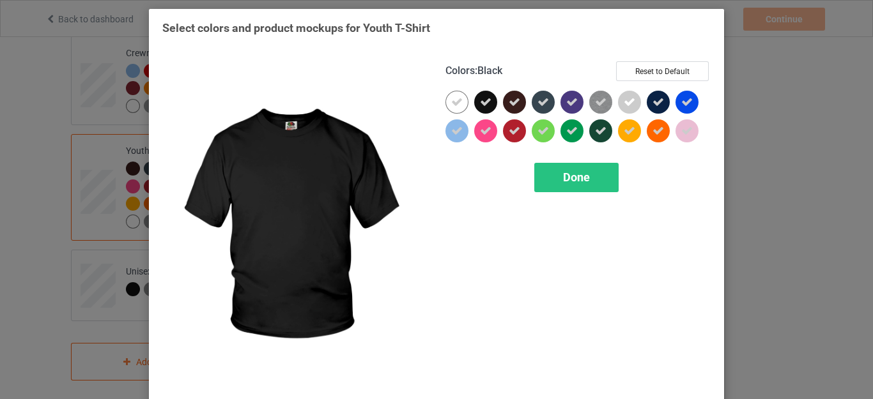
click at [480, 105] on icon at bounding box center [485, 101] width 11 height 11
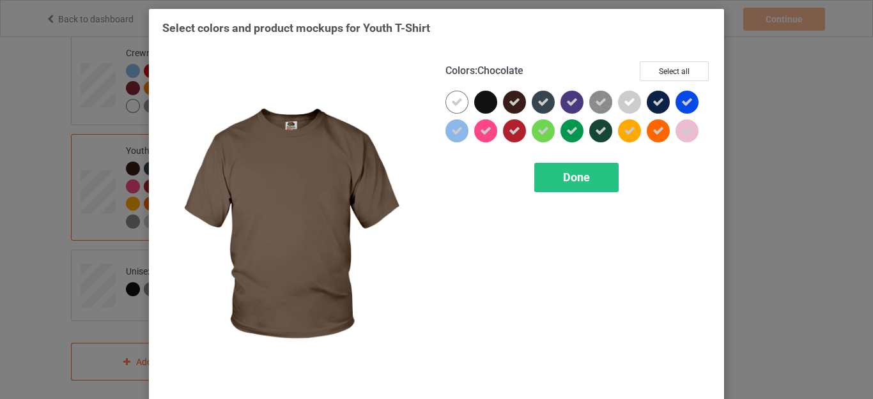
click at [503, 101] on div at bounding box center [514, 102] width 23 height 23
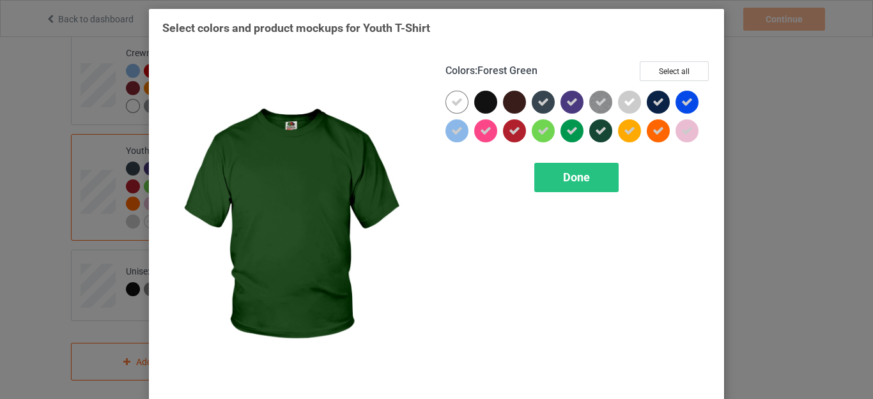
click at [595, 132] on icon at bounding box center [600, 130] width 11 height 11
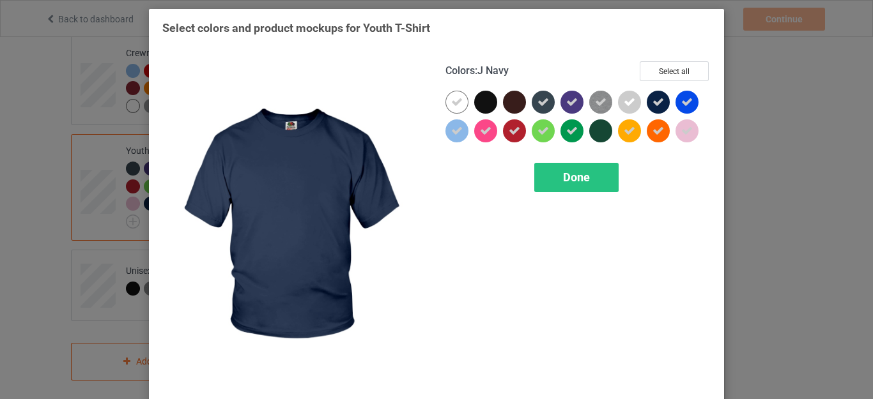
click at [657, 103] on icon at bounding box center [657, 101] width 11 height 11
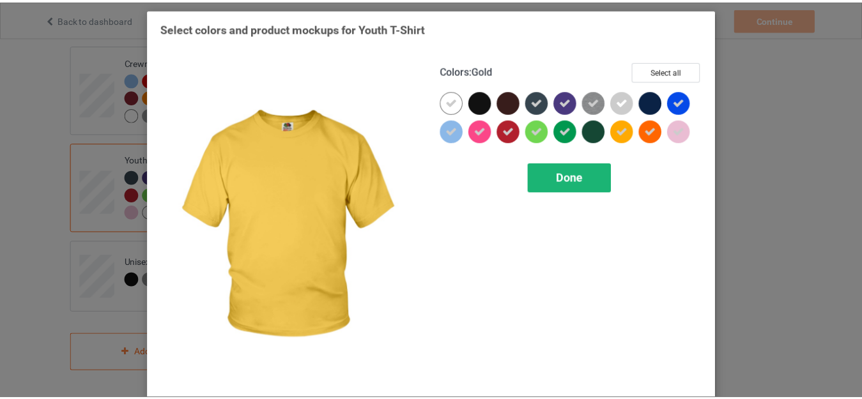
scroll to position [678, 0]
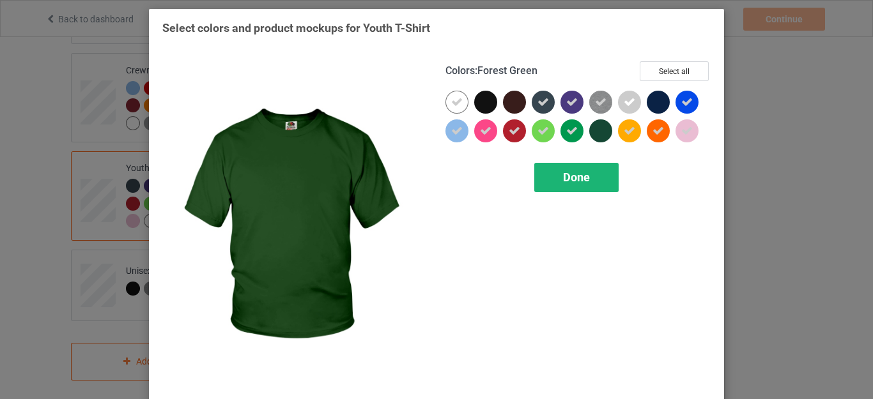
click at [567, 169] on div "Done" at bounding box center [576, 177] width 84 height 29
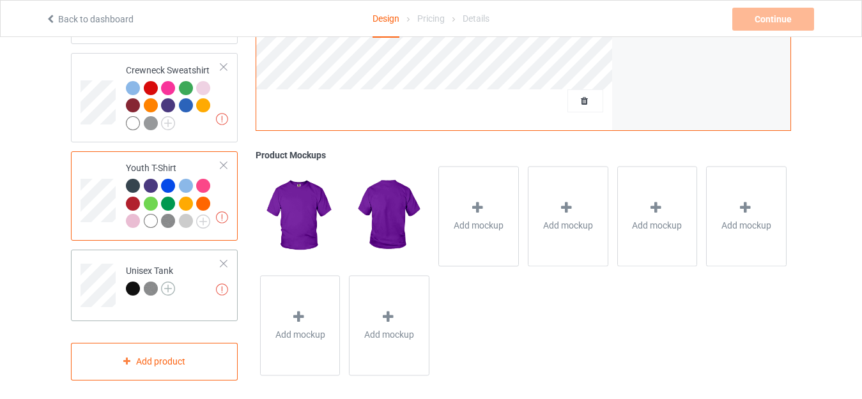
click at [169, 282] on img at bounding box center [168, 289] width 14 height 14
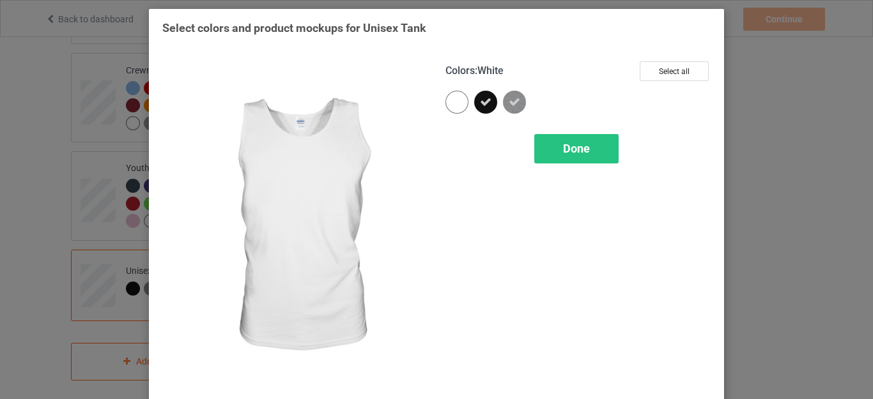
click at [454, 100] on div at bounding box center [456, 102] width 23 height 23
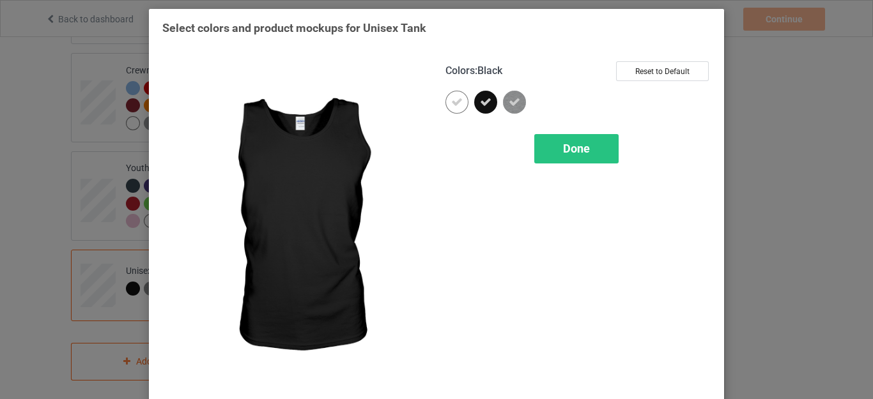
click at [480, 104] on icon at bounding box center [485, 101] width 11 height 11
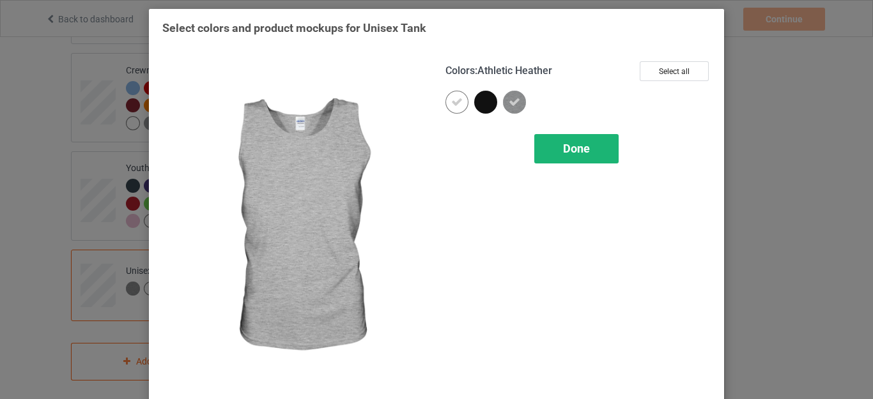
click at [571, 148] on span "Done" at bounding box center [576, 148] width 27 height 13
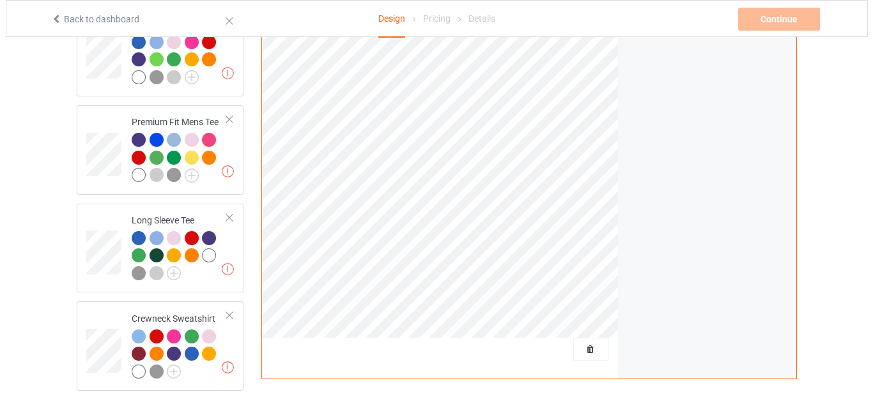
scroll to position [678, 0]
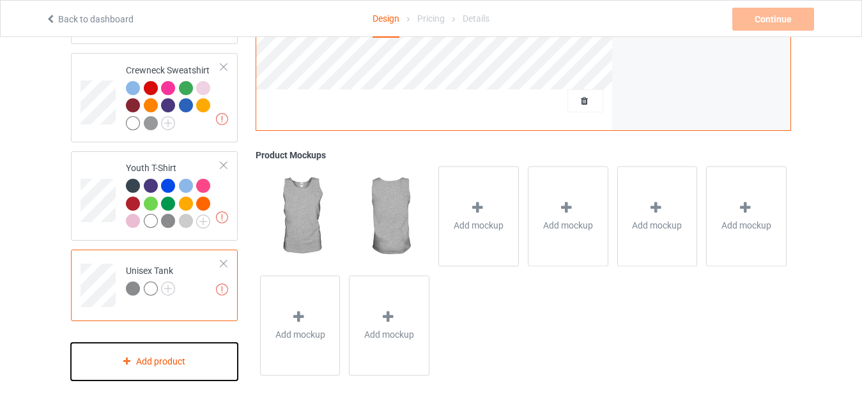
click at [154, 349] on div "Add product" at bounding box center [154, 362] width 167 height 38
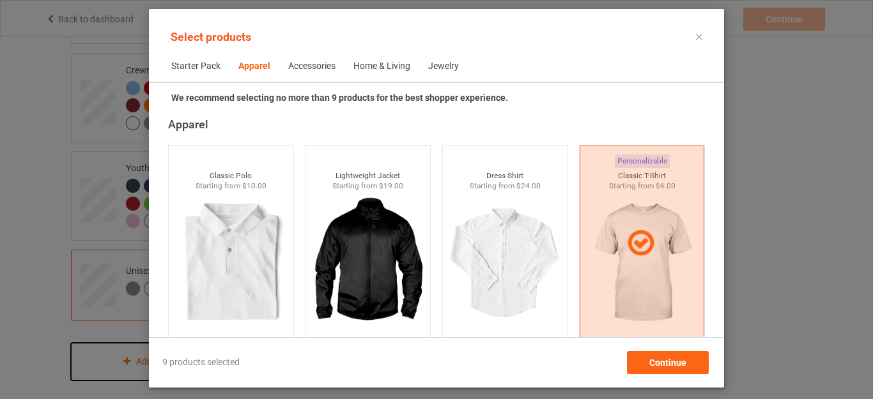
scroll to position [795, 0]
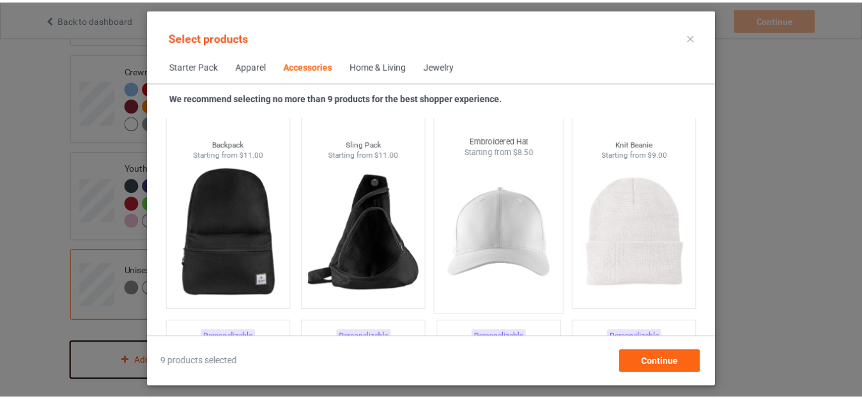
scroll to position [3925, 0]
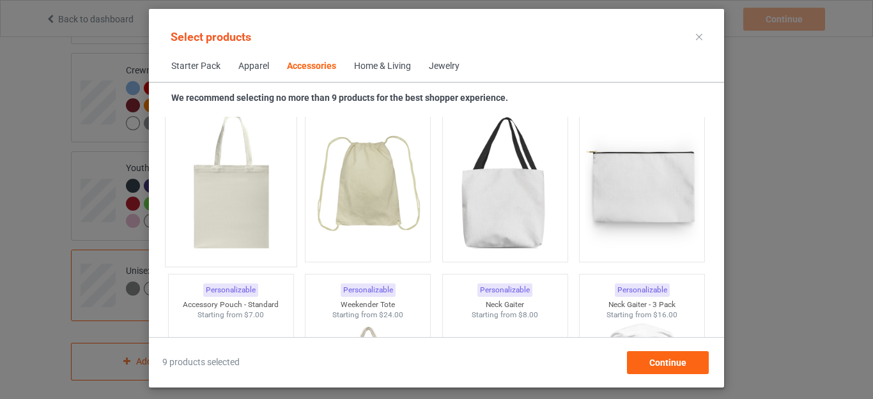
click at [264, 220] on img at bounding box center [231, 185] width 120 height 150
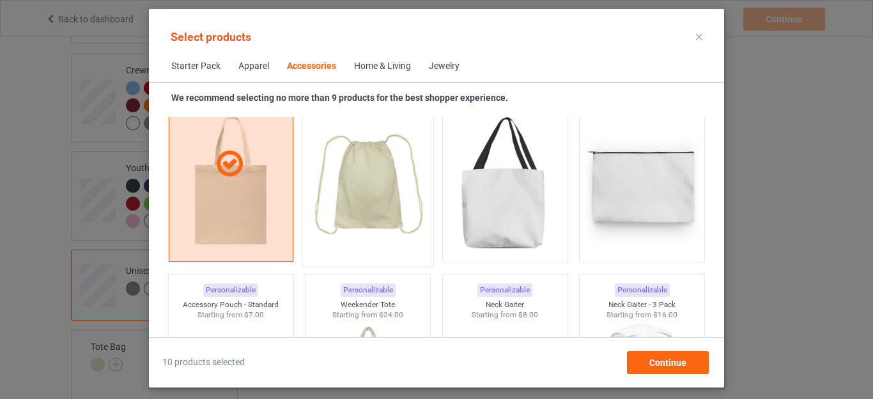
click at [342, 204] on img at bounding box center [368, 185] width 120 height 150
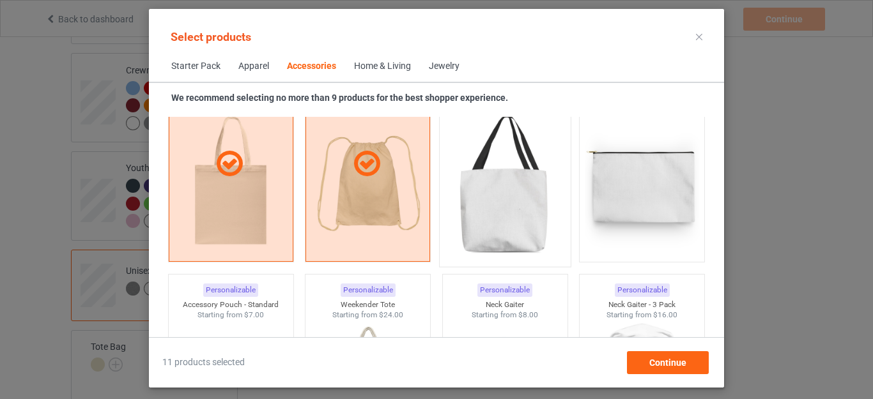
click at [490, 202] on img at bounding box center [505, 185] width 120 height 150
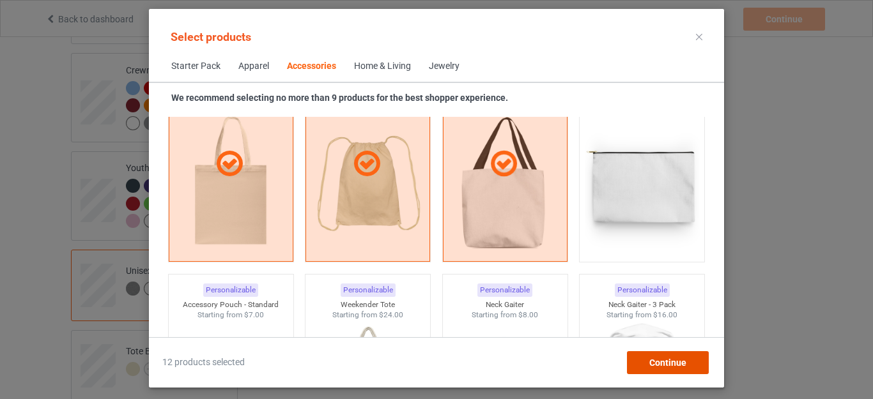
click at [659, 361] on span "Continue" at bounding box center [667, 363] width 37 height 10
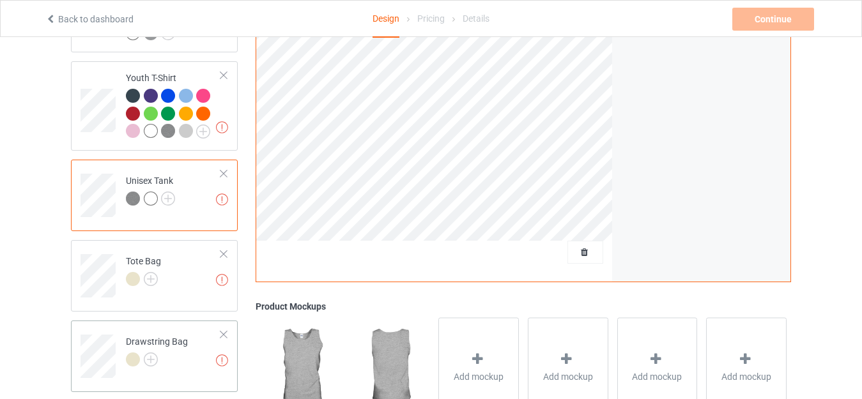
scroll to position [870, 0]
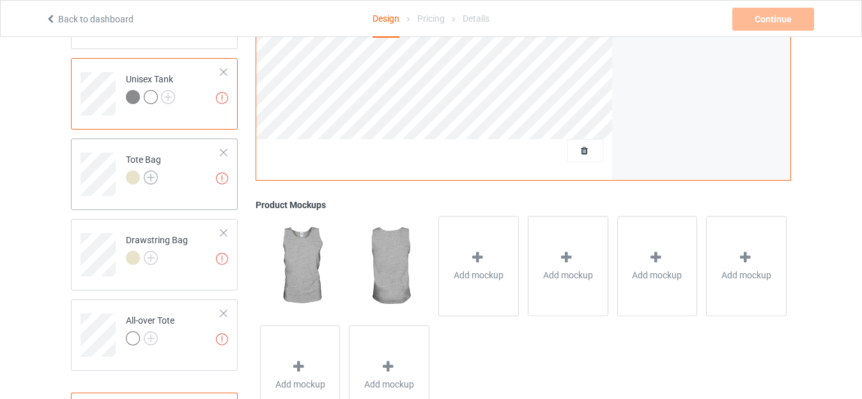
click at [149, 174] on img at bounding box center [151, 178] width 14 height 14
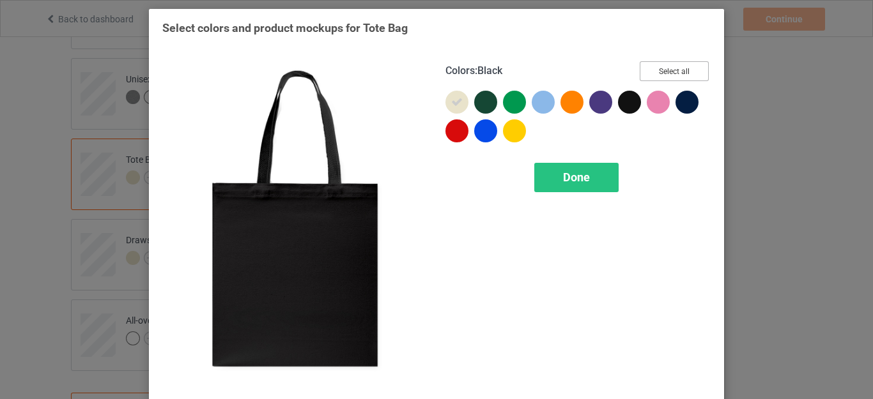
click at [661, 65] on button "Select all" at bounding box center [673, 71] width 69 height 20
click at [623, 104] on icon at bounding box center [628, 101] width 11 height 11
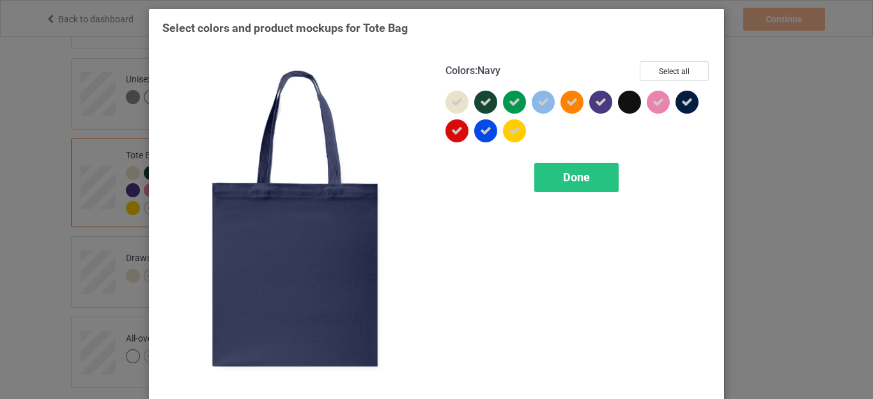
drag, startPoint x: 683, startPoint y: 104, endPoint x: 634, endPoint y: 112, distance: 49.8
click at [683, 104] on icon at bounding box center [686, 101] width 11 height 11
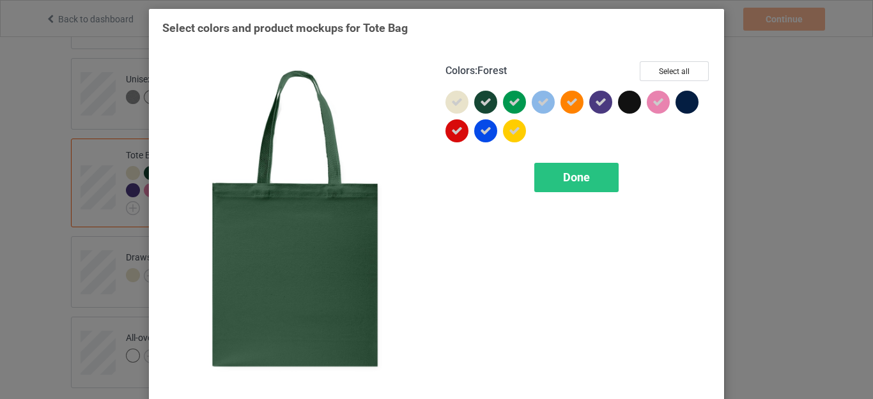
click at [480, 103] on icon at bounding box center [485, 101] width 11 height 11
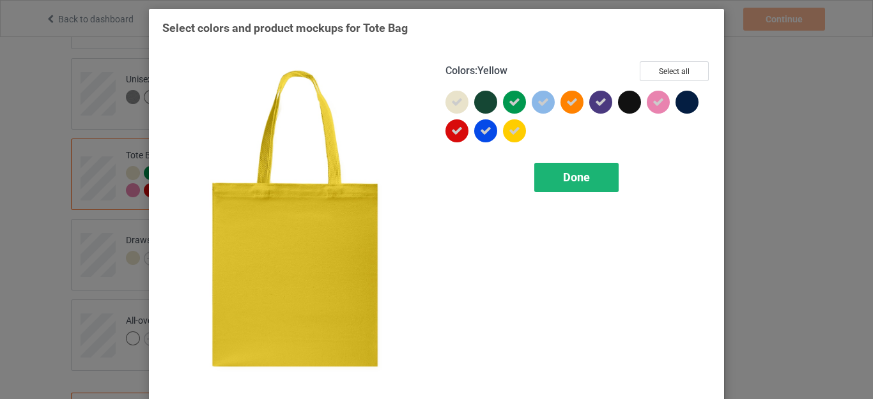
click at [576, 173] on span "Done" at bounding box center [576, 177] width 27 height 13
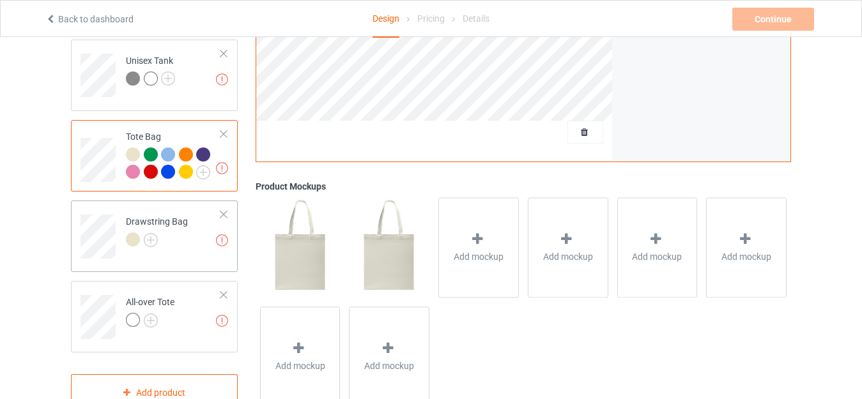
scroll to position [920, 0]
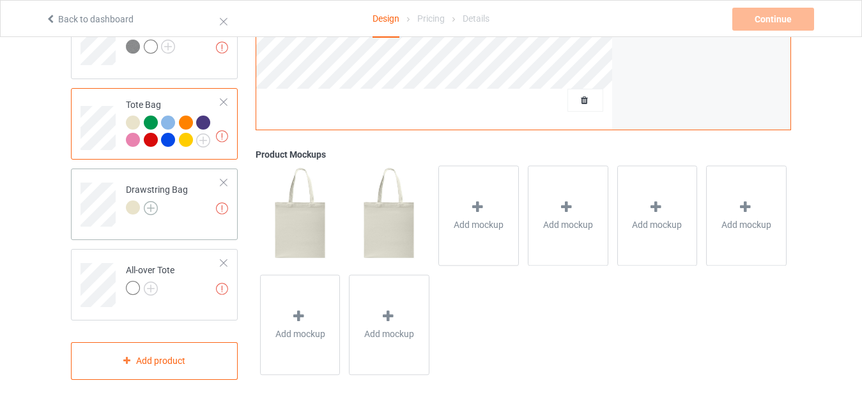
click at [146, 201] on img at bounding box center [151, 208] width 14 height 14
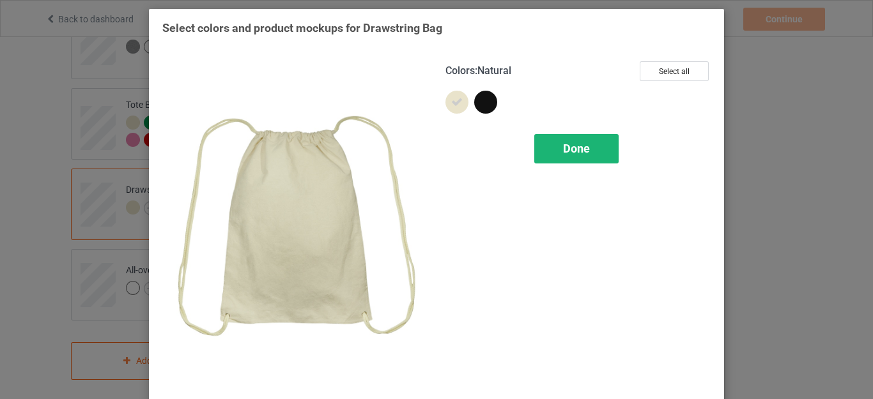
click at [575, 146] on span "Done" at bounding box center [576, 148] width 27 height 13
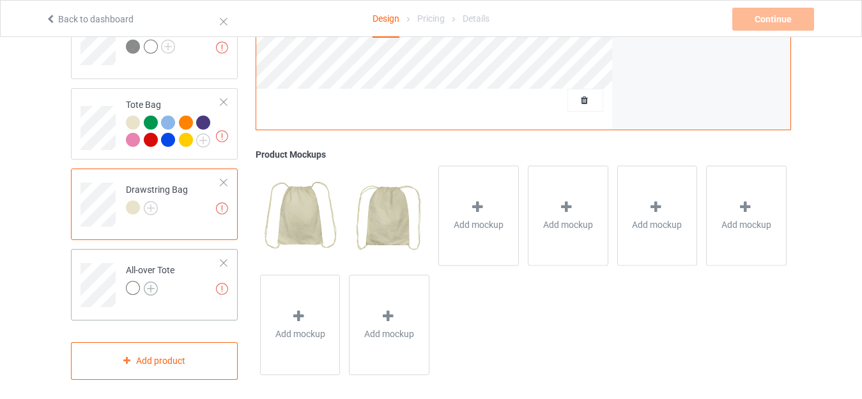
click at [149, 282] on img at bounding box center [151, 289] width 14 height 14
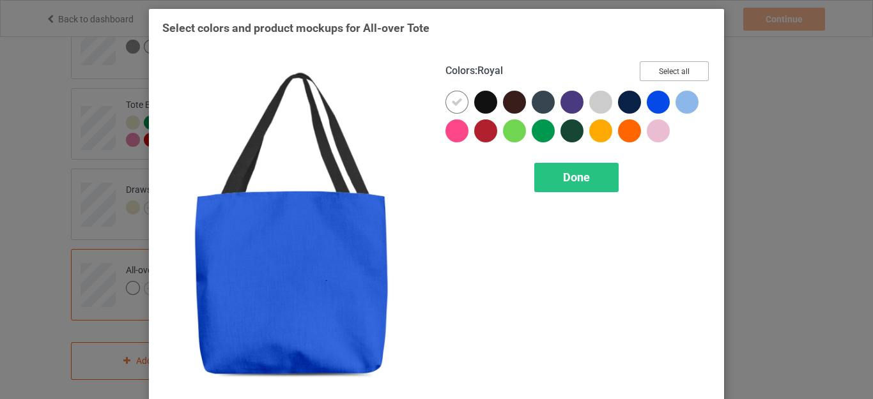
click at [668, 67] on button "Select all" at bounding box center [673, 71] width 69 height 20
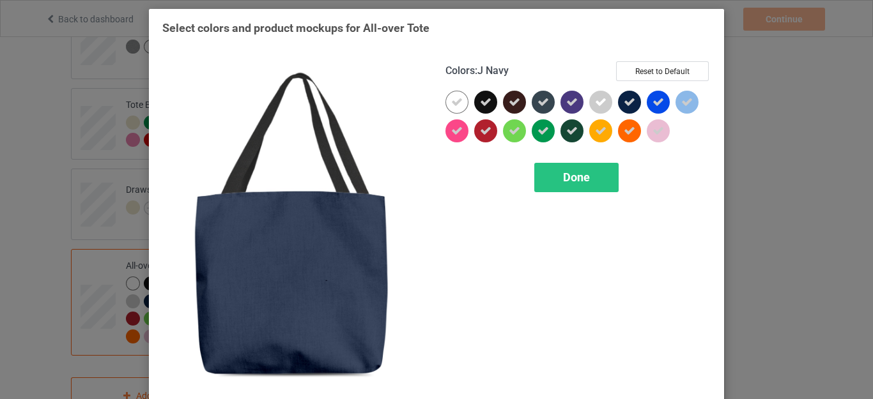
click at [625, 102] on icon at bounding box center [628, 101] width 11 height 11
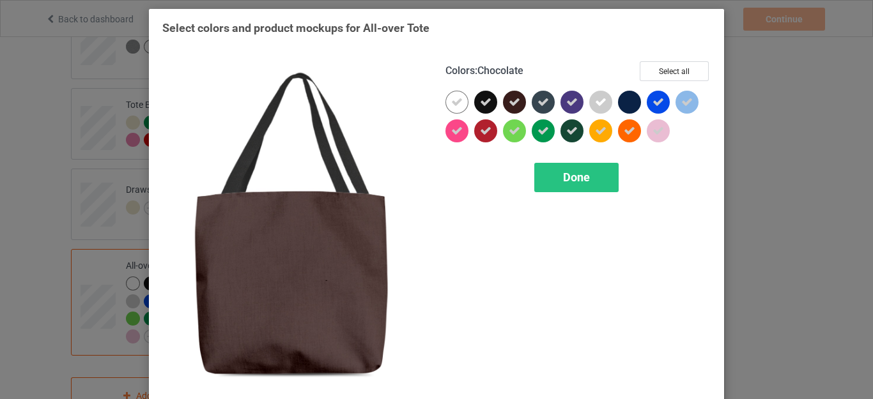
click at [508, 103] on icon at bounding box center [513, 101] width 11 height 11
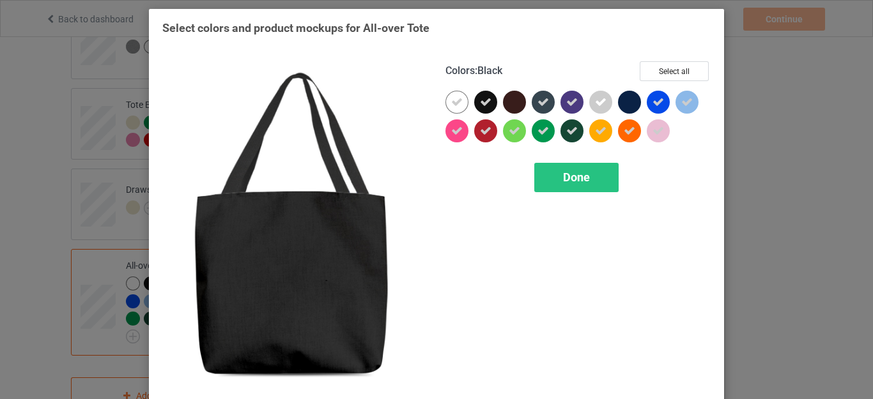
click at [484, 103] on icon at bounding box center [485, 101] width 11 height 11
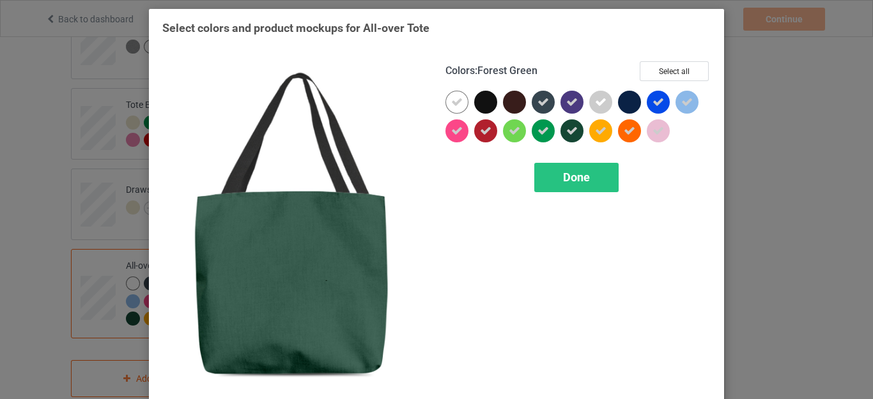
click at [560, 129] on div at bounding box center [571, 130] width 23 height 23
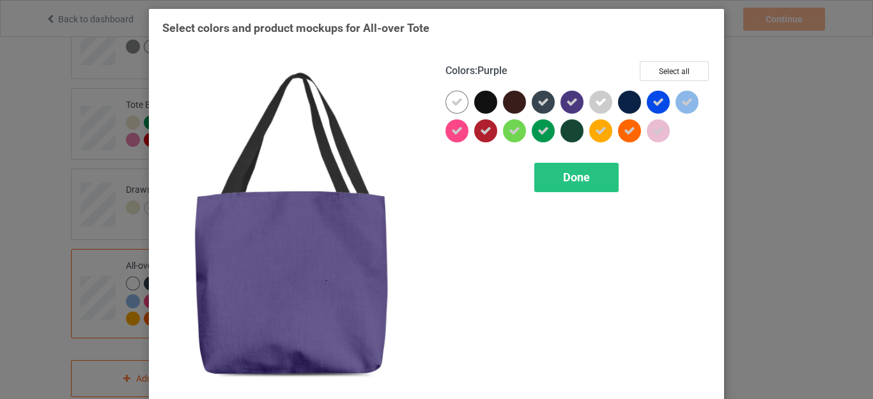
click at [561, 109] on div at bounding box center [571, 102] width 23 height 23
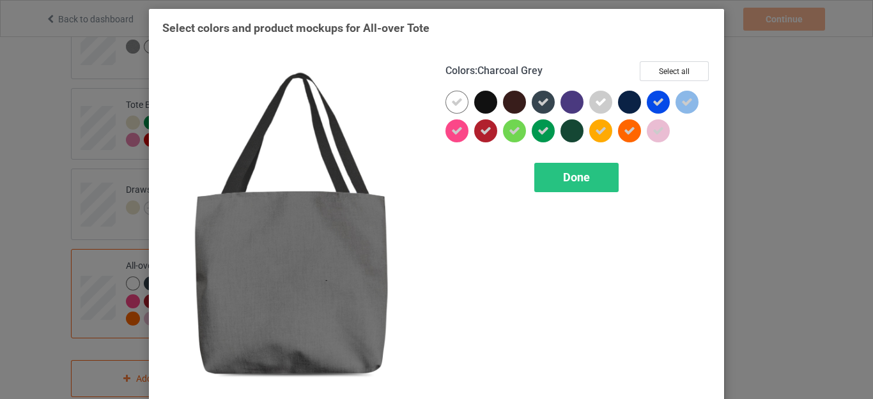
click at [541, 106] on icon at bounding box center [542, 101] width 11 height 11
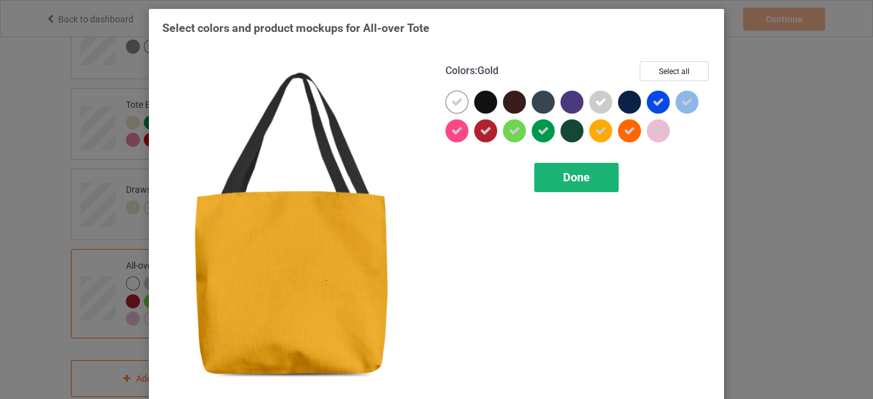
click at [586, 173] on div "Done" at bounding box center [576, 177] width 84 height 29
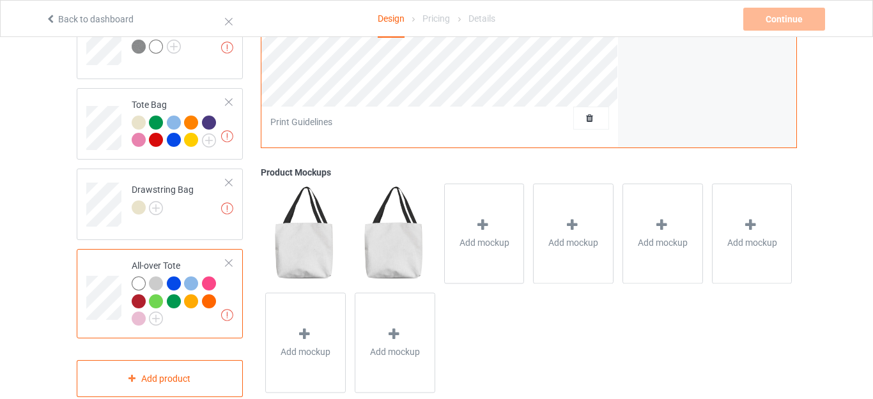
click at [565, 179] on div "Add mockup" at bounding box center [572, 233] width 89 height 109
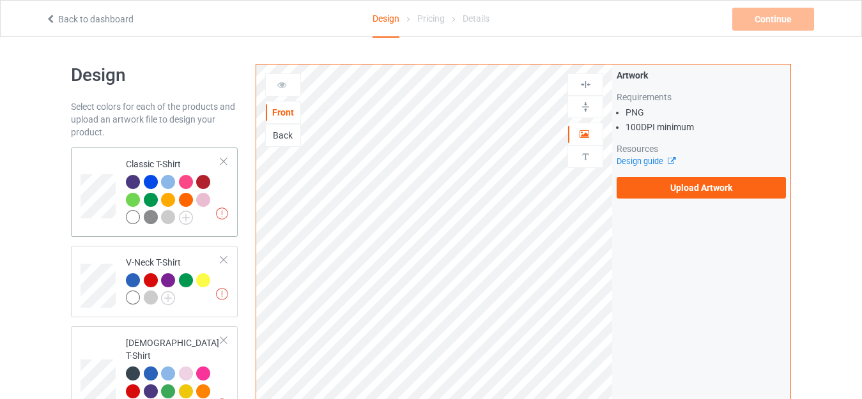
click at [137, 151] on div "Missing artworks Classic T-Shirt" at bounding box center [154, 192] width 167 height 89
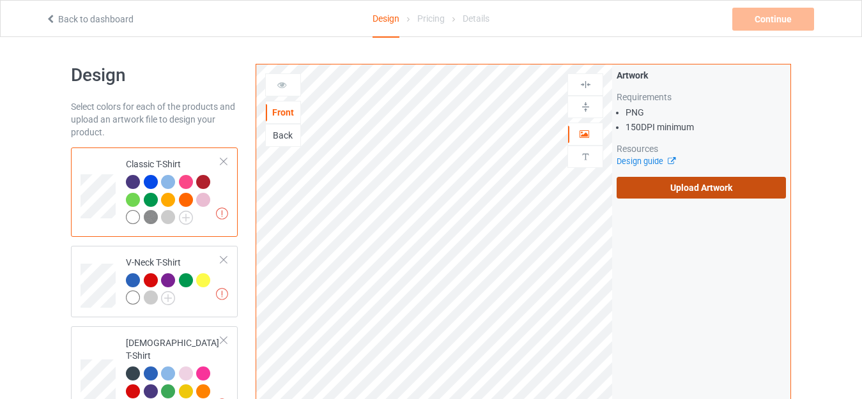
click at [671, 188] on label "Upload Artwork" at bounding box center [700, 188] width 169 height 22
click at [0, 0] on input "Upload Artwork" at bounding box center [0, 0] width 0 height 0
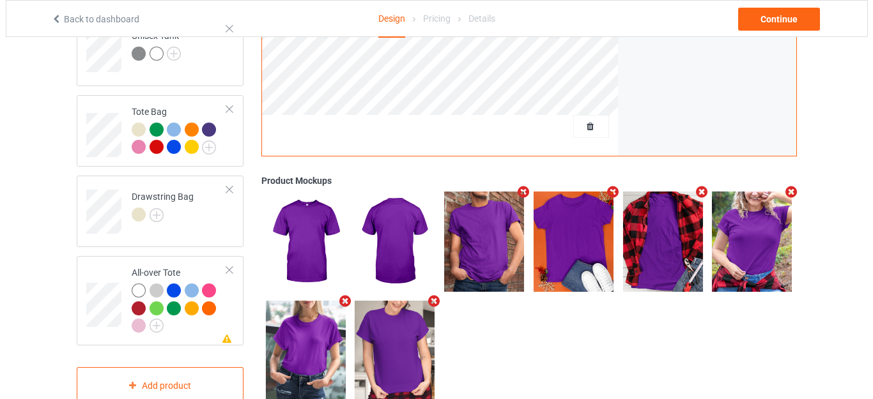
scroll to position [747, 0]
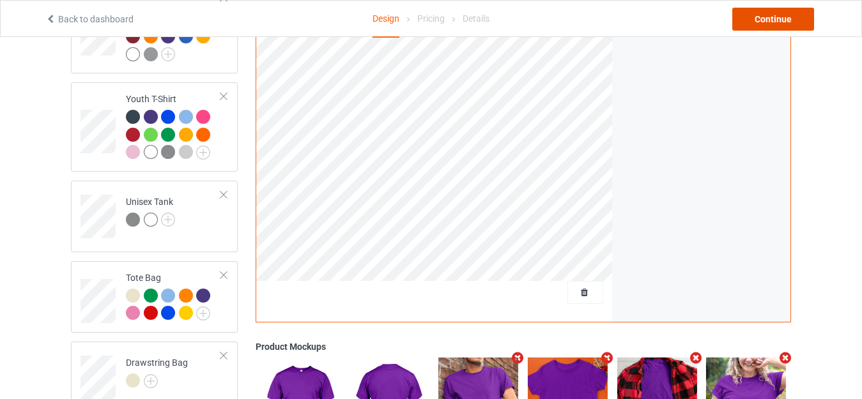
click at [781, 18] on div "Continue" at bounding box center [773, 19] width 82 height 23
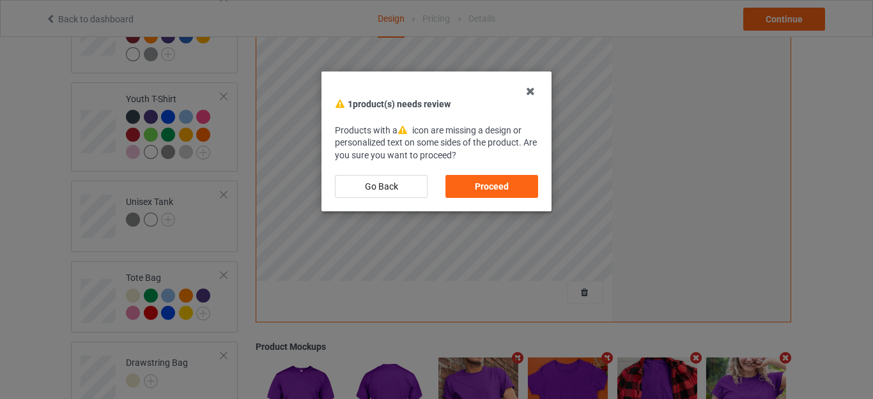
click at [488, 183] on div "Proceed" at bounding box center [491, 186] width 93 height 23
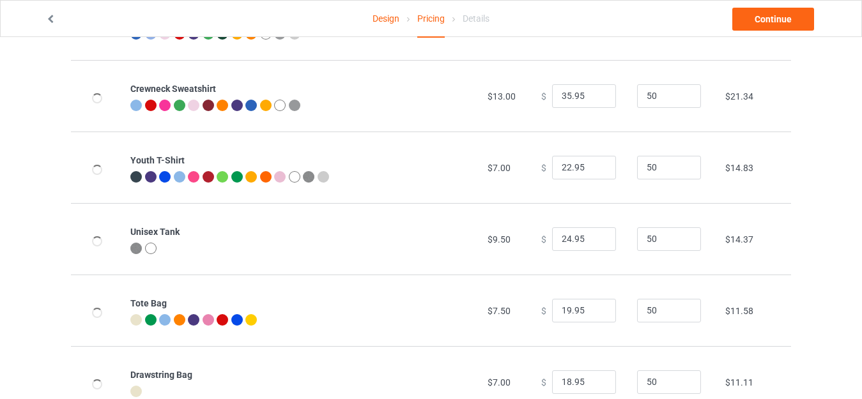
scroll to position [612, 0]
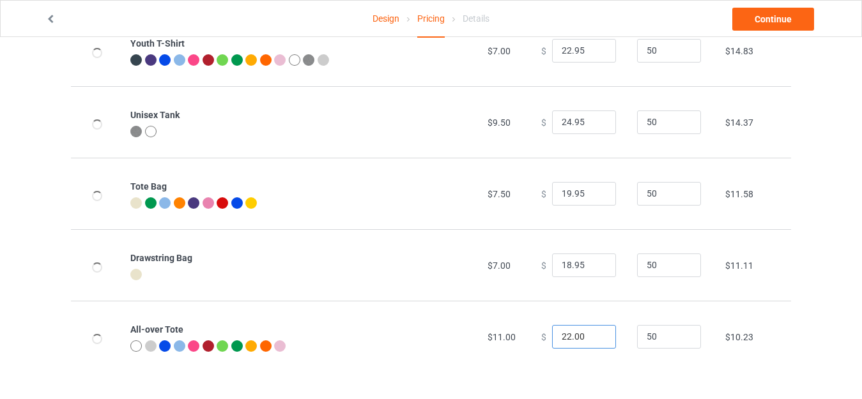
click at [562, 334] on input "22.00" at bounding box center [584, 337] width 64 height 24
drag, startPoint x: 569, startPoint y: 337, endPoint x: 584, endPoint y: 338, distance: 15.3
click at [584, 338] on input "27.00" at bounding box center [584, 337] width 64 height 24
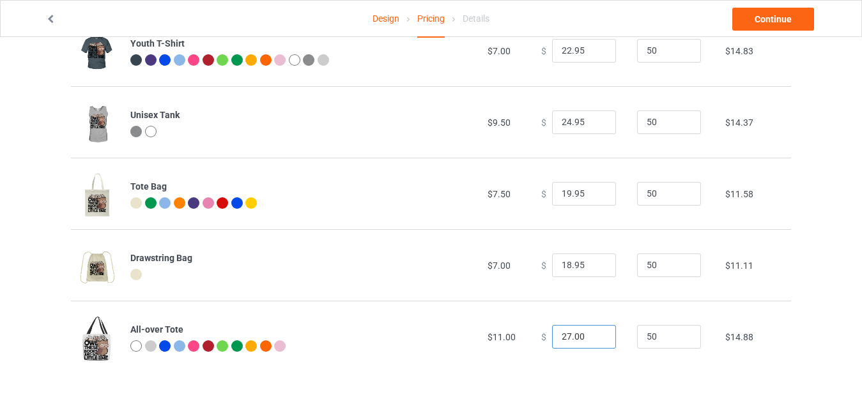
drag, startPoint x: 566, startPoint y: 337, endPoint x: 590, endPoint y: 340, distance: 23.8
click at [590, 340] on input "27.00" at bounding box center [584, 337] width 64 height 24
type input "27.95"
drag, startPoint x: 563, startPoint y: 263, endPoint x: 529, endPoint y: 262, distance: 33.9
click at [534, 262] on td "$ 18.95" at bounding box center [582, 265] width 96 height 72
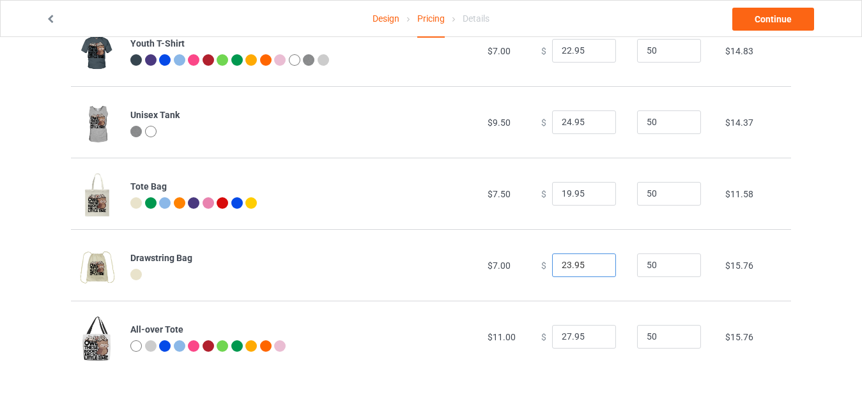
type input "23.95"
drag, startPoint x: 563, startPoint y: 190, endPoint x: 538, endPoint y: 192, distance: 25.0
click at [541, 192] on div "$ 19.95" at bounding box center [582, 194] width 82 height 24
type input "23.95"
click at [563, 121] on input "24.95" at bounding box center [584, 123] width 64 height 24
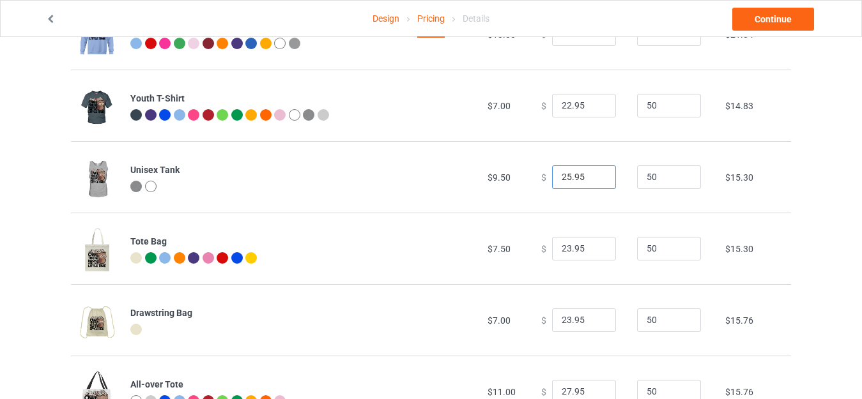
scroll to position [494, 0]
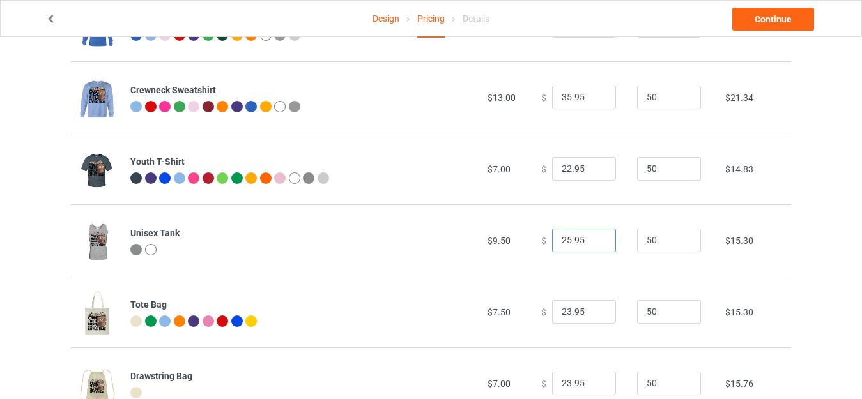
type input "25.95"
click at [562, 170] on input "22.95" at bounding box center [584, 169] width 64 height 24
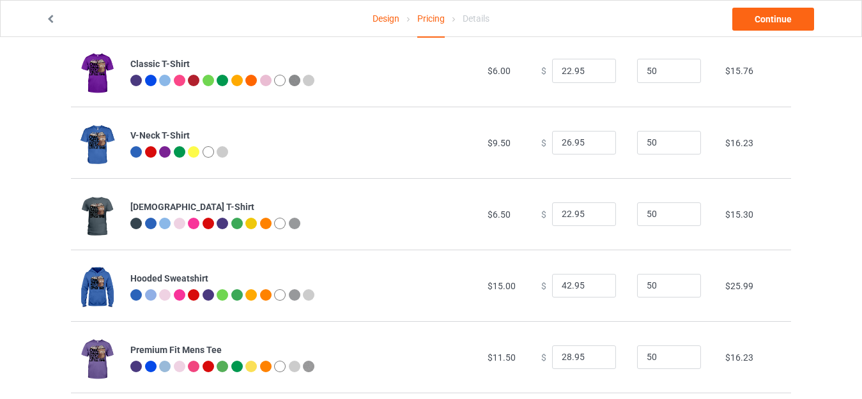
scroll to position [0, 0]
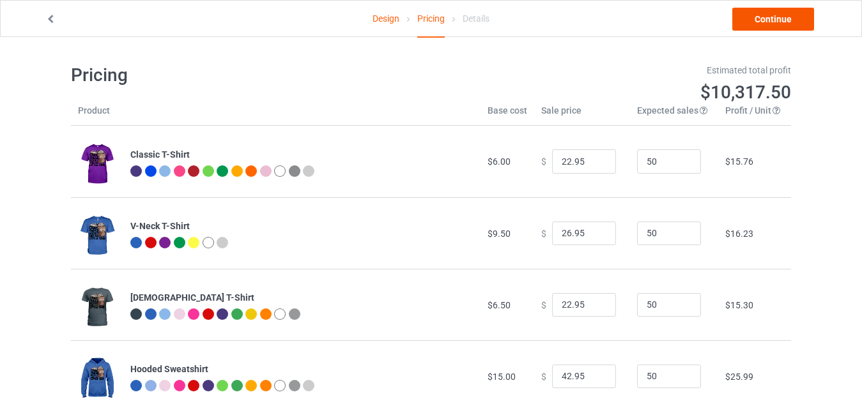
type input "23.95"
click at [777, 23] on link "Continue" at bounding box center [773, 19] width 82 height 23
click at [777, 37] on body "Design Pricing Details Continue Pricing Estimated total profit $10,317.50 Produ…" at bounding box center [431, 236] width 862 height 399
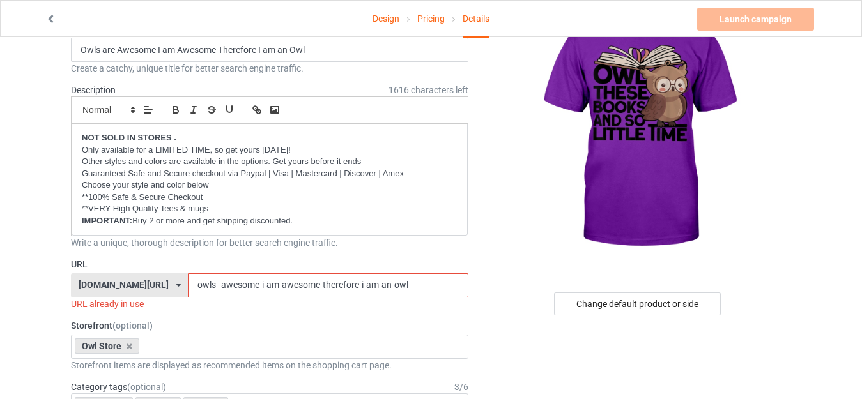
scroll to position [64, 0]
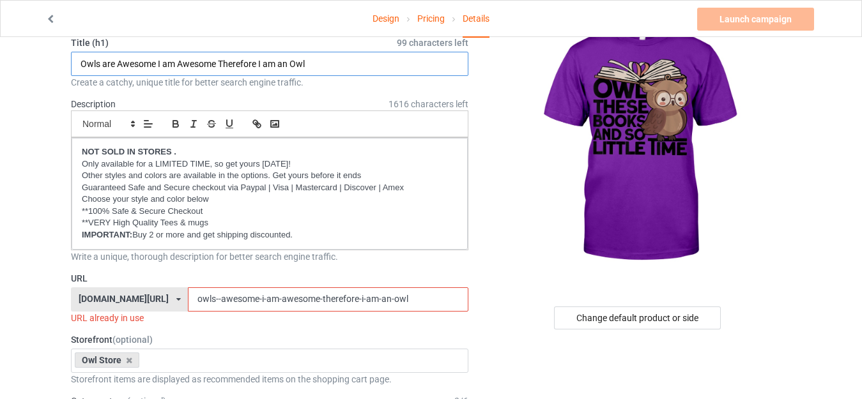
click at [317, 61] on input "Owls are Awesome I am Awesome Therefore I am an Owl" at bounding box center [269, 64] width 397 height 24
paste input "All these books and so little time.png"
drag, startPoint x: 204, startPoint y: 58, endPoint x: 351, endPoint y: 76, distance: 148.6
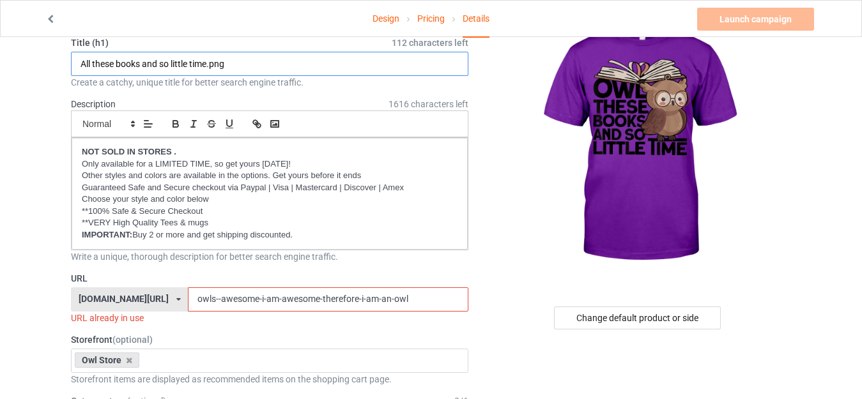
click at [351, 76] on div "Title (h1) 112 characters left All these books and so little time.png Create a …" at bounding box center [269, 62] width 397 height 52
type input "All these books and so little time"
click at [256, 309] on input "owls--awesome-i-am-awesome-therefore-i-am-an-owl" at bounding box center [328, 299] width 280 height 24
drag, startPoint x: 138, startPoint y: 59, endPoint x: 80, endPoint y: 59, distance: 57.5
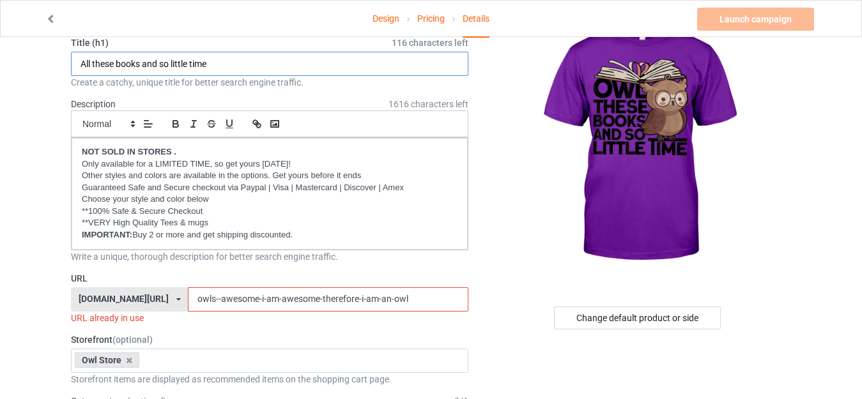
click at [80, 59] on input "All these books and so little time" at bounding box center [269, 64] width 397 height 24
click at [397, 303] on input "owls--awesome-i-am-awesome-therefore-i-am-an-owl" at bounding box center [328, 299] width 280 height 24
paste input "All these books"
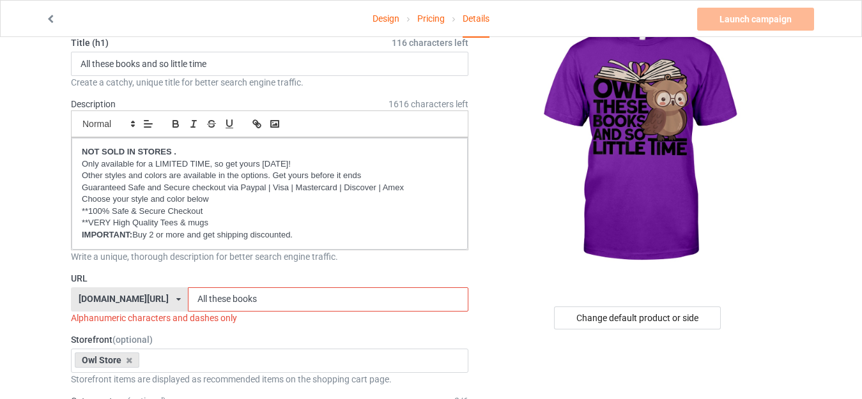
click at [188, 301] on input "All these books" at bounding box center [328, 299] width 280 height 24
click at [188, 299] on input "All these books" at bounding box center [328, 299] width 280 height 24
click at [202, 298] on input "Allthese books" at bounding box center [328, 299] width 280 height 24
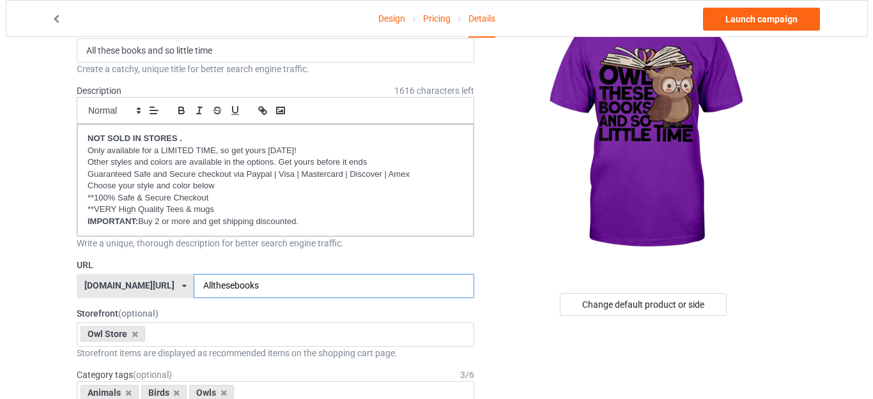
scroll to position [192, 0]
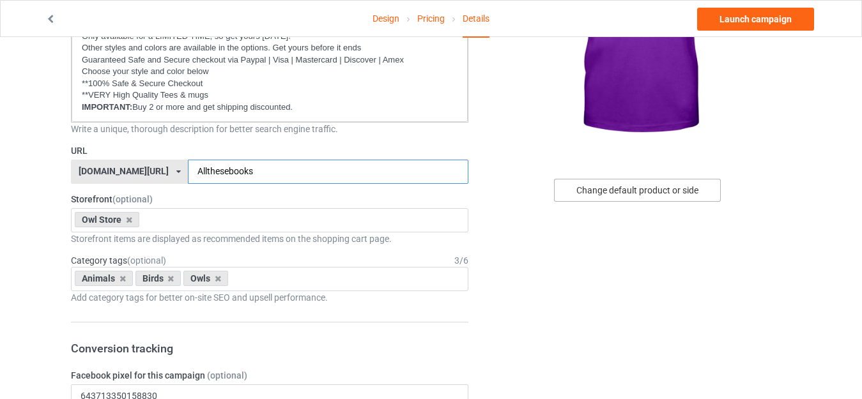
type input "Allthesebooks"
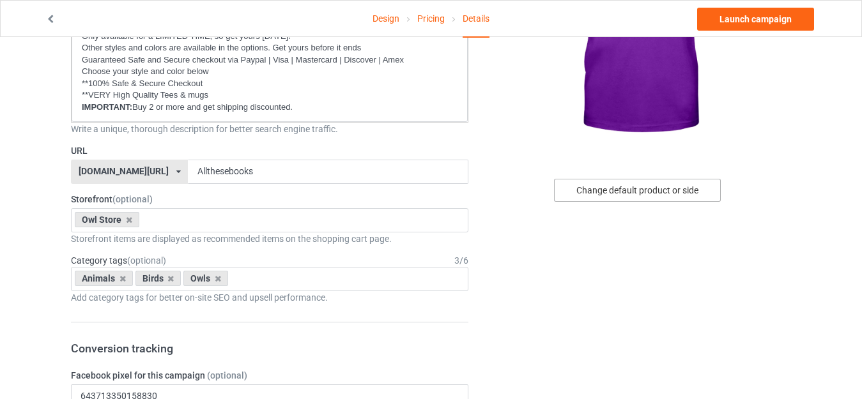
click at [639, 190] on div "Change default product or side" at bounding box center [637, 190] width 167 height 23
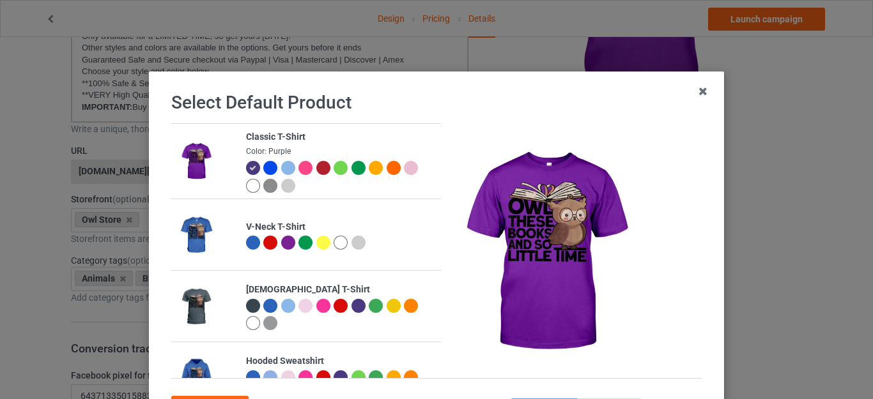
click at [281, 187] on div at bounding box center [288, 186] width 14 height 14
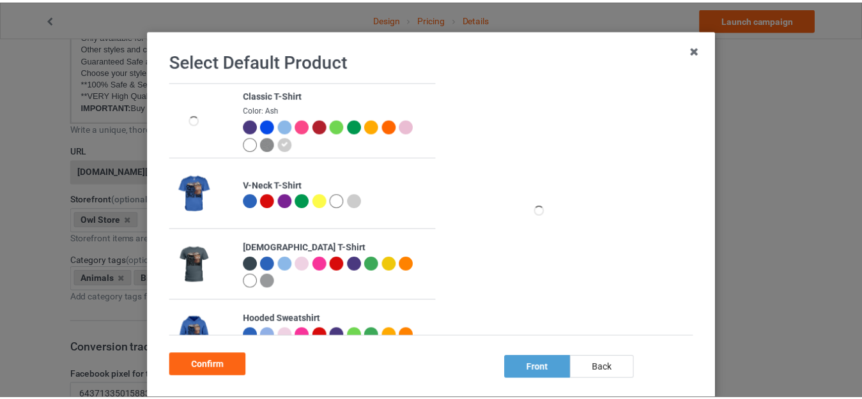
scroll to position [114, 0]
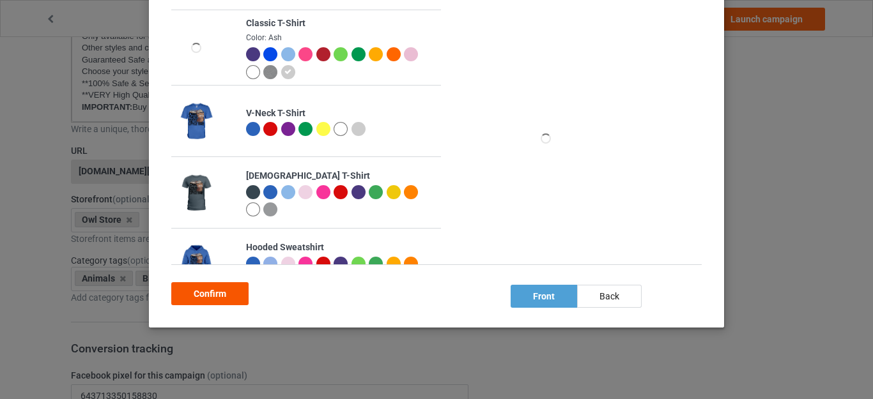
click at [215, 291] on div "Confirm" at bounding box center [209, 293] width 77 height 23
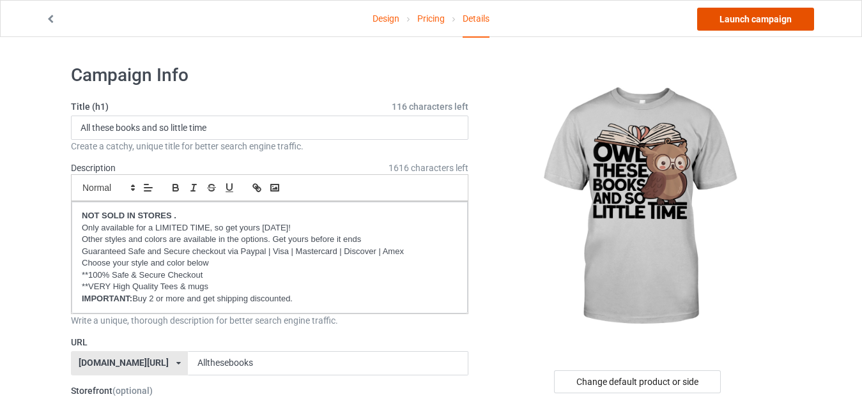
click at [759, 19] on link "Launch campaign" at bounding box center [755, 19] width 117 height 23
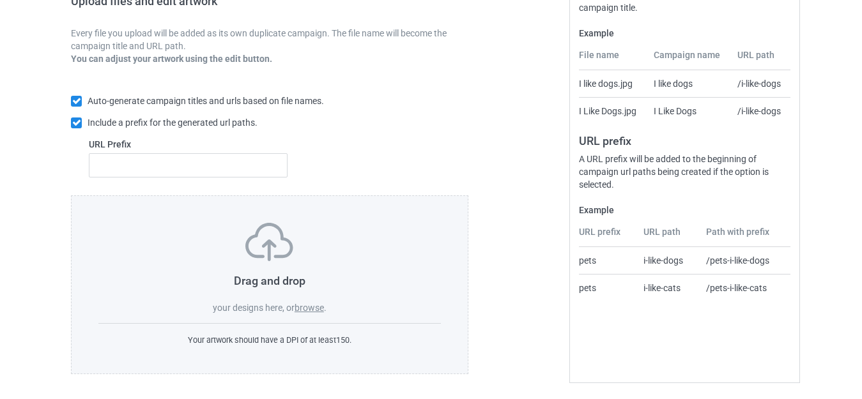
scroll to position [223, 0]
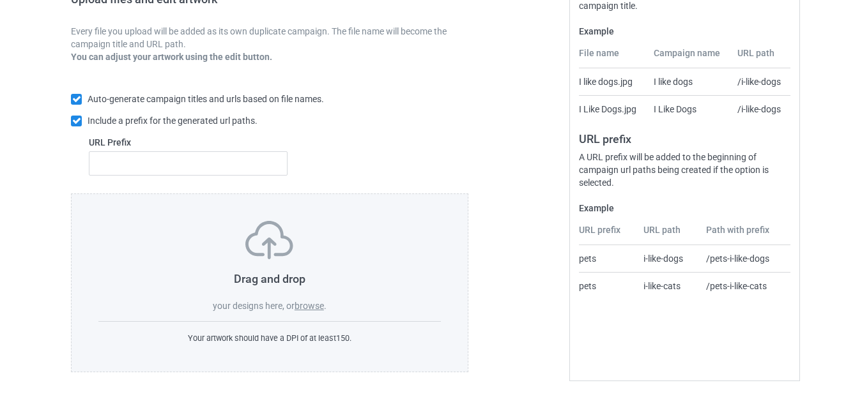
click at [310, 305] on label "browse" at bounding box center [308, 306] width 29 height 10
click at [0, 0] on input "browse" at bounding box center [0, 0] width 0 height 0
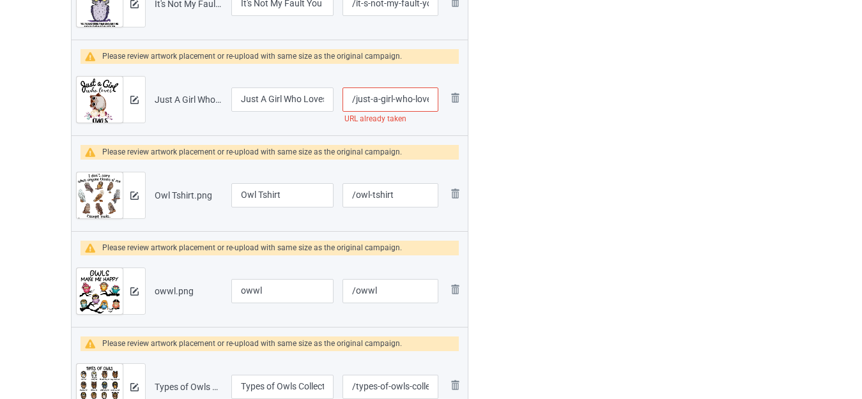
scroll to position [1245, 0]
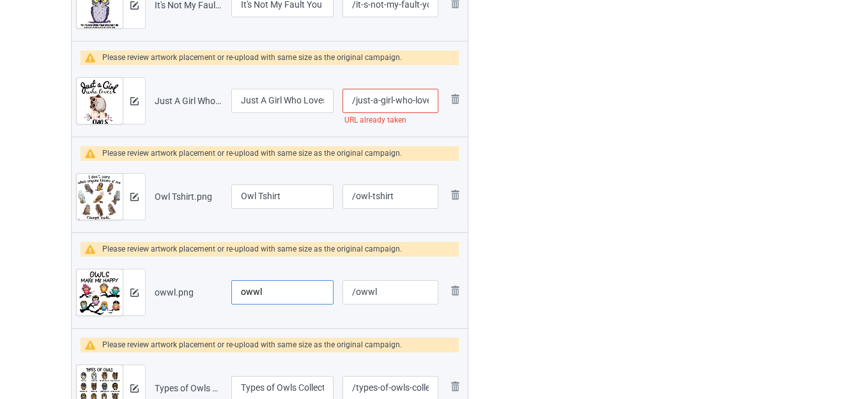
click at [268, 293] on input "owwl" at bounding box center [282, 292] width 102 height 24
type input "O"
type input "Ơ"
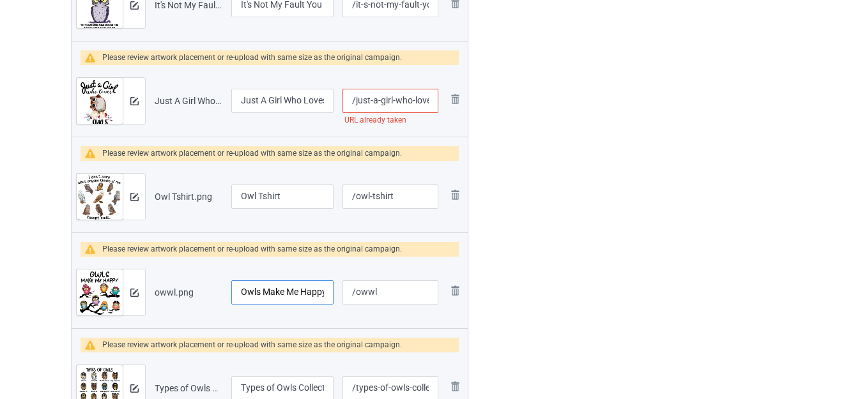
scroll to position [0, 2]
type input "Owls Make Me Happy"
click at [377, 290] on input "/owwl" at bounding box center [390, 292] width 96 height 24
drag, startPoint x: 381, startPoint y: 289, endPoint x: 367, endPoint y: 290, distance: 14.7
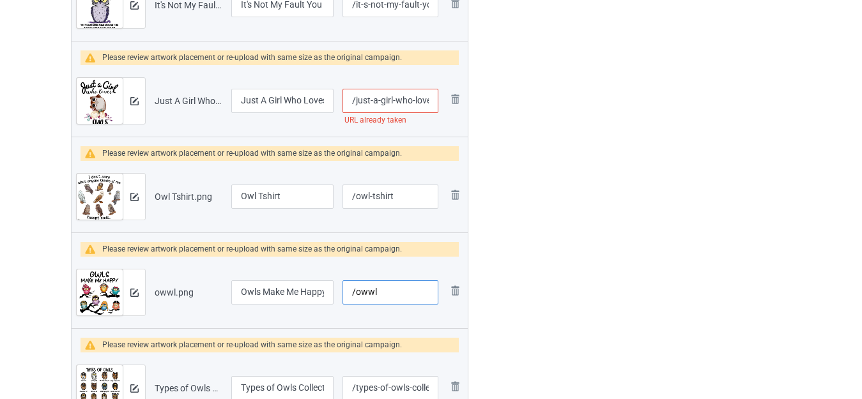
click at [367, 290] on input "/owwl" at bounding box center [390, 292] width 96 height 24
click at [374, 296] on input "/owl-e-me-happy" at bounding box center [390, 292] width 96 height 24
type input "/owl-make-me-happy"
click at [298, 197] on input "Owl Tshirt" at bounding box center [282, 197] width 102 height 24
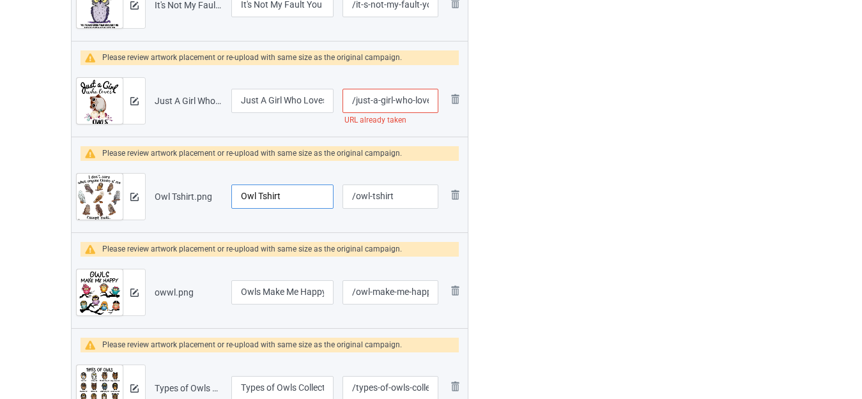
click at [298, 197] on input "Owl Tshirt" at bounding box center [282, 197] width 102 height 24
type input "I Want Owls To Like Me"
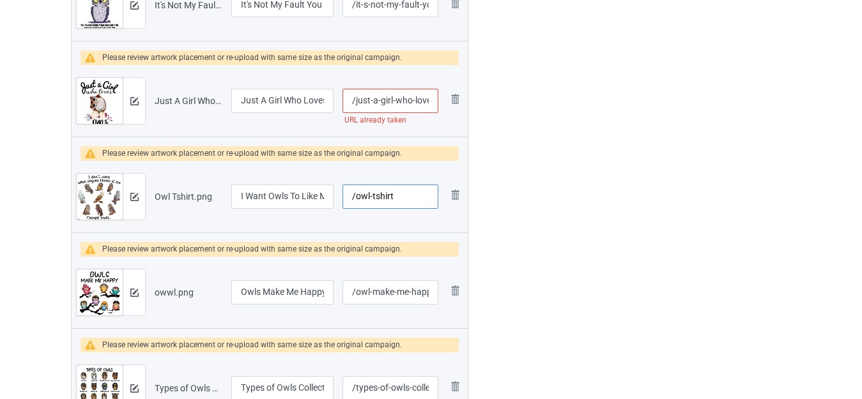
drag, startPoint x: 374, startPoint y: 194, endPoint x: 425, endPoint y: 197, distance: 51.8
click at [425, 197] on input "/owl-tshirt" at bounding box center [390, 197] width 96 height 24
type input "/owl-likeme"
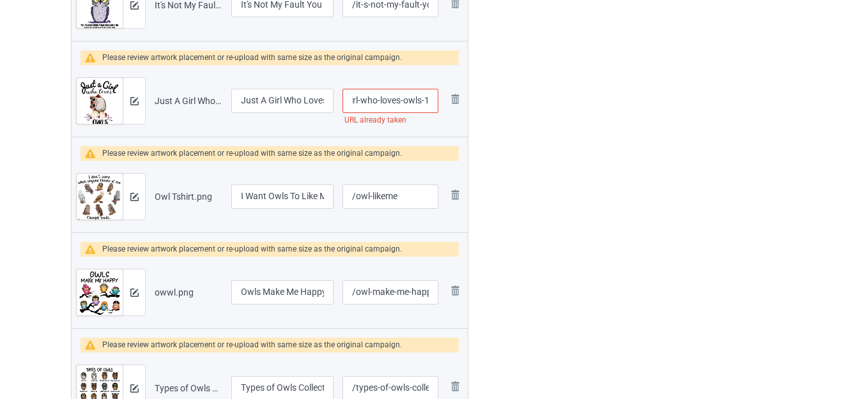
drag, startPoint x: 415, startPoint y: 99, endPoint x: 465, endPoint y: 102, distance: 50.6
click at [465, 102] on tr "Preview and edit artwork Just A Girl Who Loves Owls 1.png Just A Girl Who Loves…" at bounding box center [270, 101] width 396 height 72
click at [420, 99] on input "/just-a-girl-who-loves-owls-1" at bounding box center [390, 101] width 96 height 24
drag, startPoint x: 421, startPoint y: 98, endPoint x: 465, endPoint y: 104, distance: 44.5
click at [465, 104] on tr "Preview and edit artwork Just A Girl Who Loves Owls 1.png Just A Girl Who Loves…" at bounding box center [270, 101] width 396 height 72
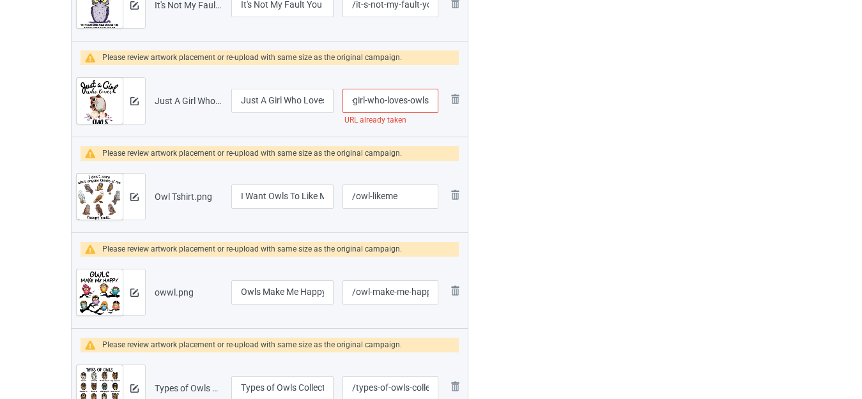
scroll to position [0, 27]
type input "/just-a-girl-who-loves-owls"
drag, startPoint x: 303, startPoint y: 100, endPoint x: 334, endPoint y: 103, distance: 30.8
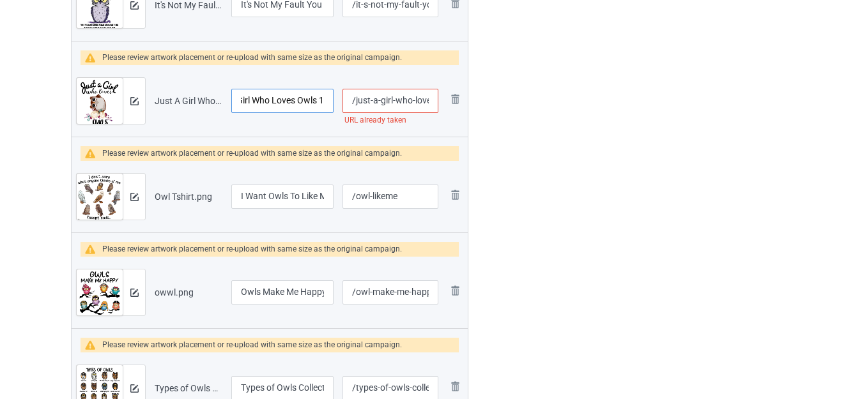
click at [334, 103] on td "Just A Girl Who Loves Owls 1" at bounding box center [282, 101] width 111 height 72
click at [319, 100] on input "Just A Girl Who Loves Owls 1" at bounding box center [282, 101] width 102 height 24
drag, startPoint x: 318, startPoint y: 99, endPoint x: 333, endPoint y: 101, distance: 15.4
click at [333, 101] on td "Just A Girl Who Loves Owls 1" at bounding box center [282, 101] width 111 height 72
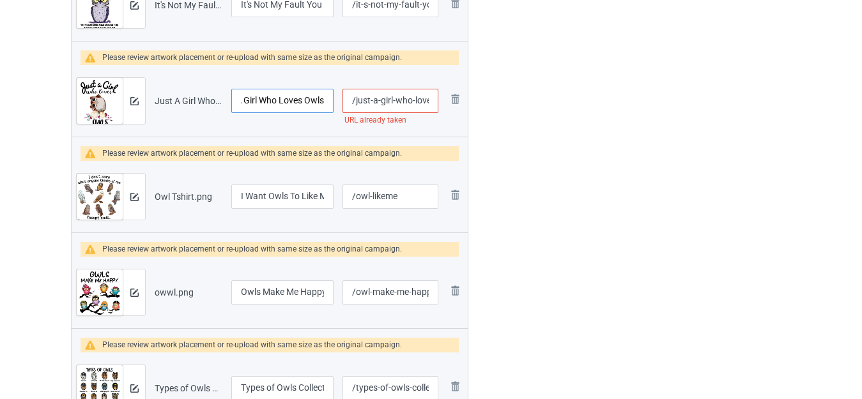
type input "Just A Girl Who Loves Owls"
drag, startPoint x: 420, startPoint y: 97, endPoint x: 429, endPoint y: 99, distance: 9.8
click at [429, 99] on input "/just-a-girl-who-loves-owls" at bounding box center [390, 101] width 96 height 24
click at [431, 99] on input "/just-a-girl-who-loves-owls" at bounding box center [390, 101] width 96 height 24
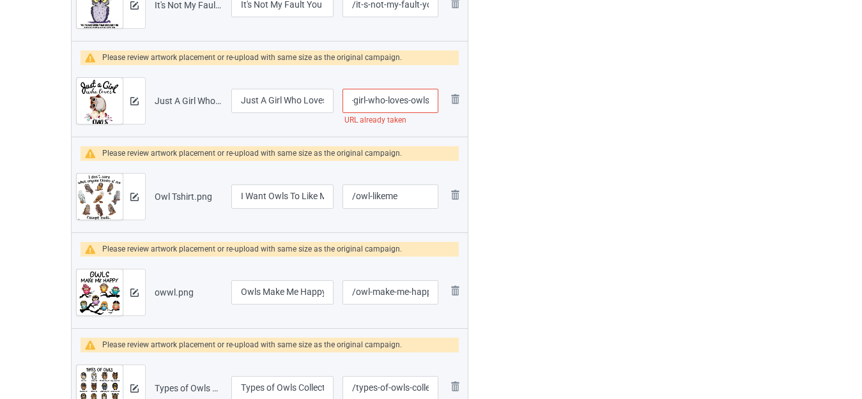
scroll to position [0, 32]
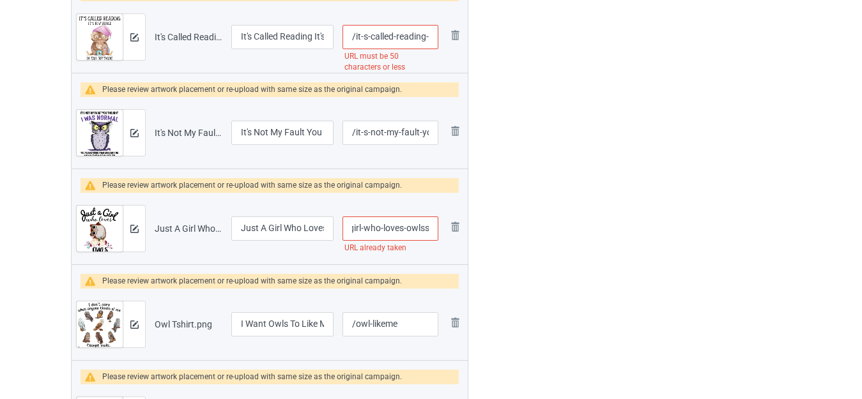
drag, startPoint x: 421, startPoint y: 225, endPoint x: 432, endPoint y: 225, distance: 10.9
click at [432, 225] on input "/just-a-girl-who-loves-owlss" at bounding box center [390, 229] width 96 height 24
click at [425, 227] on input "/just-a-girl-who-loves-owlss" at bounding box center [390, 229] width 96 height 24
click at [430, 228] on input "/just-a-girl-who-loves-owlss" at bounding box center [390, 229] width 96 height 24
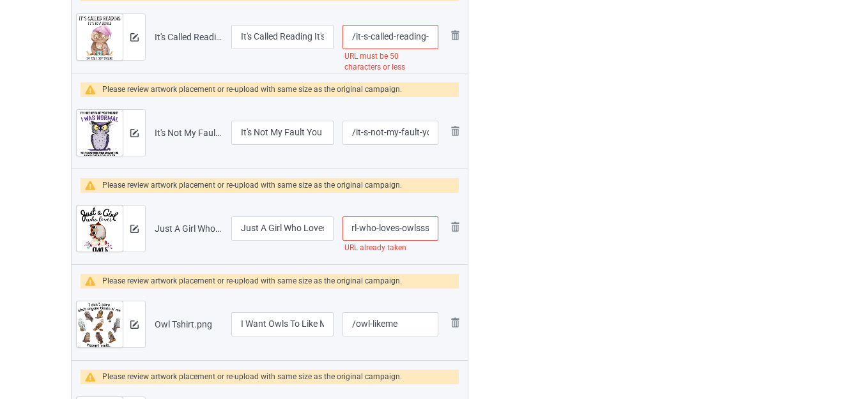
type input "/just-a-girl-who-loves-owlsss"
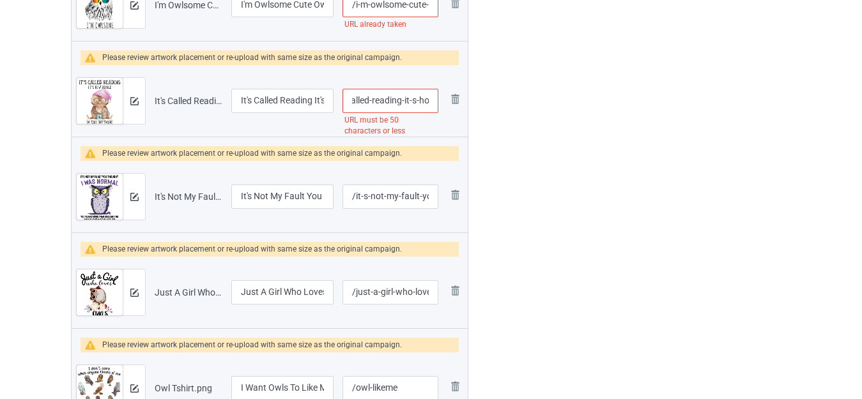
scroll to position [0, 130]
drag, startPoint x: 402, startPoint y: 92, endPoint x: 428, endPoint y: 99, distance: 26.5
click at [428, 99] on input "/it-s-called-reading-it-s-how-people-funny-book-lover" at bounding box center [390, 101] width 96 height 24
click at [413, 100] on input "/it-s-called-reading-it-s-how-people-funny-book-lover" at bounding box center [390, 101] width 96 height 24
drag, startPoint x: 383, startPoint y: 99, endPoint x: 570, endPoint y: 130, distance: 189.6
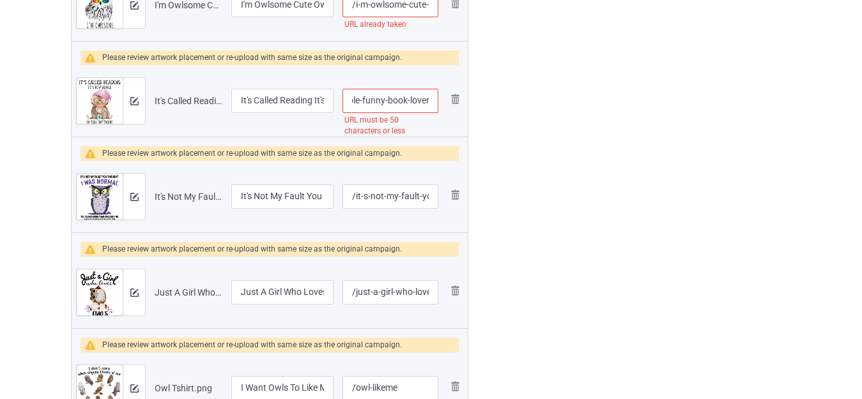
type input "/it-s-called-reading-it-s-how-people-funny"
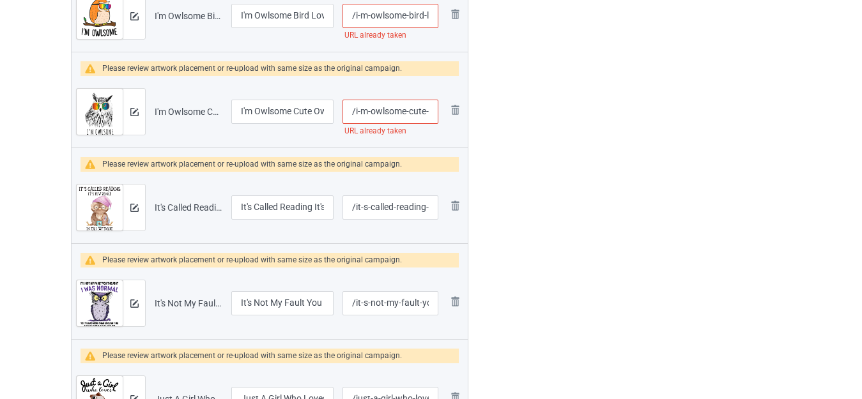
scroll to position [926, 0]
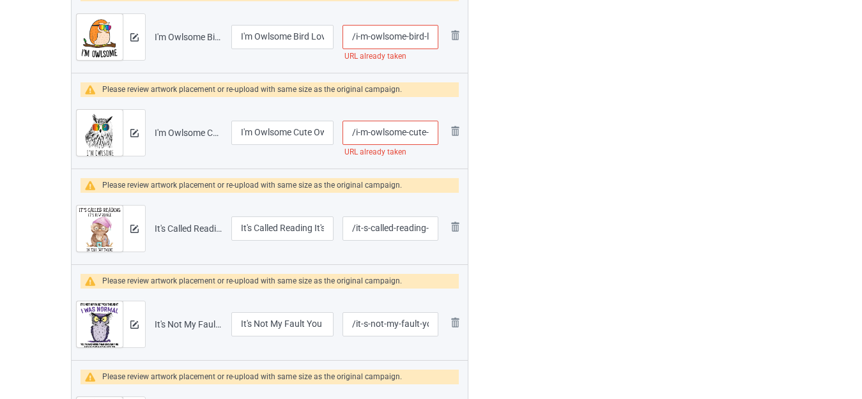
drag, startPoint x: 418, startPoint y: 130, endPoint x: 434, endPoint y: 132, distance: 16.7
click at [434, 132] on input "/i-m-owlsome-cute-owl" at bounding box center [390, 133] width 96 height 24
click at [431, 130] on input "/i-m-owlsome-cute-owl" at bounding box center [390, 133] width 96 height 24
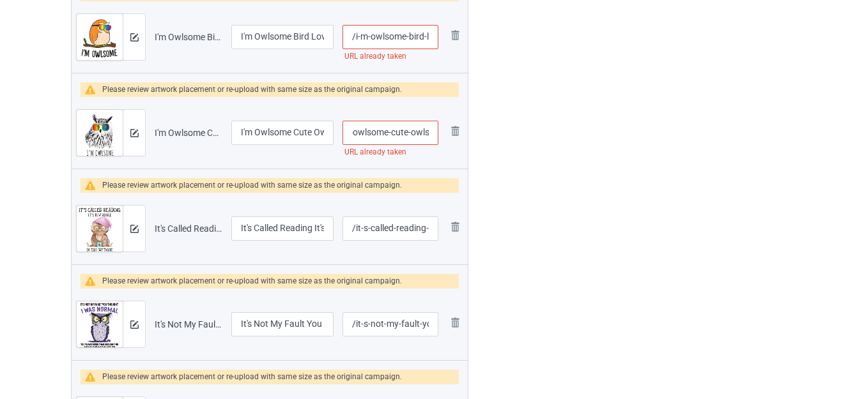
type input "/i-m-owlsome-cute-owls"
click at [573, 165] on div "Edit artwork You can adjust your artwork position, and upload files for double-…" at bounding box center [684, 68] width 231 height 1809
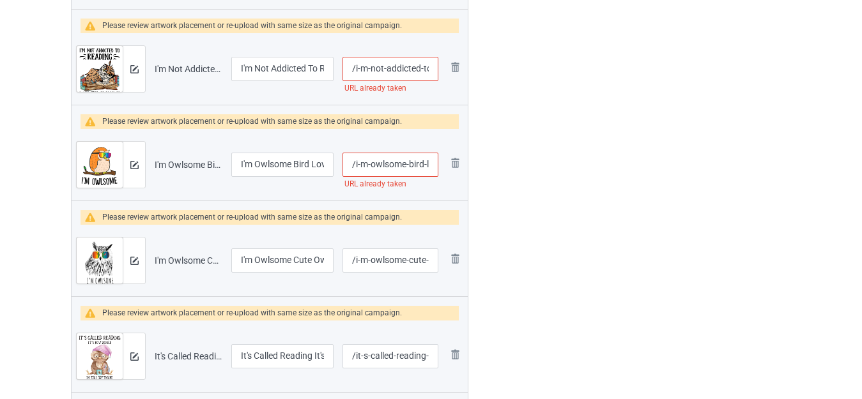
scroll to position [0, 30]
drag, startPoint x: 419, startPoint y: 163, endPoint x: 436, endPoint y: 164, distance: 17.3
click at [436, 164] on input "/i-m-owlsome-bird-love-owl" at bounding box center [390, 165] width 96 height 24
click at [431, 163] on input "/i-m-owlsome-bird-love-owl" at bounding box center [390, 165] width 96 height 24
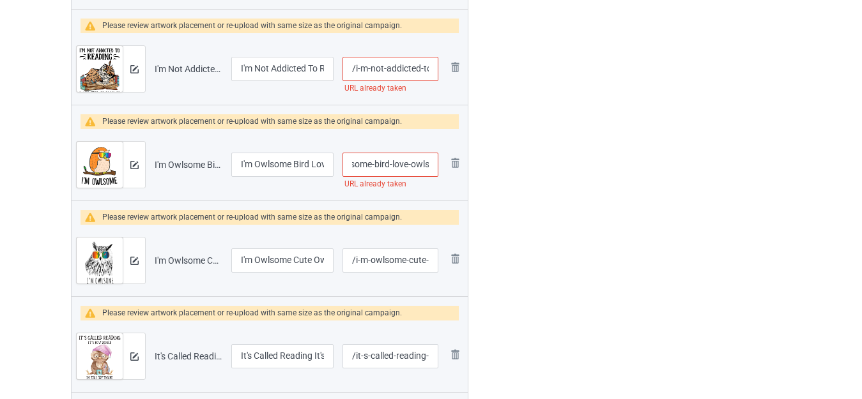
type input "/i-m-owlsome-bird-love-owls"
click at [568, 165] on div at bounding box center [523, 196] width 92 height 1809
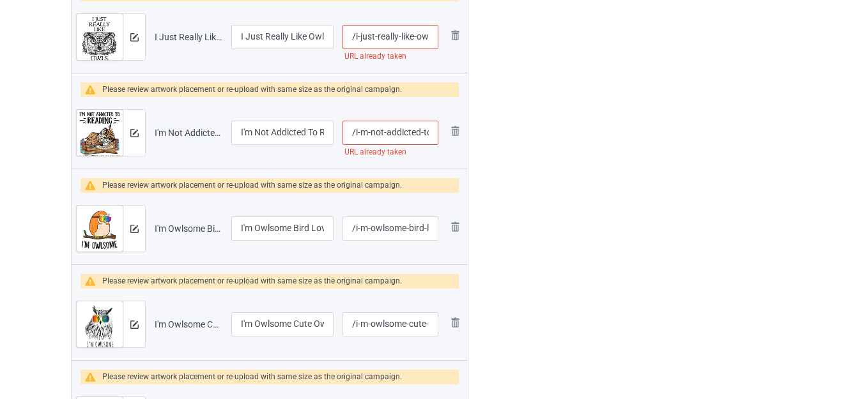
scroll to position [0, 77]
drag, startPoint x: 404, startPoint y: 135, endPoint x: 432, endPoint y: 139, distance: 27.8
click at [432, 139] on input "/i-m-not-addicted-to-reading-funny-owl" at bounding box center [390, 133] width 96 height 24
click at [415, 131] on input "/i-m-not-addicted-to-reading-funny-owl" at bounding box center [390, 133] width 96 height 24
drag, startPoint x: 416, startPoint y: 129, endPoint x: 439, endPoint y: 133, distance: 23.4
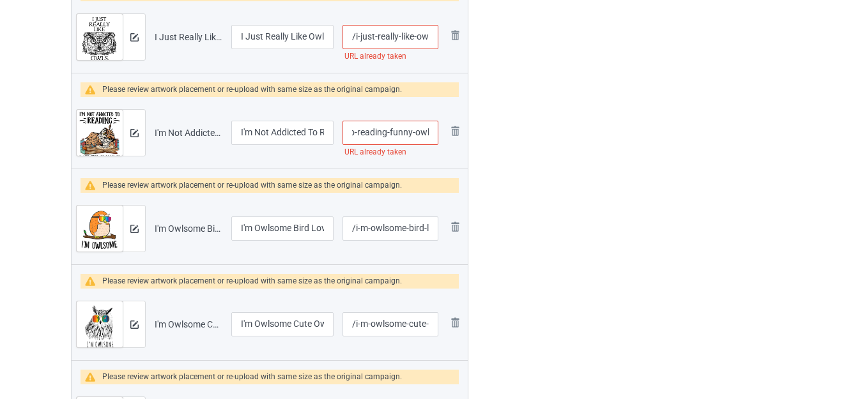
click at [439, 133] on td "/i-m-not-addicted-to-reading-funny-owl URL already taken" at bounding box center [390, 133] width 105 height 72
click at [433, 132] on input "/i-m-not-addicted-to-reading-funny-owl" at bounding box center [390, 133] width 96 height 24
type input "/i-m-not-addicted-to-reading-funny-owls"
click at [531, 135] on div at bounding box center [523, 259] width 92 height 1809
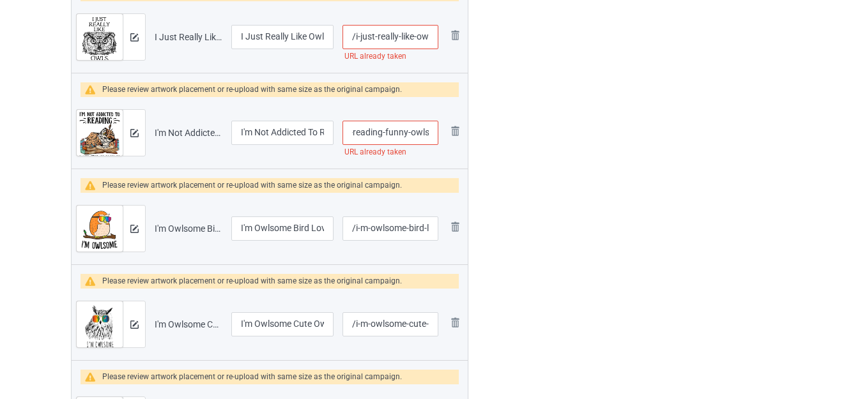
scroll to position [0, 0]
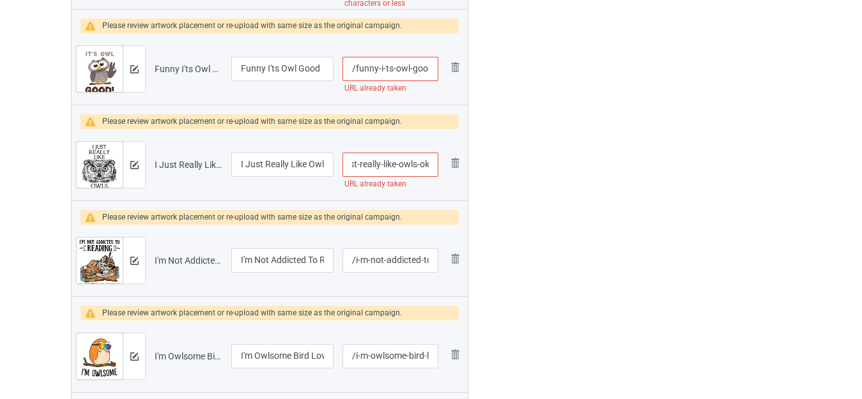
drag, startPoint x: 422, startPoint y: 164, endPoint x: 439, endPoint y: 165, distance: 17.3
click at [439, 165] on td "/i-just-really-like-owls-ok URL already taken" at bounding box center [390, 165] width 105 height 72
click at [432, 163] on input "/i-just-really-like-owls-ok" at bounding box center [390, 165] width 96 height 24
type input "/i-just-really-like-owls-oks"
click at [538, 162] on div at bounding box center [523, 387] width 92 height 1809
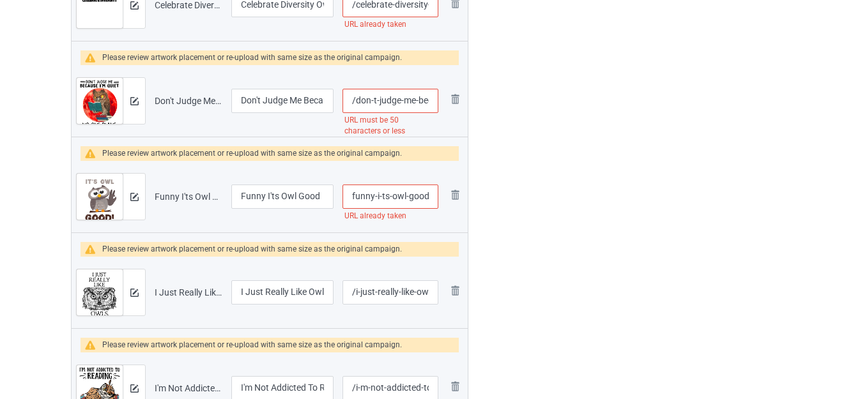
drag, startPoint x: 416, startPoint y: 195, endPoint x: 432, endPoint y: 195, distance: 16.0
click at [432, 195] on input "/funny-i-ts-owl-good" at bounding box center [390, 197] width 96 height 24
click at [431, 195] on input "/funny-i-ts-owl-good" at bounding box center [390, 197] width 96 height 24
type input "/funny-i-ts-owl-goods"
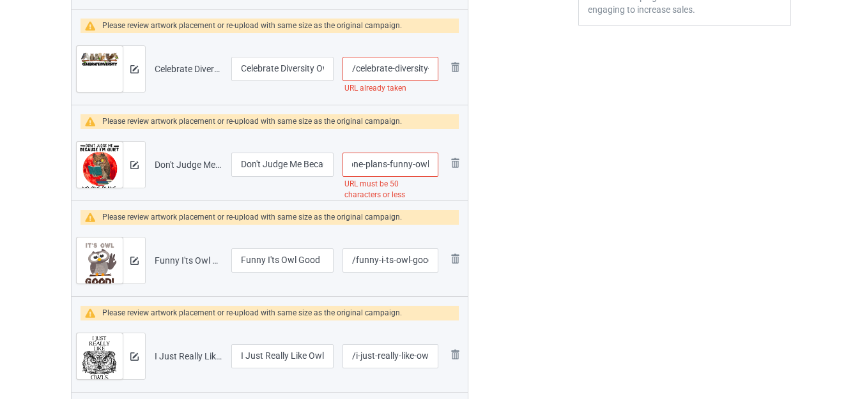
drag, startPoint x: 418, startPoint y: 166, endPoint x: 431, endPoint y: 167, distance: 12.2
click at [431, 167] on input "/don-t-judge-me-because-i-m-quiet-no-one-plans-funny-owl" at bounding box center [390, 165] width 96 height 24
click at [404, 165] on input "/don-t-judge-me-because-i-m-quiet-no-one-plans-funny-owl" at bounding box center [390, 165] width 96 height 24
drag, startPoint x: 385, startPoint y: 163, endPoint x: 530, endPoint y: 178, distance: 146.4
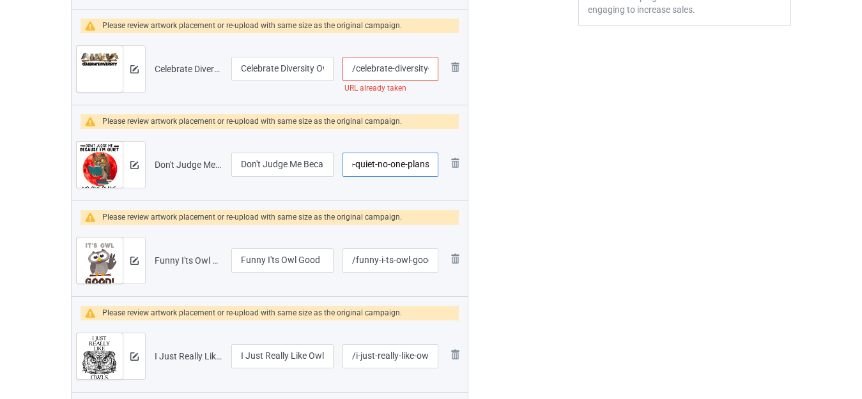
type input "/don-t-judge-me-because-i-m-quiet-no-one-plans"
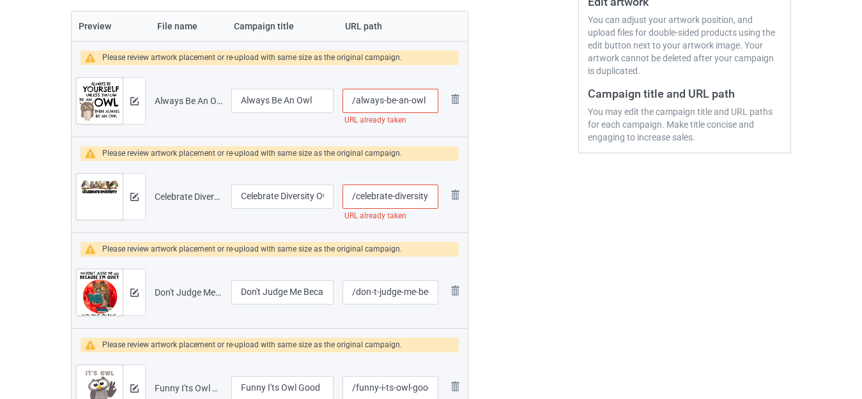
click at [431, 195] on input "/celebrate-diversity-owls" at bounding box center [390, 197] width 96 height 24
click at [429, 195] on input "/celebrate-diversity-owls" at bounding box center [390, 197] width 96 height 24
type input "/celebrate-diversityy-owls"
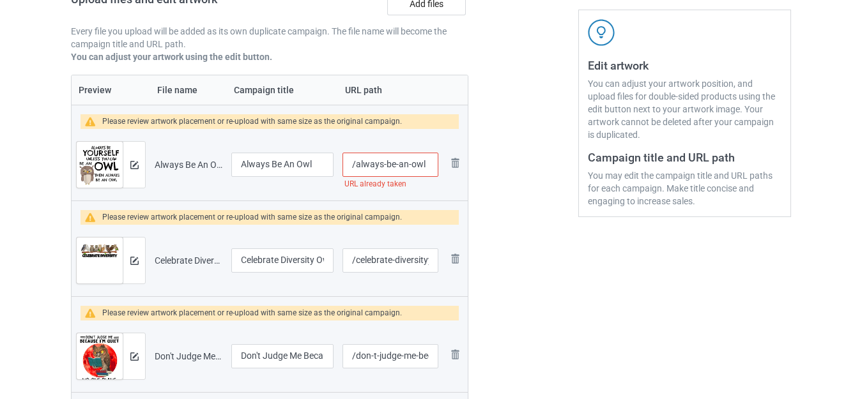
click at [430, 163] on input "/always-be-an-owl" at bounding box center [390, 165] width 96 height 24
type input "/always-be-an-owls"
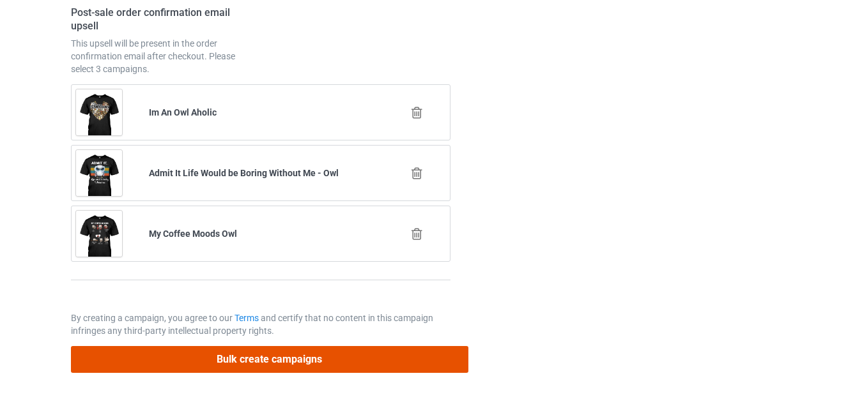
click at [303, 357] on button "Bulk create campaigns" at bounding box center [269, 359] width 397 height 26
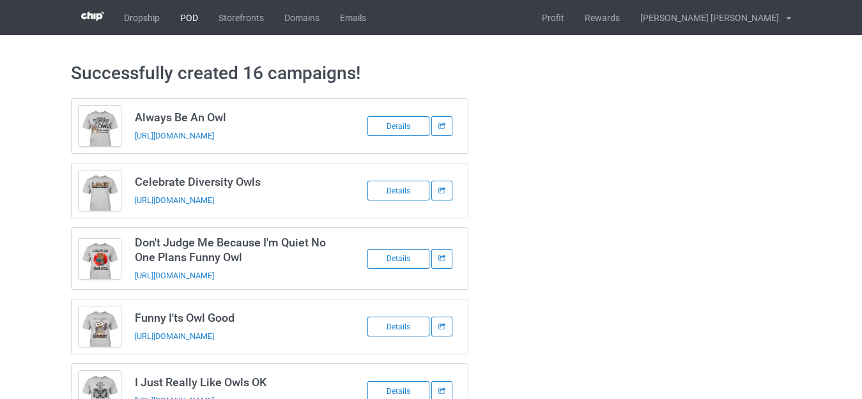
click at [188, 18] on link "POD" at bounding box center [189, 17] width 38 height 35
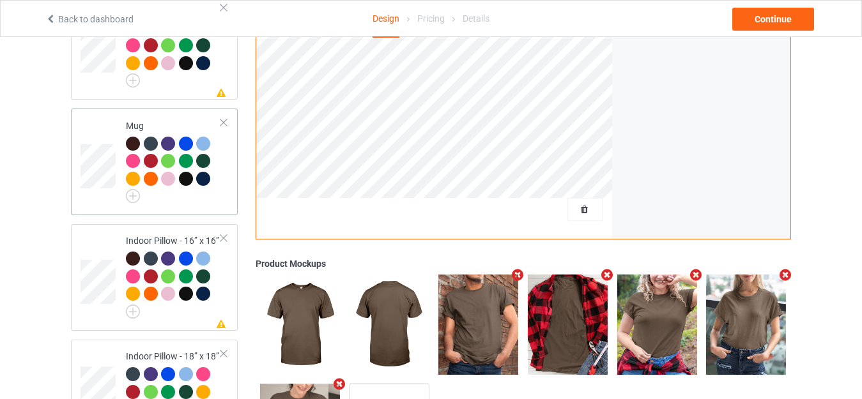
click at [222, 118] on div at bounding box center [223, 122] width 9 height 9
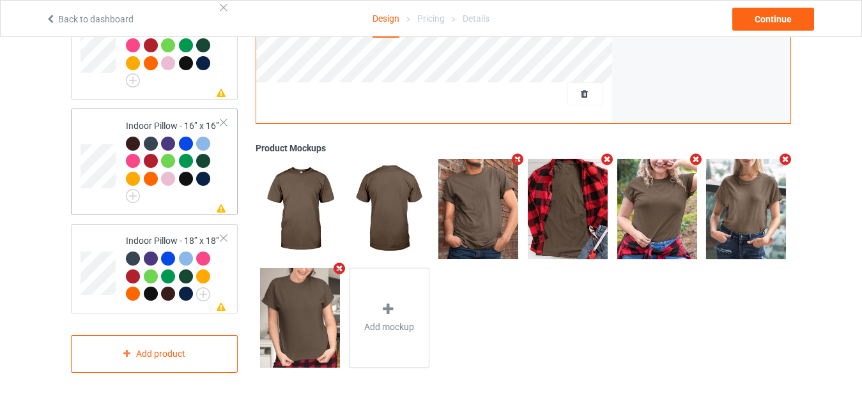
scroll to position [1016, 0]
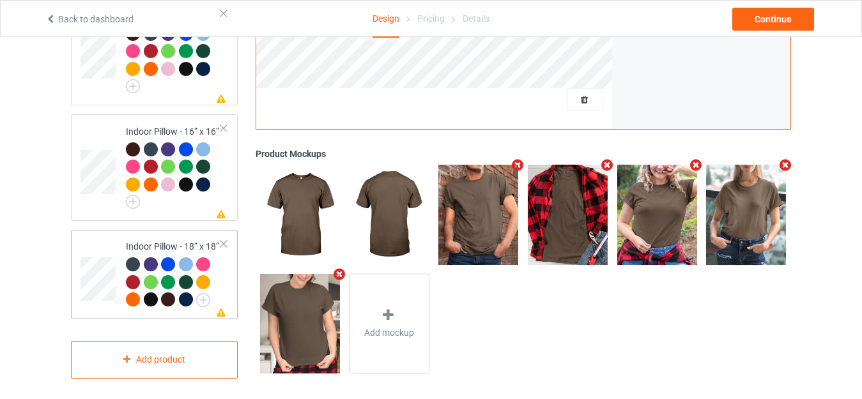
click at [225, 240] on div at bounding box center [223, 244] width 9 height 9
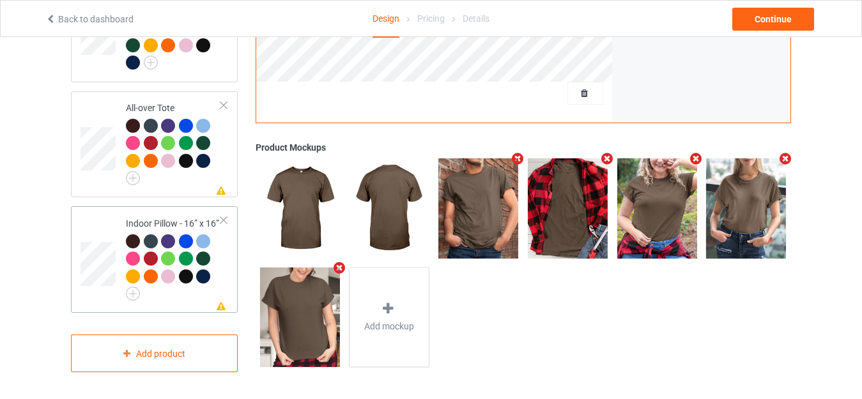
scroll to position [918, 0]
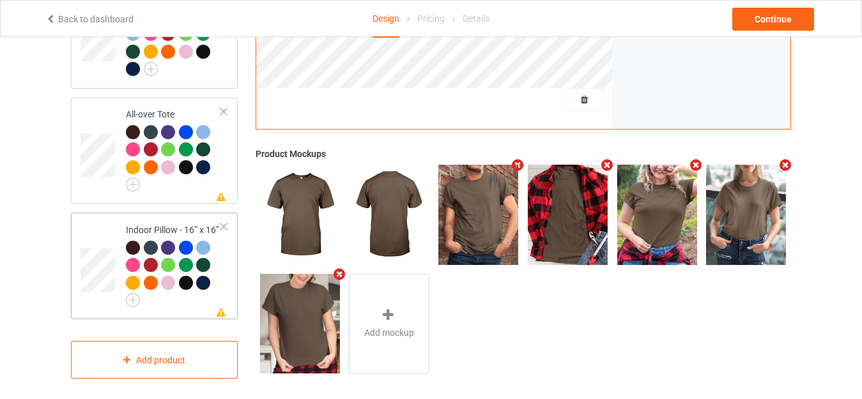
click at [222, 222] on div at bounding box center [223, 226] width 9 height 9
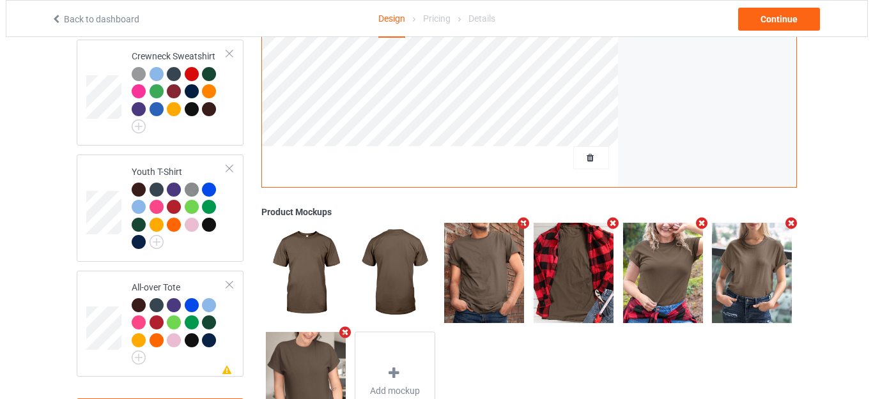
scroll to position [802, 0]
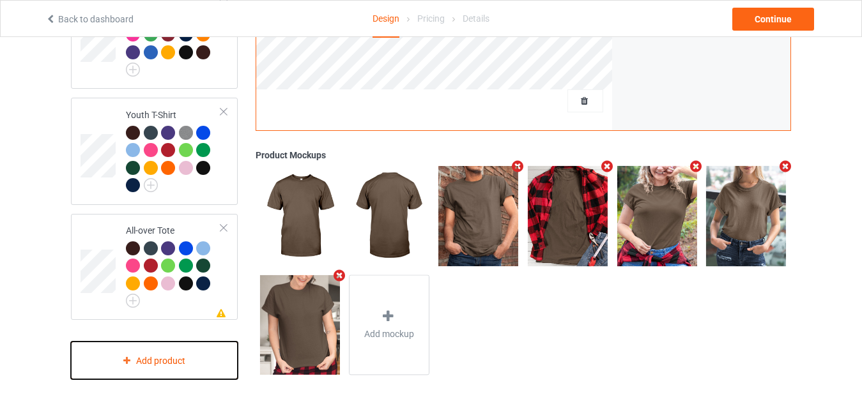
click at [164, 342] on div "Add product" at bounding box center [154, 361] width 167 height 38
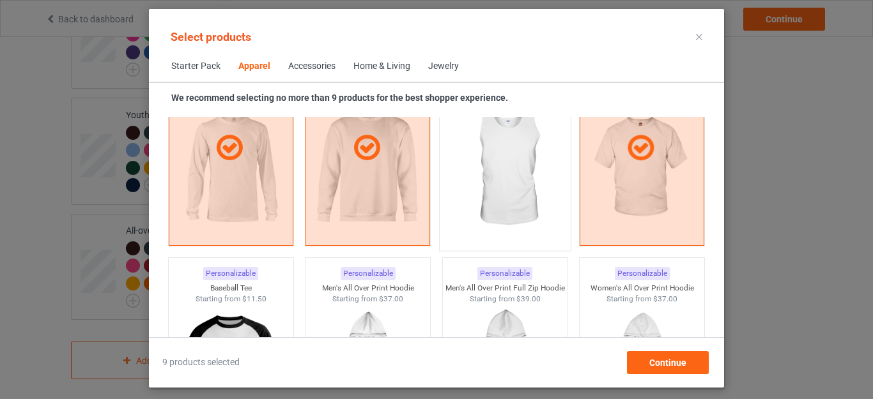
click at [509, 187] on img at bounding box center [505, 169] width 120 height 150
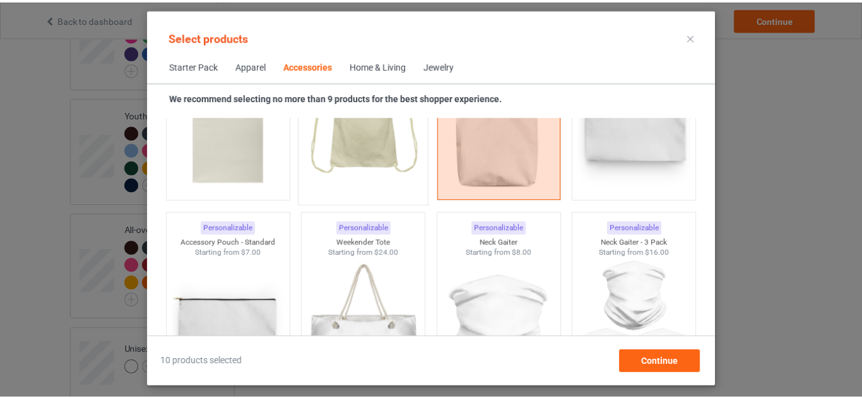
scroll to position [3925, 0]
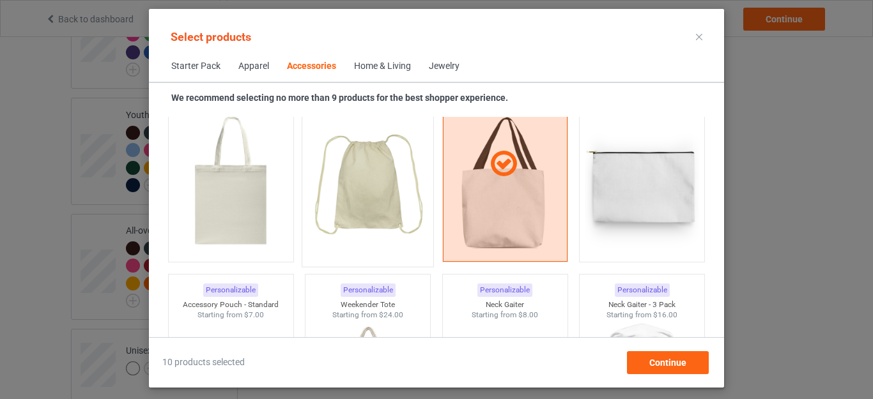
click at [358, 173] on img at bounding box center [368, 185] width 120 height 150
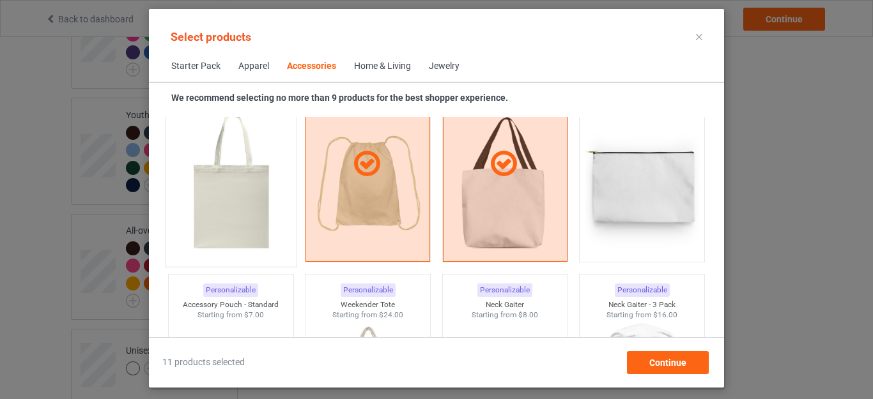
click at [225, 189] on img at bounding box center [231, 185] width 120 height 150
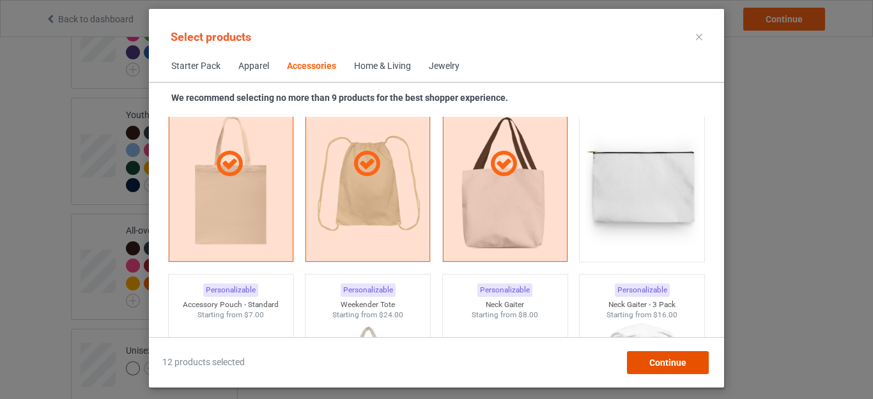
drag, startPoint x: 652, startPoint y: 361, endPoint x: 614, endPoint y: 351, distance: 39.0
click at [652, 362] on span "Continue" at bounding box center [667, 363] width 37 height 10
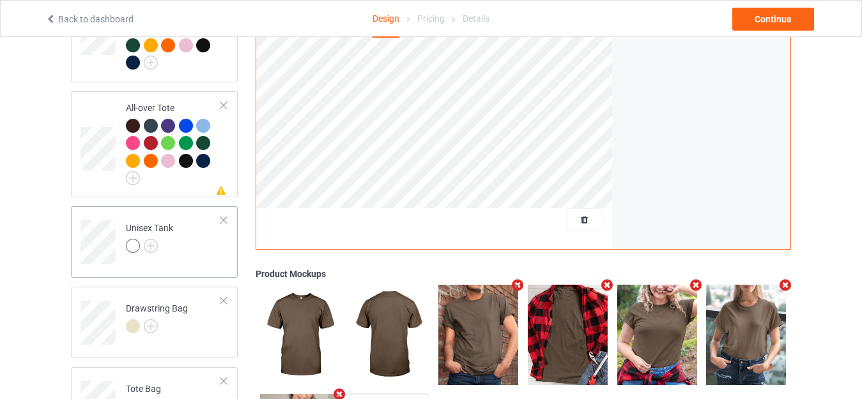
scroll to position [929, 0]
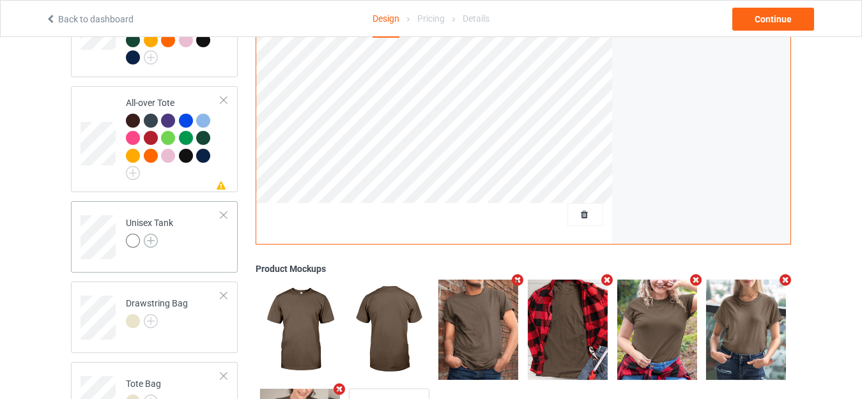
click at [153, 236] on img at bounding box center [151, 241] width 14 height 14
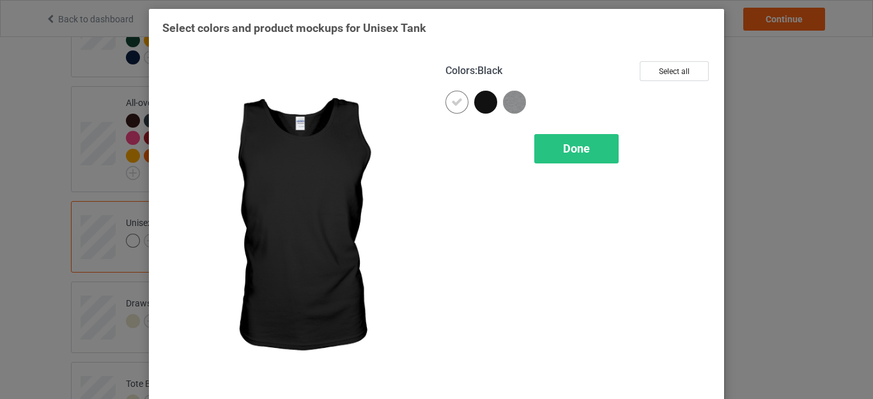
click at [480, 107] on div at bounding box center [485, 102] width 23 height 23
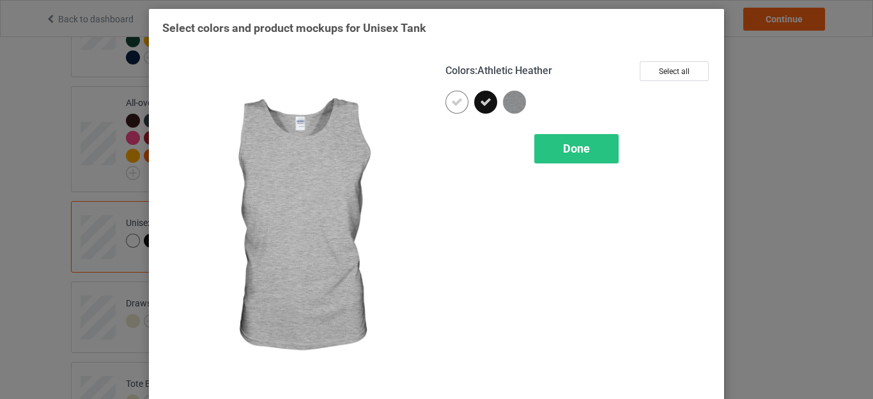
click at [505, 101] on img at bounding box center [514, 102] width 23 height 23
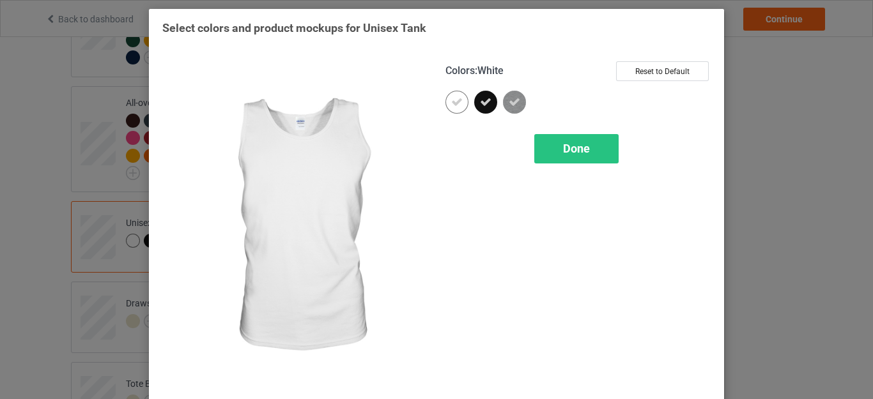
click at [445, 103] on div at bounding box center [456, 102] width 23 height 23
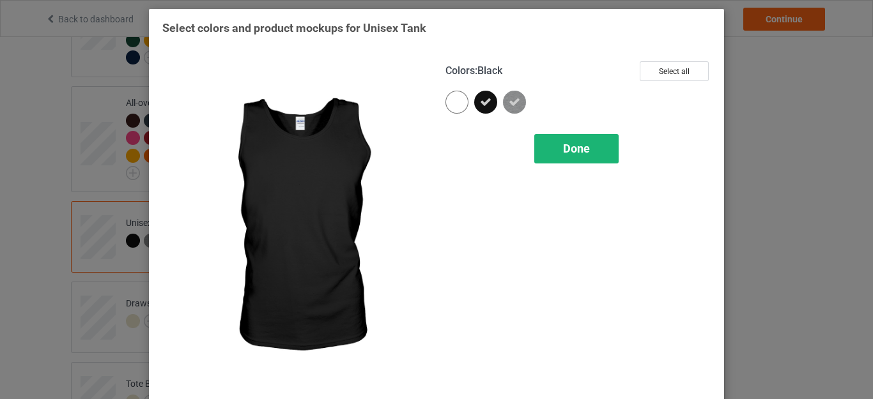
click at [576, 151] on span "Done" at bounding box center [576, 148] width 27 height 13
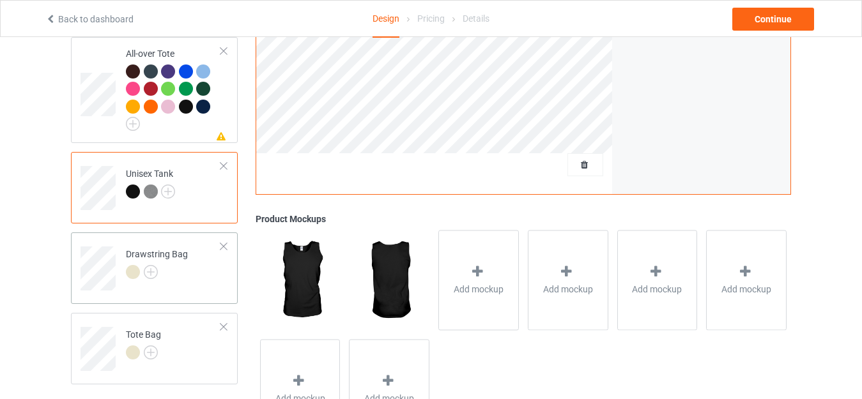
scroll to position [1043, 0]
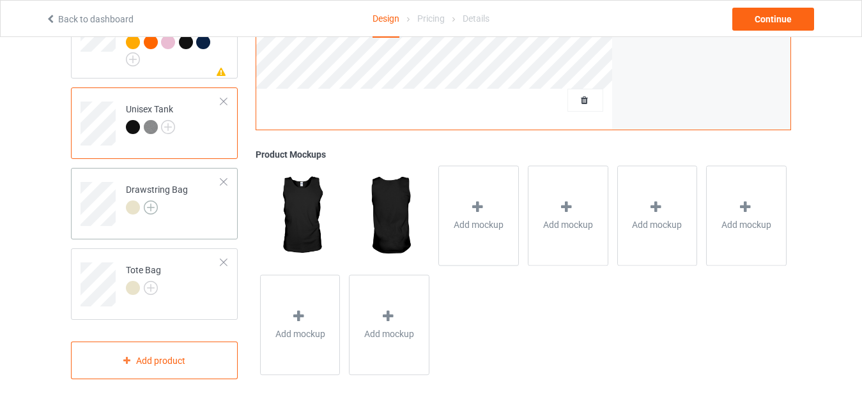
click at [151, 201] on img at bounding box center [151, 208] width 14 height 14
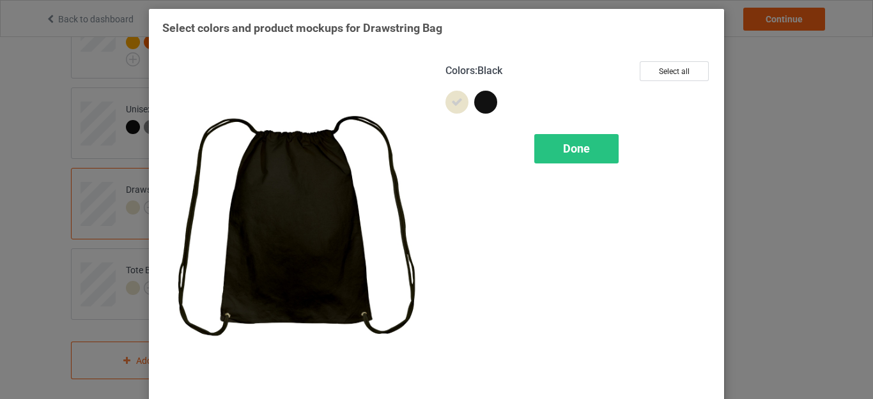
click at [474, 104] on div at bounding box center [485, 102] width 23 height 23
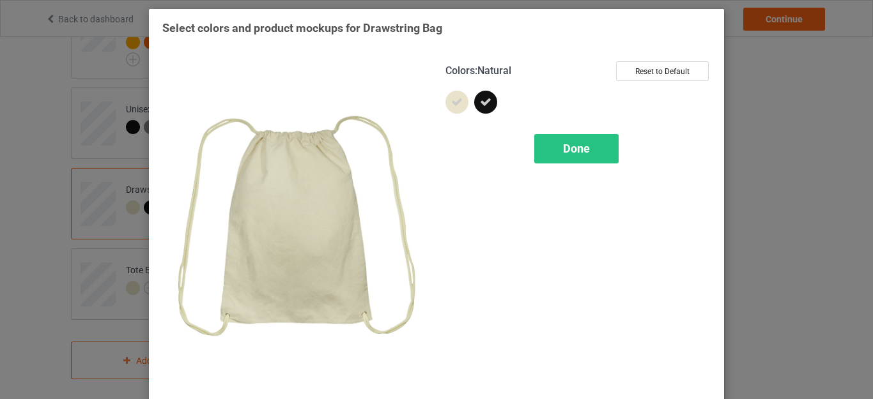
click at [452, 102] on icon at bounding box center [456, 101] width 11 height 11
drag, startPoint x: 547, startPoint y: 144, endPoint x: 497, endPoint y: 151, distance: 51.0
click at [547, 144] on div "Done" at bounding box center [576, 148] width 84 height 29
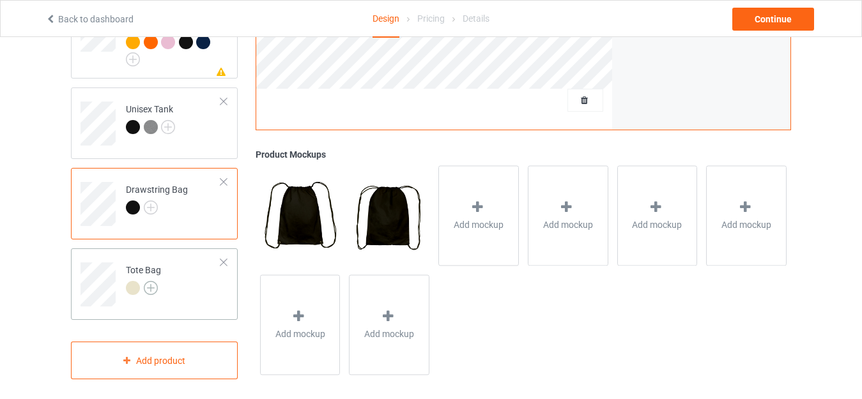
click at [147, 281] on img at bounding box center [151, 288] width 14 height 14
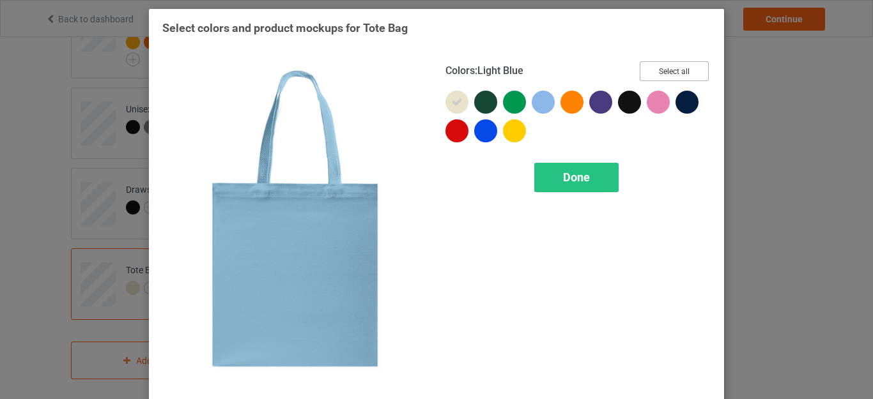
click at [648, 69] on button "Select all" at bounding box center [673, 71] width 69 height 20
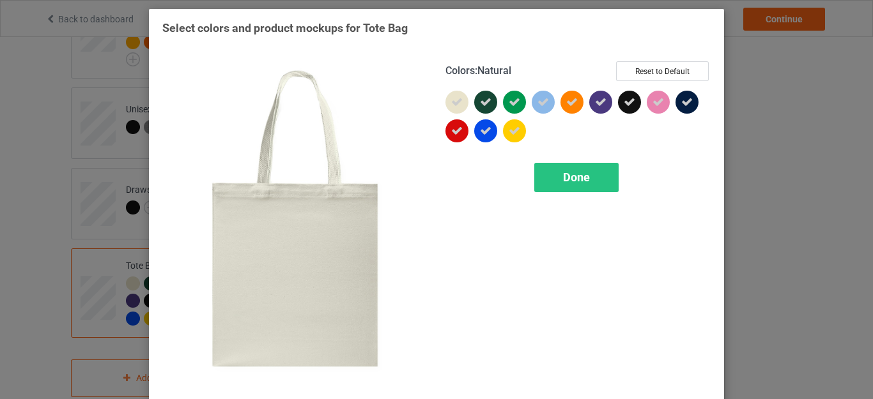
click at [445, 104] on div at bounding box center [456, 102] width 23 height 23
click at [576, 181] on span "Done" at bounding box center [576, 177] width 27 height 13
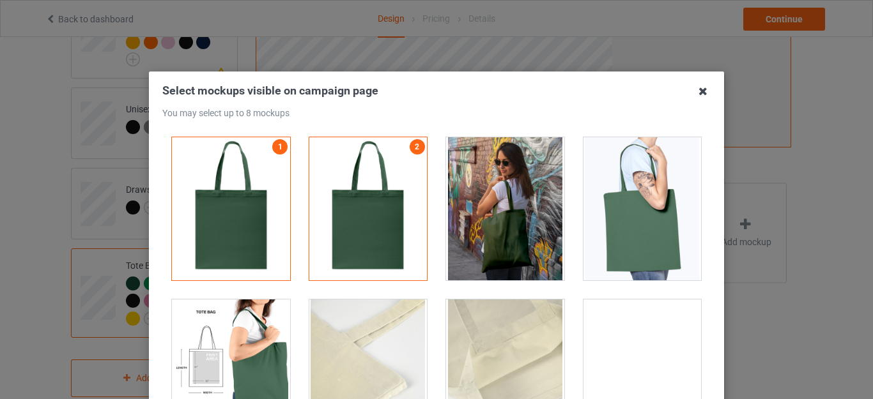
click at [699, 89] on icon at bounding box center [702, 91] width 20 height 20
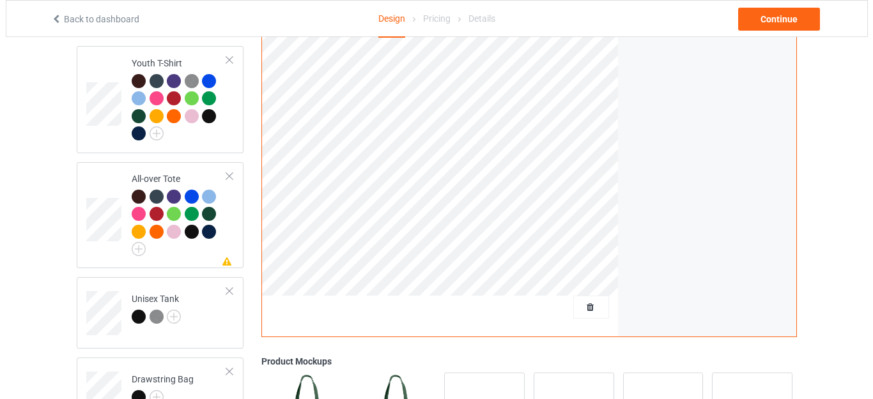
scroll to position [851, 0]
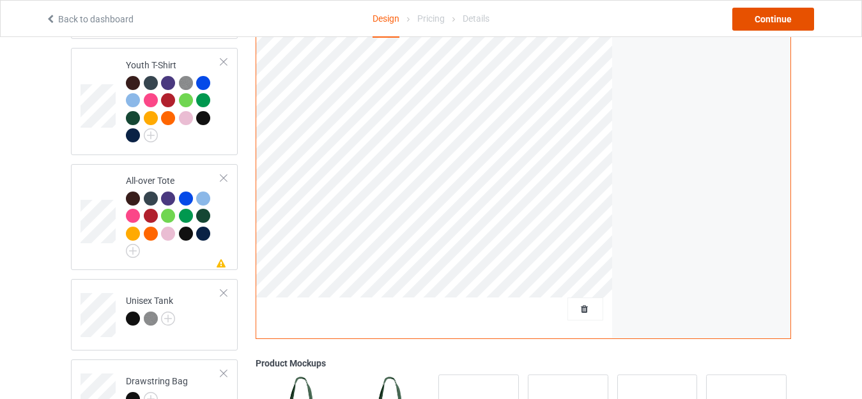
click at [758, 16] on div "Continue" at bounding box center [773, 19] width 82 height 23
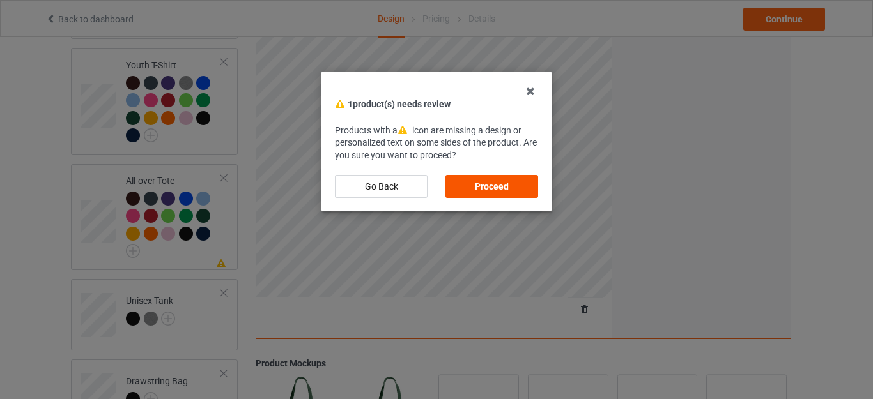
click at [491, 182] on div "Proceed" at bounding box center [491, 186] width 93 height 23
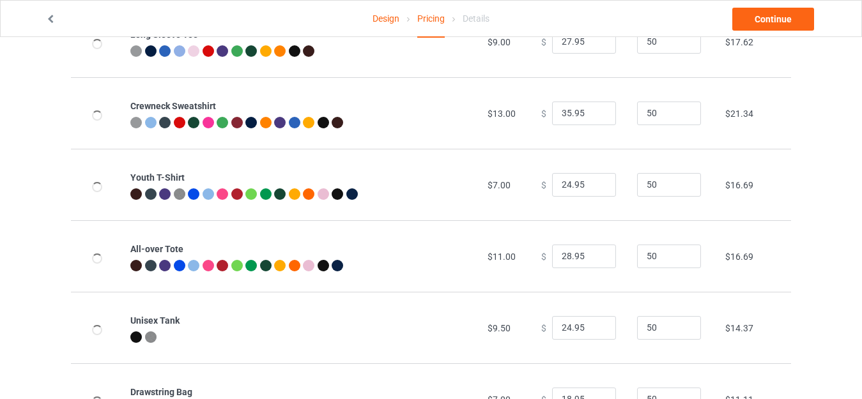
scroll to position [612, 0]
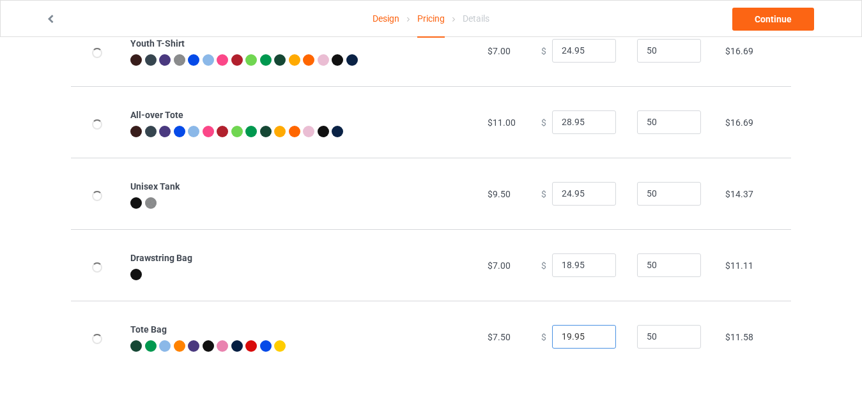
click at [561, 335] on input "19.95" at bounding box center [584, 337] width 64 height 24
drag, startPoint x: 565, startPoint y: 332, endPoint x: 515, endPoint y: 331, distance: 49.8
click at [519, 332] on tr "Tote Bag $7.50 $ 19.95 50 $11.58" at bounding box center [431, 337] width 720 height 72
type input "23.95"
drag, startPoint x: 563, startPoint y: 259, endPoint x: 544, endPoint y: 260, distance: 18.6
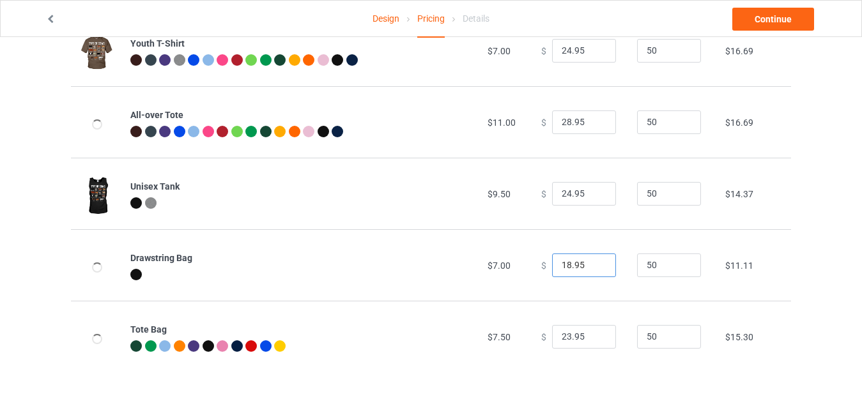
click at [552, 260] on input "18.95" at bounding box center [584, 266] width 64 height 24
type input "23.95"
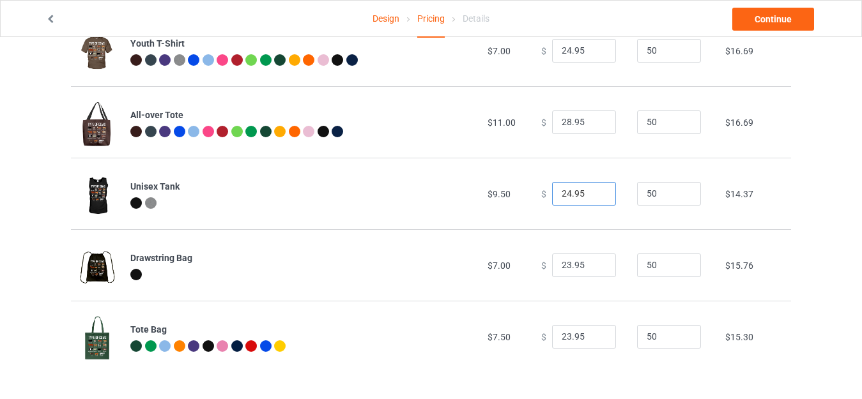
click at [562, 190] on input "24.95" at bounding box center [584, 194] width 64 height 24
click at [563, 190] on input "24.95" at bounding box center [584, 194] width 64 height 24
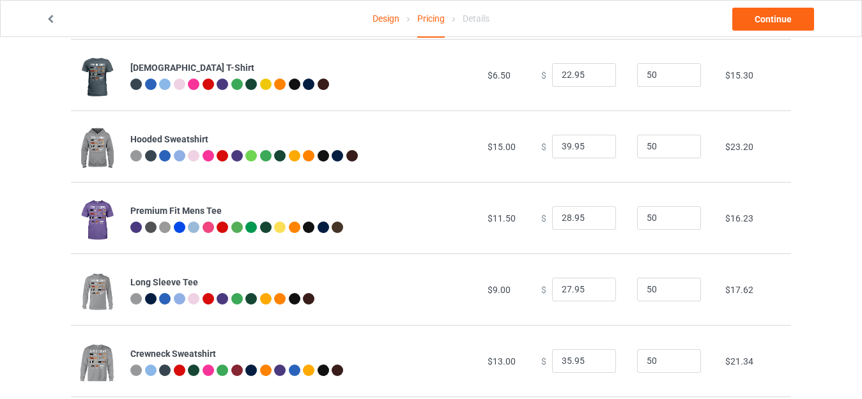
scroll to position [229, 0]
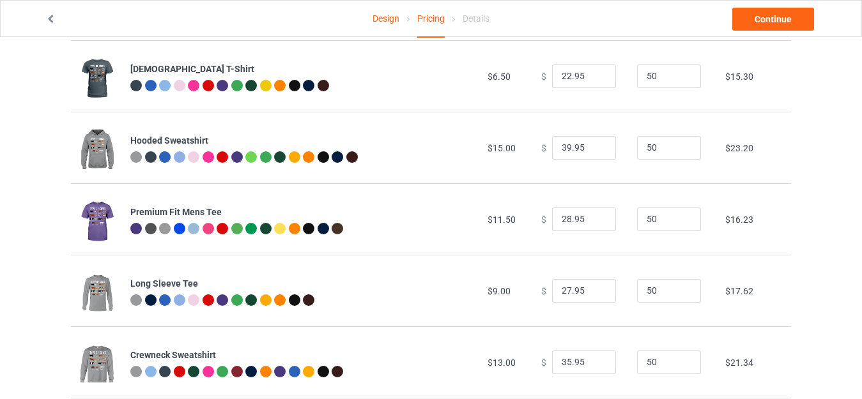
type input "25.95"
drag, startPoint x: 563, startPoint y: 144, endPoint x: 531, endPoint y: 144, distance: 31.9
click at [534, 144] on td "$ 39.95" at bounding box center [582, 148] width 96 height 72
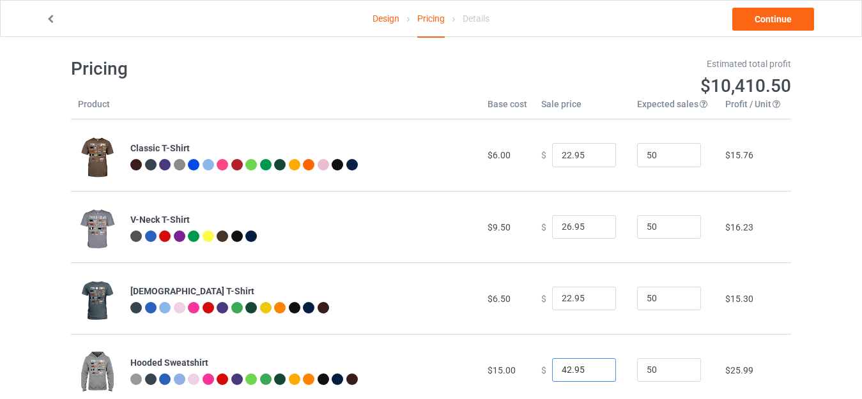
scroll to position [0, 0]
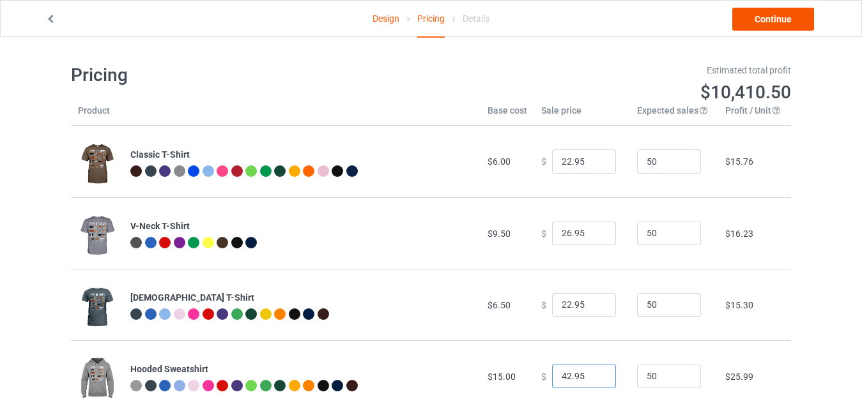
type input "42.95"
click at [784, 21] on link "Continue" at bounding box center [773, 19] width 82 height 23
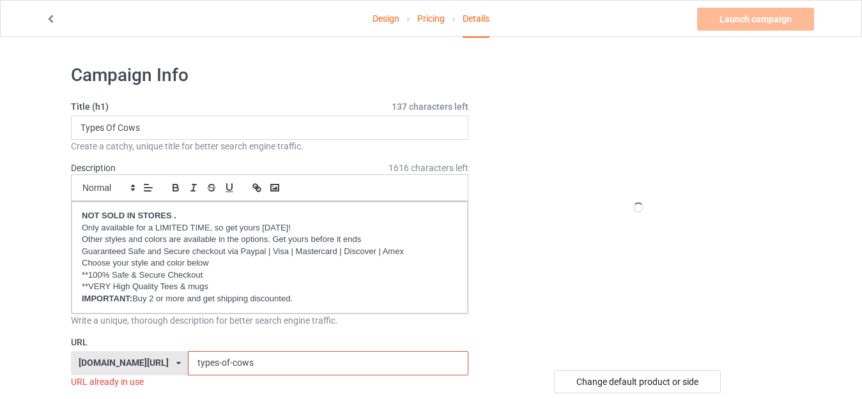
click at [237, 174] on div "Small Normal Large Big Huge" at bounding box center [269, 187] width 397 height 27
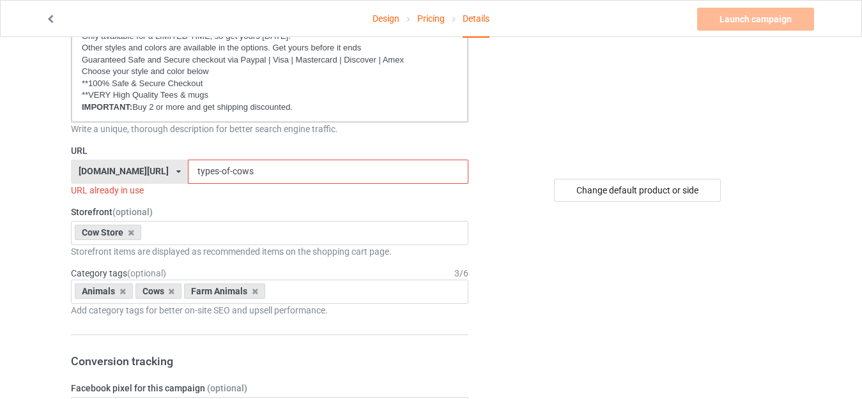
click at [232, 168] on input "types-of-cows" at bounding box center [328, 172] width 280 height 24
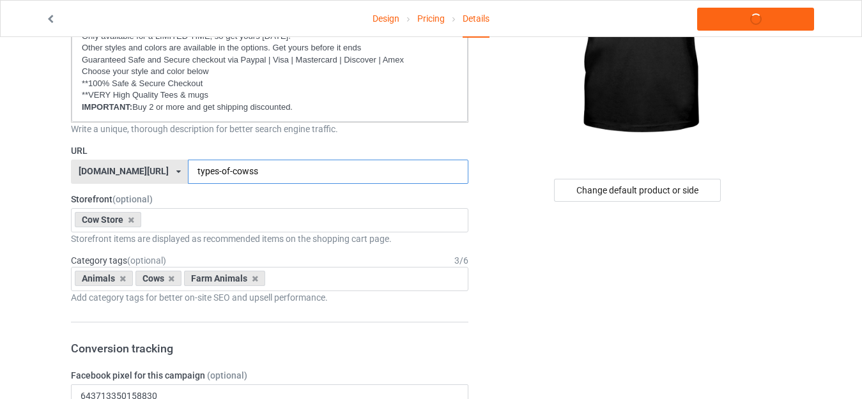
type input "types-of-cowss"
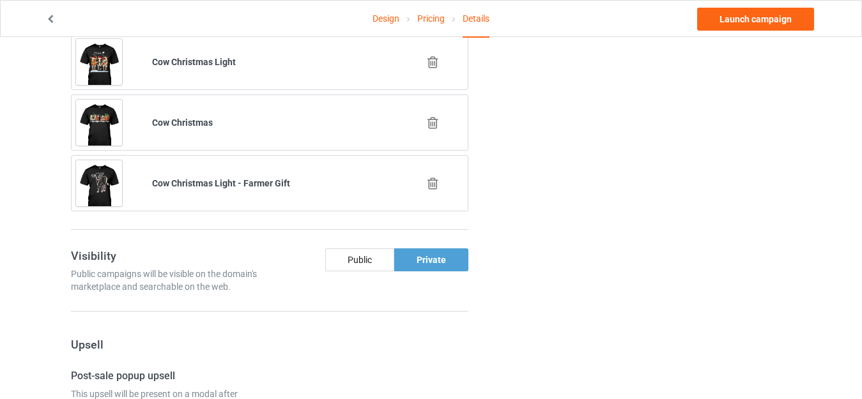
scroll to position [1022, 0]
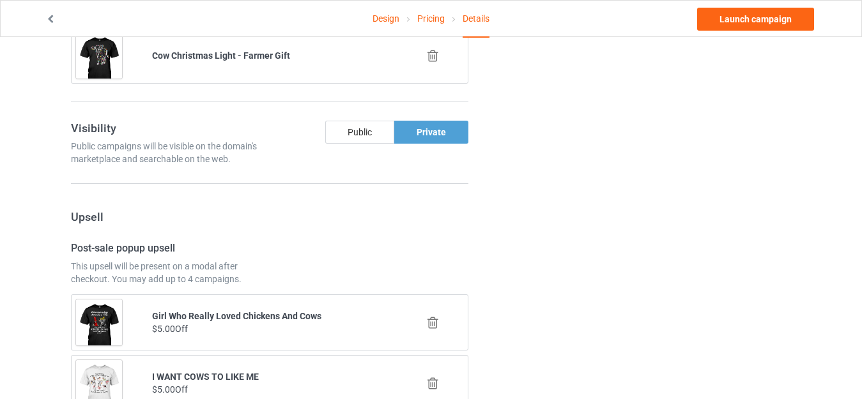
click at [356, 132] on div "Public" at bounding box center [359, 132] width 69 height 23
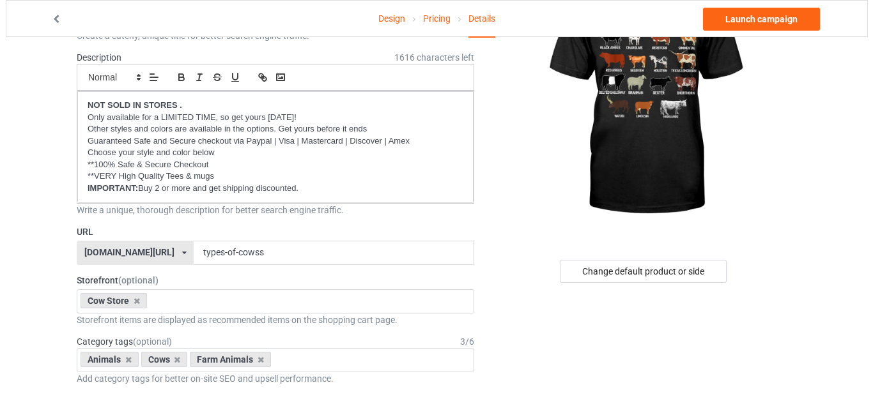
scroll to position [0, 0]
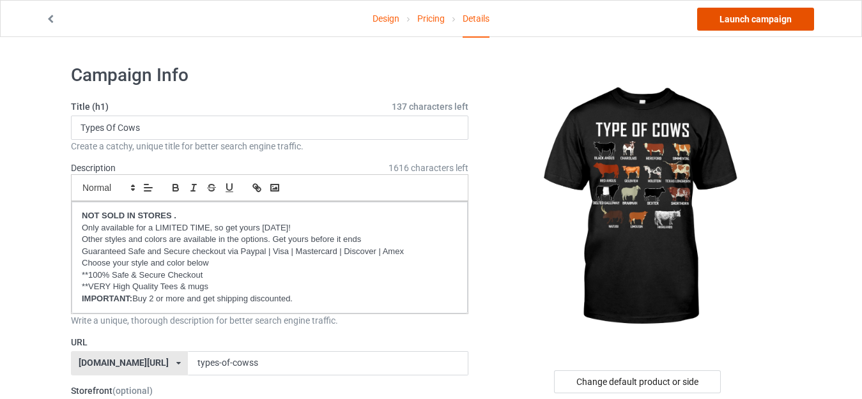
click at [738, 21] on link "Launch campaign" at bounding box center [755, 19] width 117 height 23
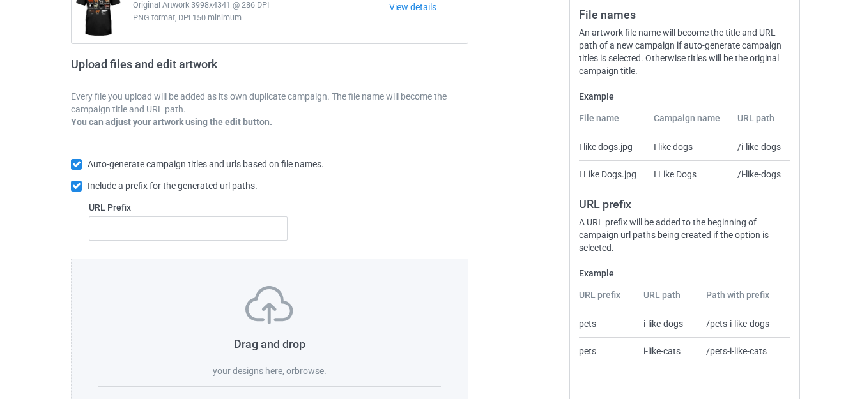
scroll to position [223, 0]
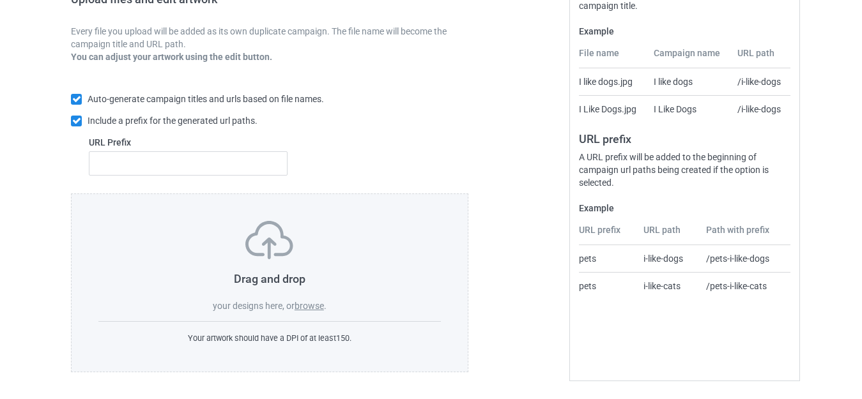
click at [309, 306] on label "browse" at bounding box center [308, 306] width 29 height 10
click at [0, 0] on input "browse" at bounding box center [0, 0] width 0 height 0
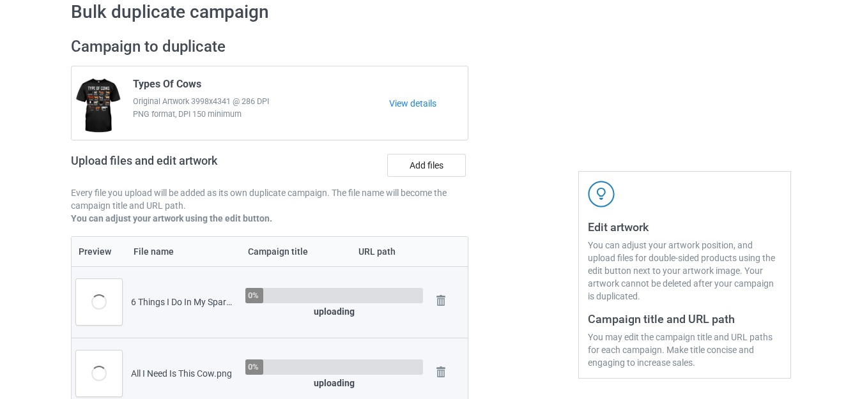
scroll to position [31, 0]
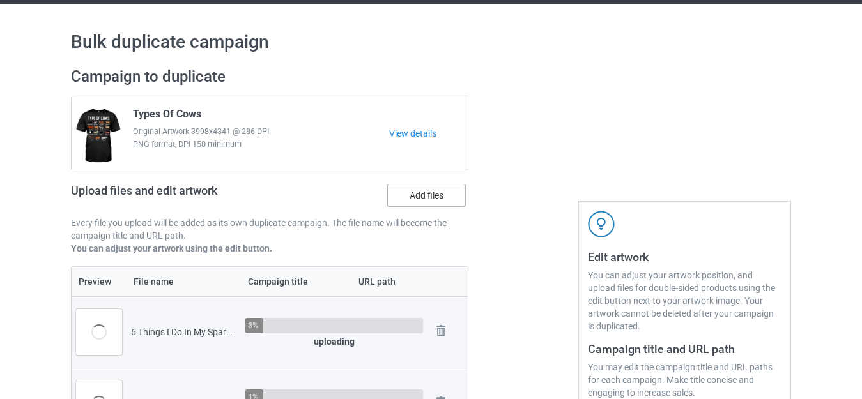
click at [425, 195] on label "Add files" at bounding box center [426, 195] width 79 height 23
click at [0, 0] on input "Add files" at bounding box center [0, 0] width 0 height 0
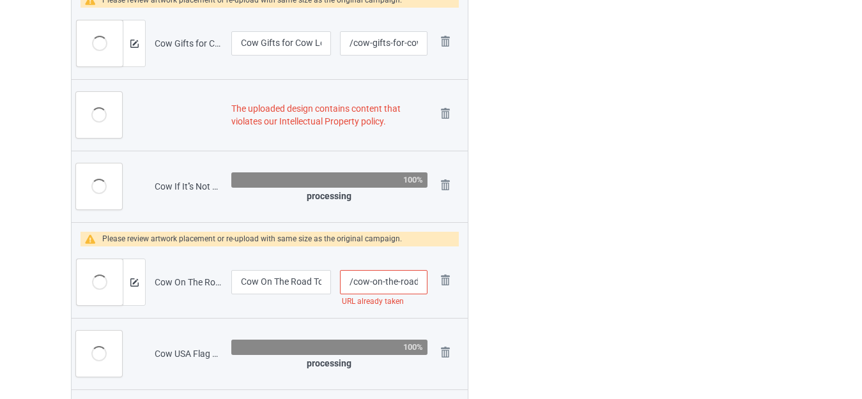
scroll to position [397, 0]
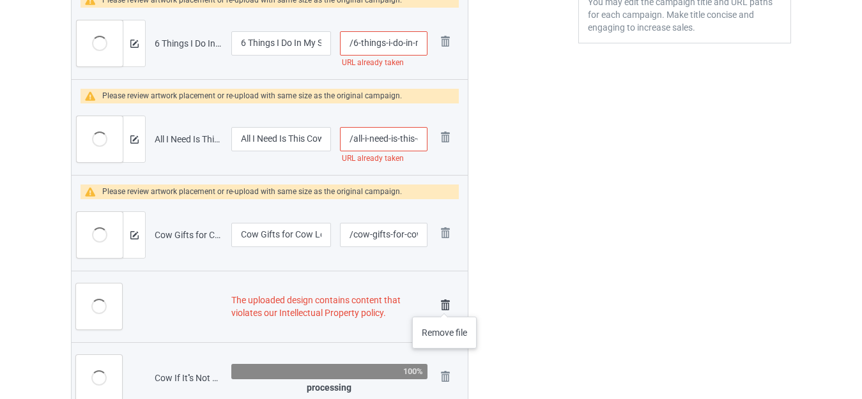
click at [445, 304] on img at bounding box center [445, 305] width 18 height 18
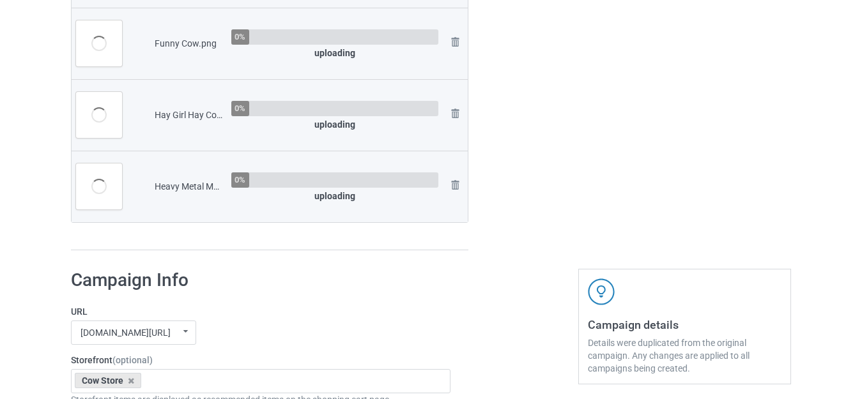
scroll to position [3546, 0]
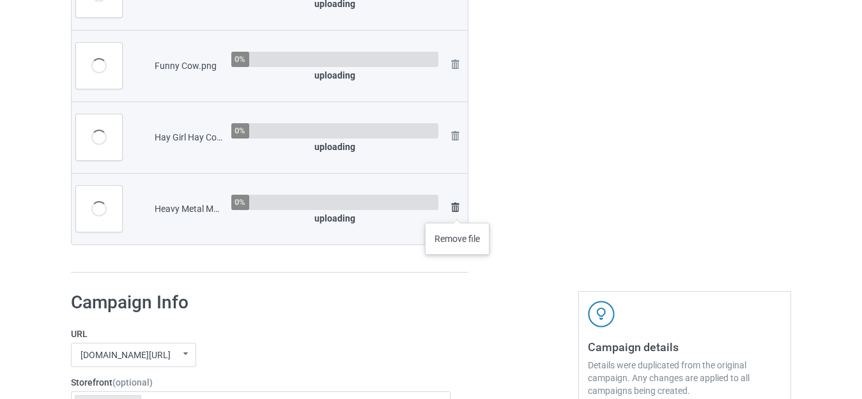
click at [457, 210] on img at bounding box center [454, 207] width 15 height 15
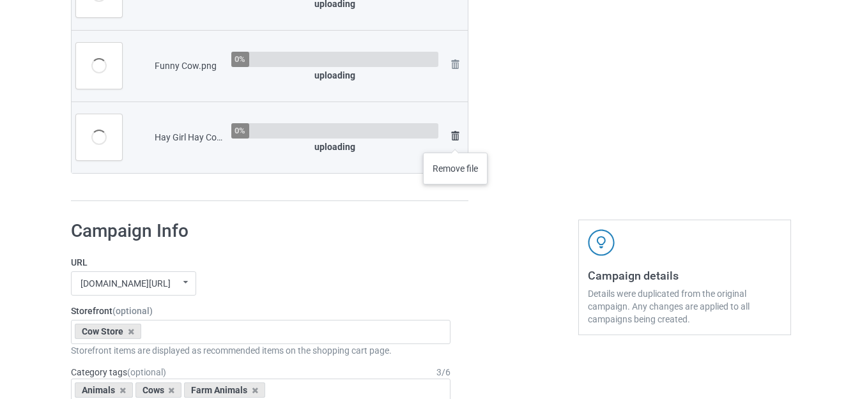
click at [455, 137] on img at bounding box center [454, 135] width 15 height 15
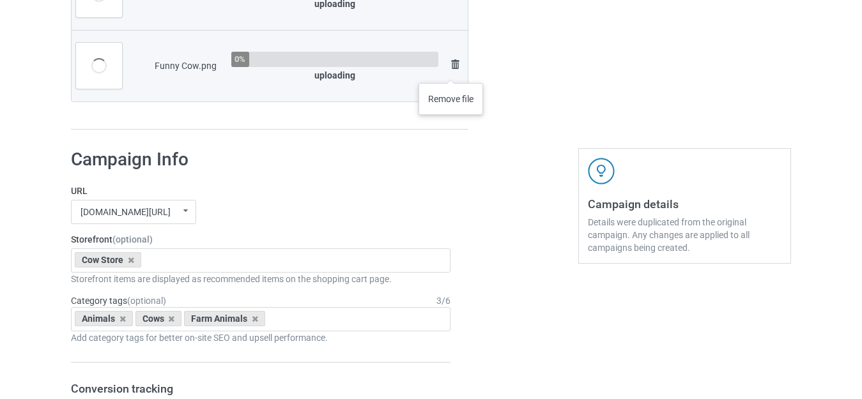
click at [450, 70] on img at bounding box center [454, 64] width 15 height 15
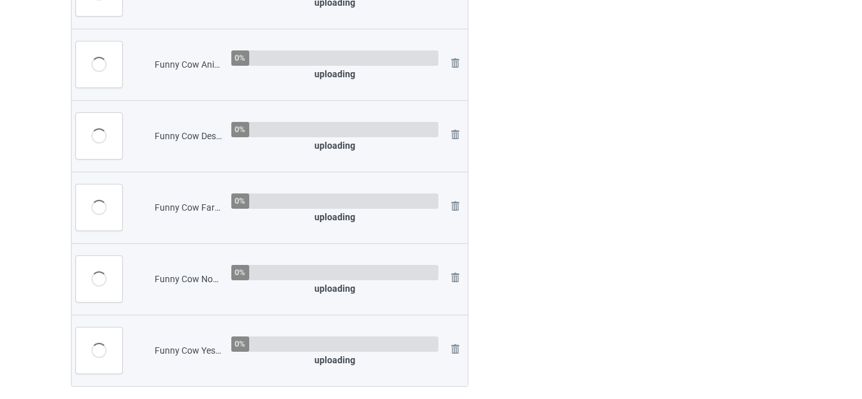
scroll to position [3187, 0]
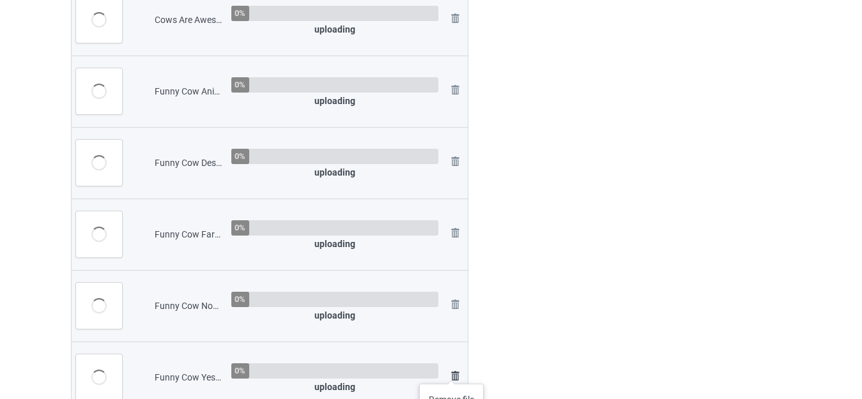
click at [452, 374] on img at bounding box center [454, 376] width 15 height 15
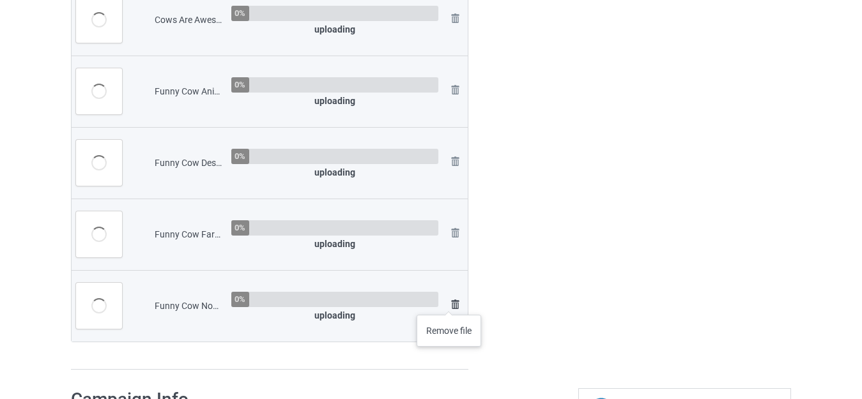
click at [448, 302] on img at bounding box center [454, 304] width 15 height 15
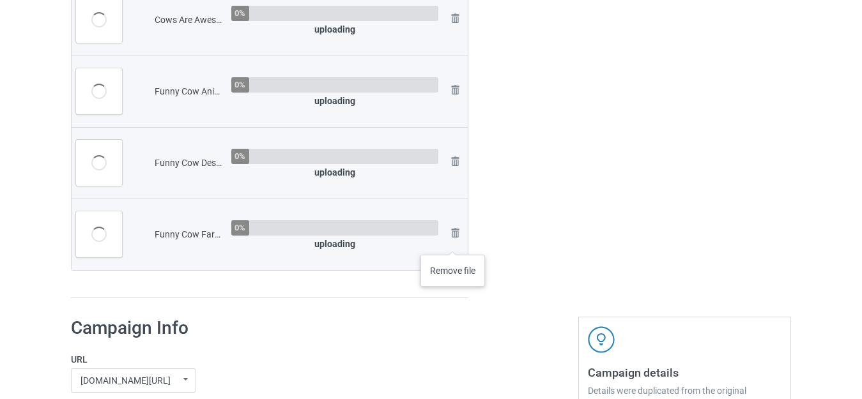
drag, startPoint x: 452, startPoint y: 242, endPoint x: 452, endPoint y: 235, distance: 7.1
click at [452, 241] on link at bounding box center [454, 234] width 15 height 19
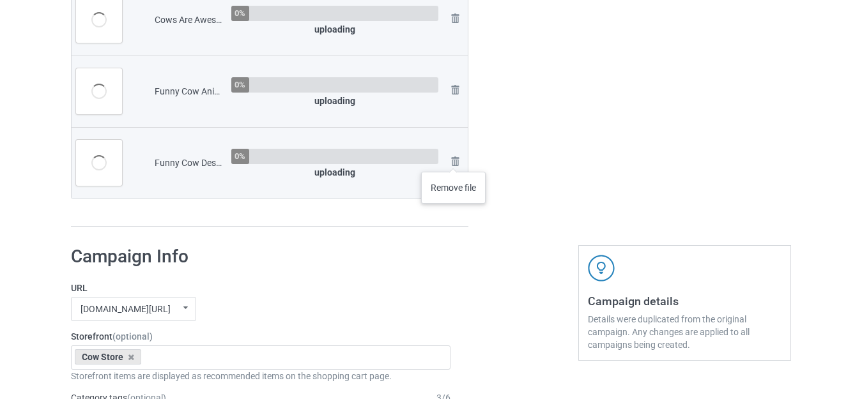
click at [0, 0] on img at bounding box center [0, 0] width 0 height 0
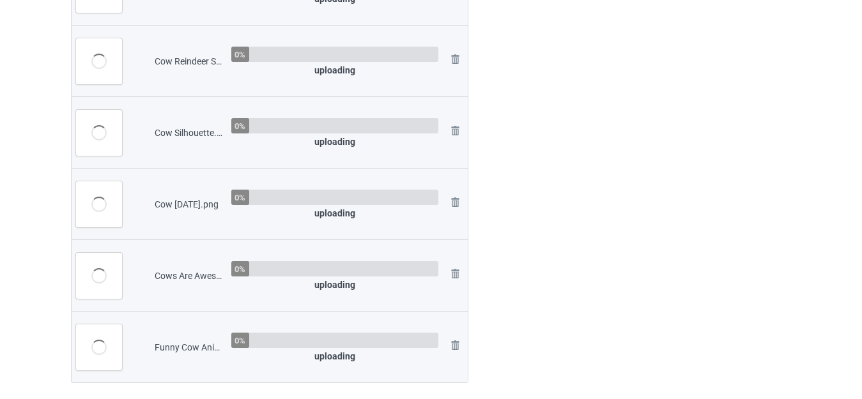
scroll to position [2998, 0]
click at [454, 344] on img at bounding box center [454, 345] width 15 height 15
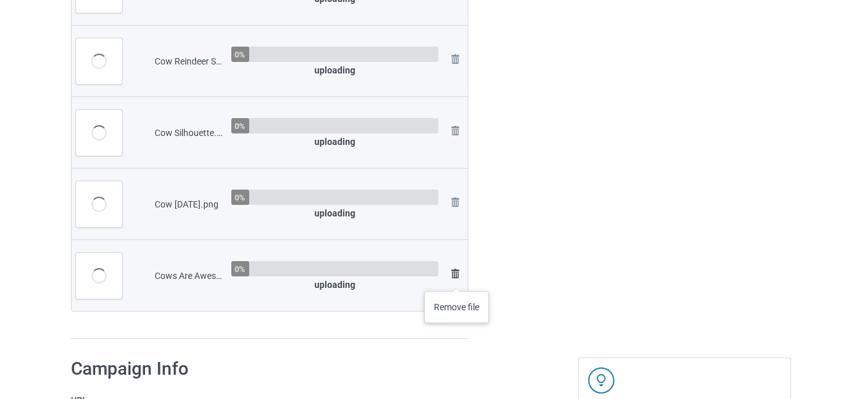
click at [456, 278] on img at bounding box center [454, 273] width 15 height 15
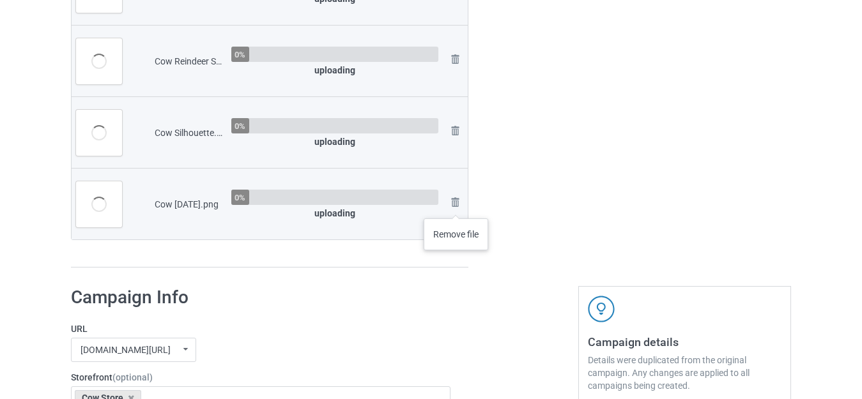
drag, startPoint x: 455, startPoint y: 206, endPoint x: 455, endPoint y: 194, distance: 12.2
click at [0, 0] on img at bounding box center [0, 0] width 0 height 0
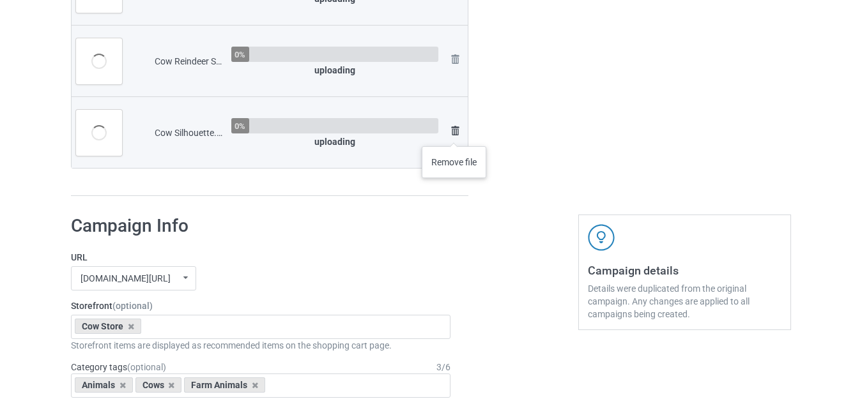
click at [454, 133] on img at bounding box center [454, 130] width 15 height 15
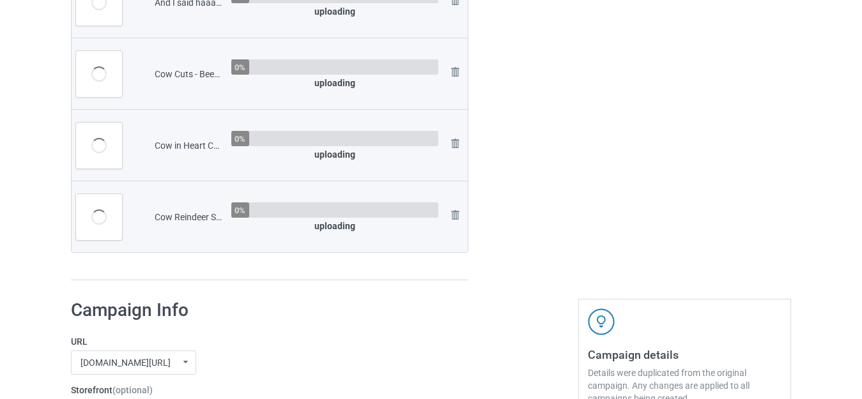
scroll to position [2807, 0]
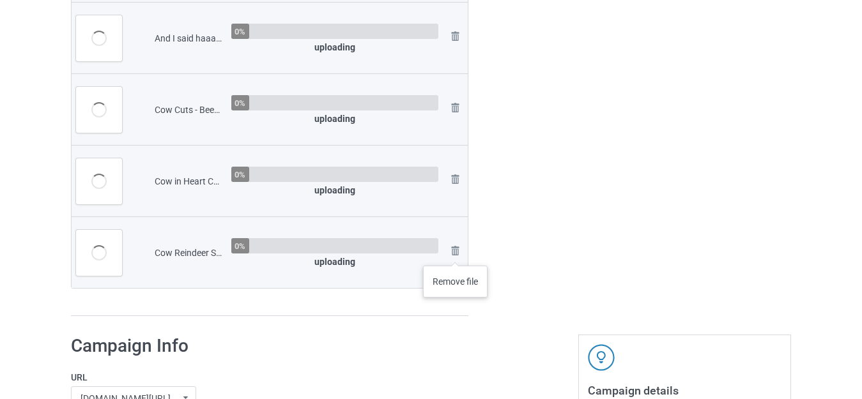
click at [0, 0] on img at bounding box center [0, 0] width 0 height 0
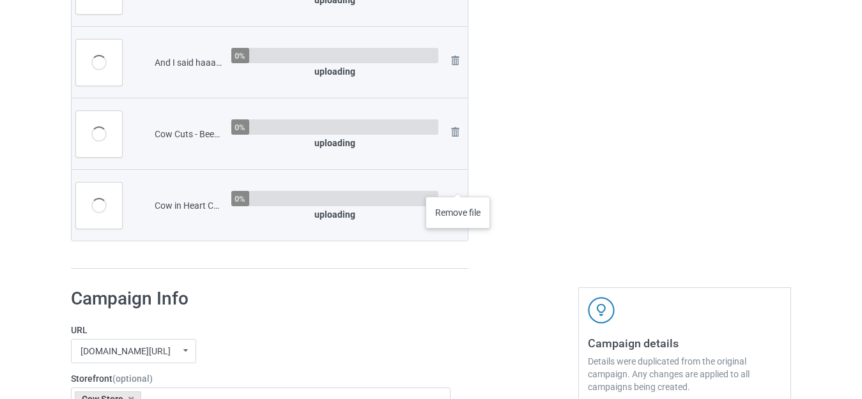
scroll to position [2831, 0]
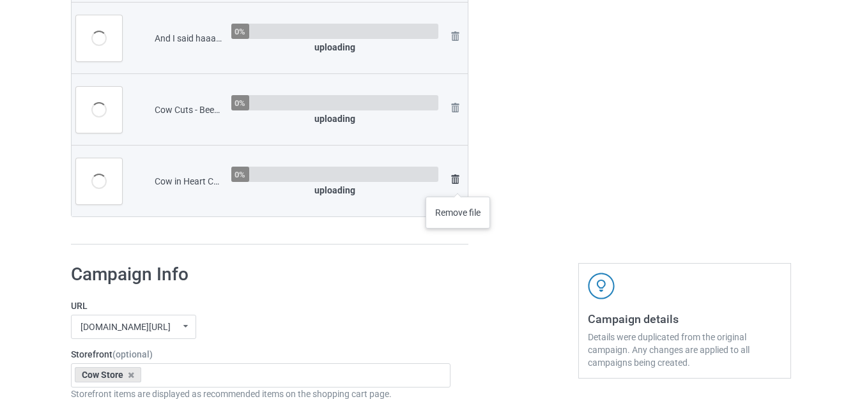
click at [457, 184] on img at bounding box center [454, 179] width 15 height 15
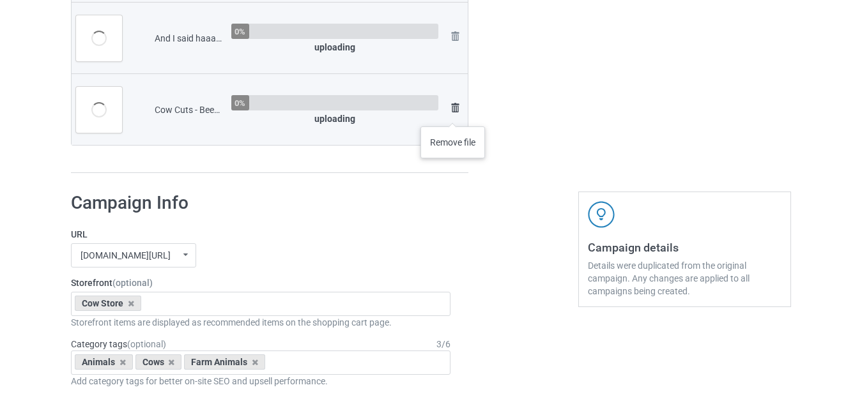
click at [452, 114] on img at bounding box center [454, 107] width 15 height 15
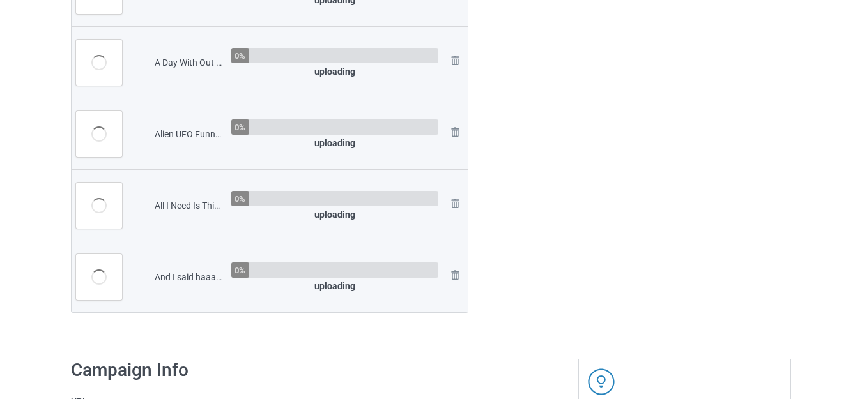
scroll to position [2619, 0]
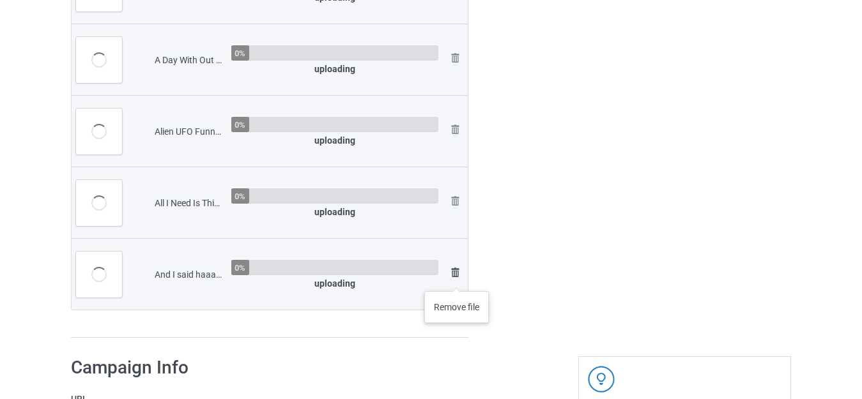
click at [456, 278] on img at bounding box center [454, 272] width 15 height 15
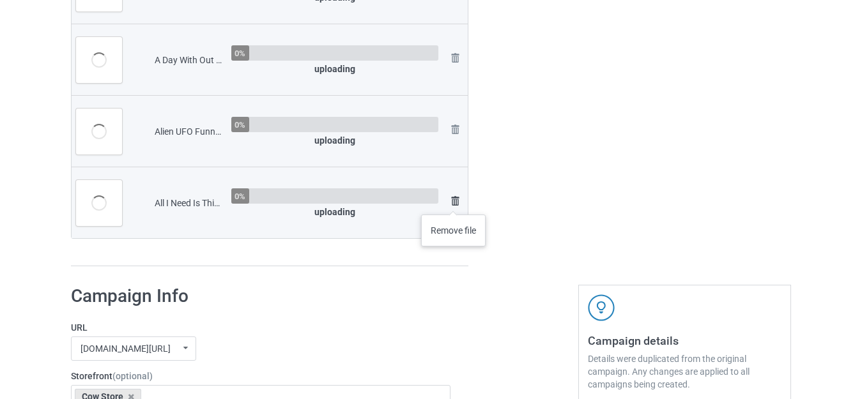
click at [453, 201] on img at bounding box center [454, 201] width 15 height 15
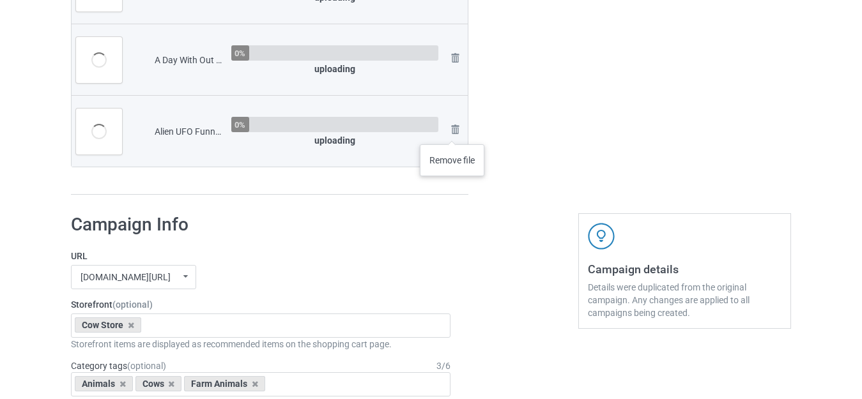
drag, startPoint x: 452, startPoint y: 132, endPoint x: 459, endPoint y: 100, distance: 32.8
click at [0, 0] on img at bounding box center [0, 0] width 0 height 0
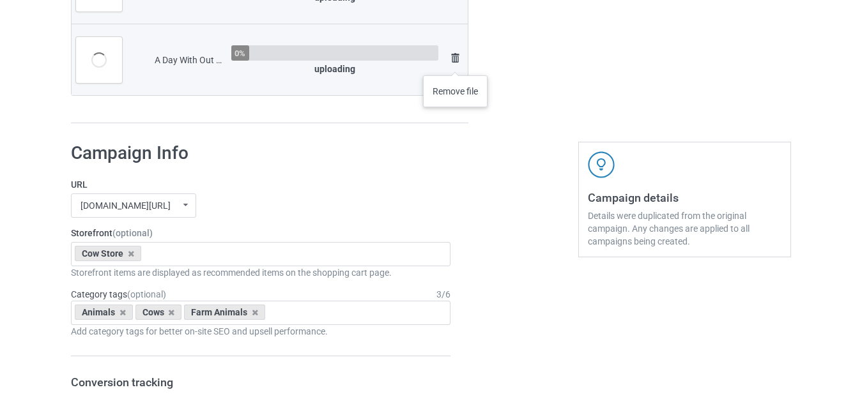
click at [455, 63] on img at bounding box center [454, 57] width 15 height 15
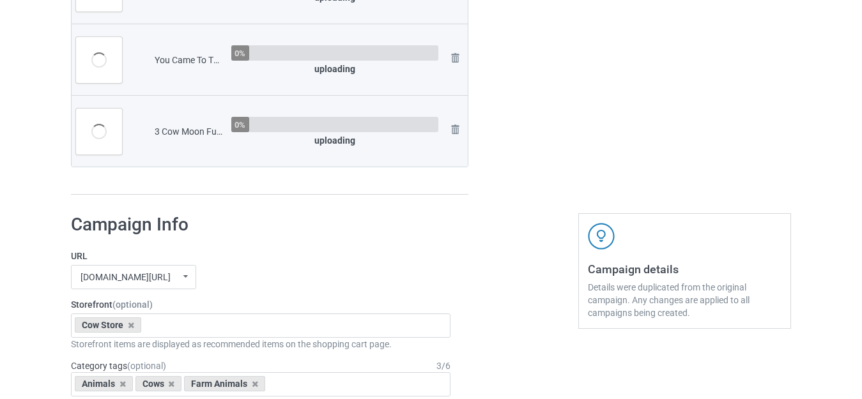
scroll to position [2363, 0]
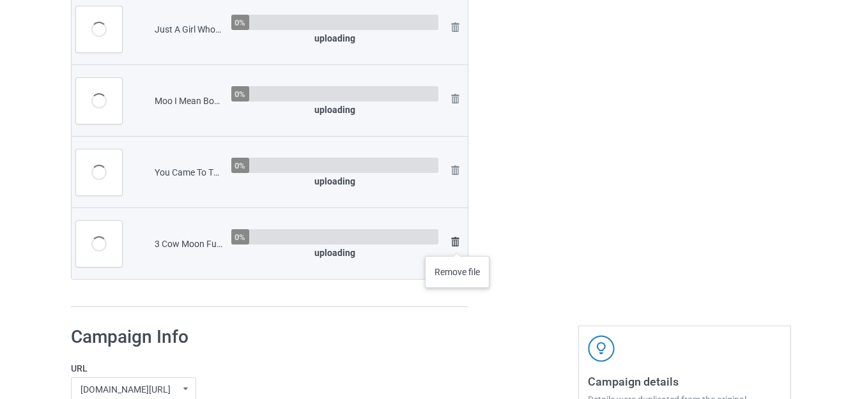
click at [457, 243] on img at bounding box center [454, 241] width 15 height 15
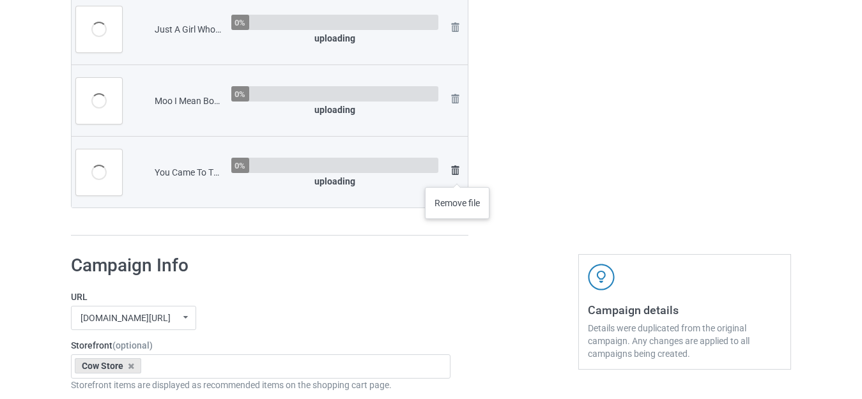
click at [457, 174] on img at bounding box center [454, 170] width 15 height 15
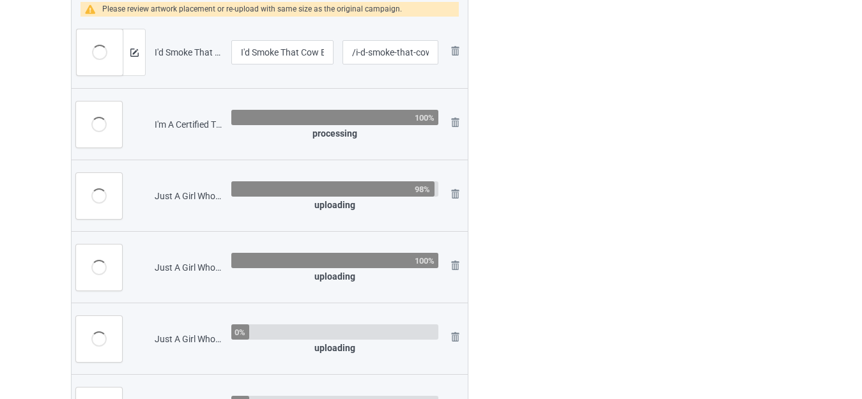
scroll to position [2196, 0]
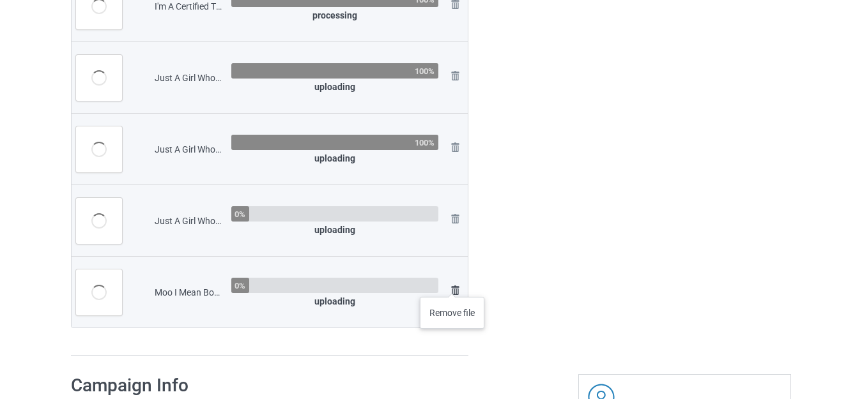
click at [452, 286] on img at bounding box center [454, 290] width 15 height 15
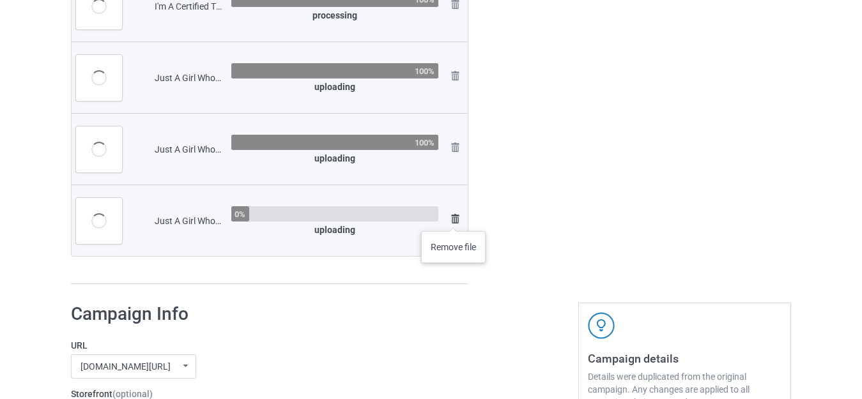
click at [453, 218] on img at bounding box center [454, 218] width 15 height 15
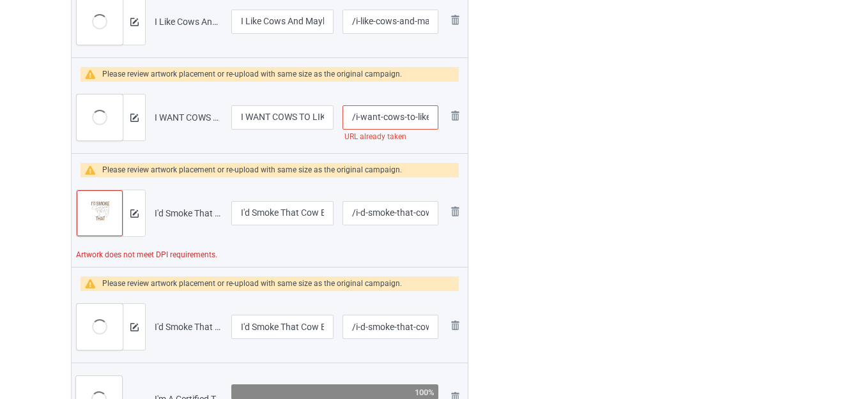
scroll to position [1877, 0]
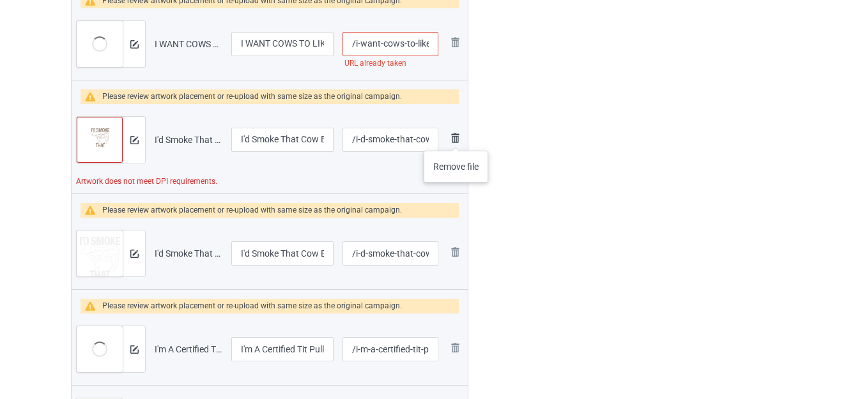
click at [455, 138] on img at bounding box center [454, 137] width 15 height 15
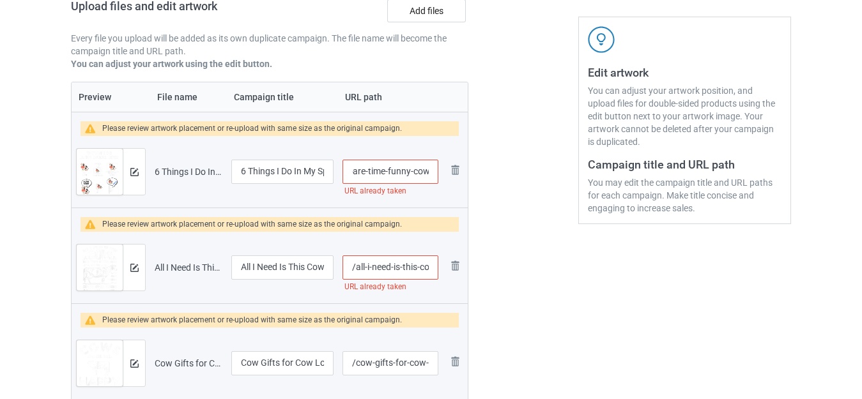
scroll to position [0, 90]
drag, startPoint x: 418, startPoint y: 174, endPoint x: 437, endPoint y: 178, distance: 18.9
click at [437, 178] on input "/6-things-i-do-in-my-spare-time-funny-cow" at bounding box center [390, 172] width 96 height 24
click at [427, 169] on input "/6-things-i-do-in-my-spare-time-funny-cow" at bounding box center [390, 172] width 96 height 24
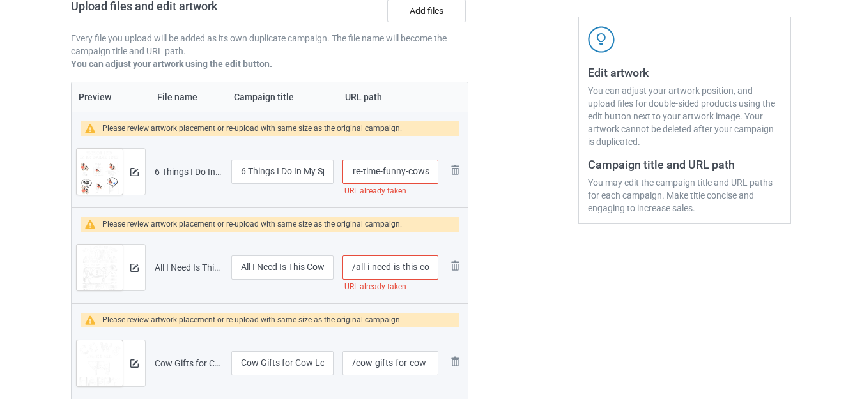
type input "/6-things-i-do-in-my-spare-time-funny-cows"
drag, startPoint x: 426, startPoint y: 268, endPoint x: 434, endPoint y: 271, distance: 8.9
click at [434, 271] on input "/all-i-need-is-this-cow" at bounding box center [390, 268] width 96 height 24
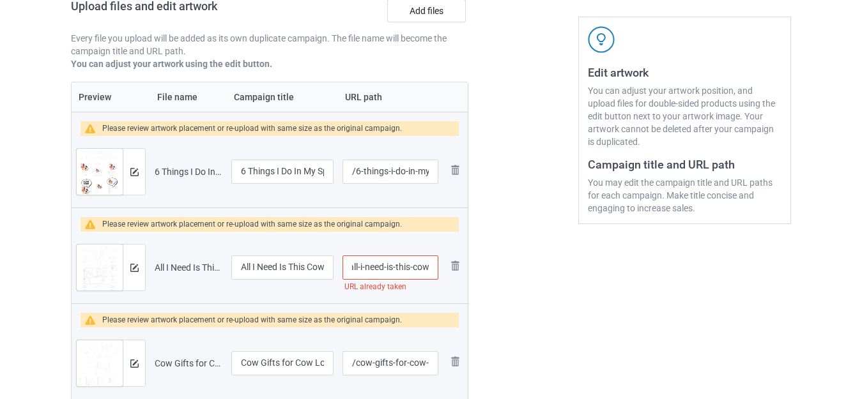
click at [431, 267] on input "/all-i-need-is-this-cow" at bounding box center [390, 268] width 96 height 24
type input "/all-i-need-is-this-cows"
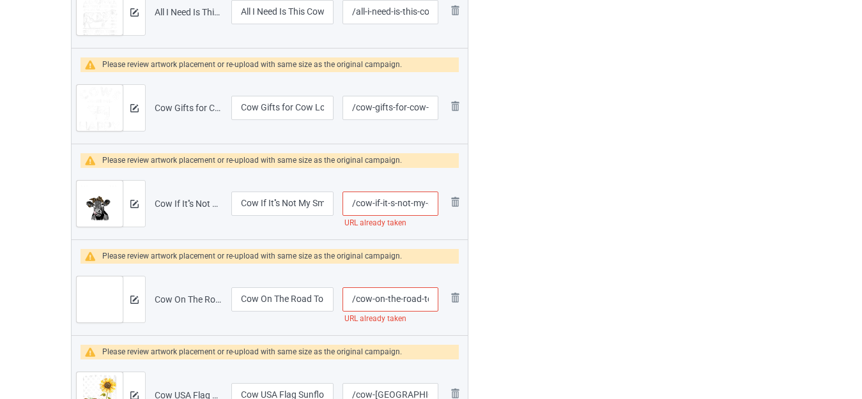
scroll to position [0, 51]
drag, startPoint x: 423, startPoint y: 202, endPoint x: 442, endPoint y: 206, distance: 18.9
click at [442, 206] on td "/cow-if-it-s-not-my-smart-mouth URL already taken" at bounding box center [390, 204] width 105 height 72
click at [429, 201] on input "/cow-if-it-s-not-my-smart-mouth" at bounding box center [390, 204] width 96 height 24
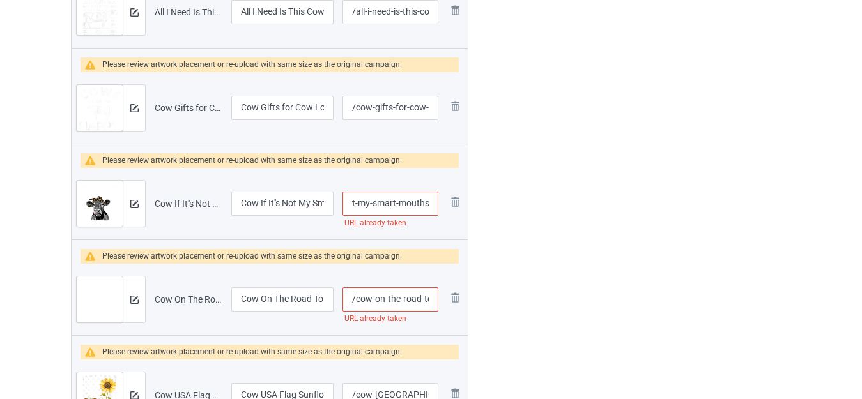
type input "/cow-if-it-s-not-my-smart-mouths"
drag, startPoint x: 423, startPoint y: 303, endPoint x: 431, endPoint y: 305, distance: 7.9
click at [431, 305] on input "/cow-on-the-road-to-recovery" at bounding box center [390, 299] width 96 height 24
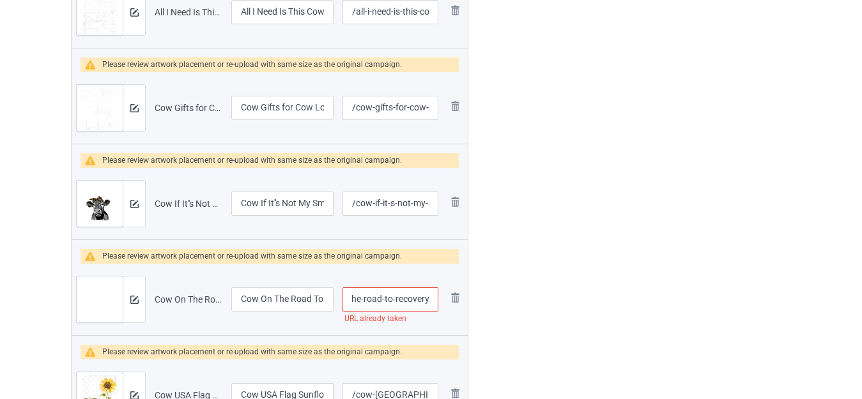
click at [430, 299] on input "/cow-on-the-road-to-recovery" at bounding box center [390, 299] width 96 height 24
type input "/cow-on-the-road-to-recoveryy"
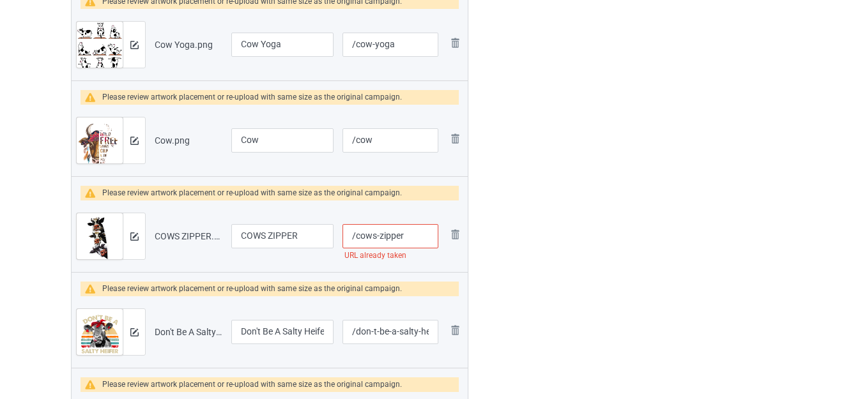
scroll to position [919, 0]
click at [416, 236] on input "/cows-zipper" at bounding box center [390, 236] width 96 height 24
type input "/cows-zippers"
click at [554, 227] on div at bounding box center [523, 315] width 92 height 2288
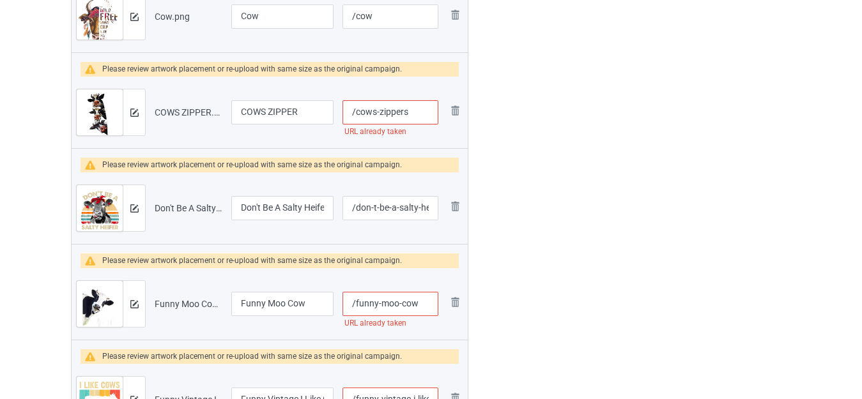
scroll to position [1110, 0]
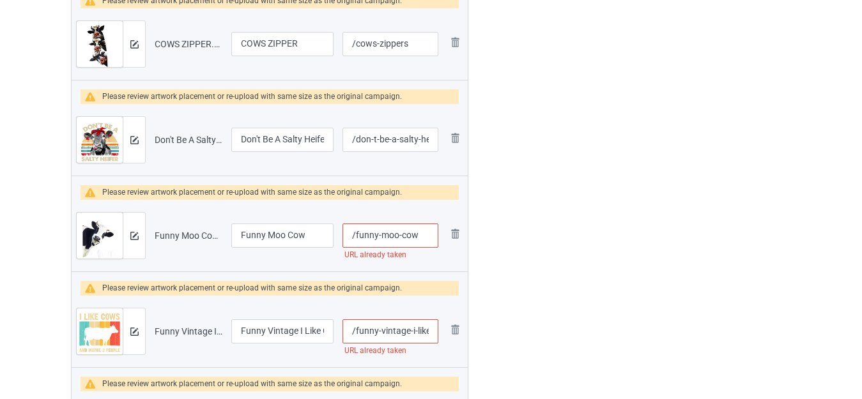
click at [436, 236] on input "/funny-moo-cow" at bounding box center [390, 236] width 96 height 24
type input "/funny-moo-cows"
click at [560, 220] on div at bounding box center [523, 123] width 92 height 2288
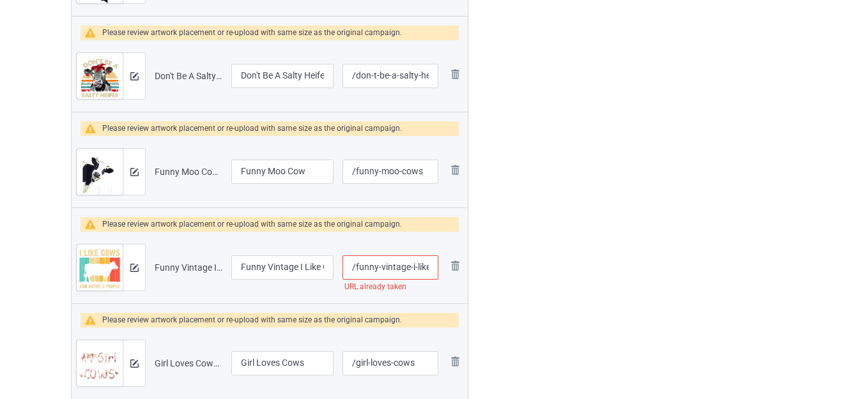
scroll to position [0, 25]
drag, startPoint x: 423, startPoint y: 268, endPoint x: 429, endPoint y: 271, distance: 7.1
click at [434, 271] on input "/funny-vintage-i-like-cows" at bounding box center [390, 268] width 96 height 24
click at [429, 270] on input "/funny-vintage-i-like-cows" at bounding box center [390, 268] width 96 height 24
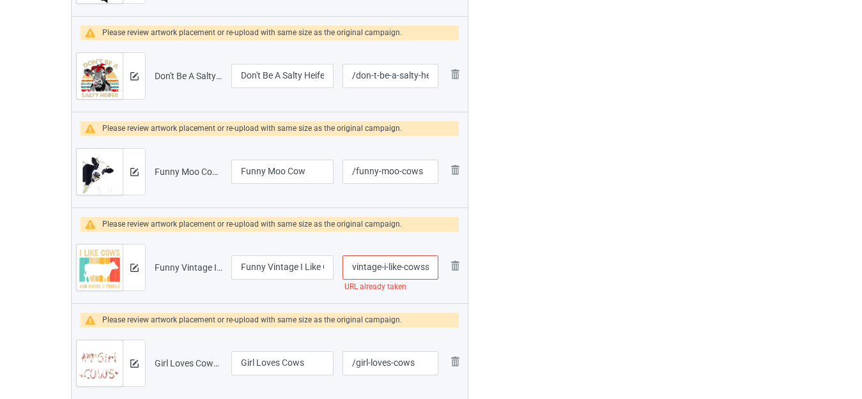
type input "/funny-vintage-i-like-cowss"
click at [548, 250] on div at bounding box center [523, 59] width 92 height 2288
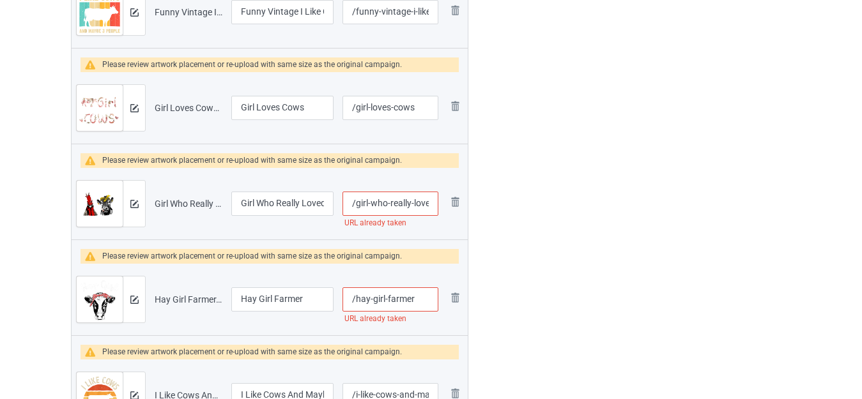
scroll to position [0, 84]
drag, startPoint x: 420, startPoint y: 210, endPoint x: 432, endPoint y: 211, distance: 12.9
click at [432, 211] on input "/girl-who-really-loved-chickens-and-cows" at bounding box center [390, 204] width 96 height 24
click at [428, 204] on input "/girl-who-really-loved-chickens-and-cows" at bounding box center [390, 204] width 96 height 24
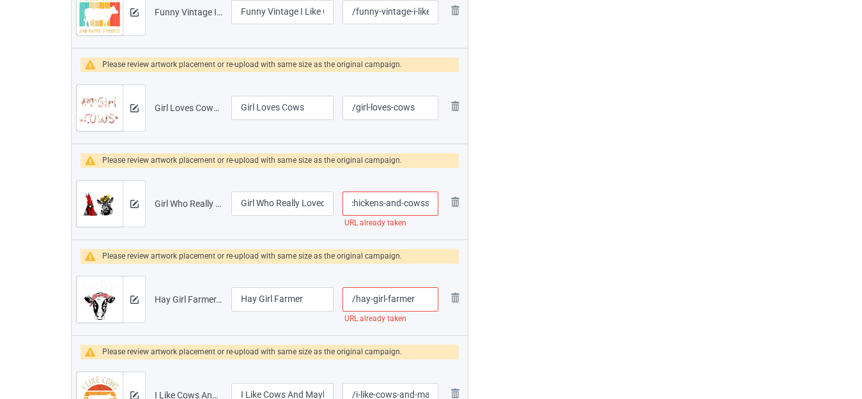
type input "/girl-who-really-loved-chickens-and-cowss"
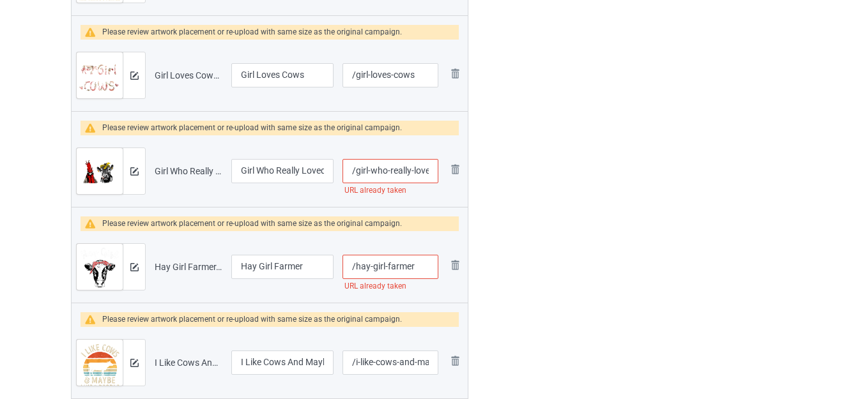
scroll to position [0, 0]
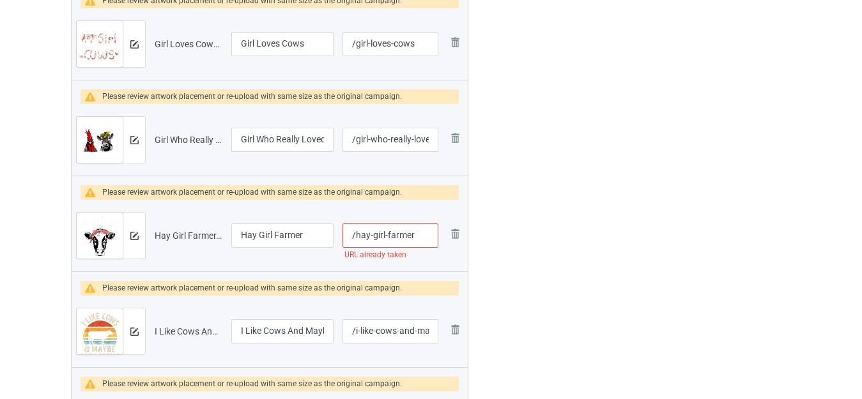
click at [415, 234] on input "/hay-girl-farmer" at bounding box center [390, 236] width 96 height 24
type input "/hay-girl-farmers"
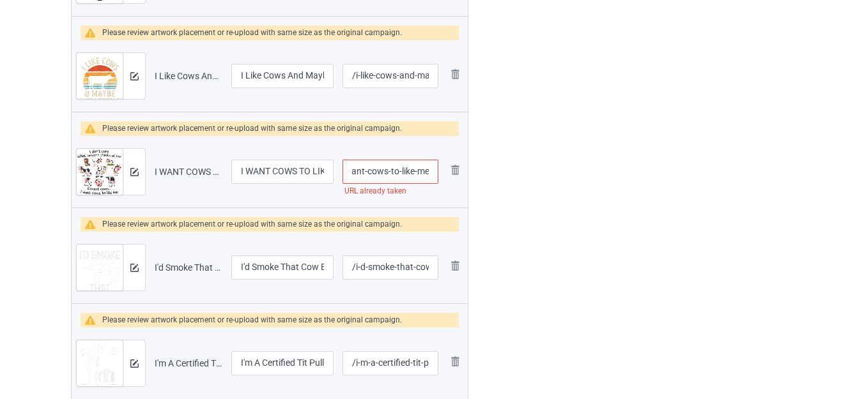
click at [432, 174] on input "/i-want-cows-to-like-me" at bounding box center [390, 172] width 96 height 24
click at [429, 171] on input "/i-want-cows-to-like-me" at bounding box center [390, 172] width 96 height 24
type input "/i-want-cows-to-like-mes"
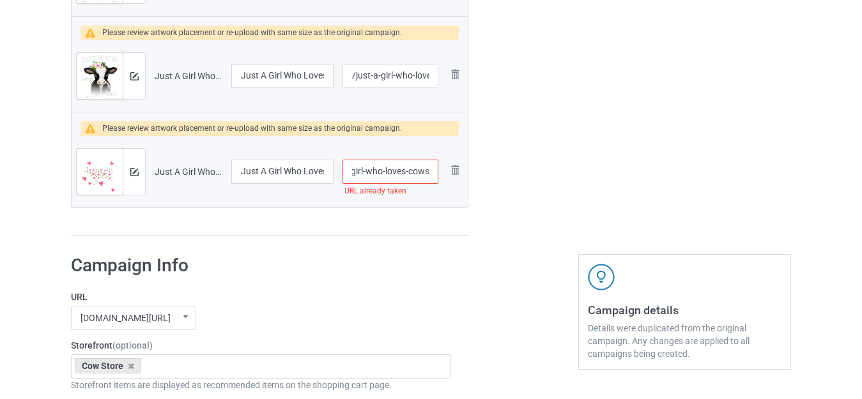
drag, startPoint x: 423, startPoint y: 175, endPoint x: 434, endPoint y: 178, distance: 11.2
click at [434, 178] on input "/just-a-girl-who-loves-cows" at bounding box center [390, 172] width 96 height 24
click at [429, 171] on input "/just-a-girl-who-loves-cows" at bounding box center [390, 172] width 96 height 24
type input "/just-a-girl-who-loves-cowss"
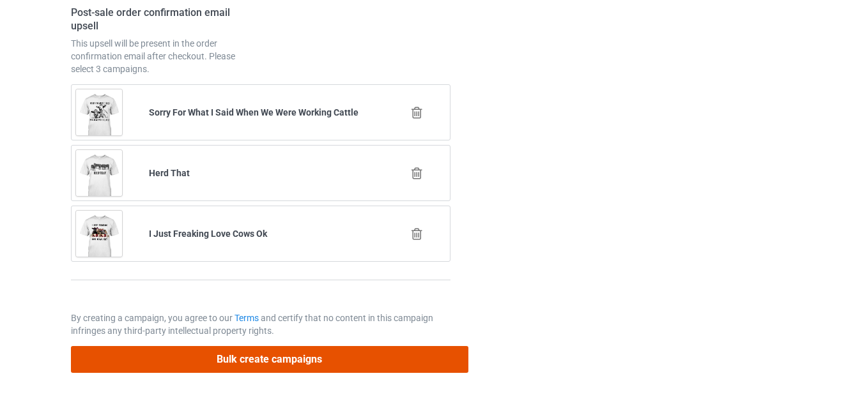
click at [314, 361] on button "Bulk create campaigns" at bounding box center [269, 359] width 397 height 26
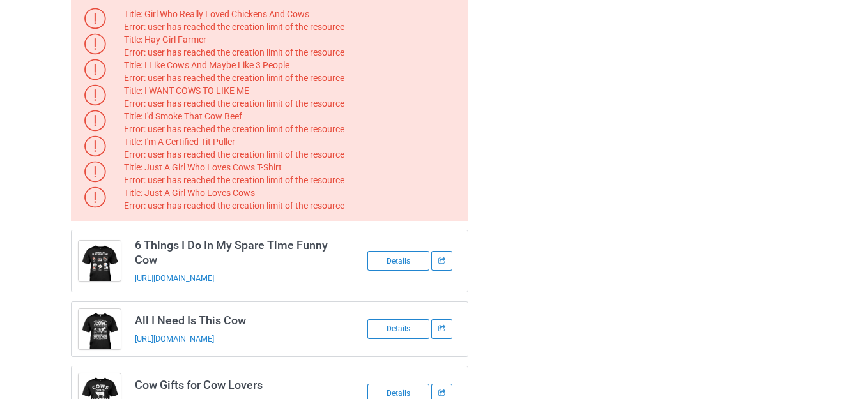
scroll to position [119, 0]
